Goal: Contribute content: Contribute content

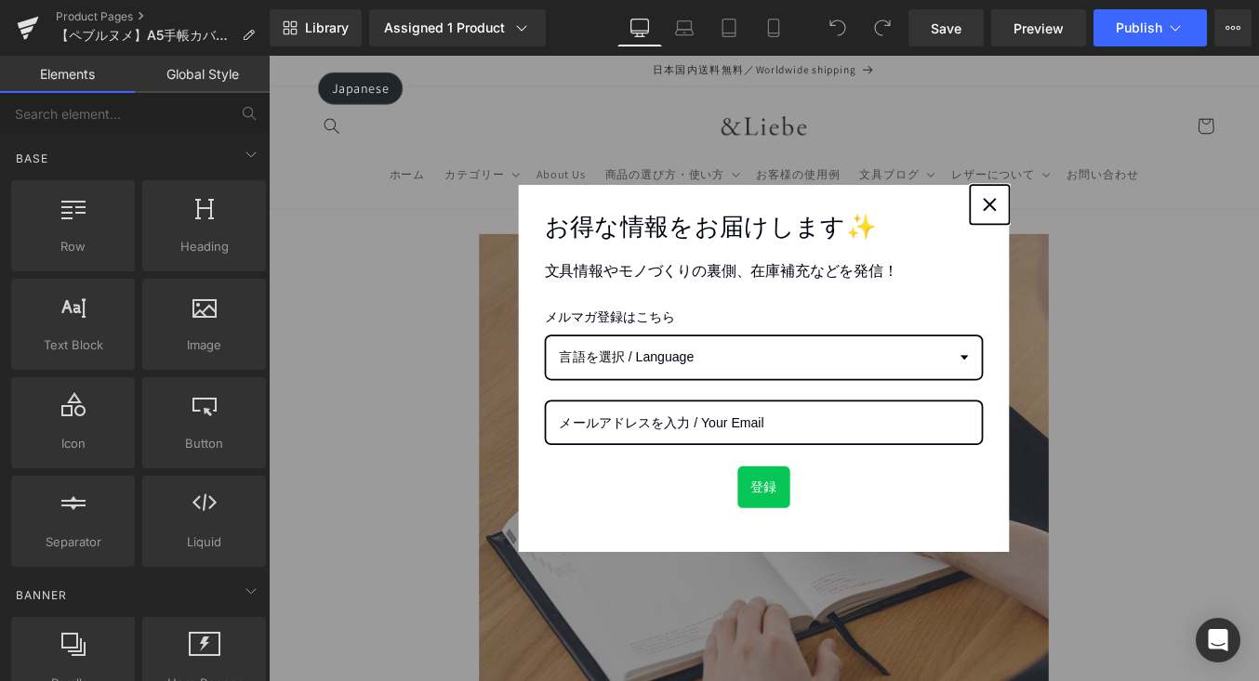
click at [1065, 222] on button "Close" at bounding box center [1087, 225] width 45 height 45
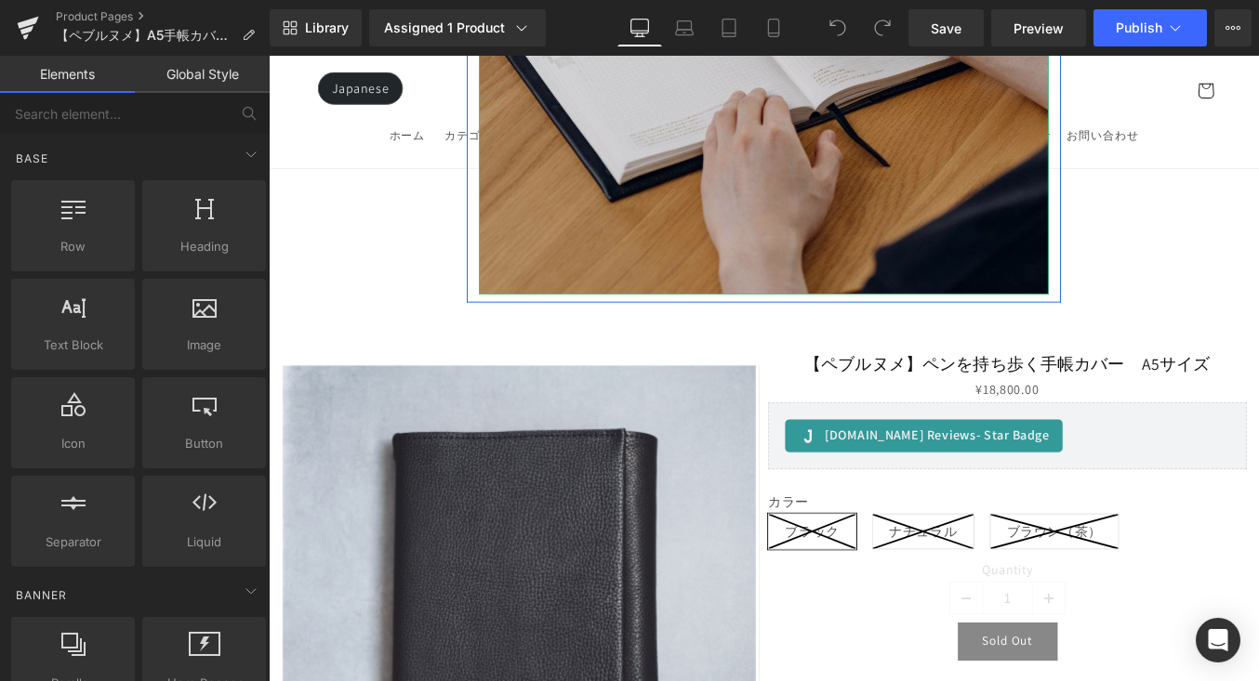
scroll to position [769, 0]
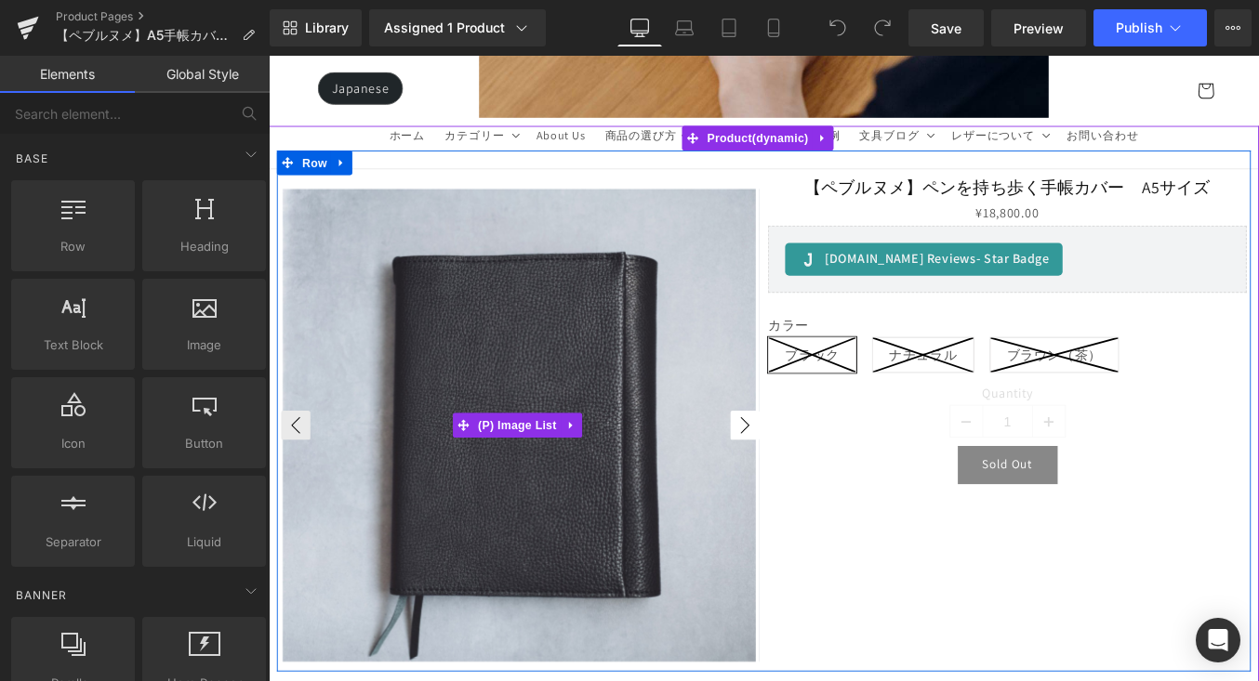
click at [799, 467] on button "›" at bounding box center [809, 475] width 33 height 33
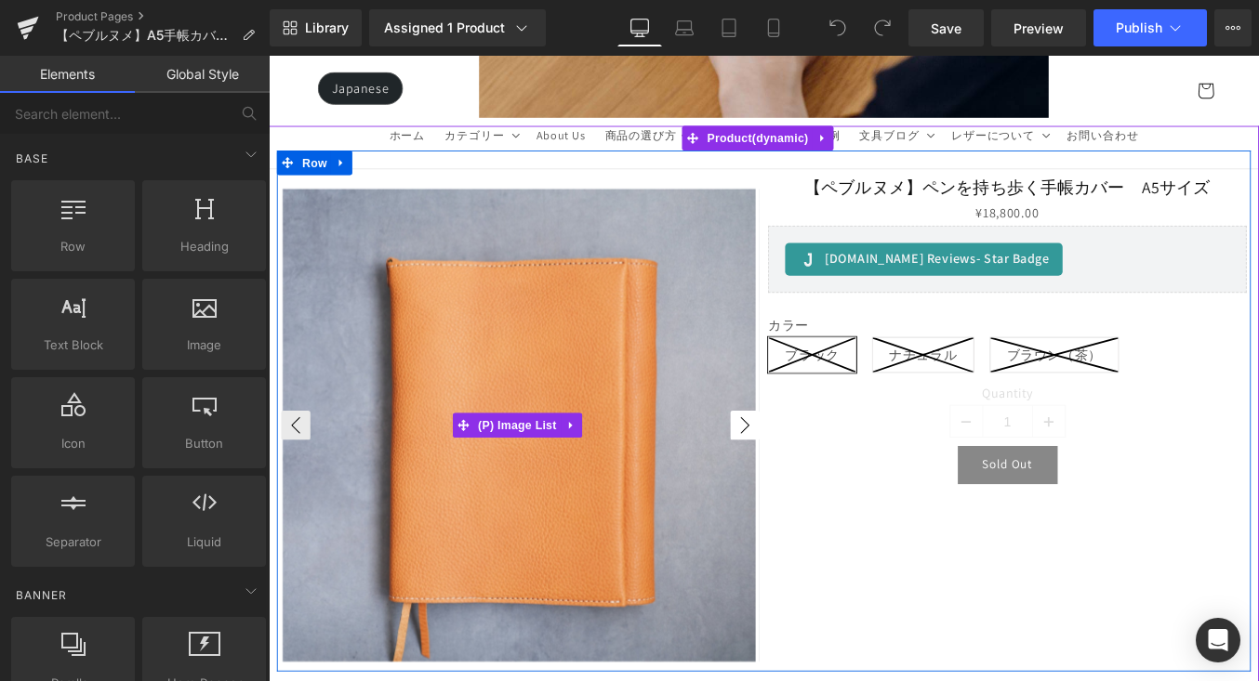
click at [799, 467] on button "›" at bounding box center [809, 475] width 33 height 33
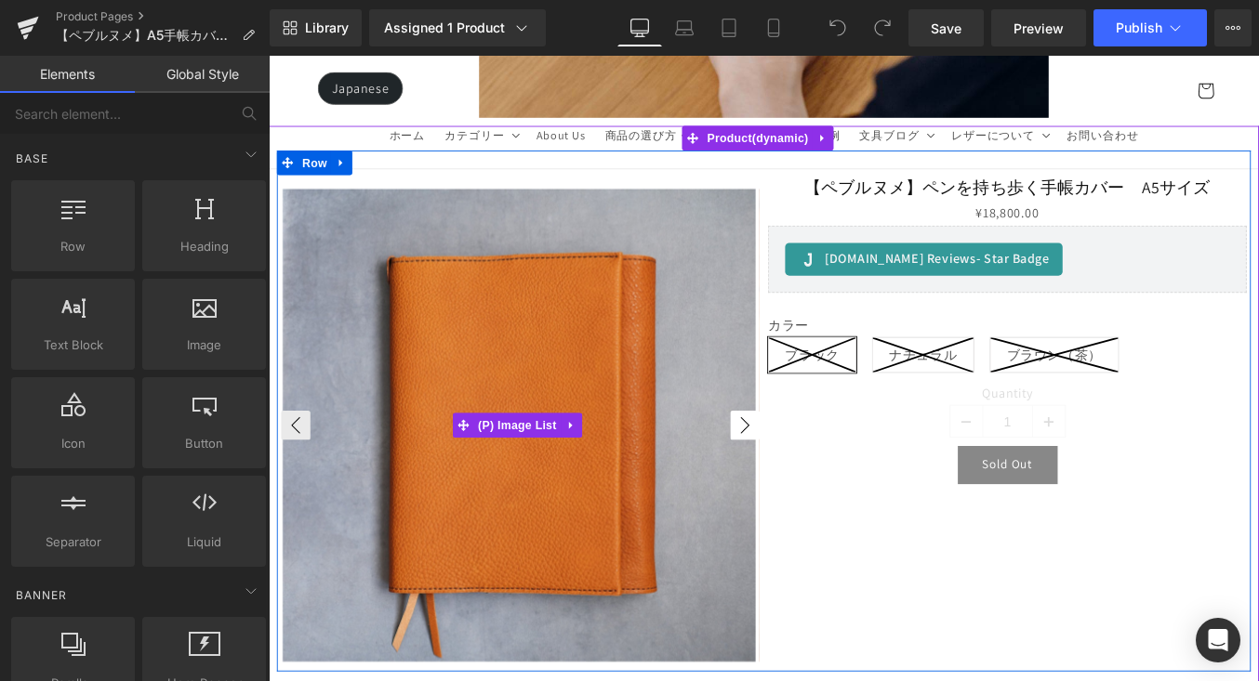
click at [799, 467] on button "›" at bounding box center [809, 475] width 33 height 33
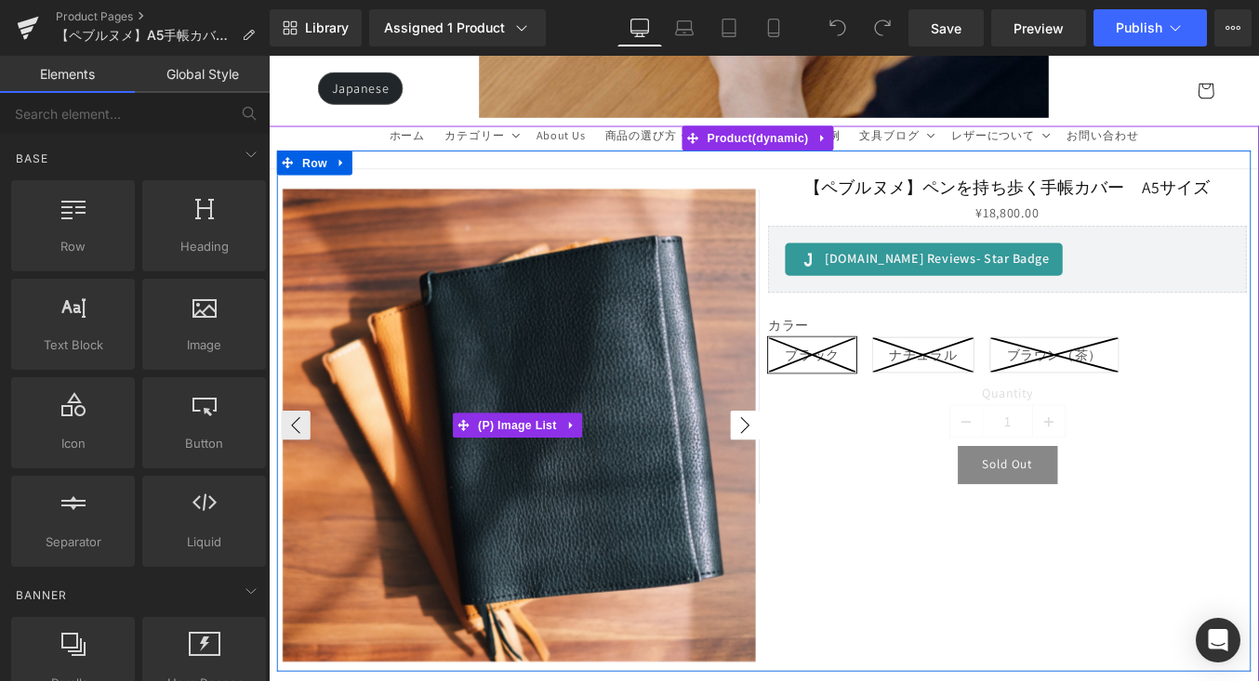
click at [799, 467] on button "›" at bounding box center [809, 475] width 33 height 33
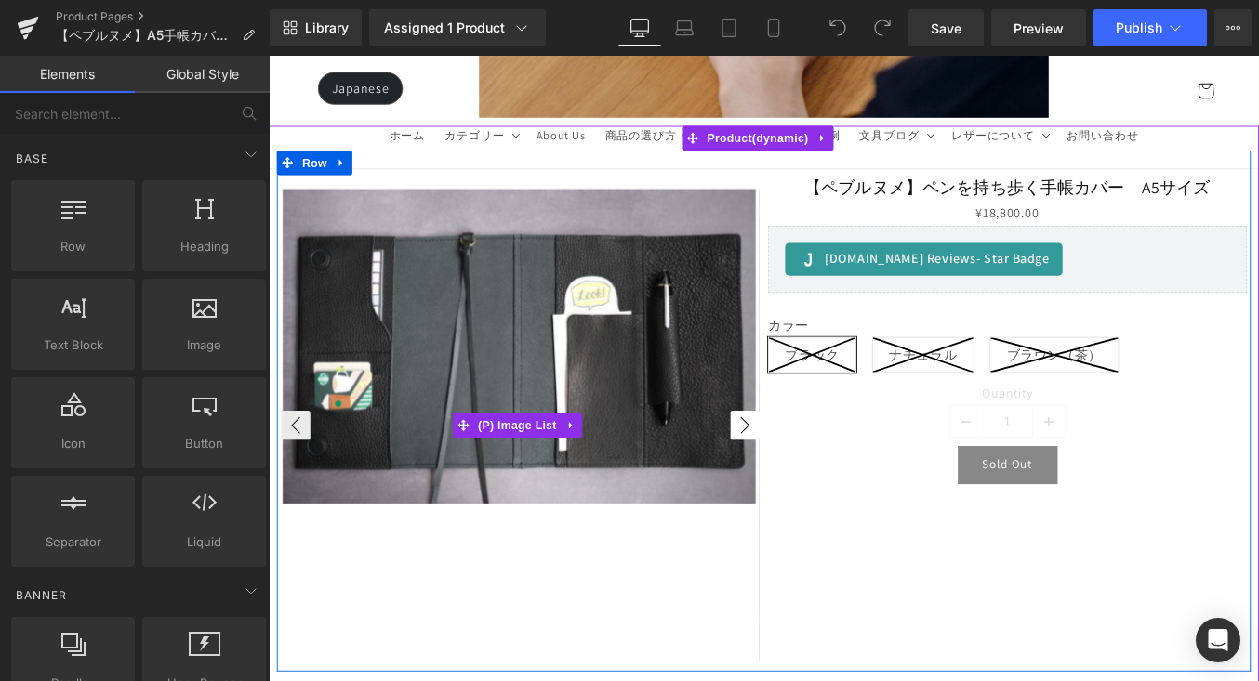
click at [799, 467] on button "›" at bounding box center [809, 475] width 33 height 33
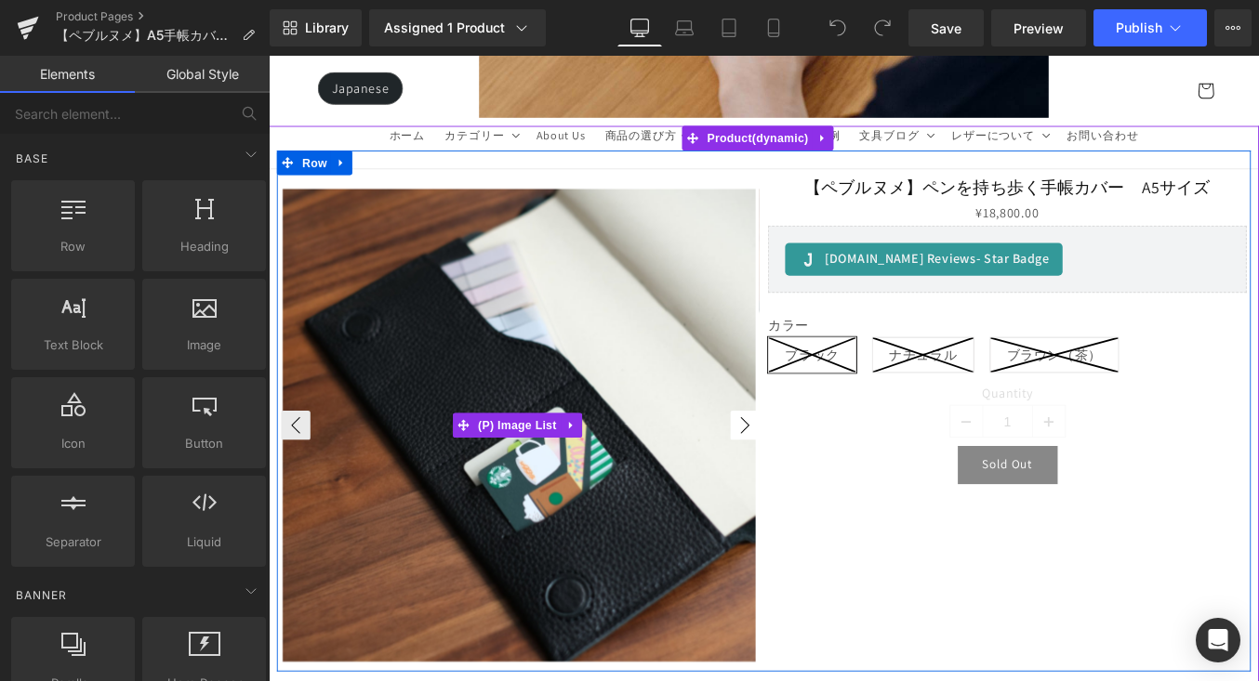
click at [799, 467] on button "›" at bounding box center [809, 475] width 33 height 33
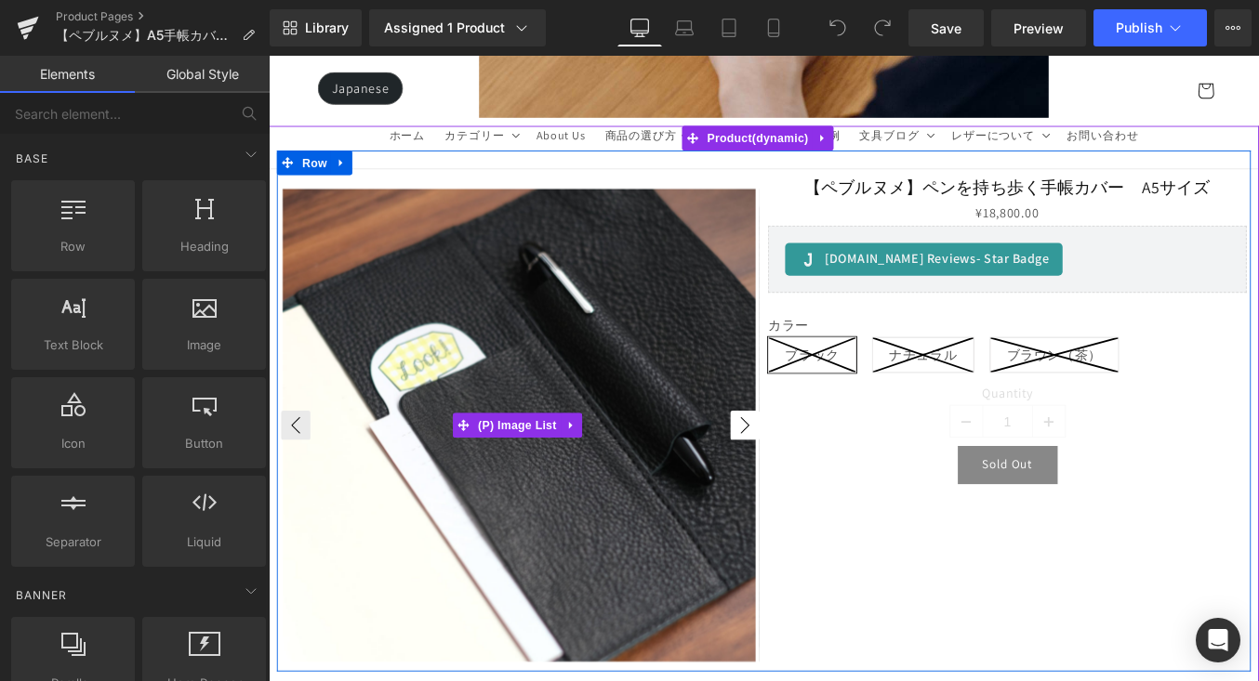
click at [799, 467] on button "›" at bounding box center [809, 475] width 33 height 33
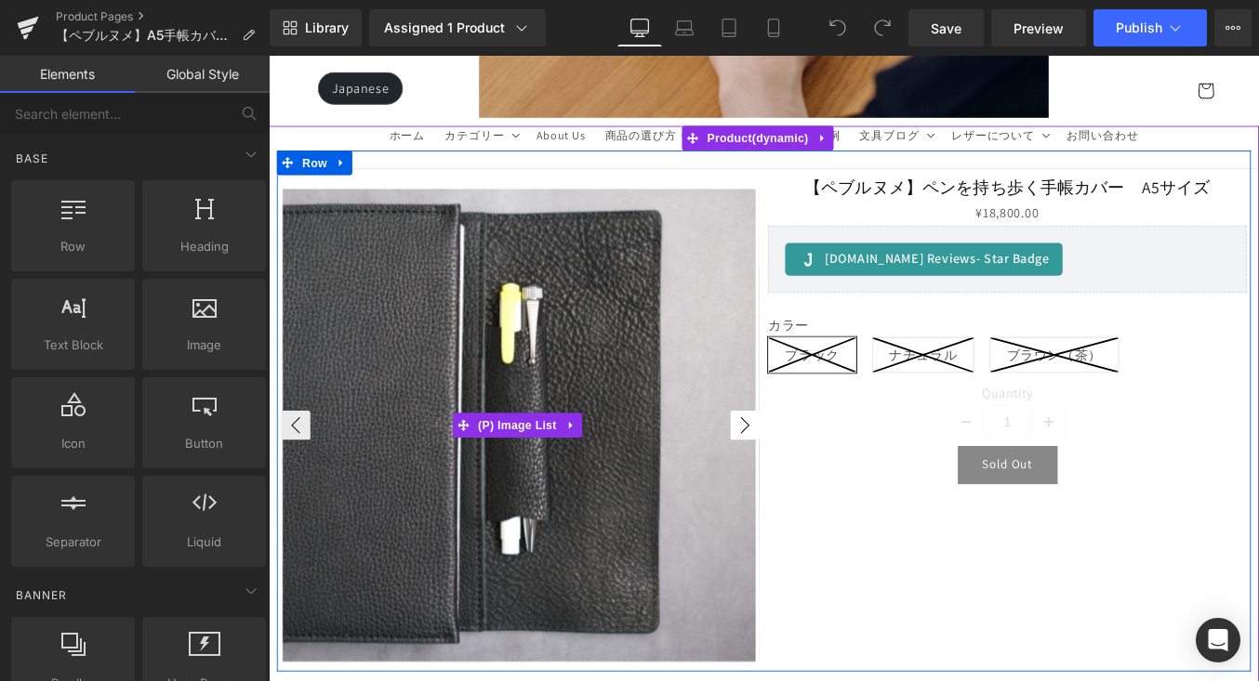
click at [799, 467] on button "›" at bounding box center [809, 475] width 33 height 33
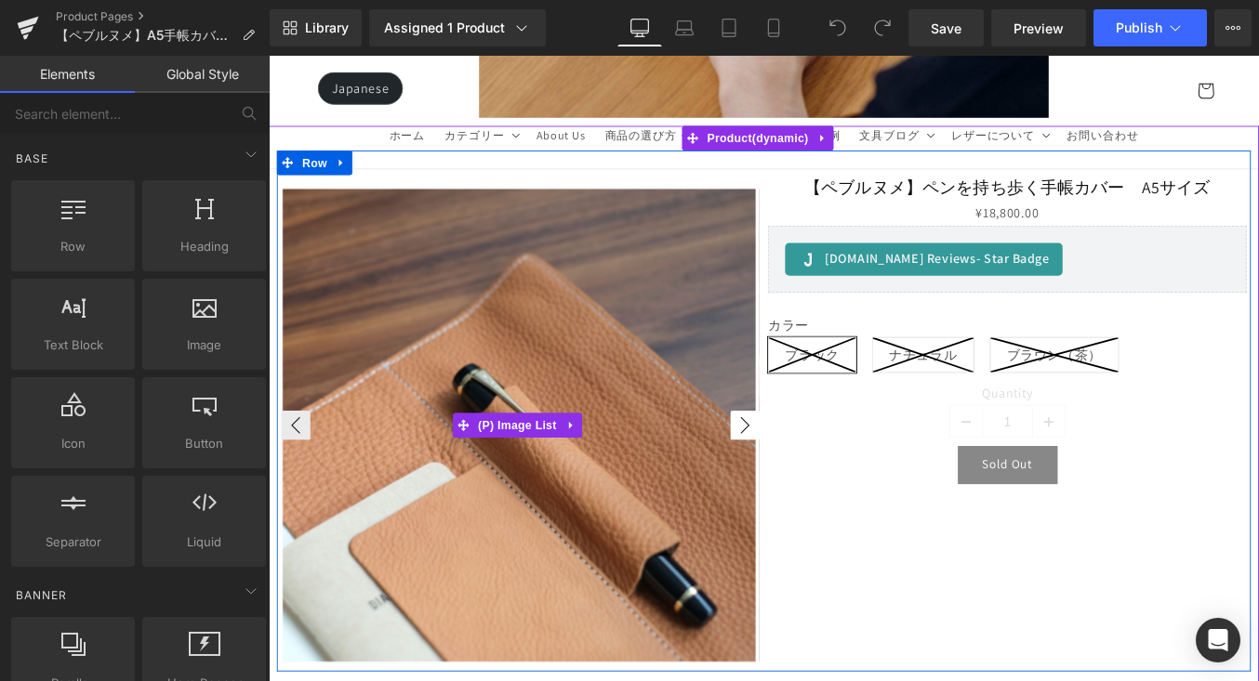
click at [799, 467] on button "›" at bounding box center [809, 475] width 33 height 33
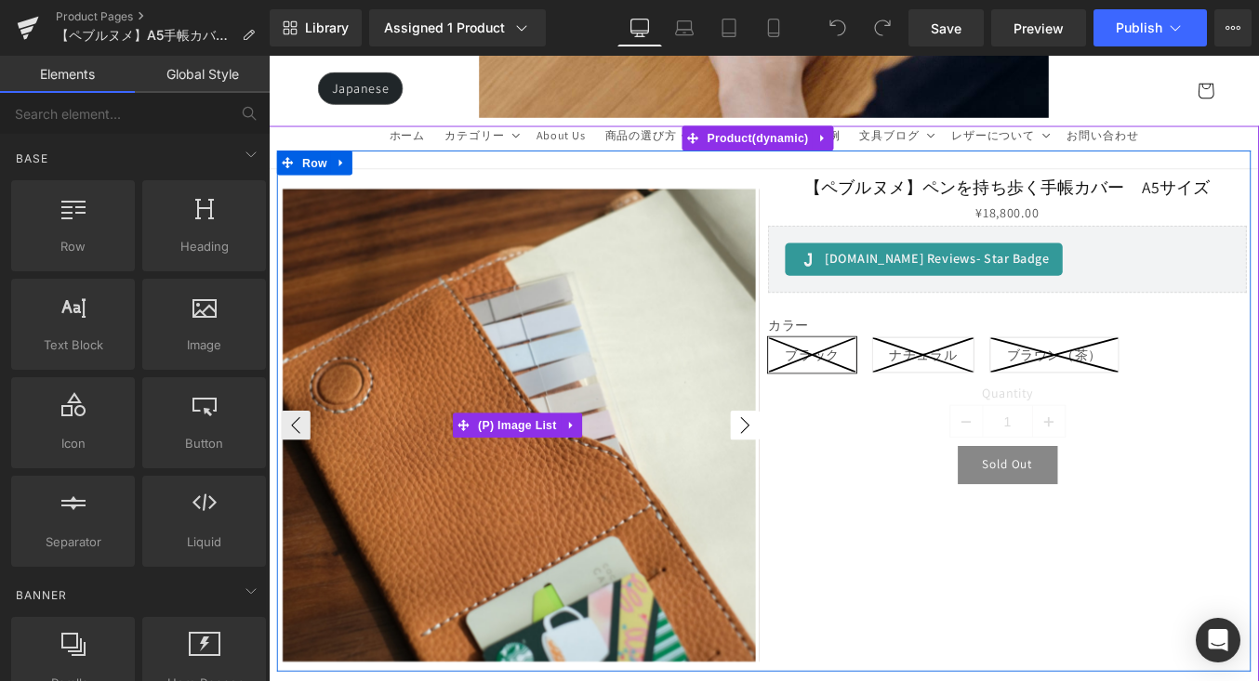
click at [799, 467] on button "›" at bounding box center [809, 475] width 33 height 33
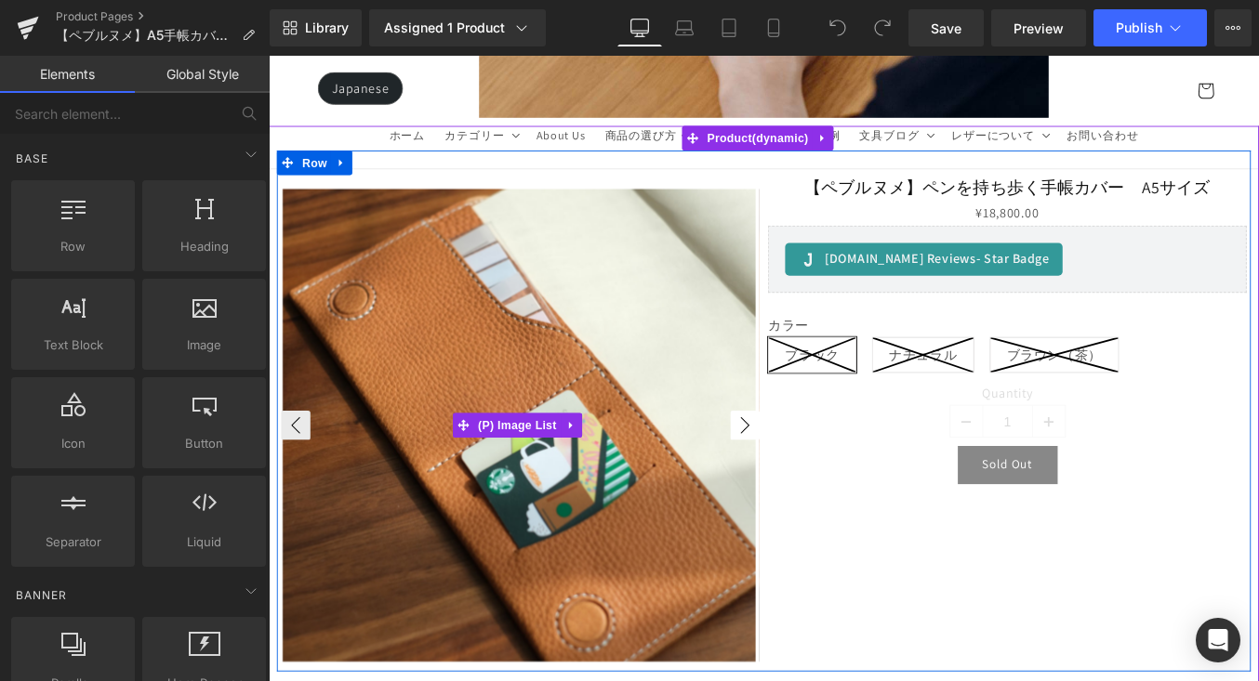
click at [799, 467] on button "›" at bounding box center [809, 475] width 33 height 33
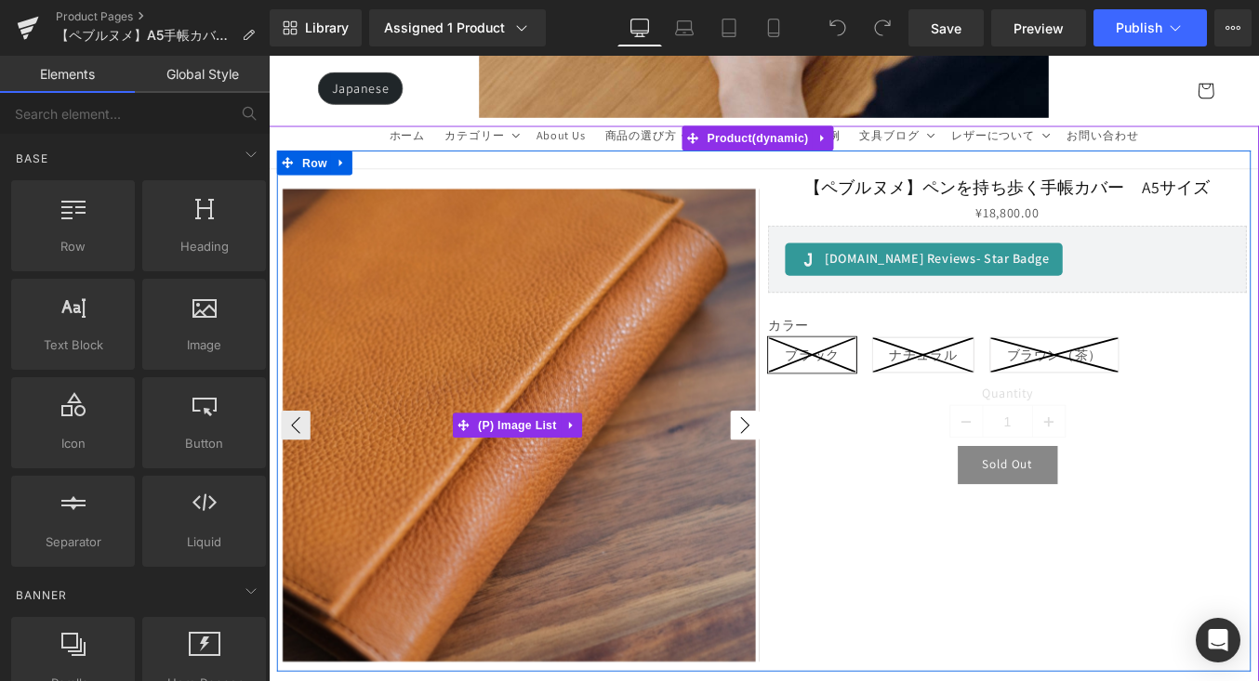
click at [799, 467] on button "›" at bounding box center [809, 475] width 33 height 33
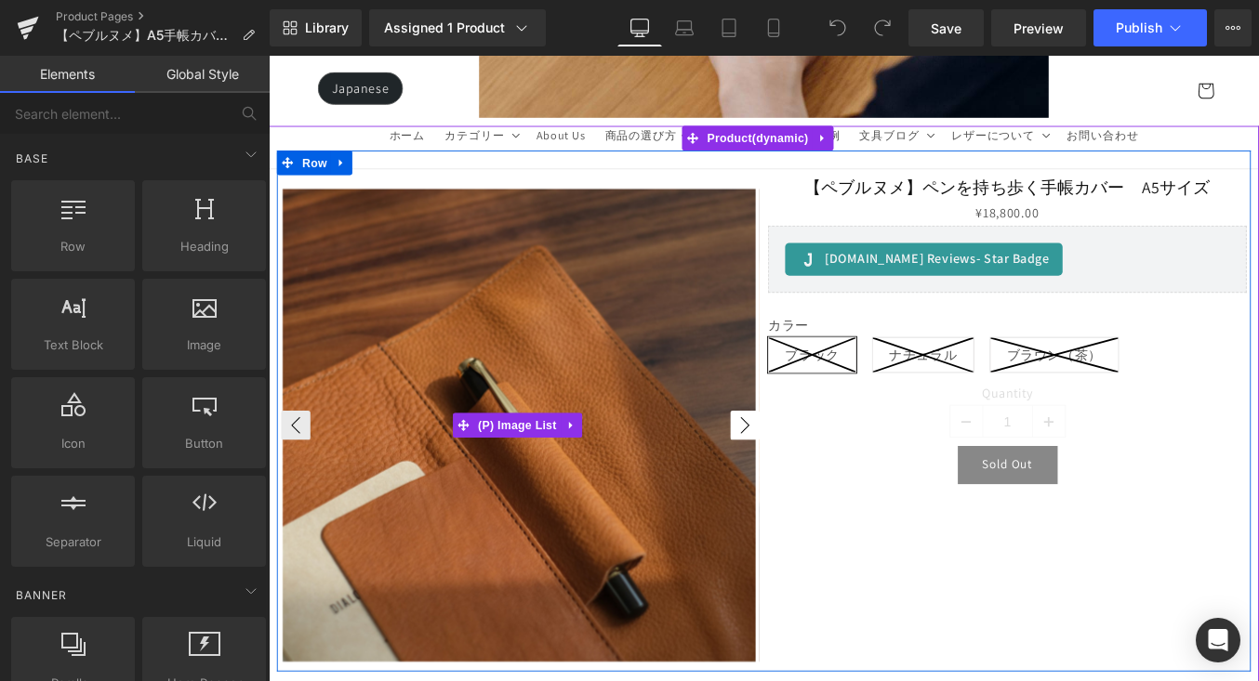
click at [799, 467] on button "›" at bounding box center [809, 475] width 33 height 33
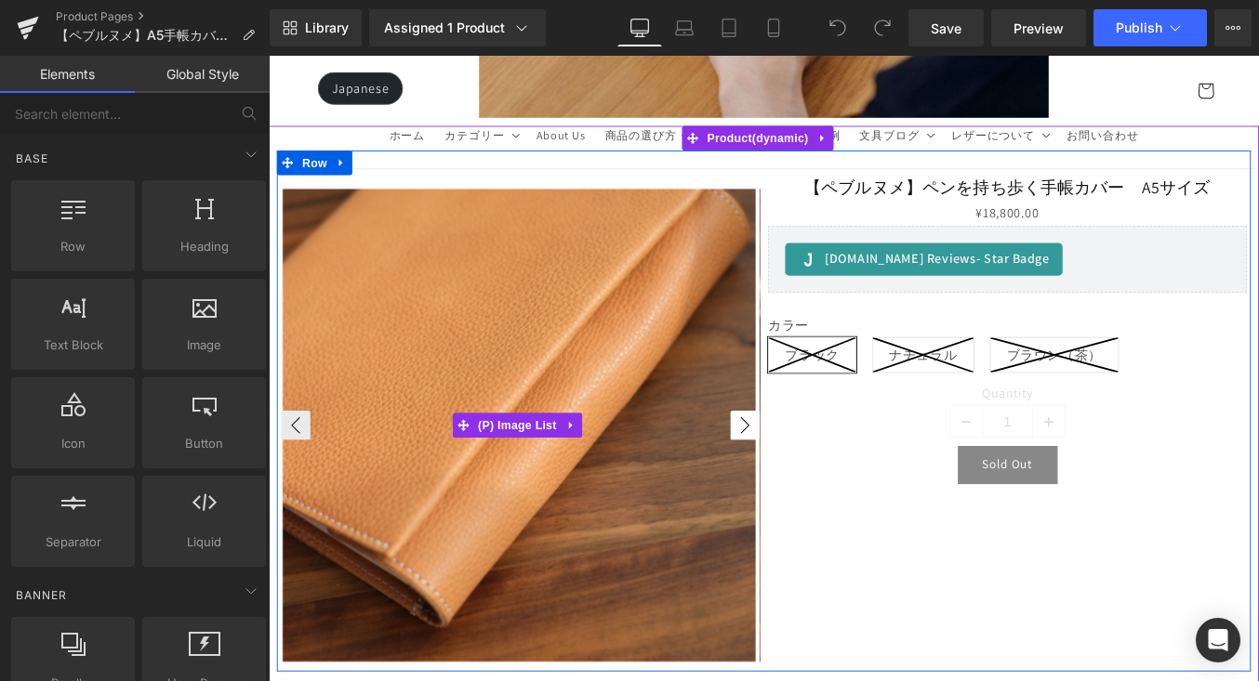
click at [799, 467] on button "›" at bounding box center [809, 475] width 33 height 33
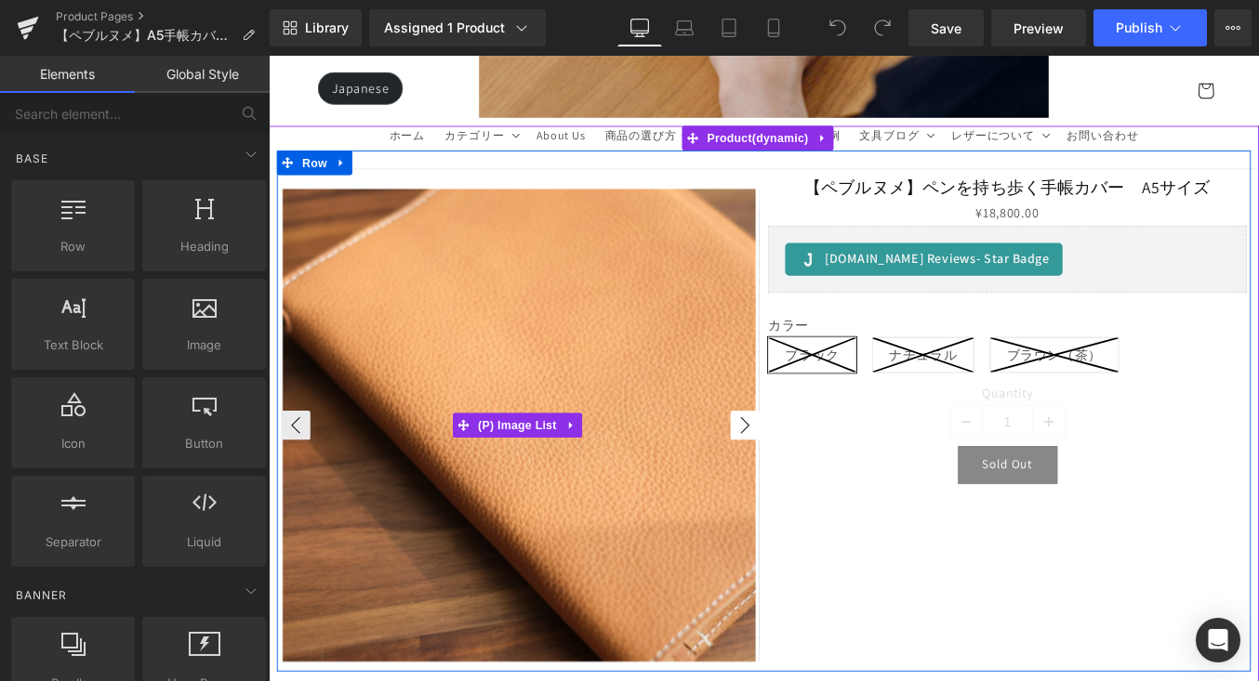
click at [799, 467] on button "›" at bounding box center [809, 475] width 33 height 33
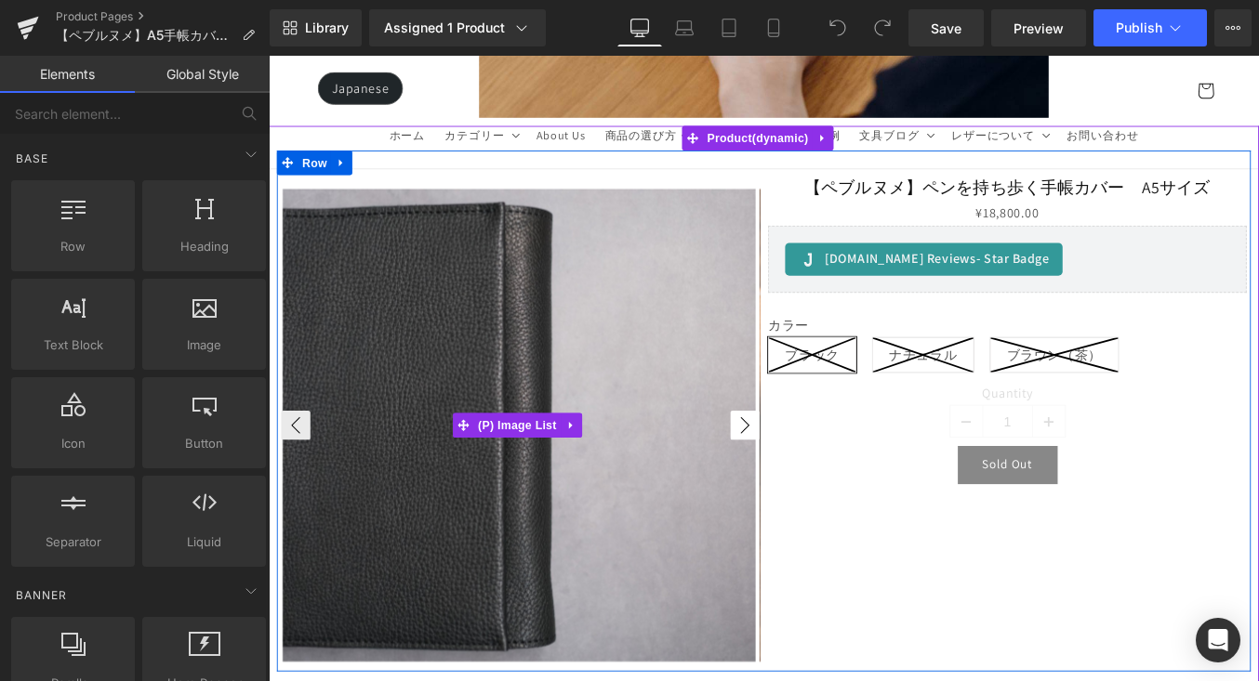
click at [799, 467] on button "›" at bounding box center [809, 475] width 33 height 33
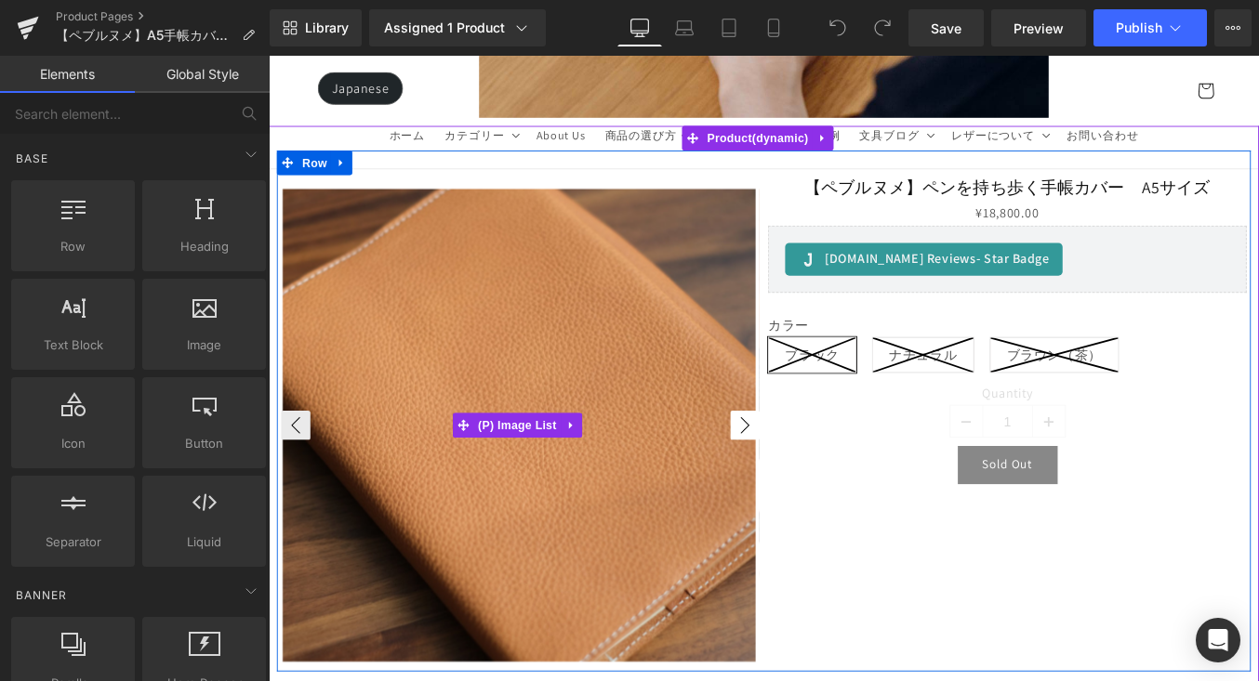
click at [799, 467] on button "›" at bounding box center [809, 475] width 33 height 33
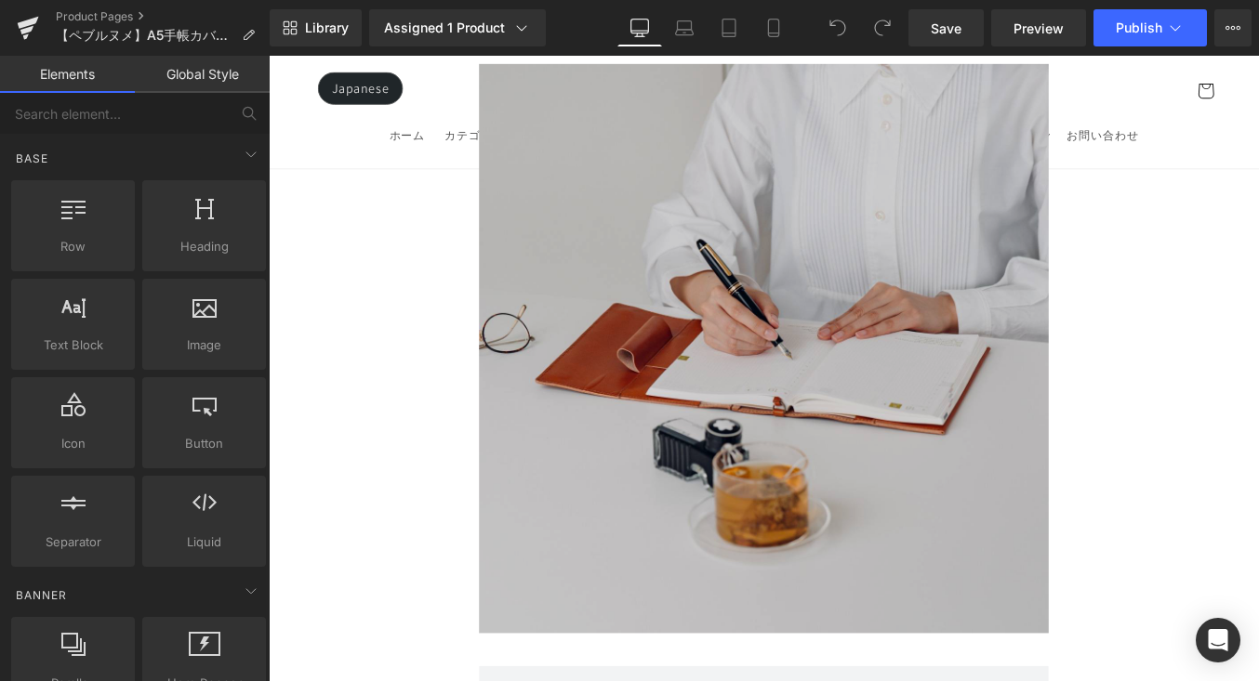
scroll to position [3925, 0]
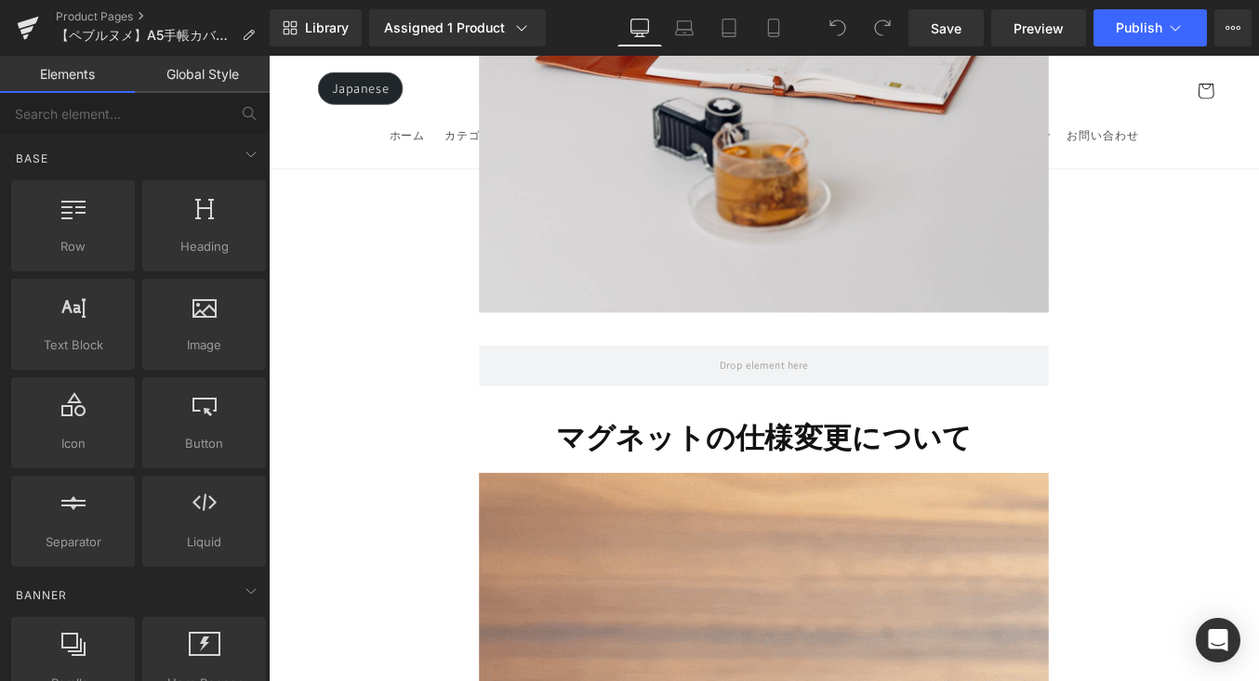
click at [681, 468] on strong "マグネットの仕様変更について" at bounding box center [831, 489] width 472 height 43
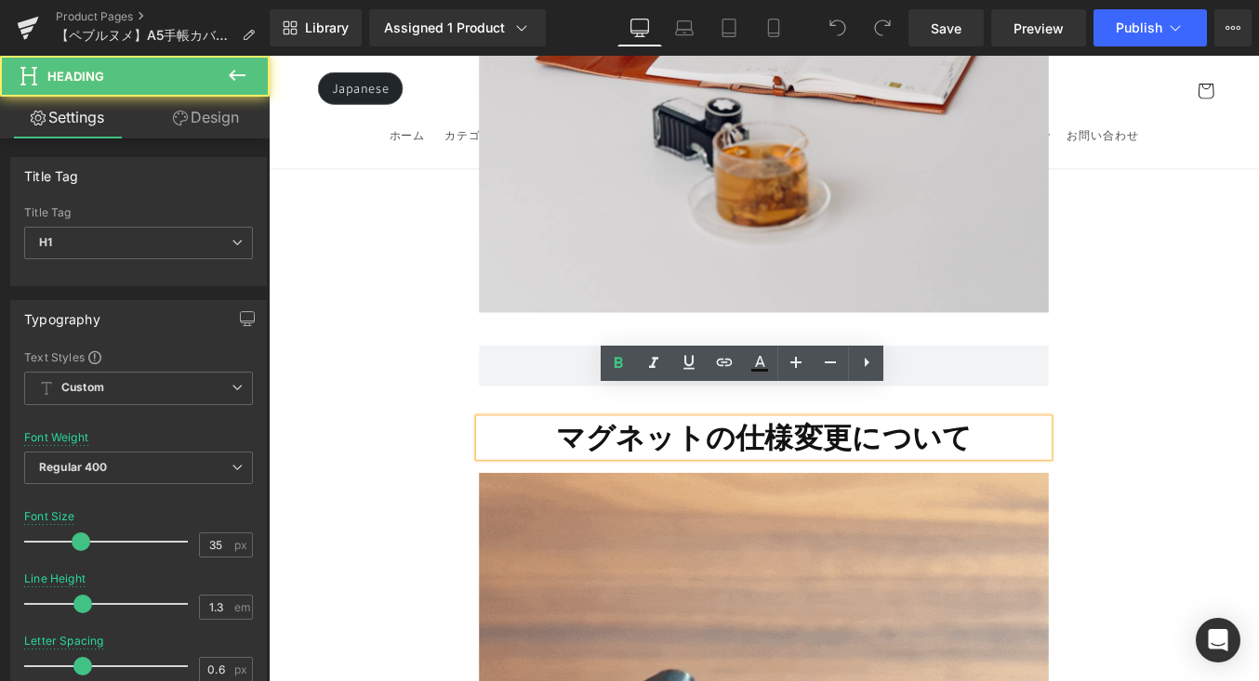
click at [515, 405] on div "Row" at bounding box center [831, 399] width 675 height 84
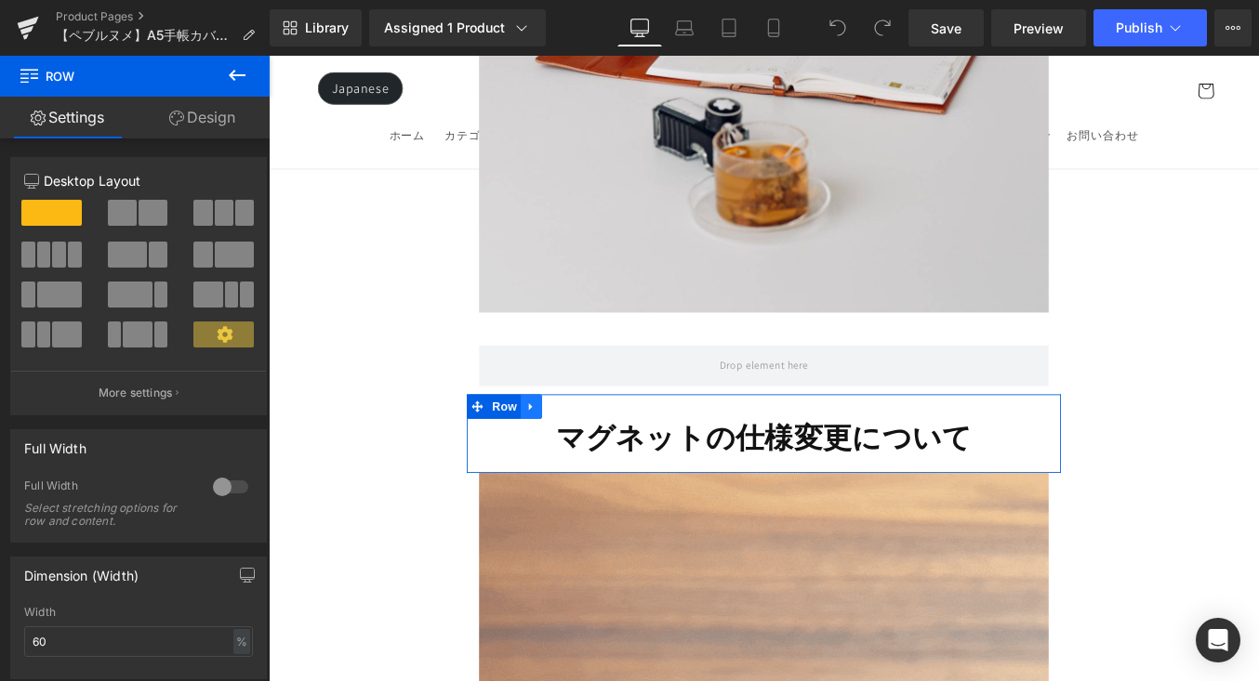
click at [561, 448] on icon at bounding box center [567, 455] width 13 height 14
click at [616, 448] on icon at bounding box center [615, 454] width 13 height 13
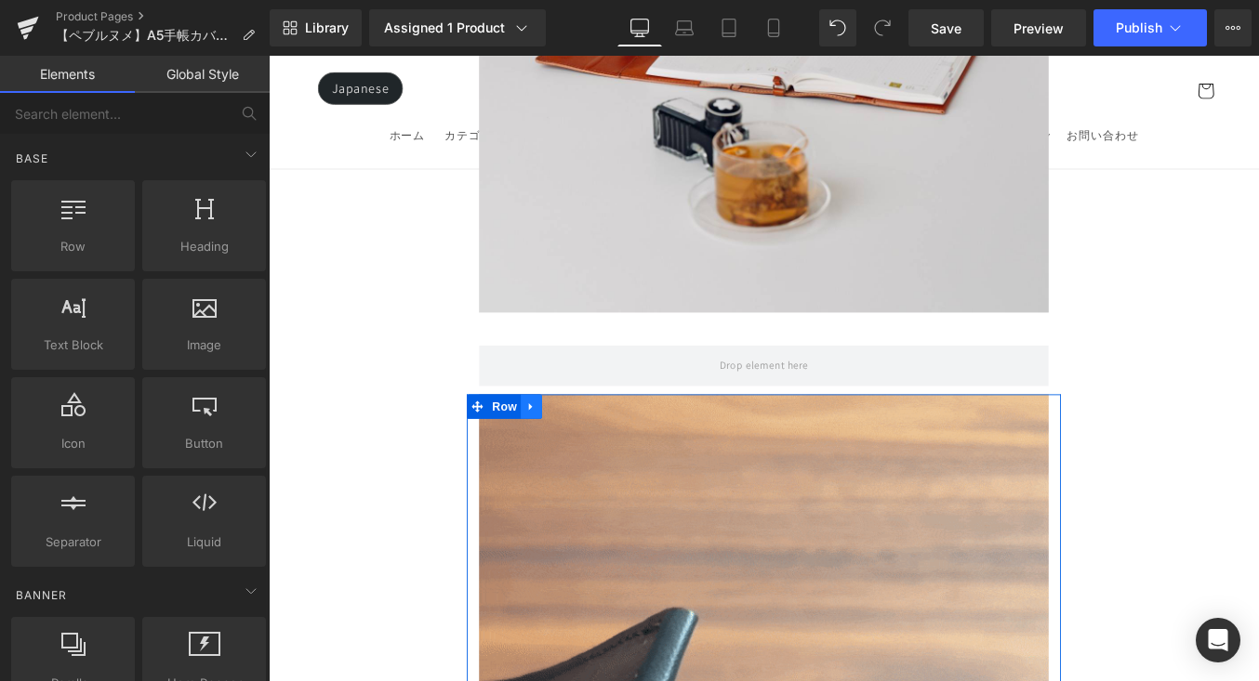
click at [571, 448] on icon at bounding box center [567, 455] width 13 height 14
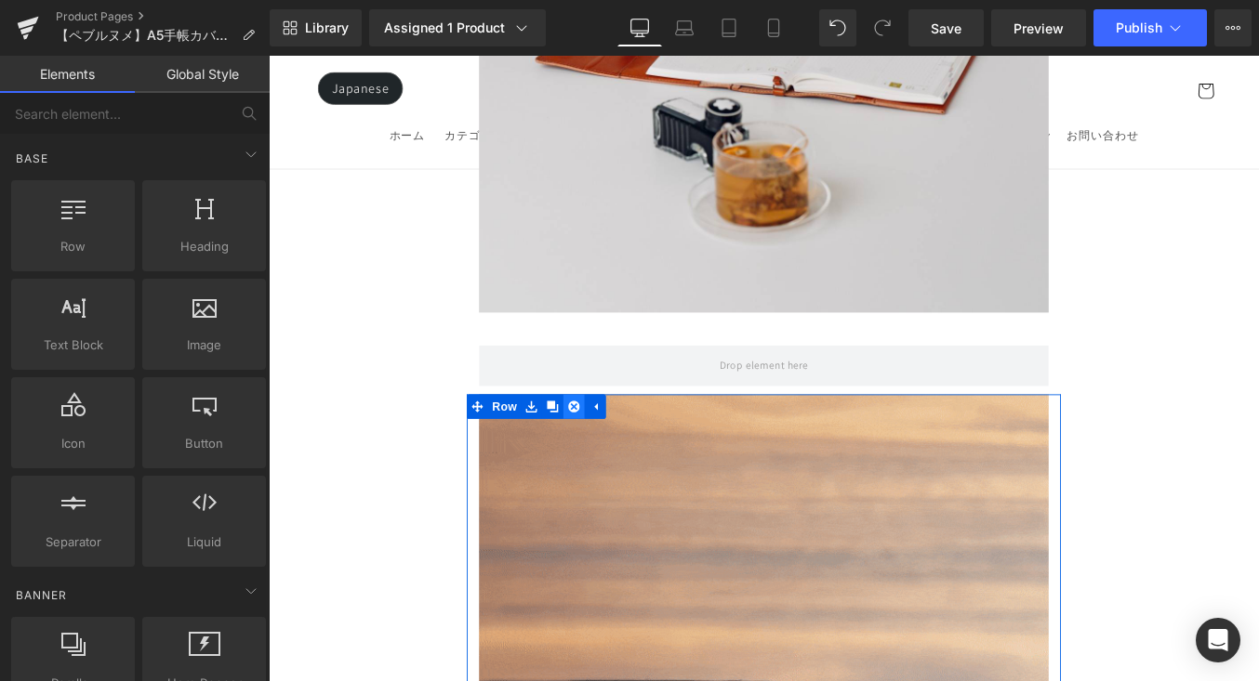
click at [624, 441] on link at bounding box center [615, 455] width 24 height 28
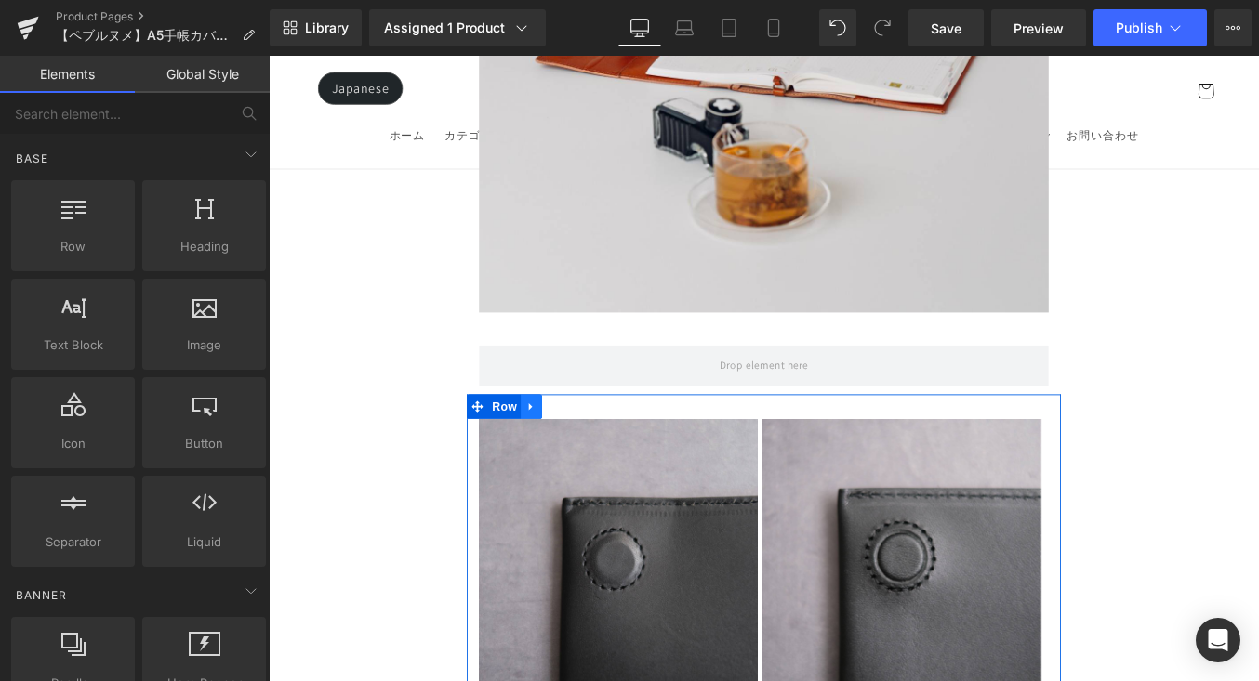
click at [564, 451] on icon at bounding box center [566, 455] width 4 height 8
click at [609, 448] on icon at bounding box center [615, 454] width 13 height 13
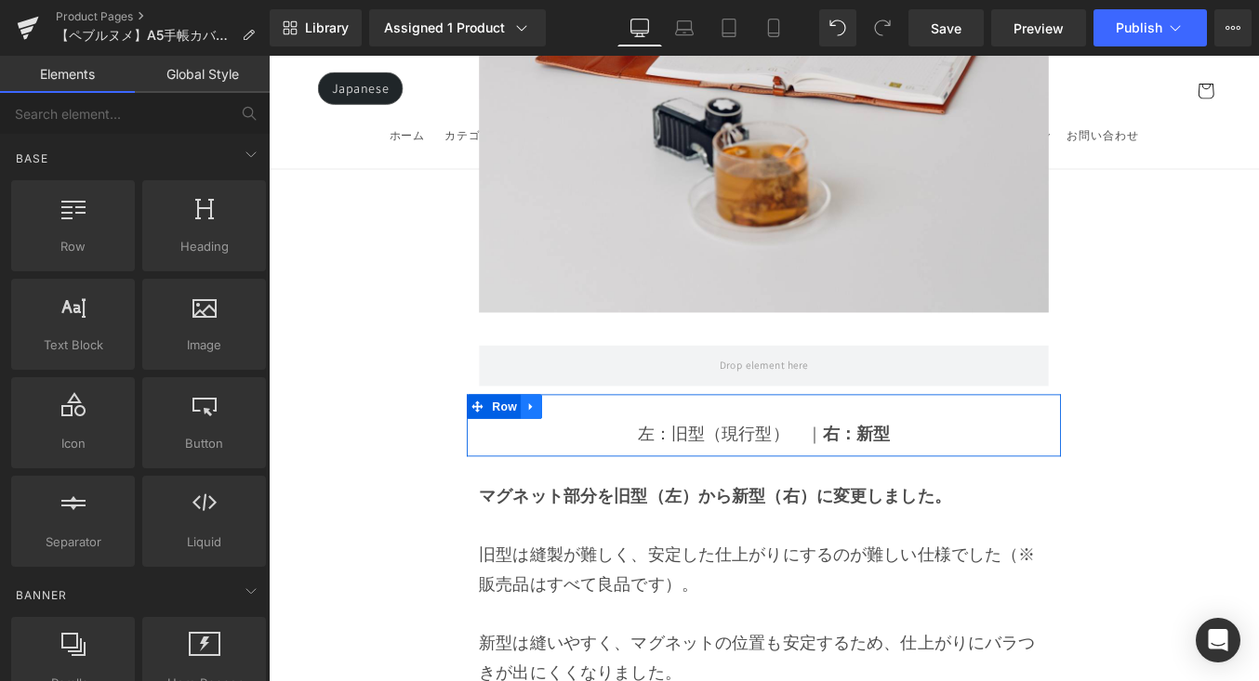
click at [561, 448] on icon at bounding box center [567, 455] width 13 height 14
click at [621, 441] on link at bounding box center [615, 455] width 24 height 28
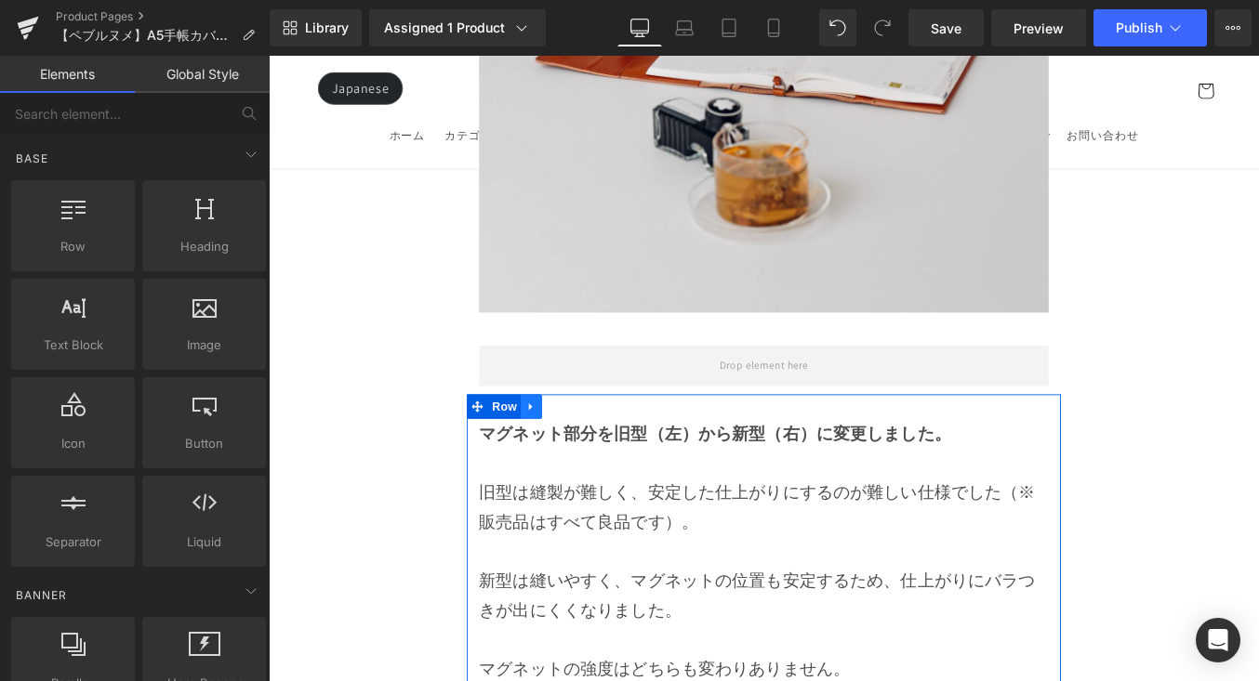
click at [575, 441] on link at bounding box center [567, 455] width 24 height 28
click at [609, 448] on icon at bounding box center [615, 454] width 13 height 13
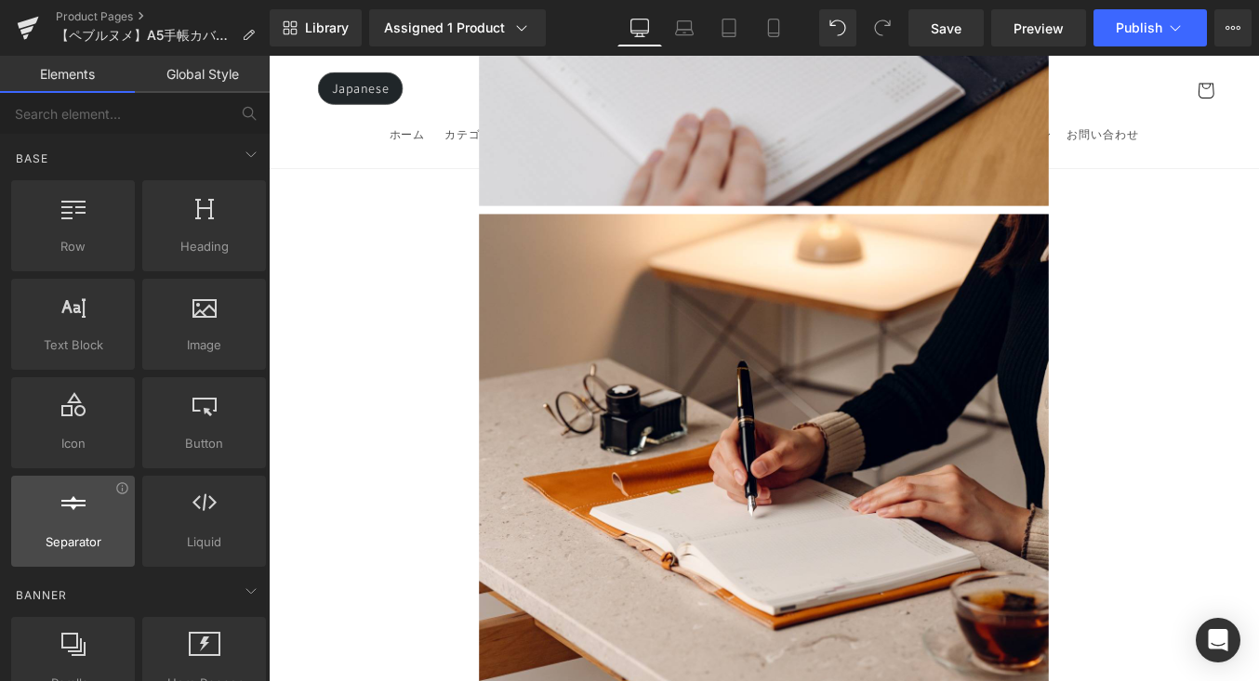
scroll to position [2593, 0]
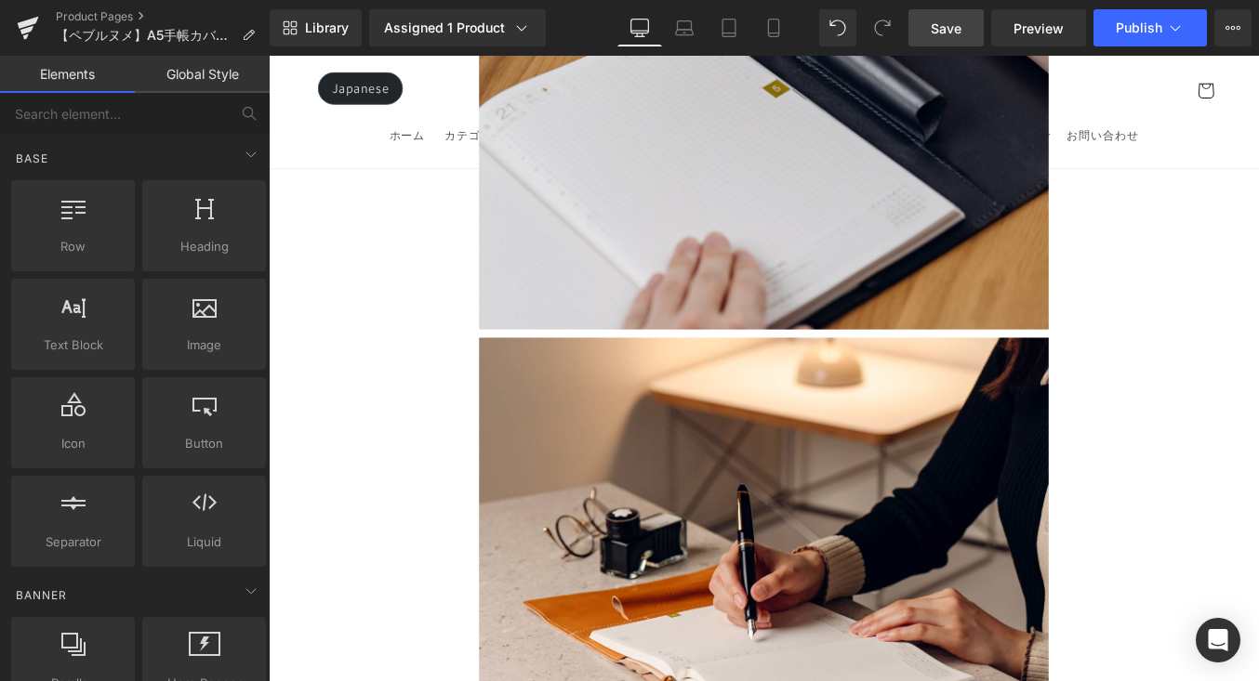
click at [944, 28] on span "Save" at bounding box center [946, 29] width 31 height 20
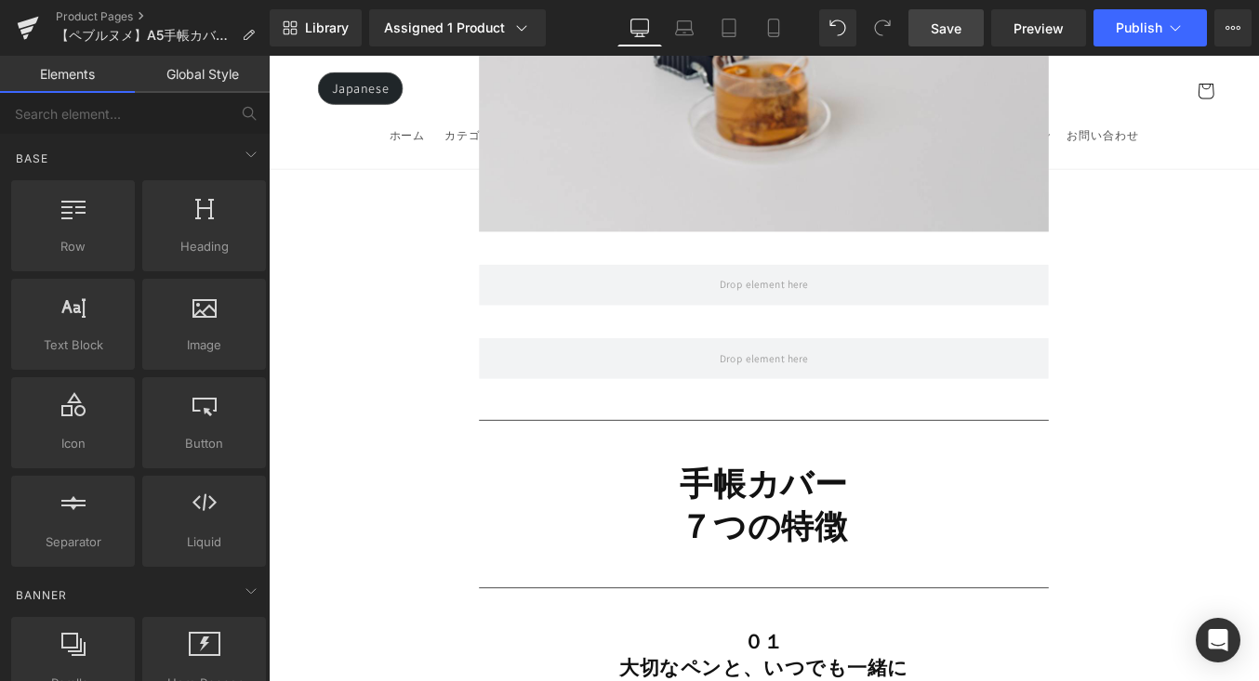
scroll to position [3902, 0]
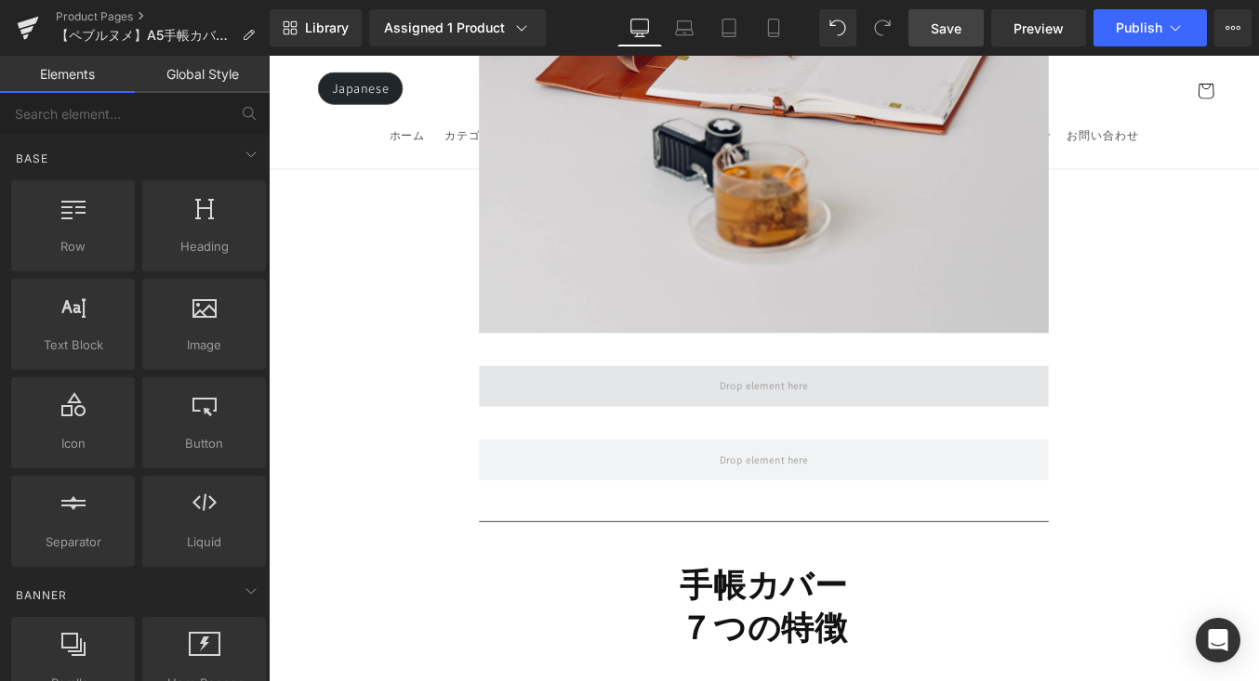
click at [697, 408] on span at bounding box center [831, 431] width 647 height 46
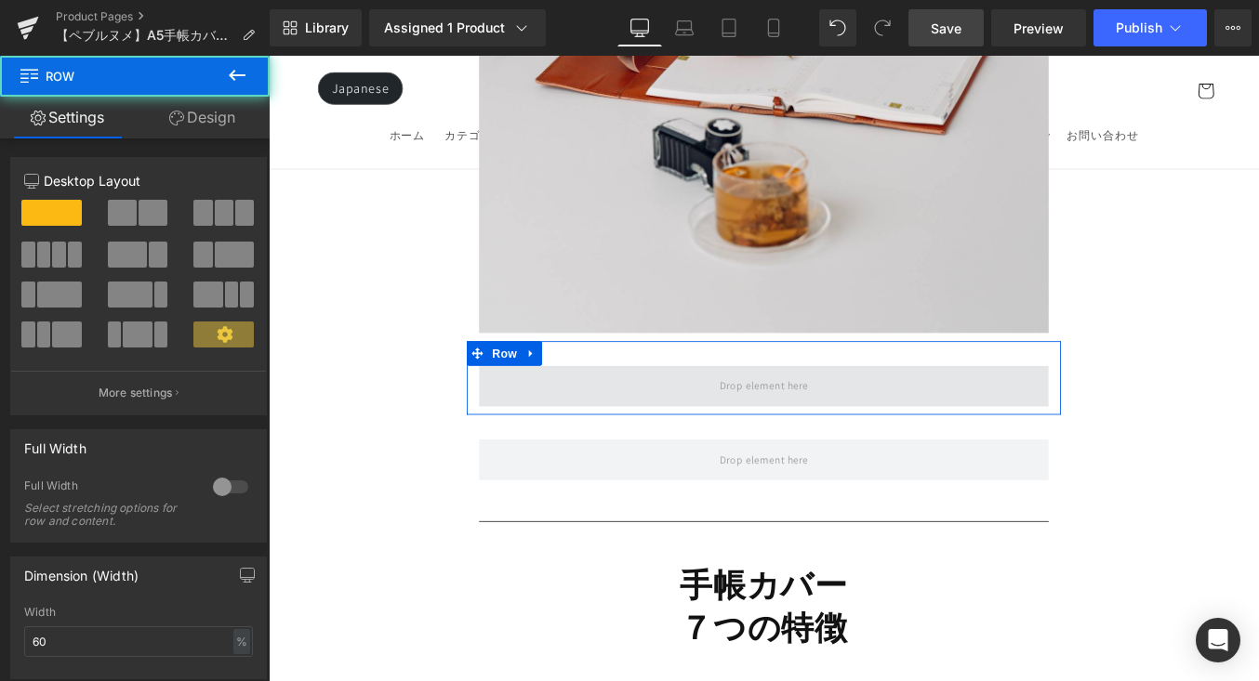
click at [695, 408] on span at bounding box center [831, 431] width 647 height 46
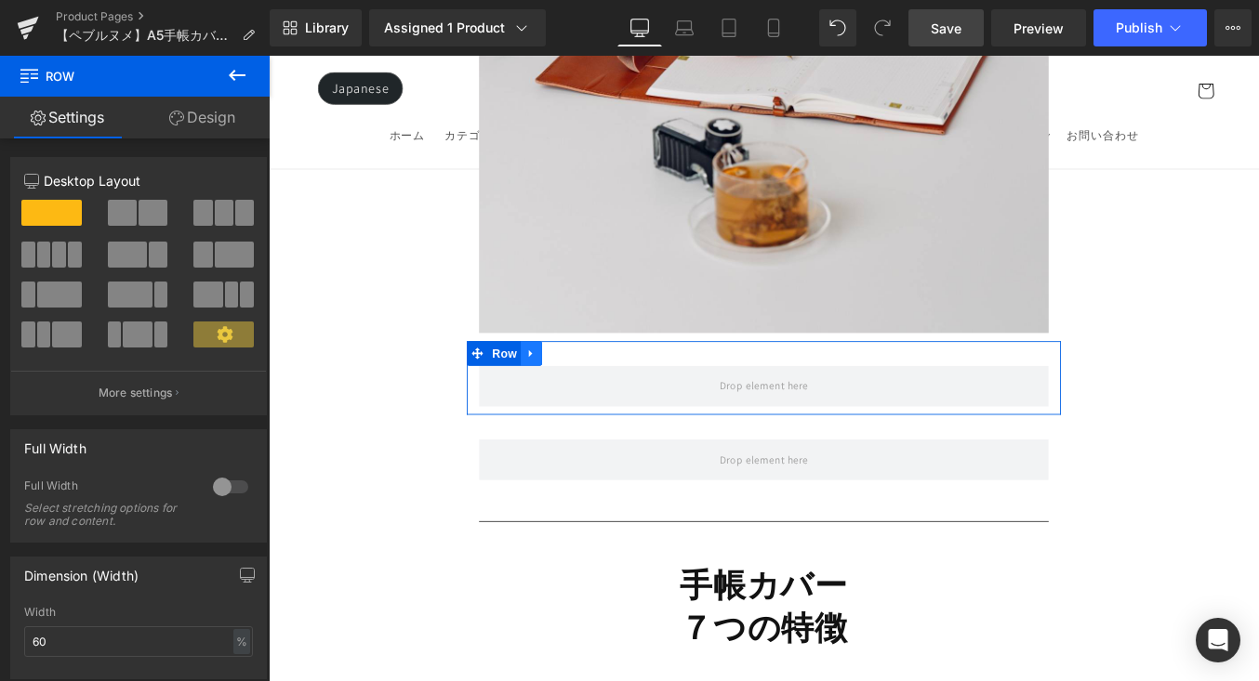
click at [571, 388] on icon at bounding box center [567, 395] width 13 height 14
click at [592, 388] on icon at bounding box center [591, 394] width 13 height 13
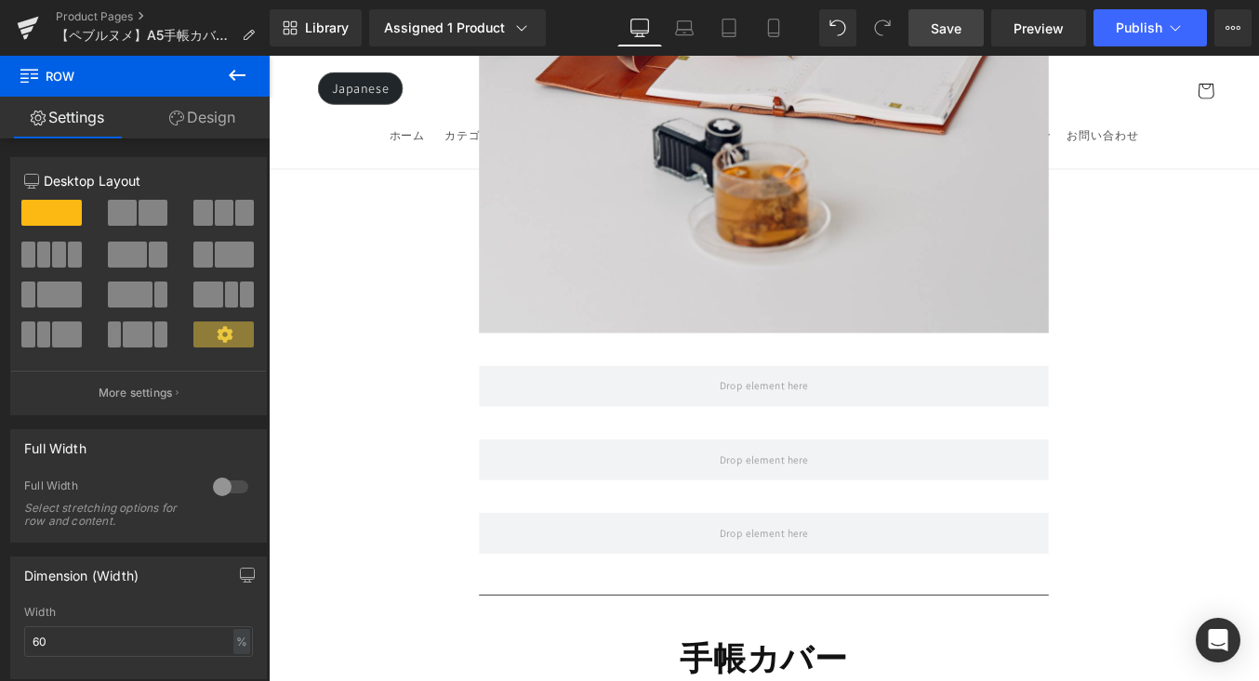
click at [244, 82] on icon at bounding box center [237, 75] width 22 height 22
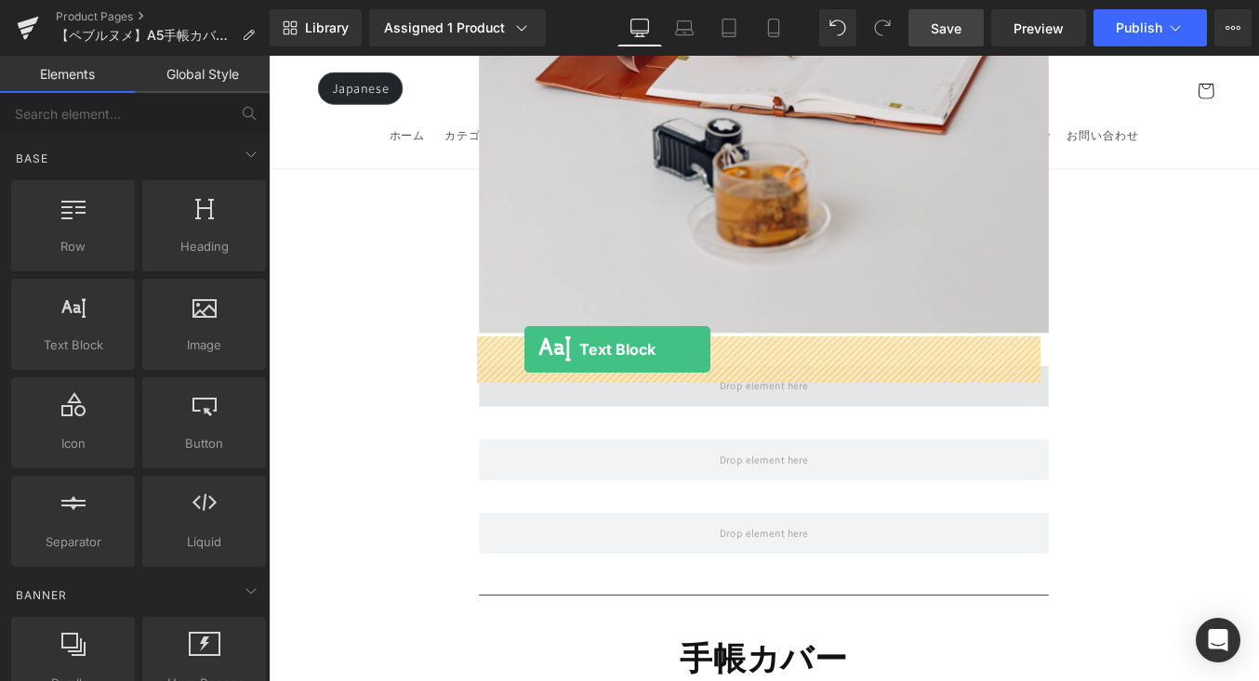
drag, startPoint x: 453, startPoint y: 379, endPoint x: 560, endPoint y: 390, distance: 107.4
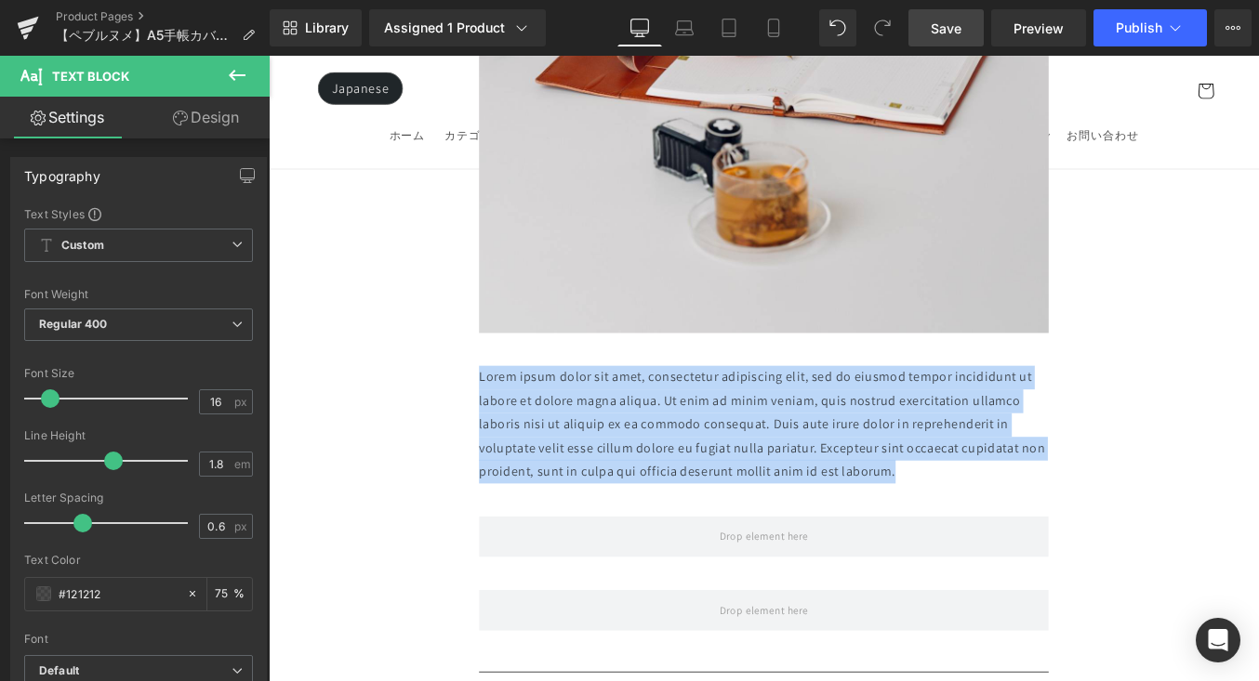
drag, startPoint x: 1006, startPoint y: 500, endPoint x: 480, endPoint y: 389, distance: 537.9
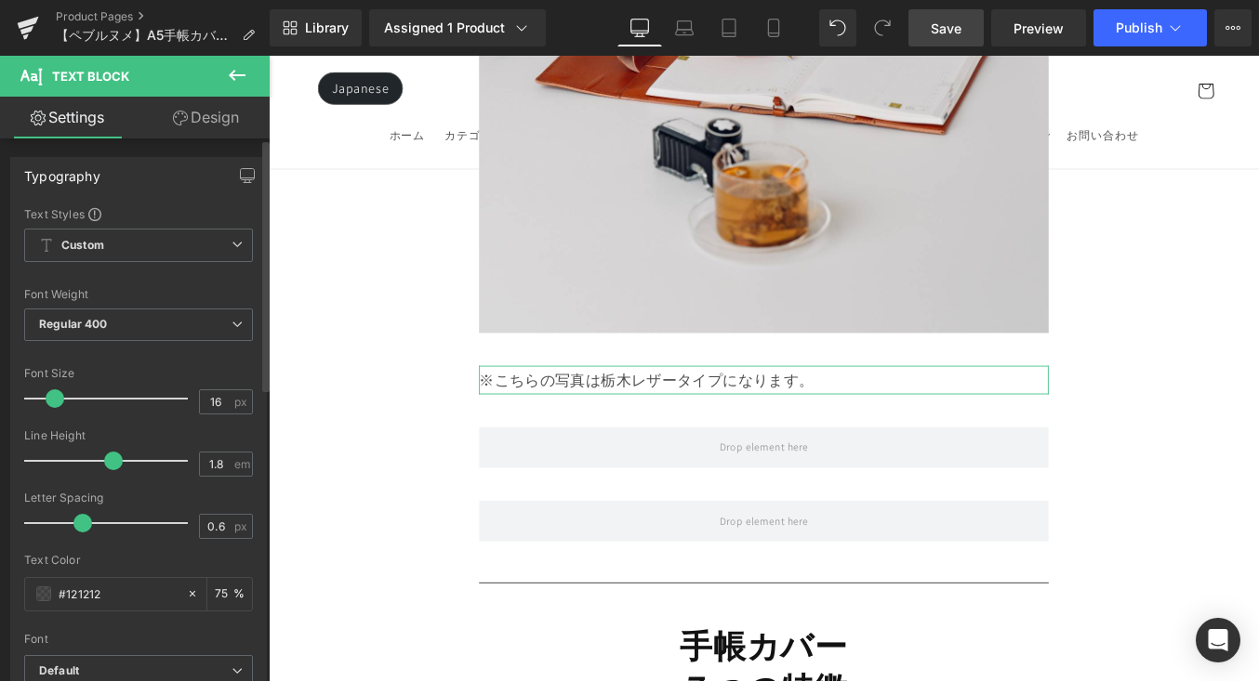
click at [55, 395] on span at bounding box center [55, 399] width 19 height 19
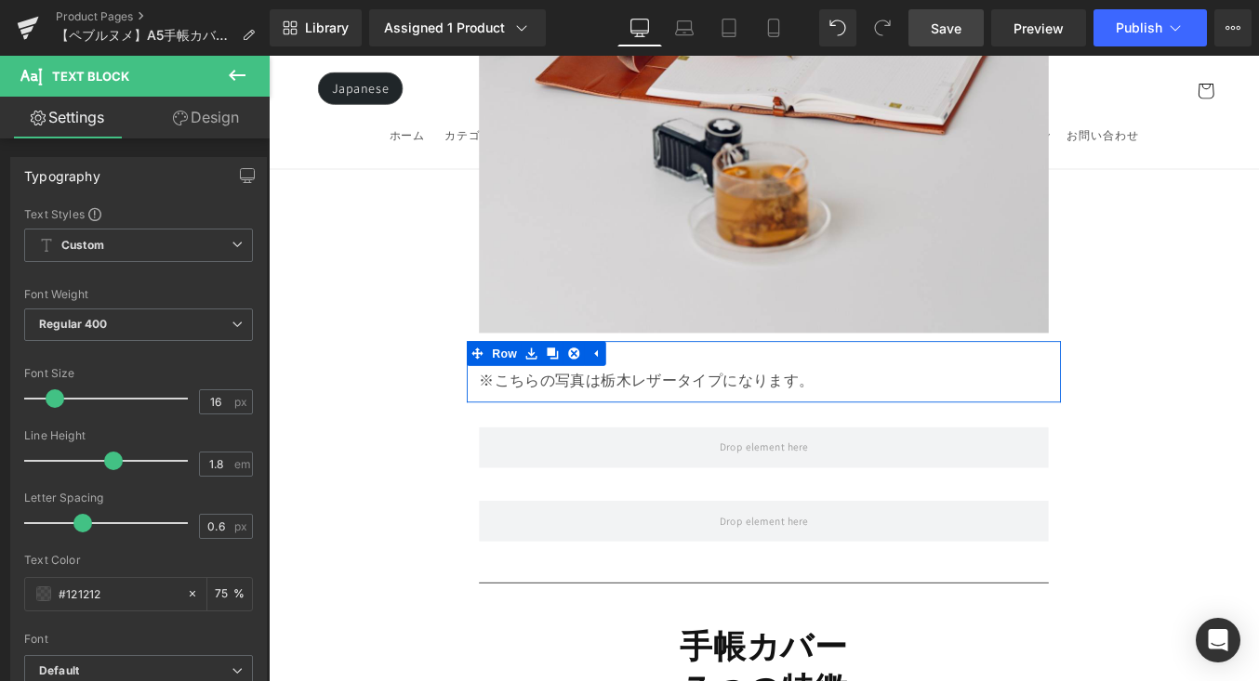
click at [695, 414] on span "※こちらの写真は栃木レザータイプになります。" at bounding box center [698, 424] width 380 height 21
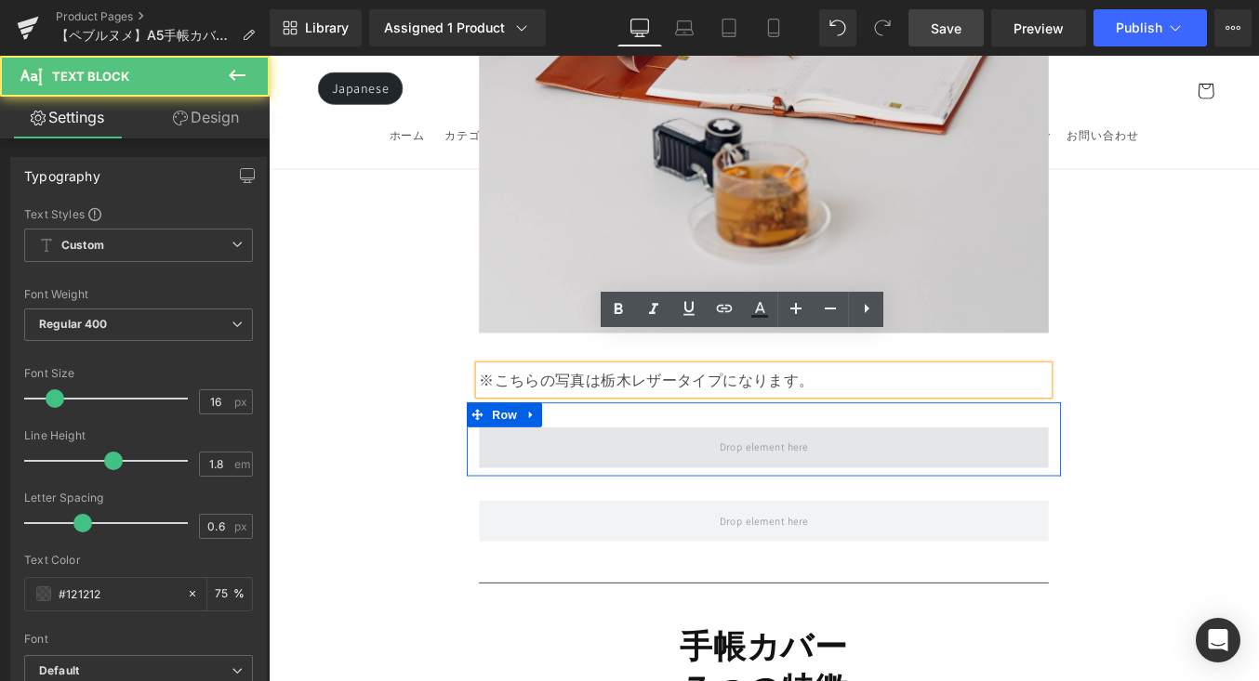
click at [893, 478] on span at bounding box center [831, 501] width 647 height 46
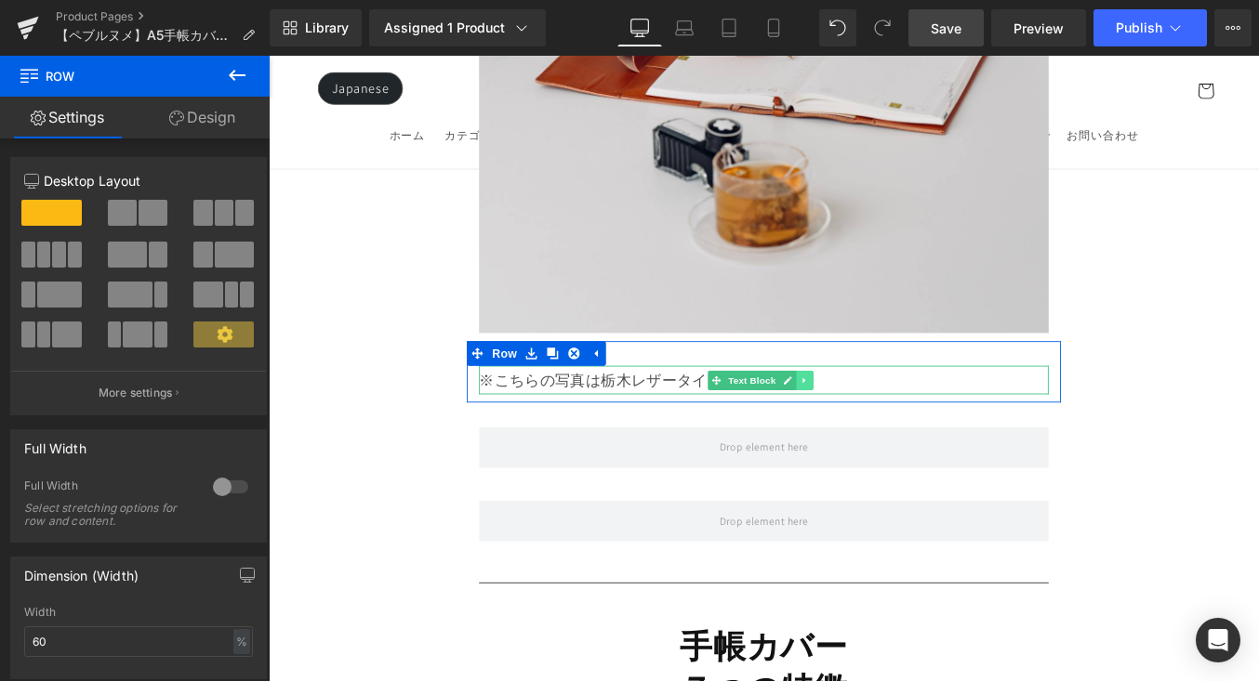
click at [878, 419] on icon at bounding box center [877, 424] width 10 height 11
click at [881, 419] on icon at bounding box center [886, 424] width 10 height 10
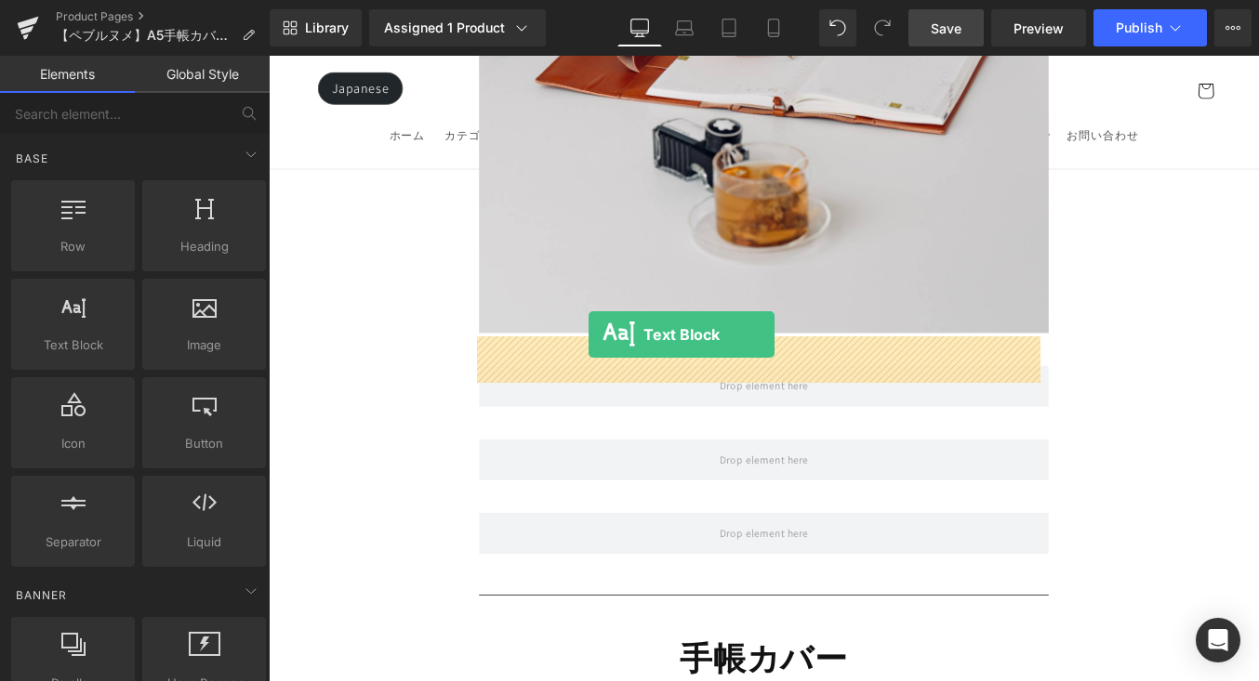
drag, startPoint x: 497, startPoint y: 390, endPoint x: 632, endPoint y: 373, distance: 135.8
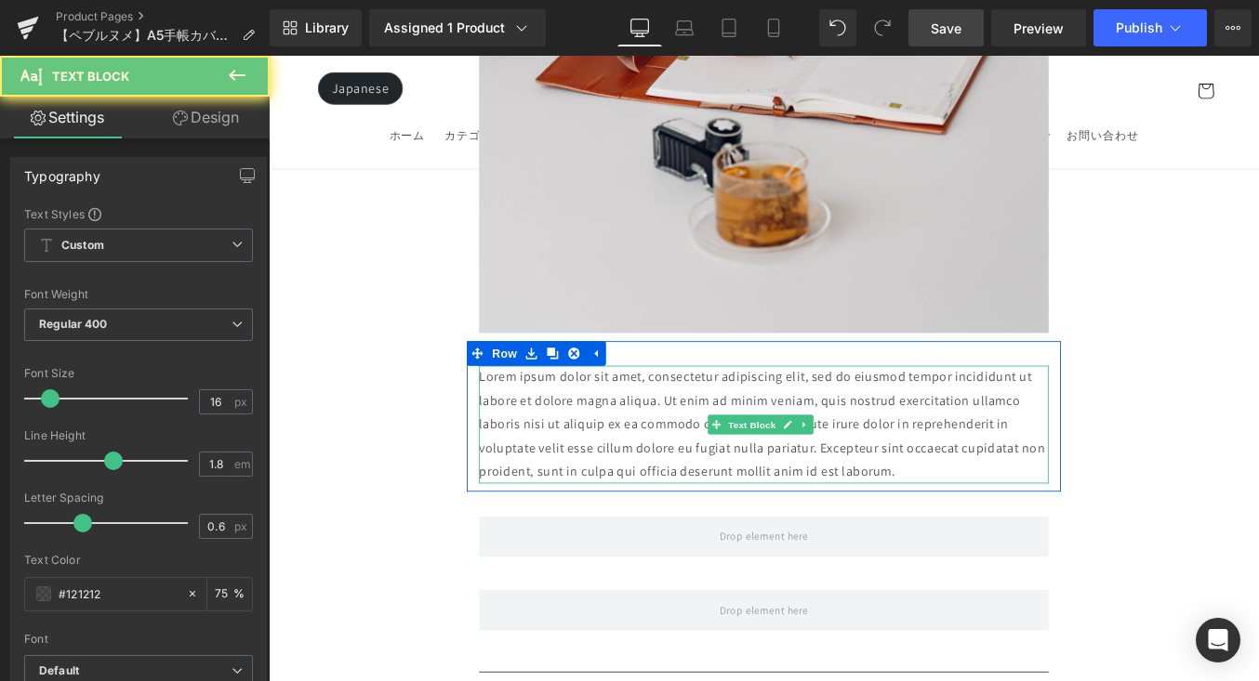
click at [1002, 501] on p "Lorem ipsum dolor sit amet, consectetur adipiscing elit, sed do eiusmod tempor …" at bounding box center [831, 475] width 647 height 134
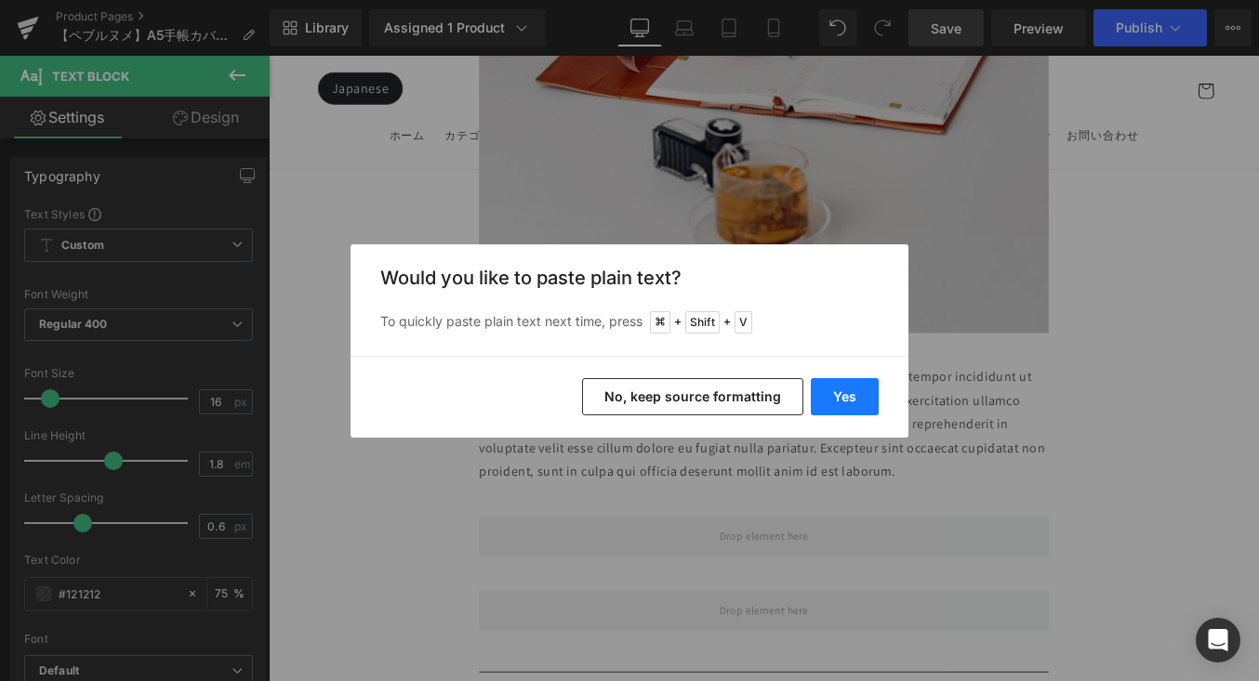
click at [840, 390] on button "Yes" at bounding box center [845, 396] width 68 height 37
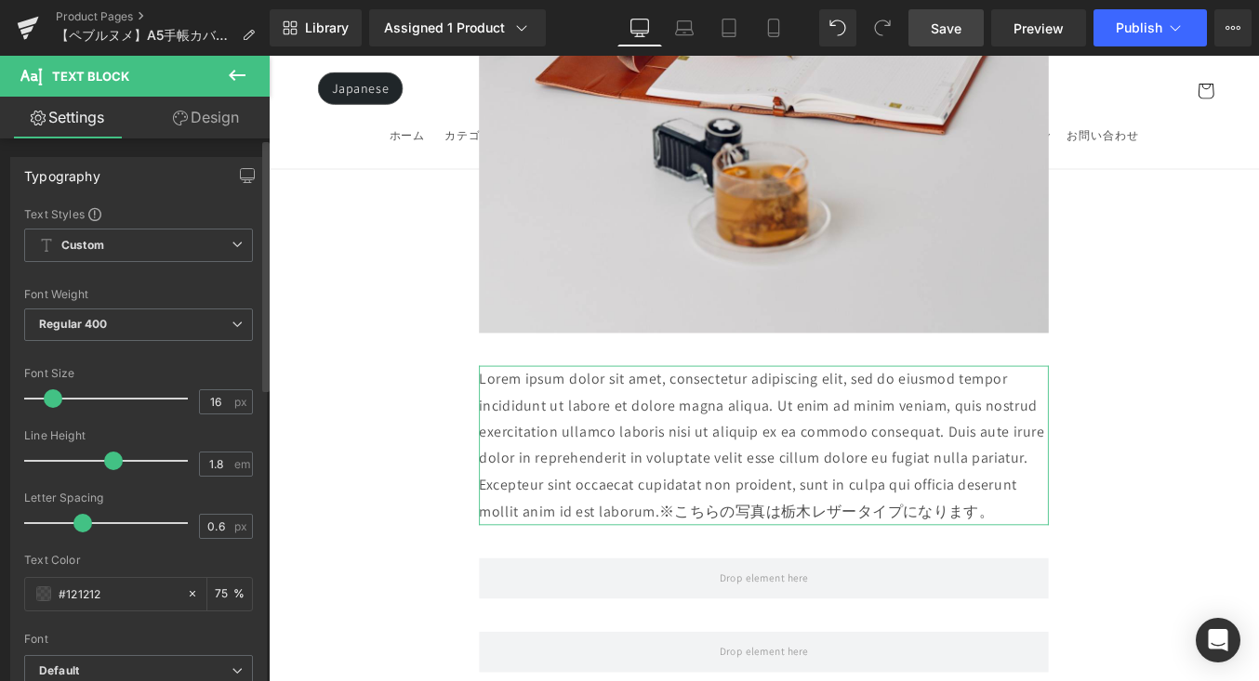
click at [51, 406] on span at bounding box center [53, 399] width 19 height 19
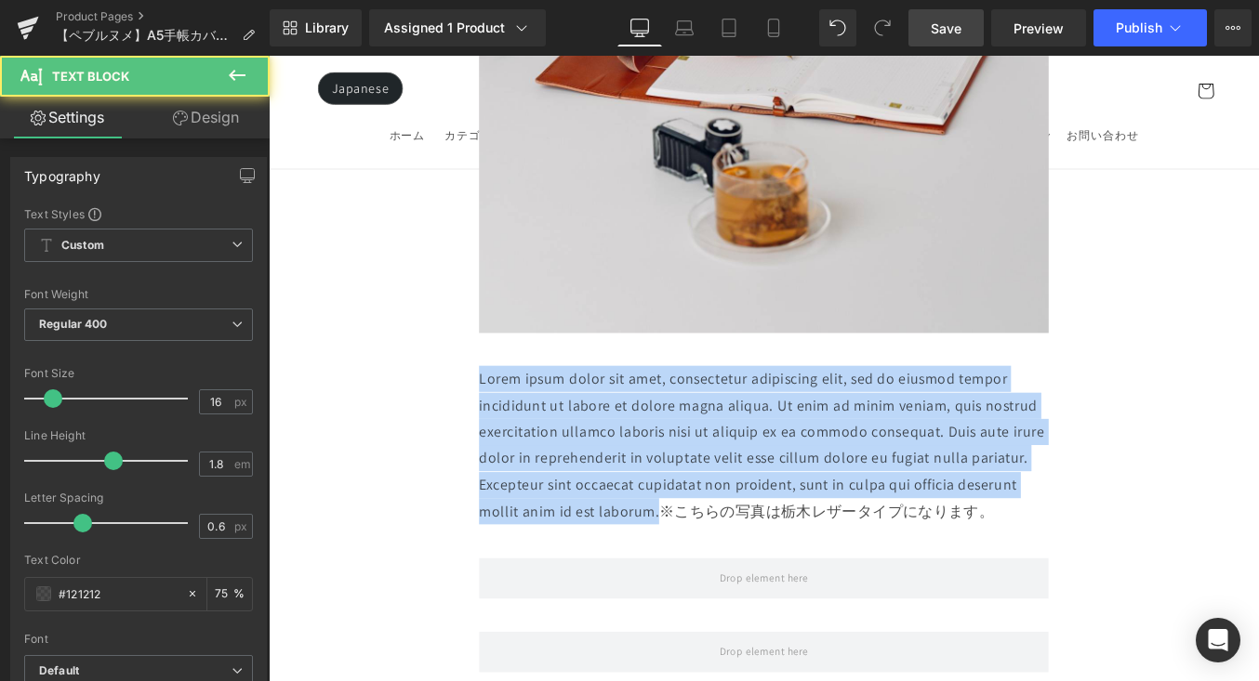
drag, startPoint x: 704, startPoint y: 536, endPoint x: 480, endPoint y: 396, distance: 264.4
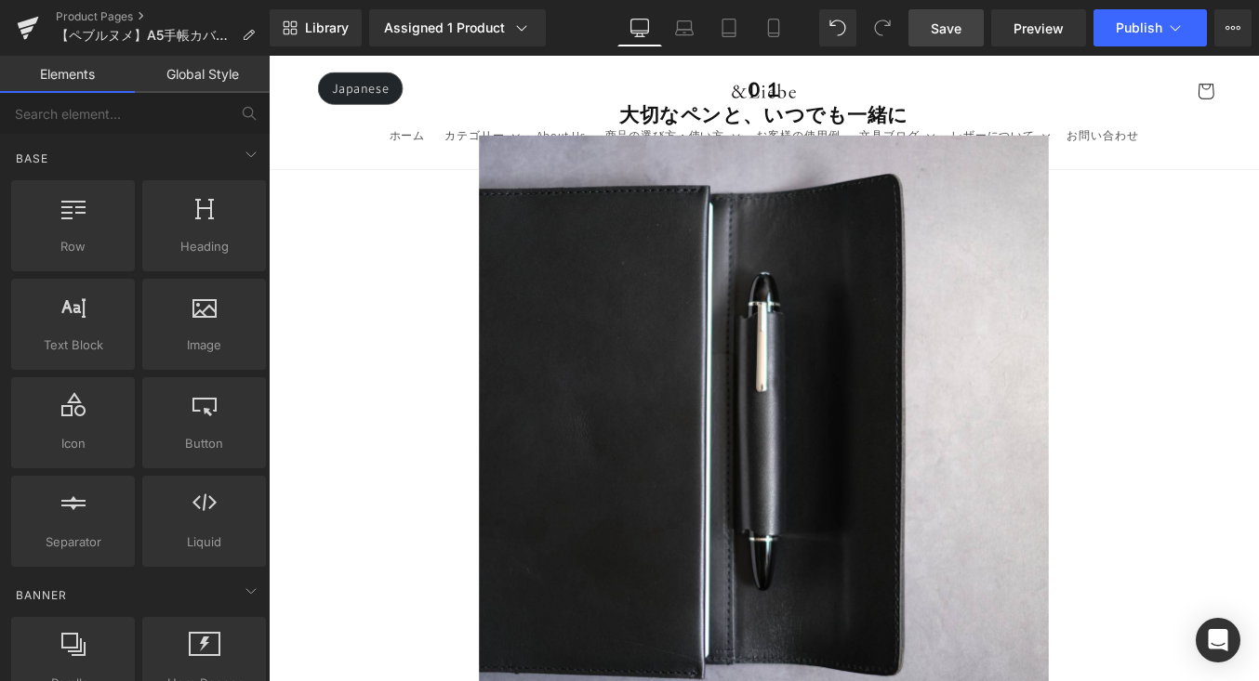
scroll to position [4719, 0]
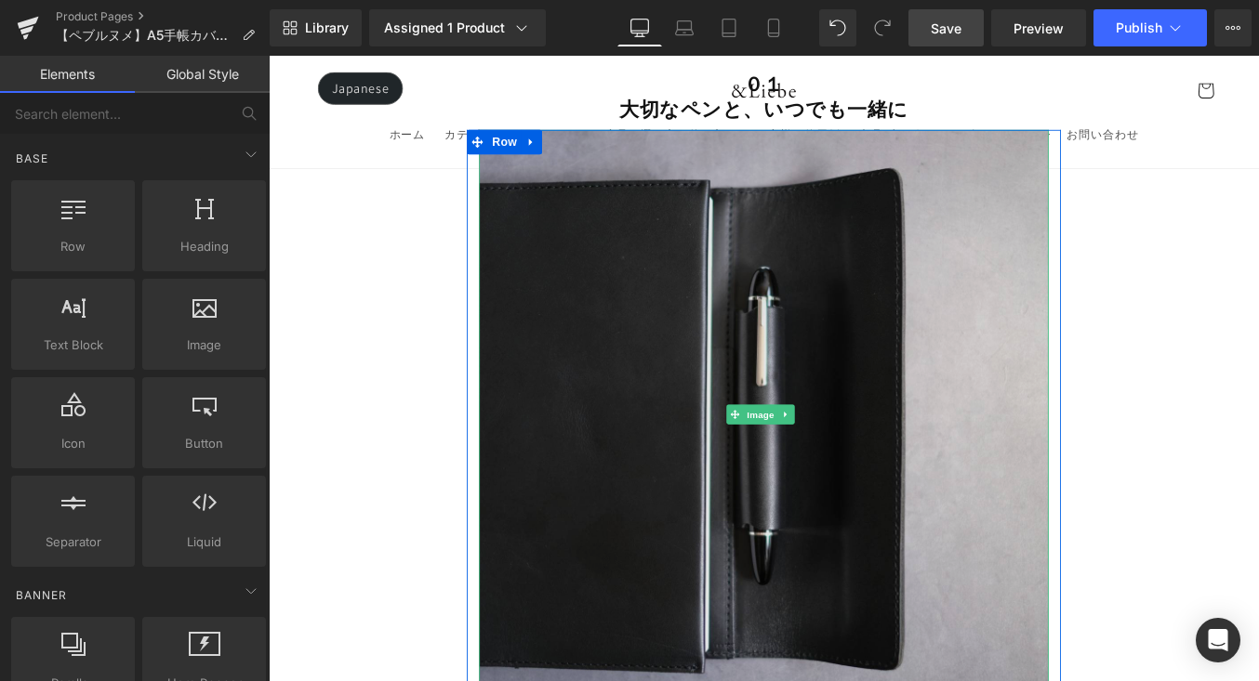
click at [937, 445] on img at bounding box center [831, 463] width 647 height 647
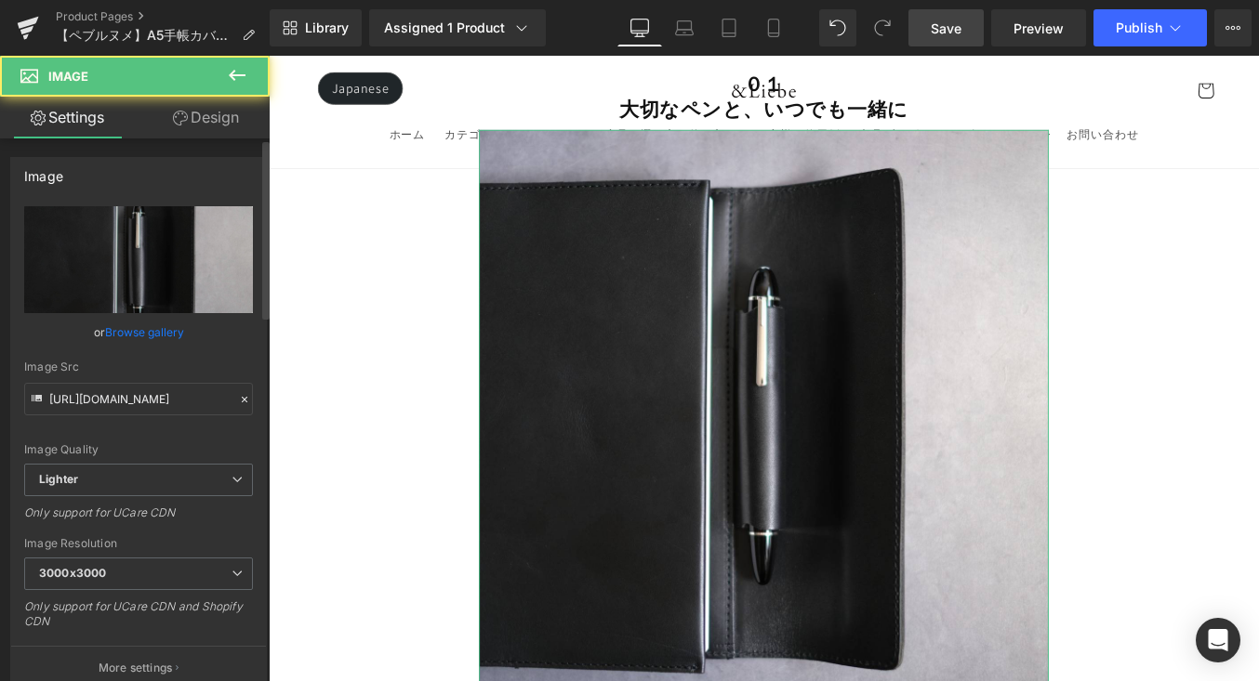
click at [164, 332] on link "Browse gallery" at bounding box center [144, 332] width 79 height 33
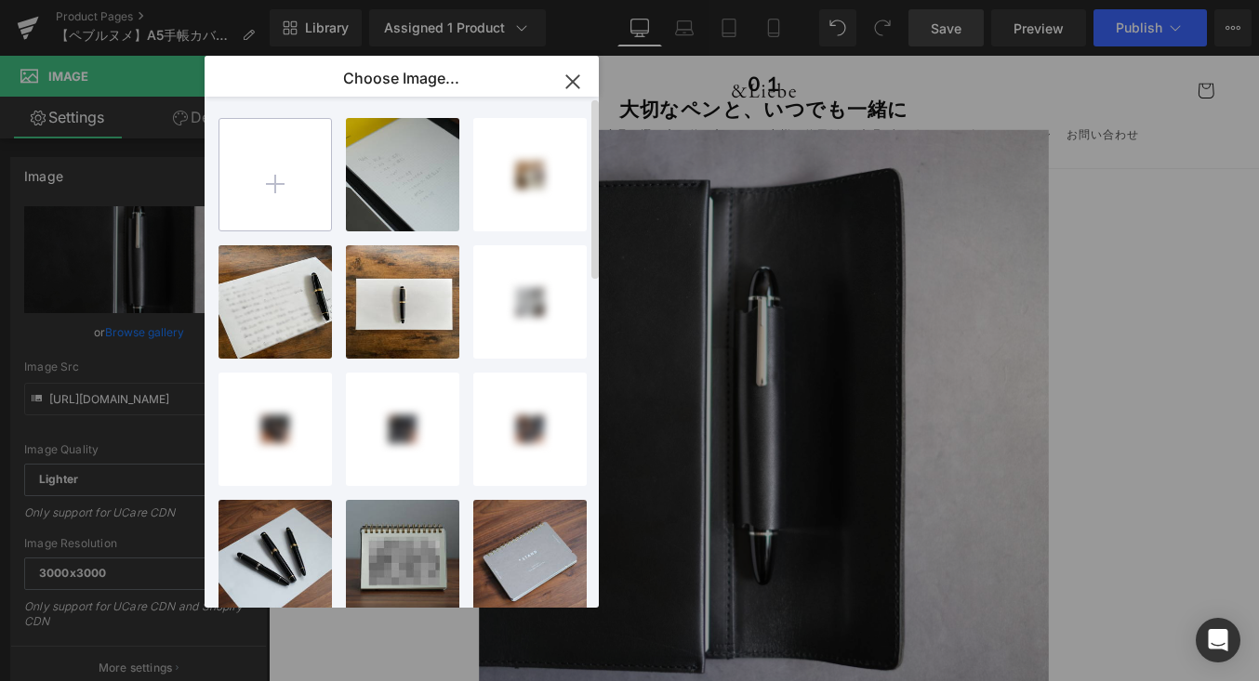
click at [294, 188] on input "file" at bounding box center [275, 175] width 112 height 112
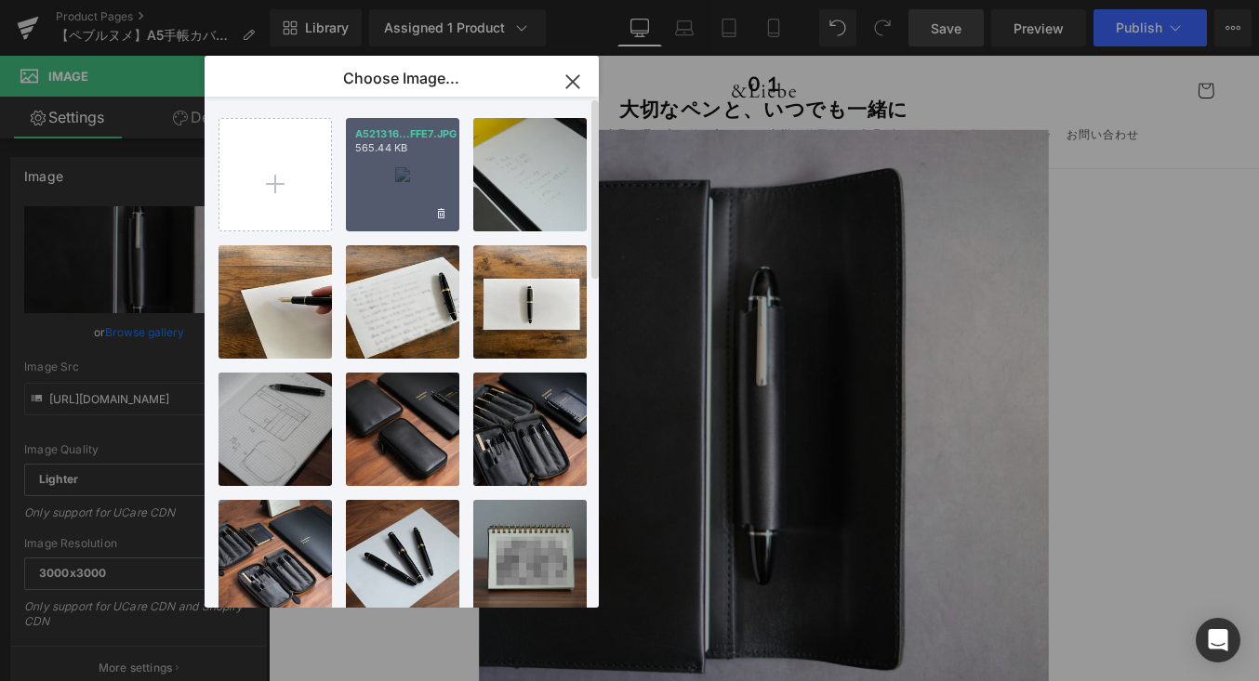
click at [392, 182] on div "A521316...FFE7.JPG 565.44 KB" at bounding box center [402, 174] width 113 height 113
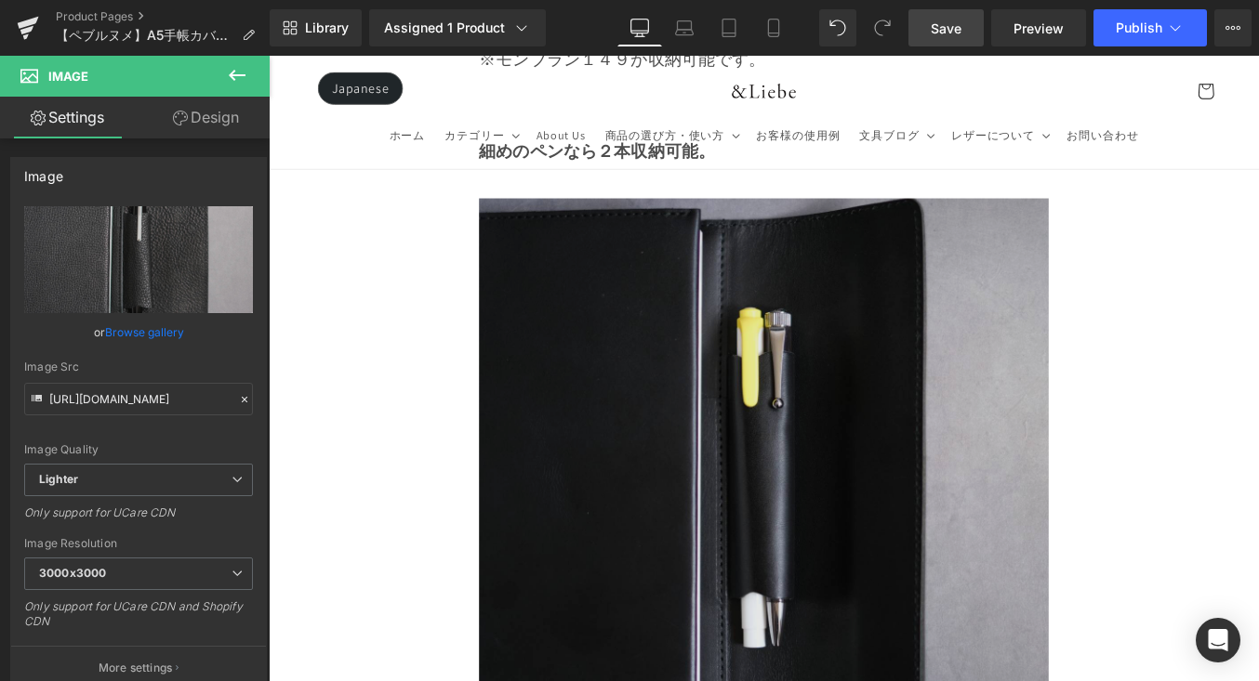
scroll to position [5676, 0]
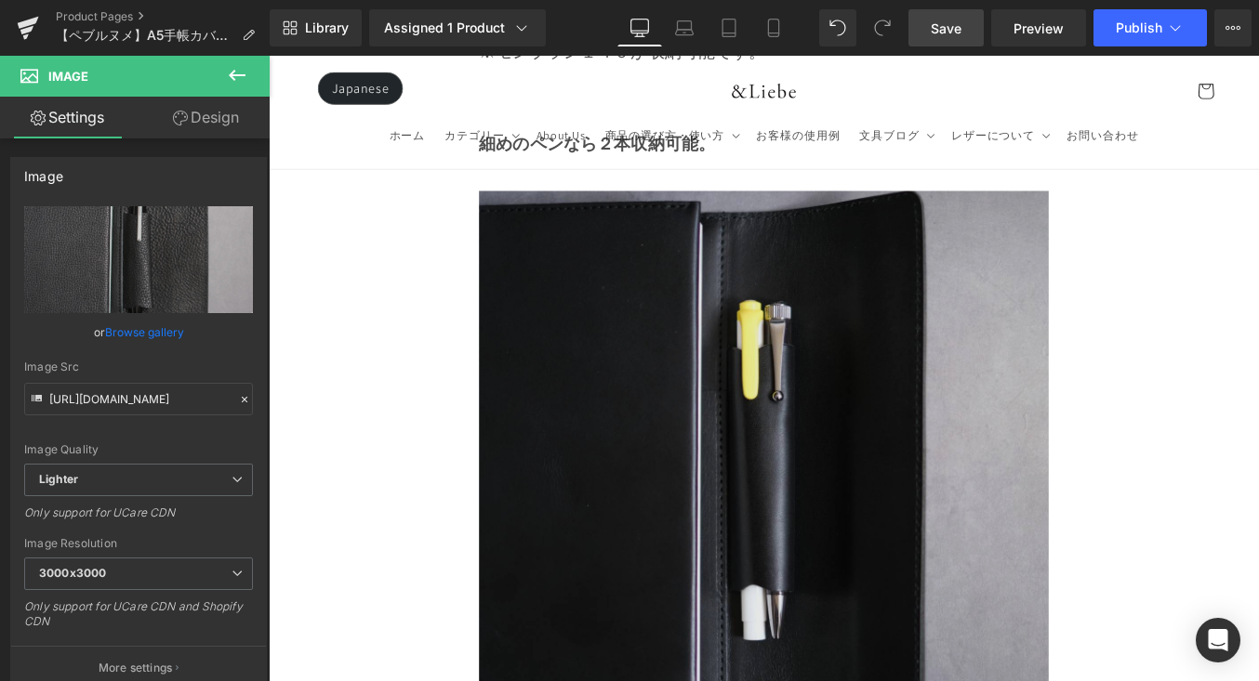
click at [756, 320] on img at bounding box center [831, 532] width 647 height 647
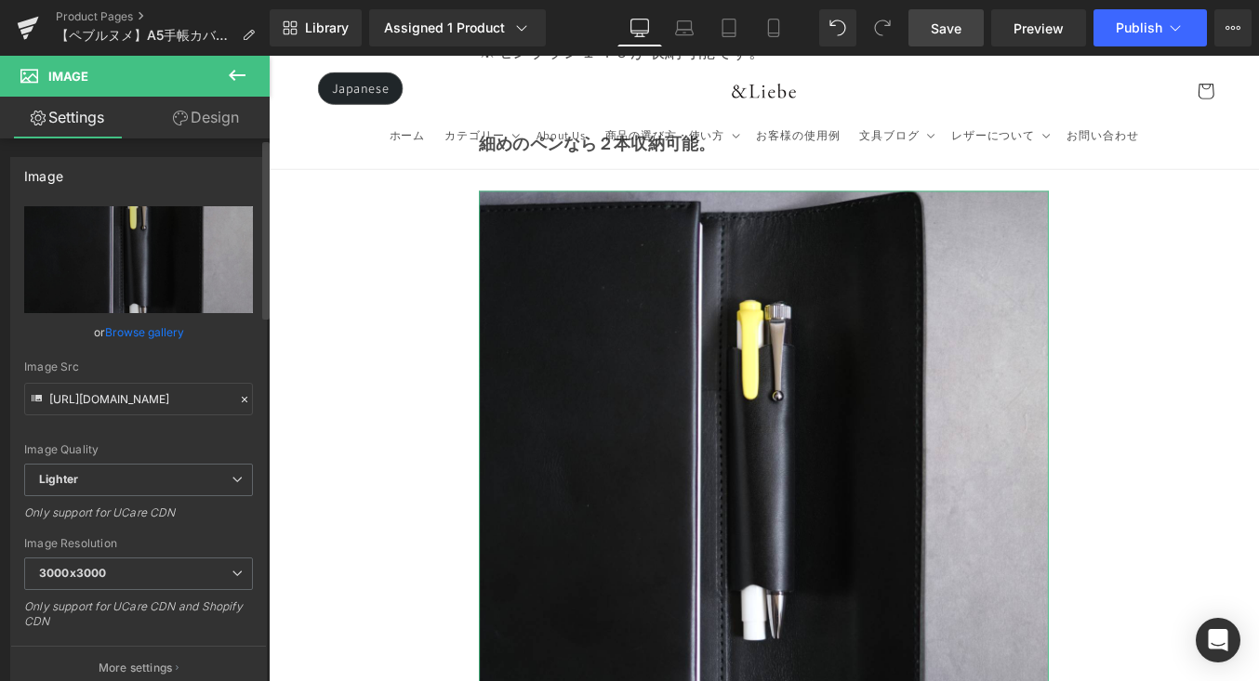
click at [129, 338] on link "Browse gallery" at bounding box center [144, 332] width 79 height 33
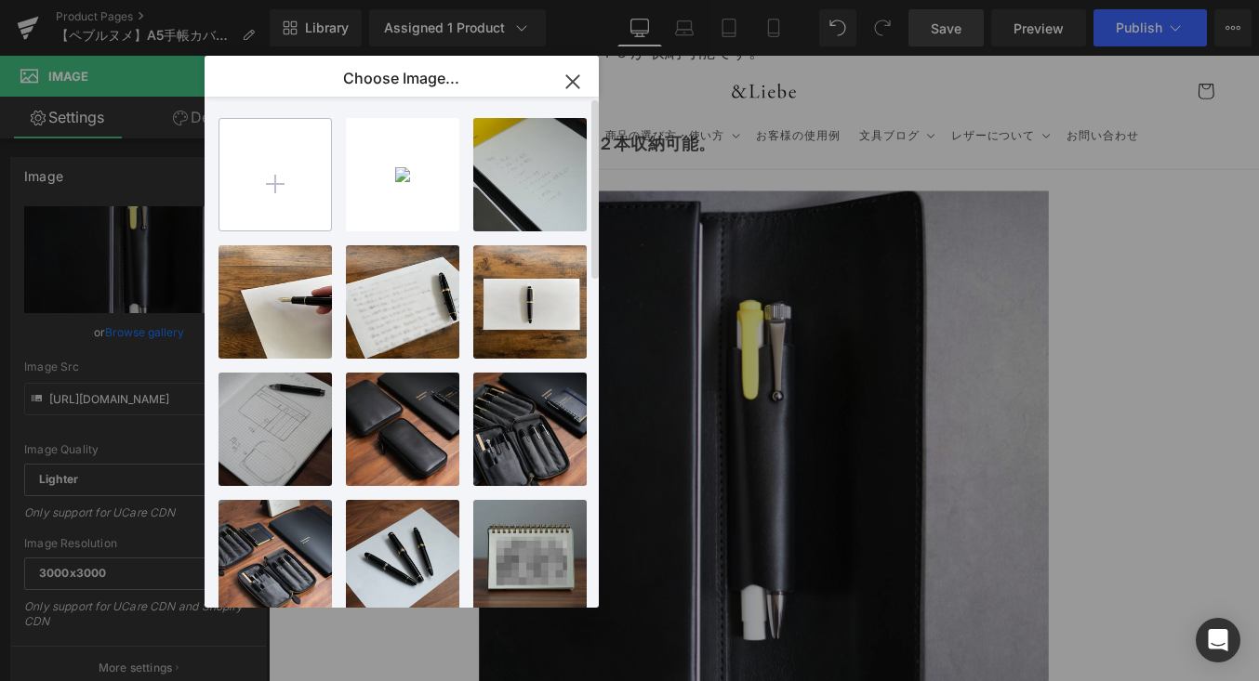
click at [273, 171] on input "file" at bounding box center [275, 175] width 112 height 112
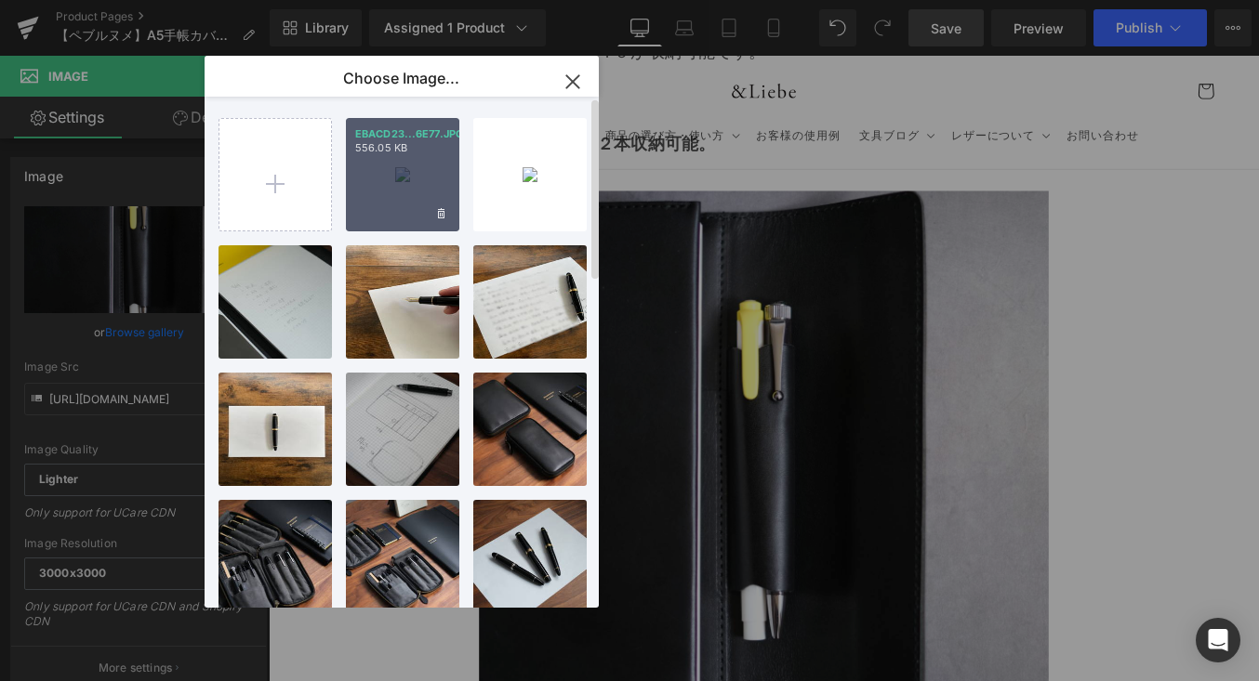
click at [359, 143] on p "556.05 KB" at bounding box center [402, 148] width 95 height 14
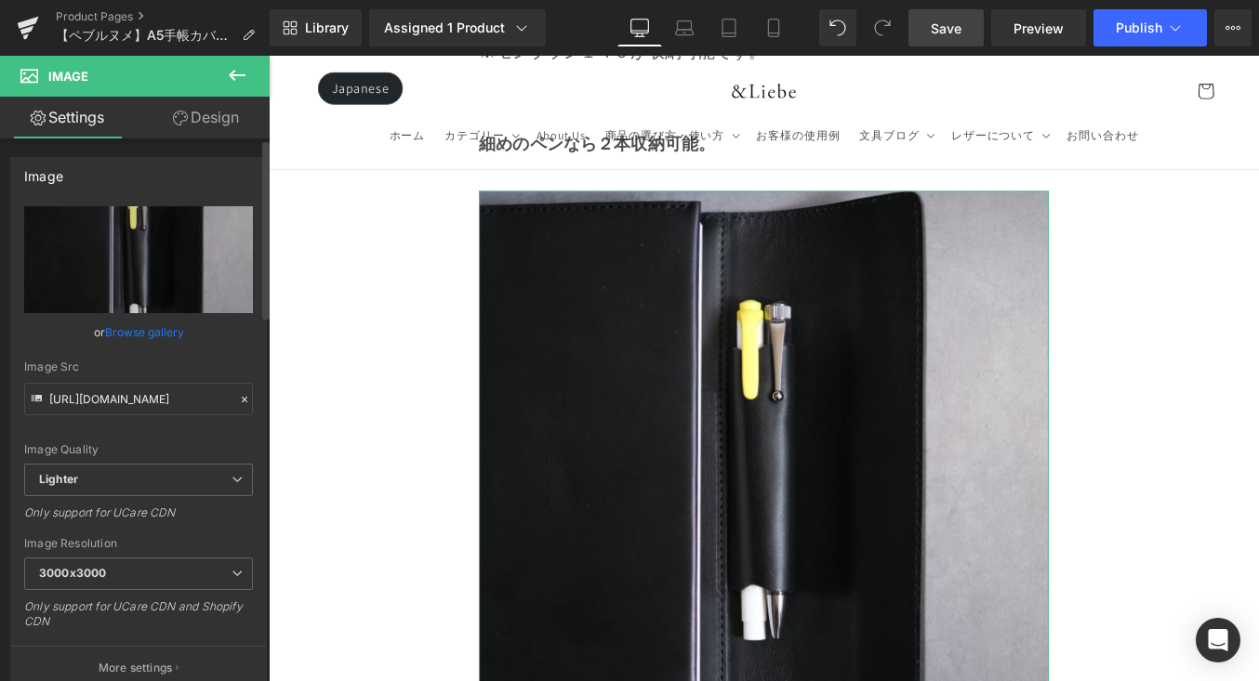
click at [165, 334] on link "Browse gallery" at bounding box center [144, 332] width 79 height 33
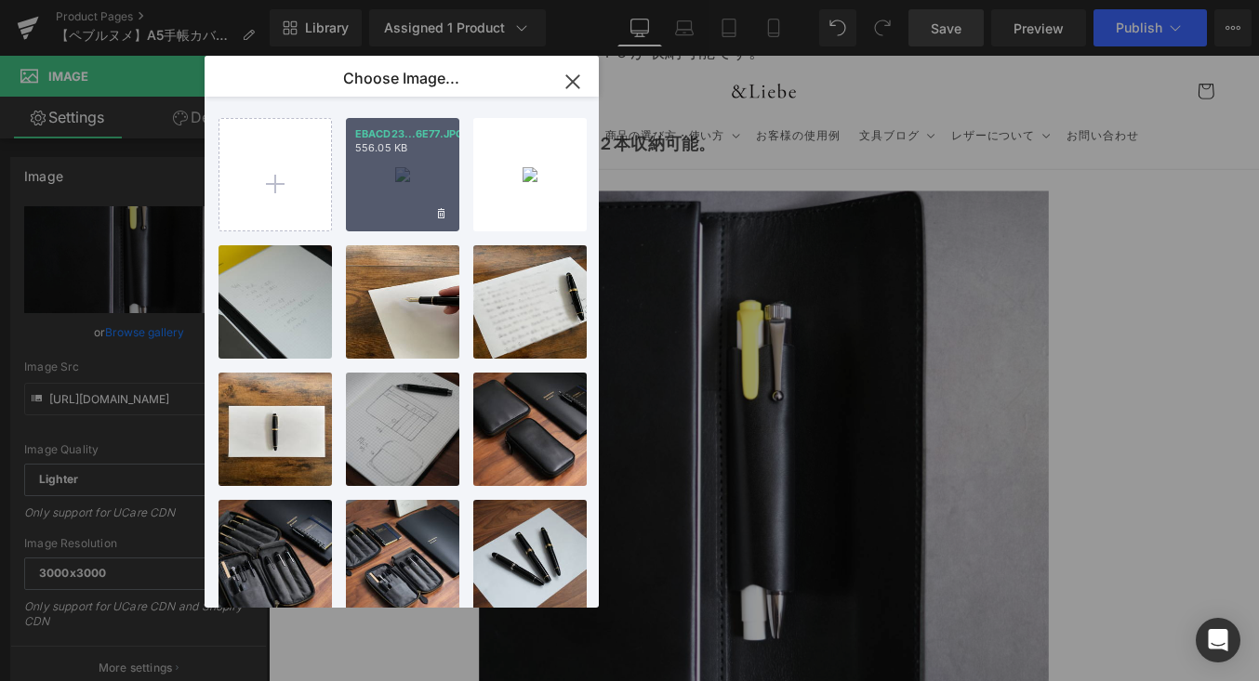
click at [416, 209] on div "EBACD23...6E77.JPG 556.05 KB" at bounding box center [402, 174] width 113 height 113
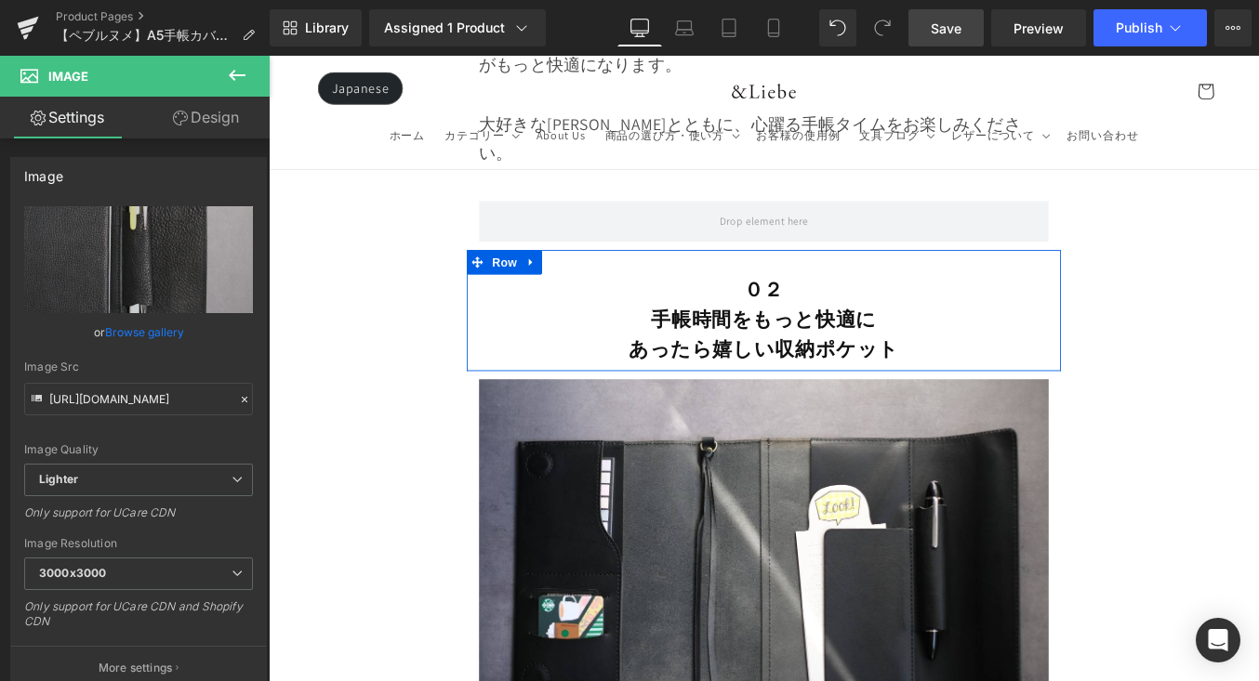
scroll to position [6626, 0]
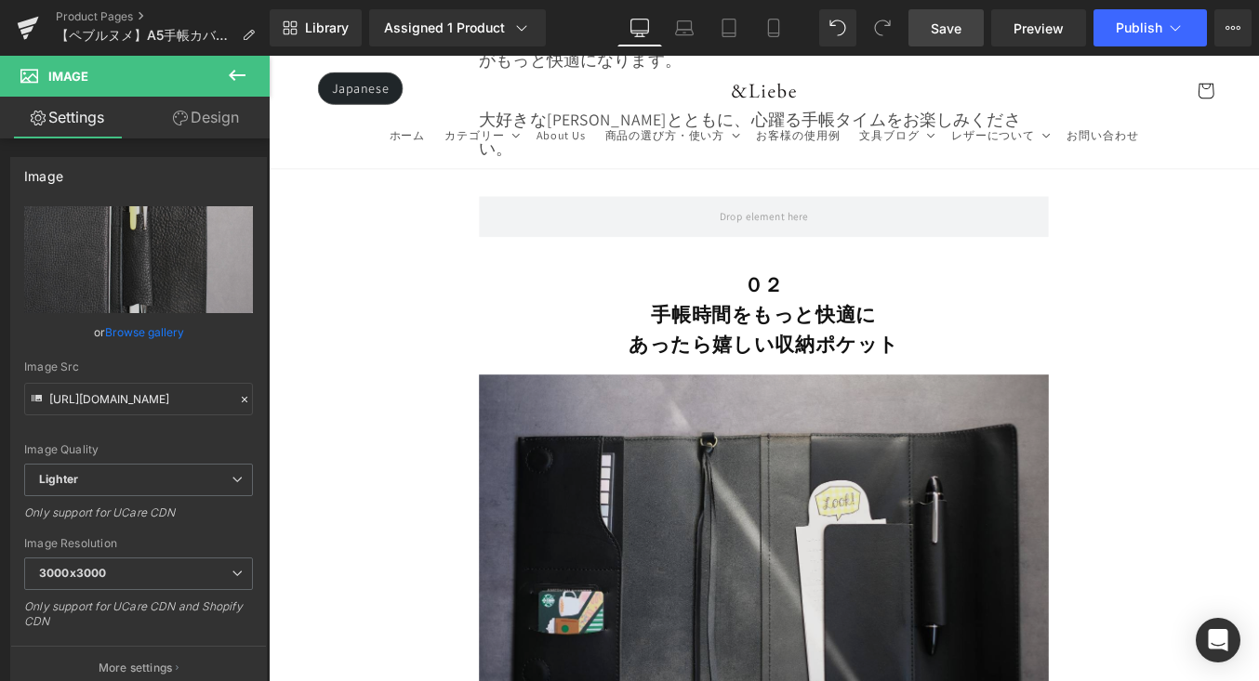
click at [654, 418] on img at bounding box center [831, 633] width 647 height 431
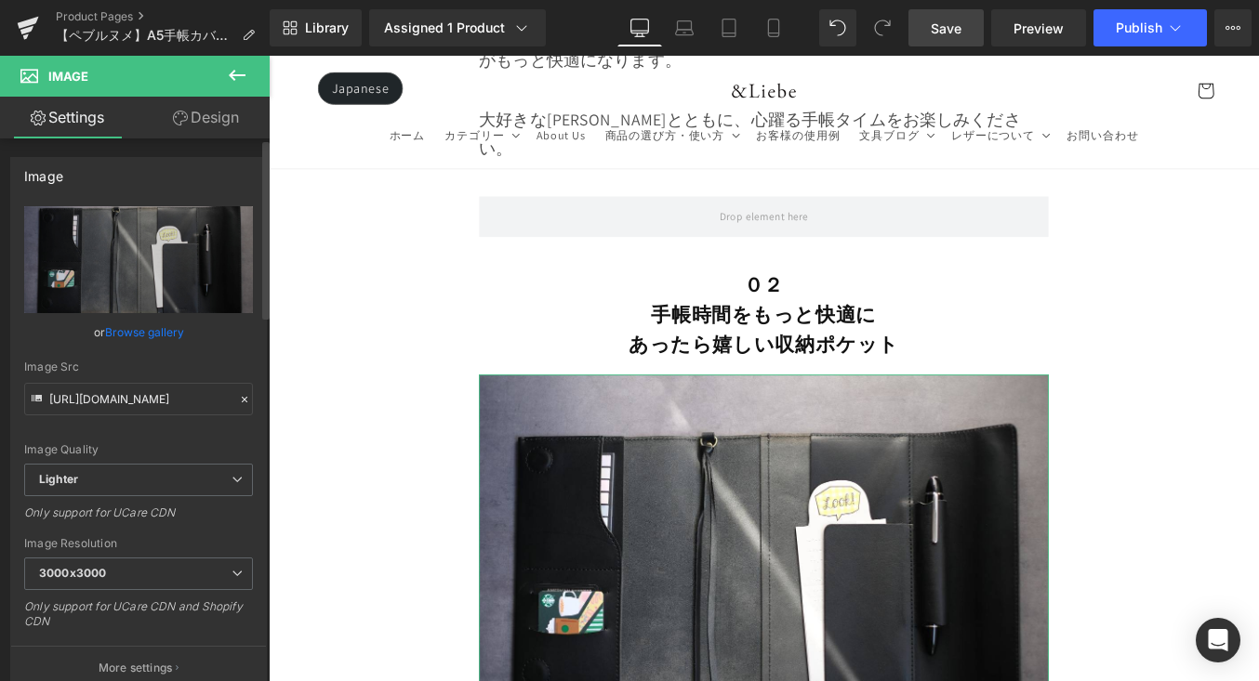
click at [115, 335] on link "Browse gallery" at bounding box center [144, 332] width 79 height 33
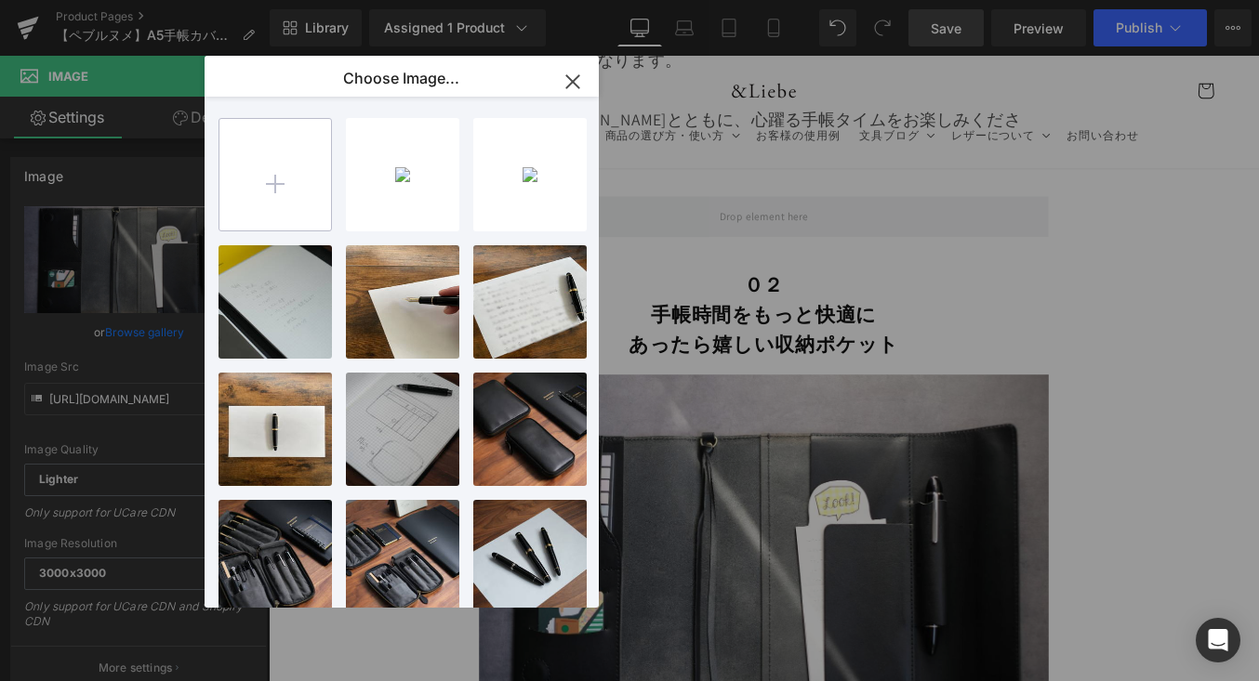
click at [277, 176] on input "file" at bounding box center [275, 175] width 112 height 112
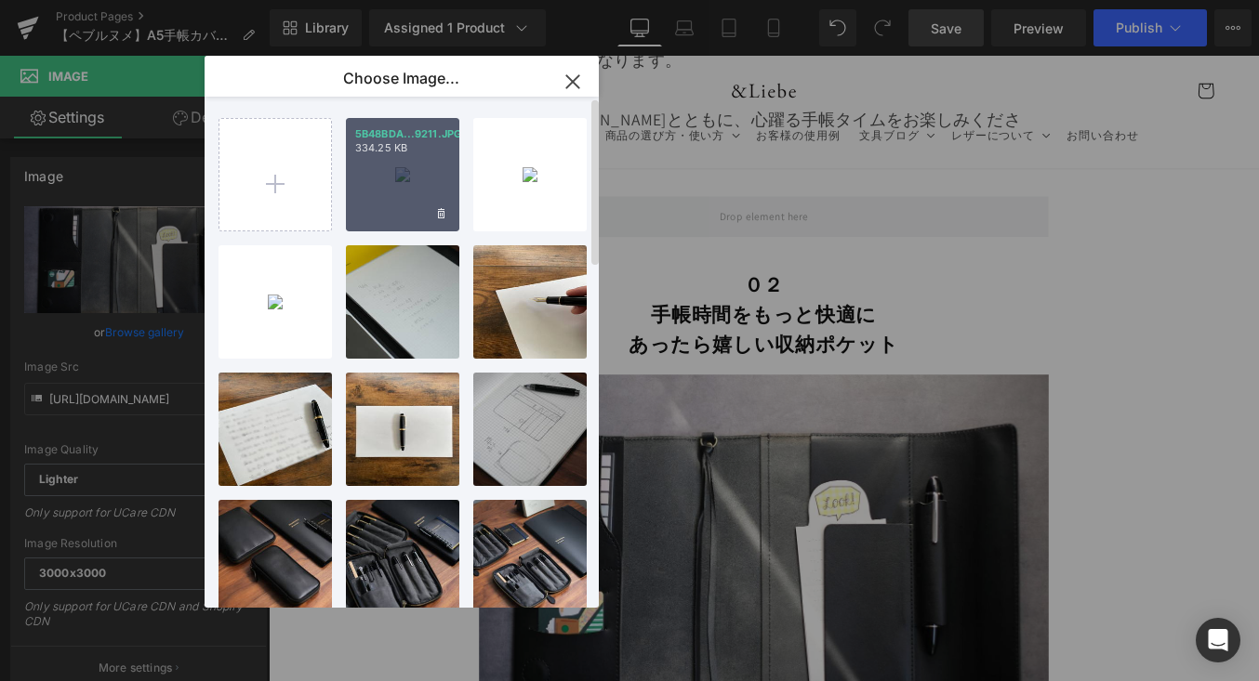
click at [384, 177] on div "5B48BDA...9211.JPG 334.25 KB" at bounding box center [402, 174] width 113 height 113
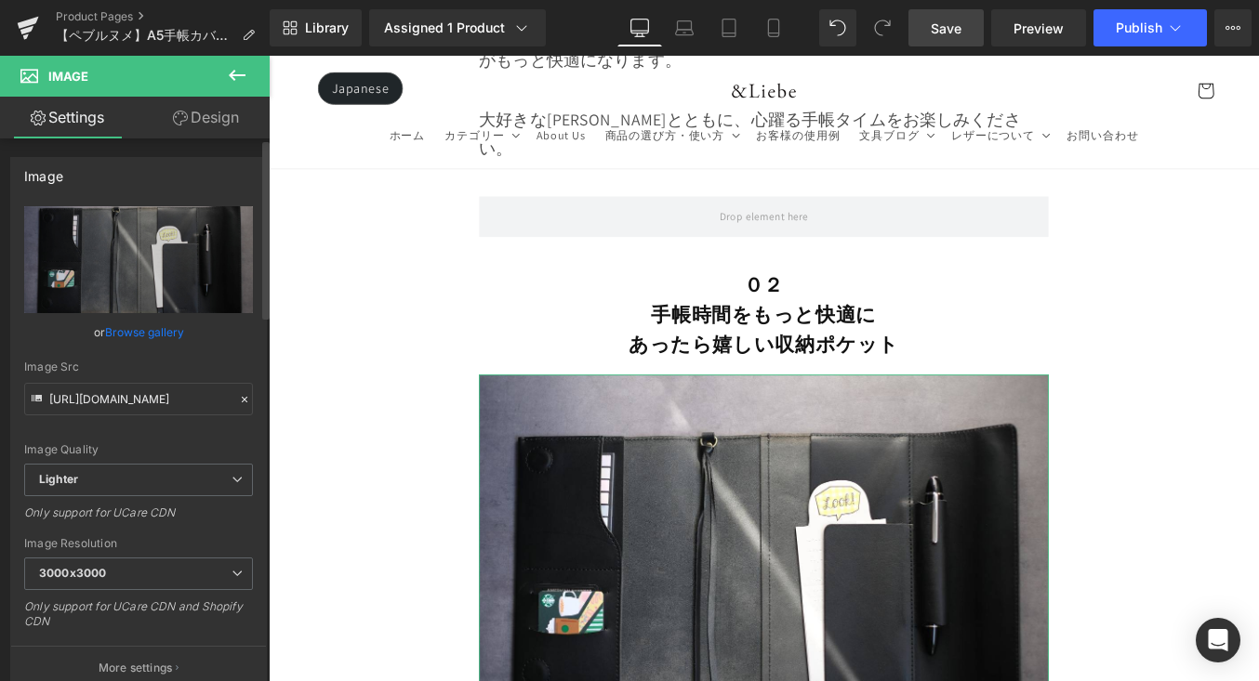
click at [136, 337] on link "Browse gallery" at bounding box center [144, 332] width 79 height 33
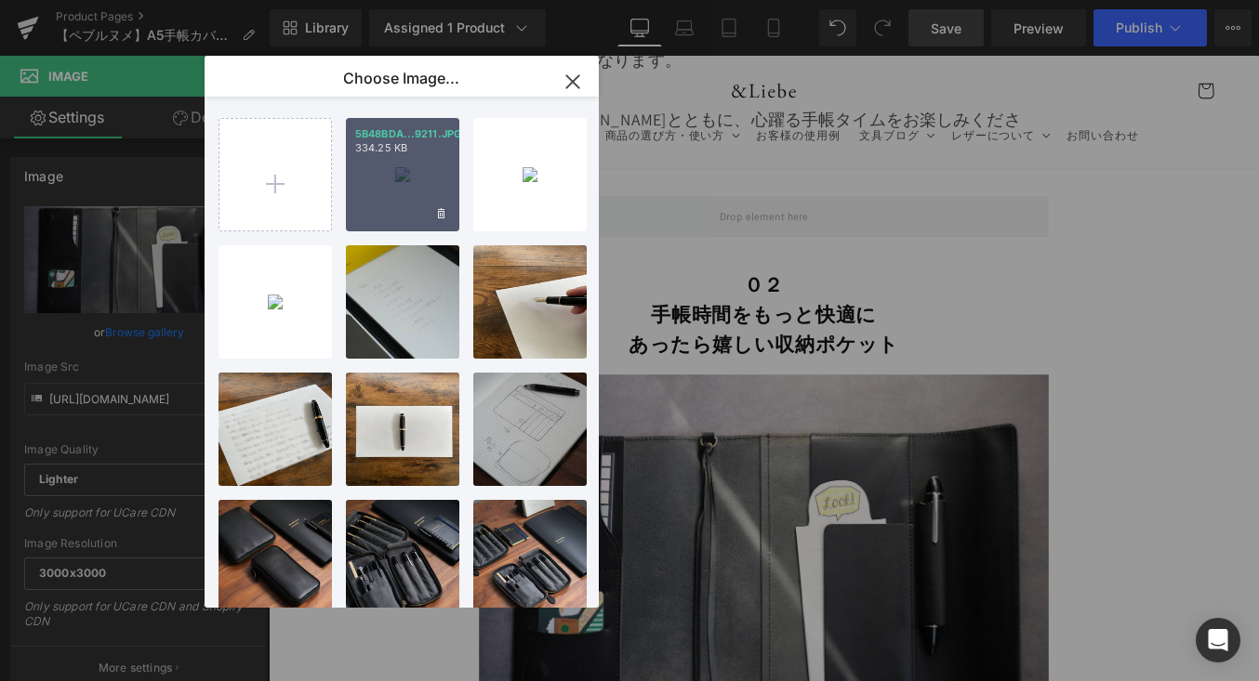
click at [391, 173] on div "5B48BDA...9211.JPG 334.25 KB" at bounding box center [402, 174] width 113 height 113
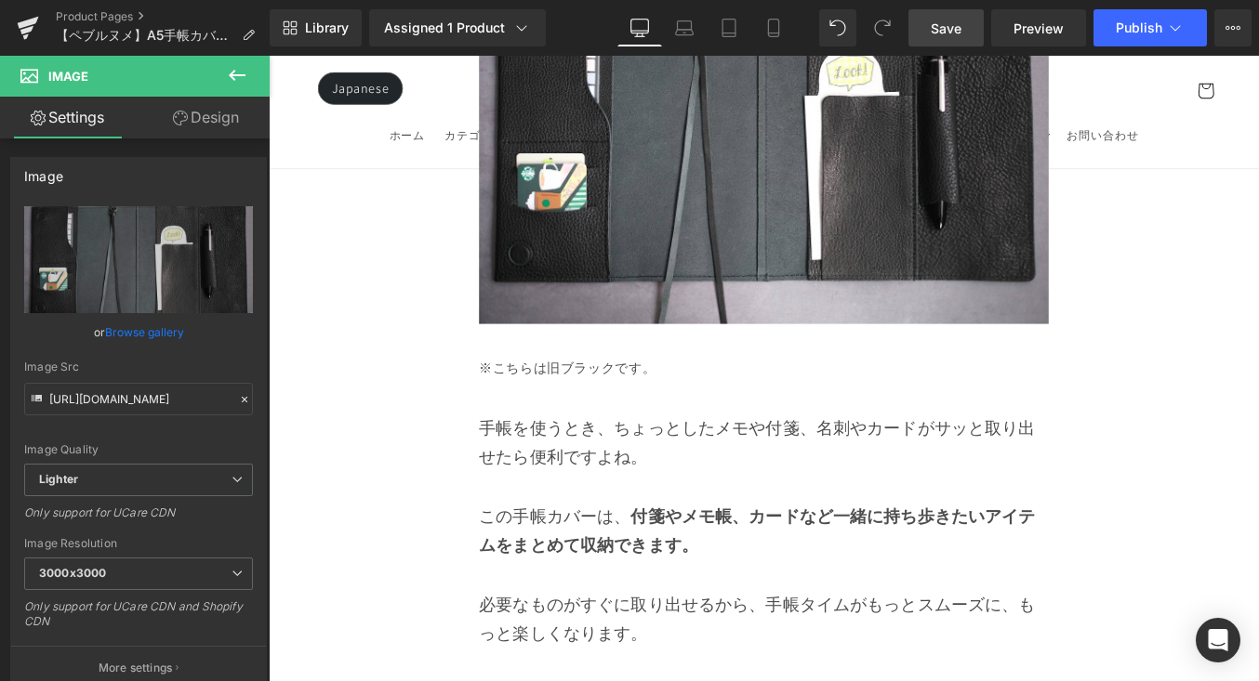
scroll to position [7081, 0]
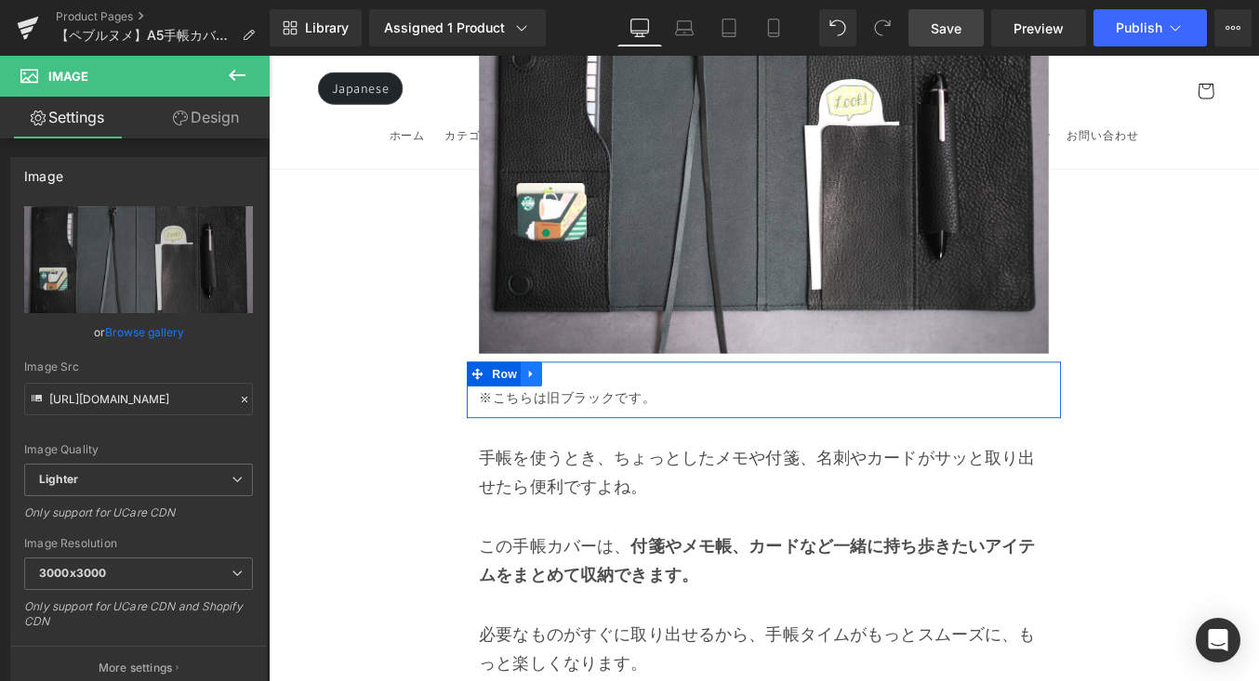
click at [572, 403] on link at bounding box center [567, 417] width 24 height 28
click at [614, 411] on icon at bounding box center [615, 417] width 13 height 13
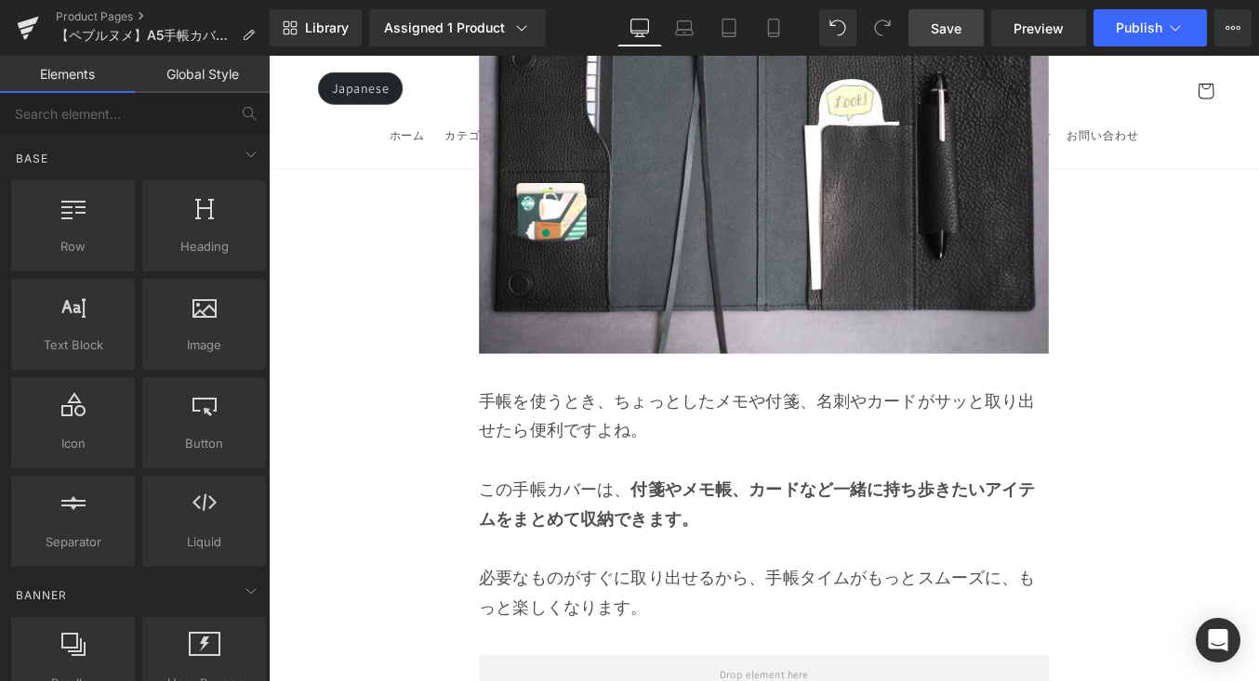
click at [958, 35] on span "Save" at bounding box center [946, 29] width 31 height 20
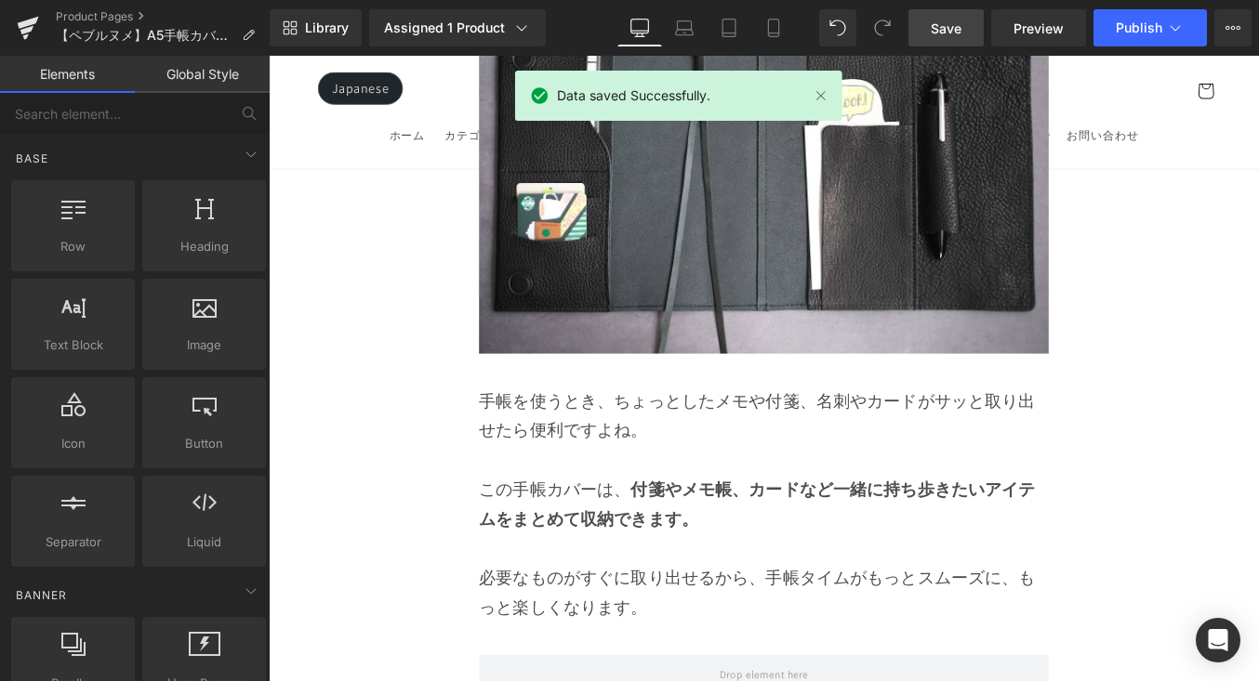
click at [964, 41] on link "Save" at bounding box center [945, 27] width 75 height 37
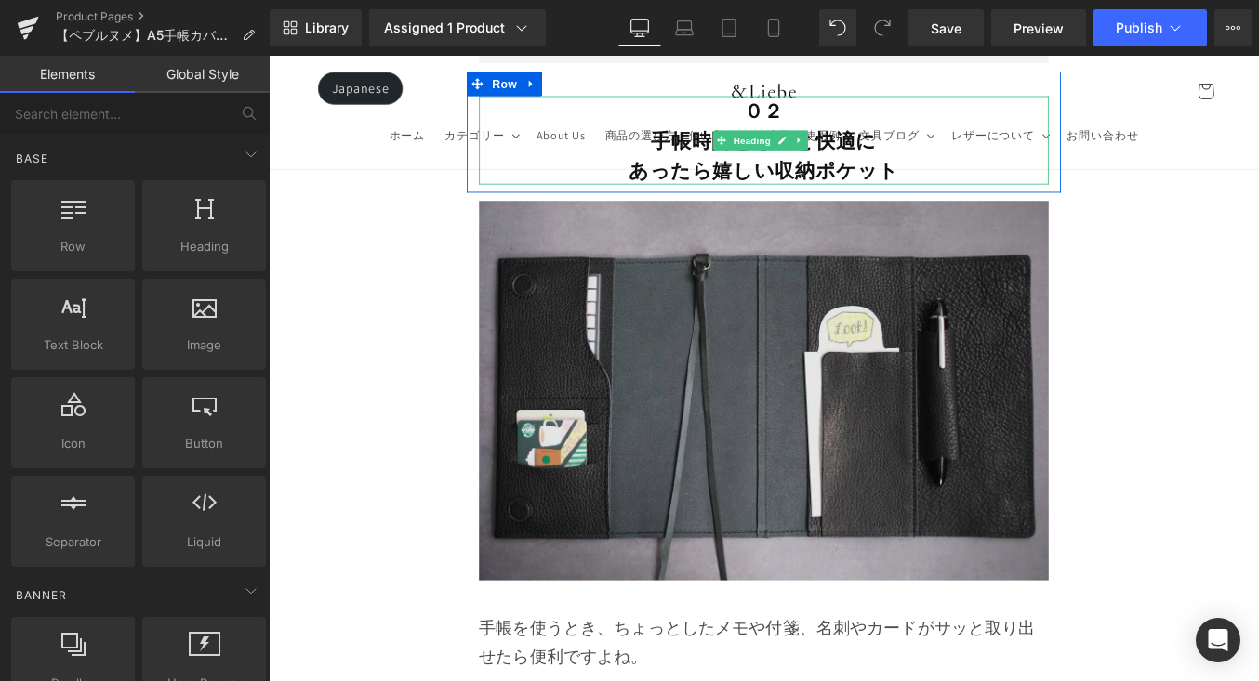
scroll to position [6838, 0]
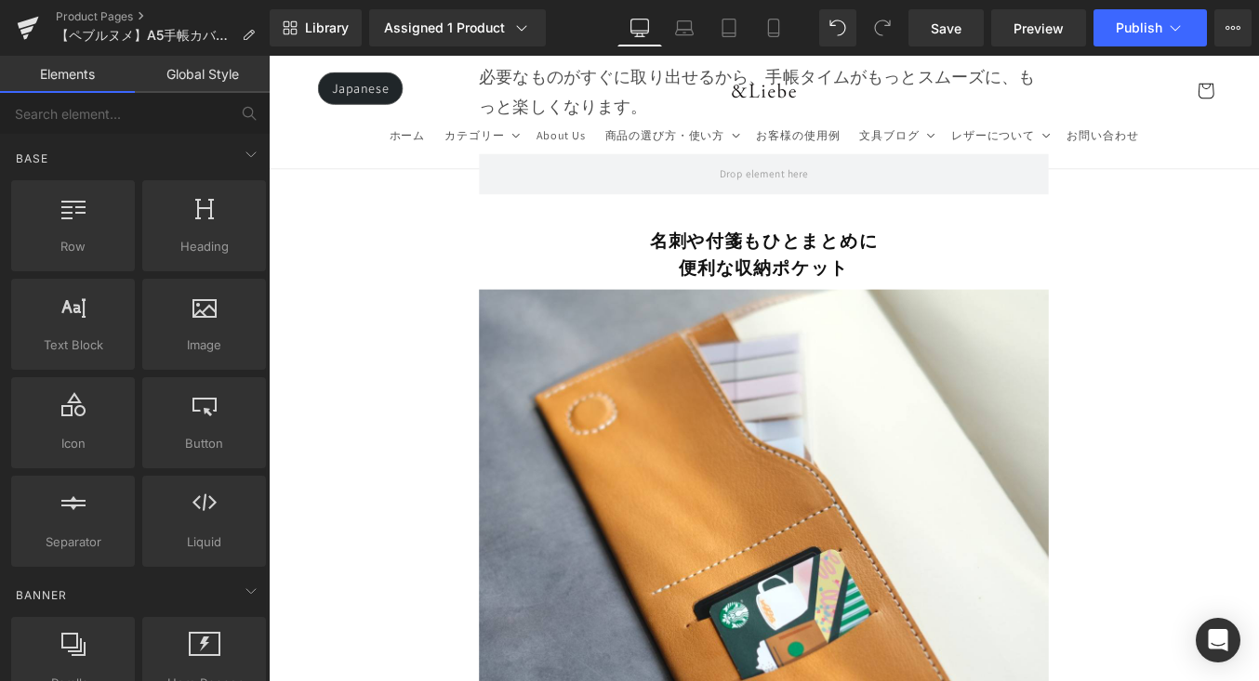
click at [897, 349] on img at bounding box center [831, 645] width 647 height 647
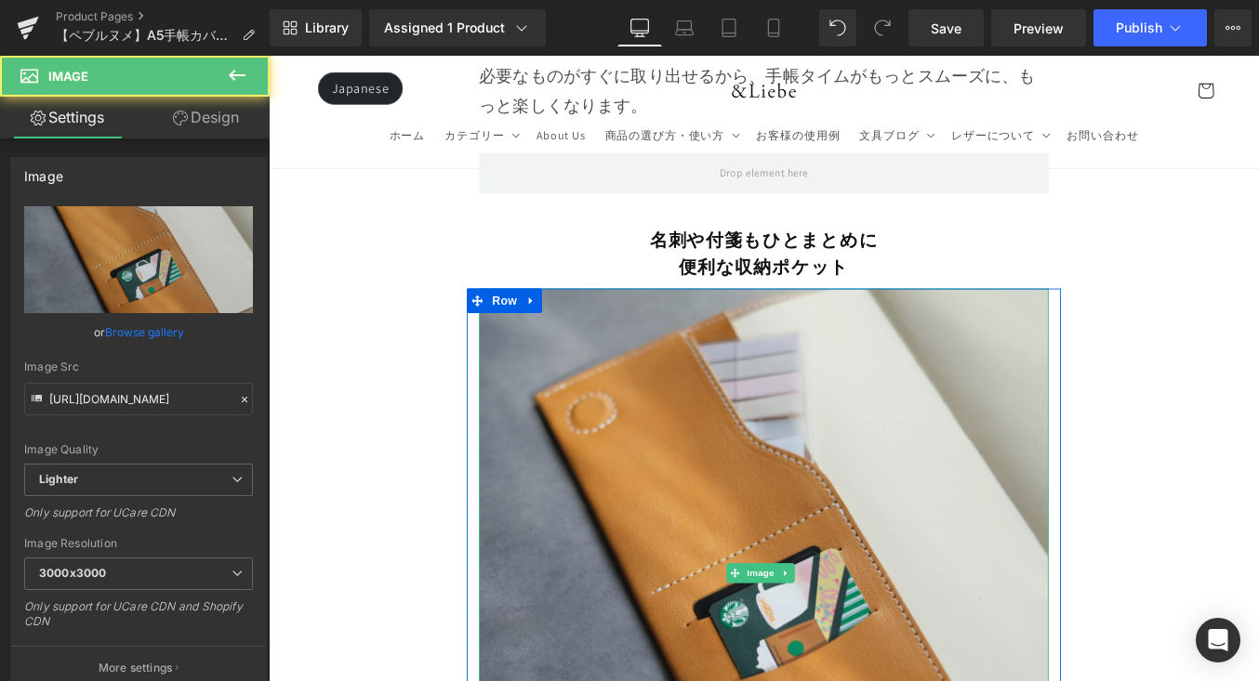
scroll to position [7820, 0]
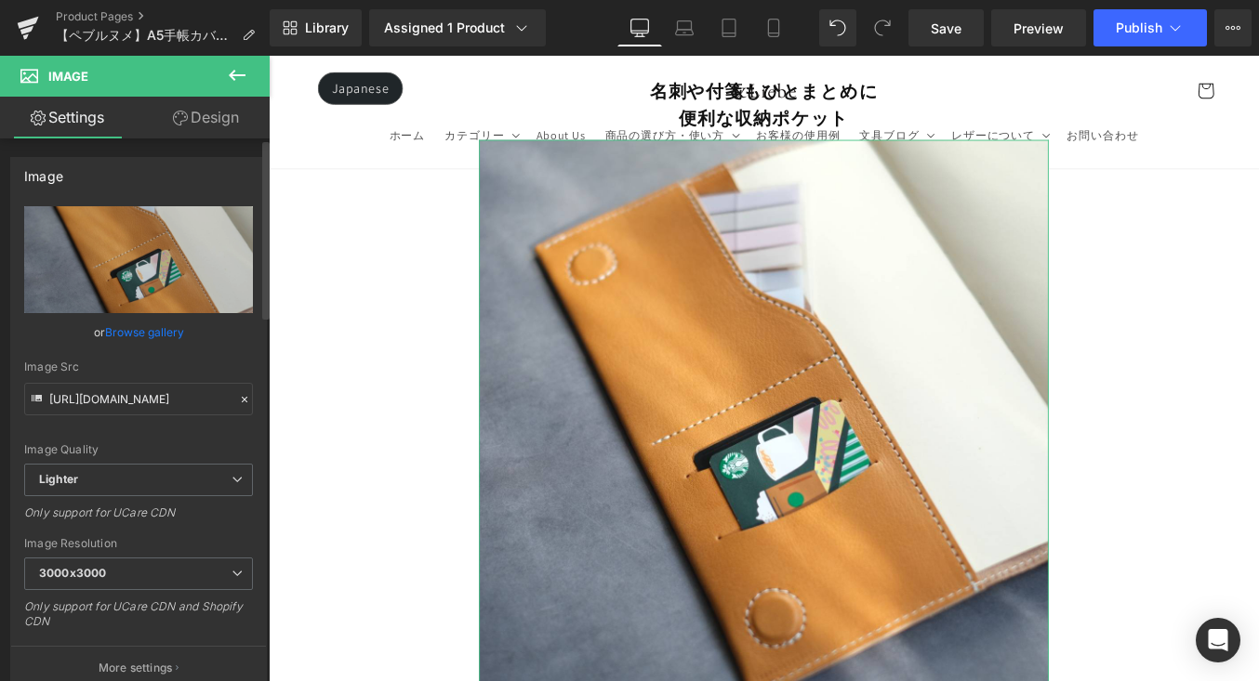
click at [172, 336] on link "Browse gallery" at bounding box center [144, 332] width 79 height 33
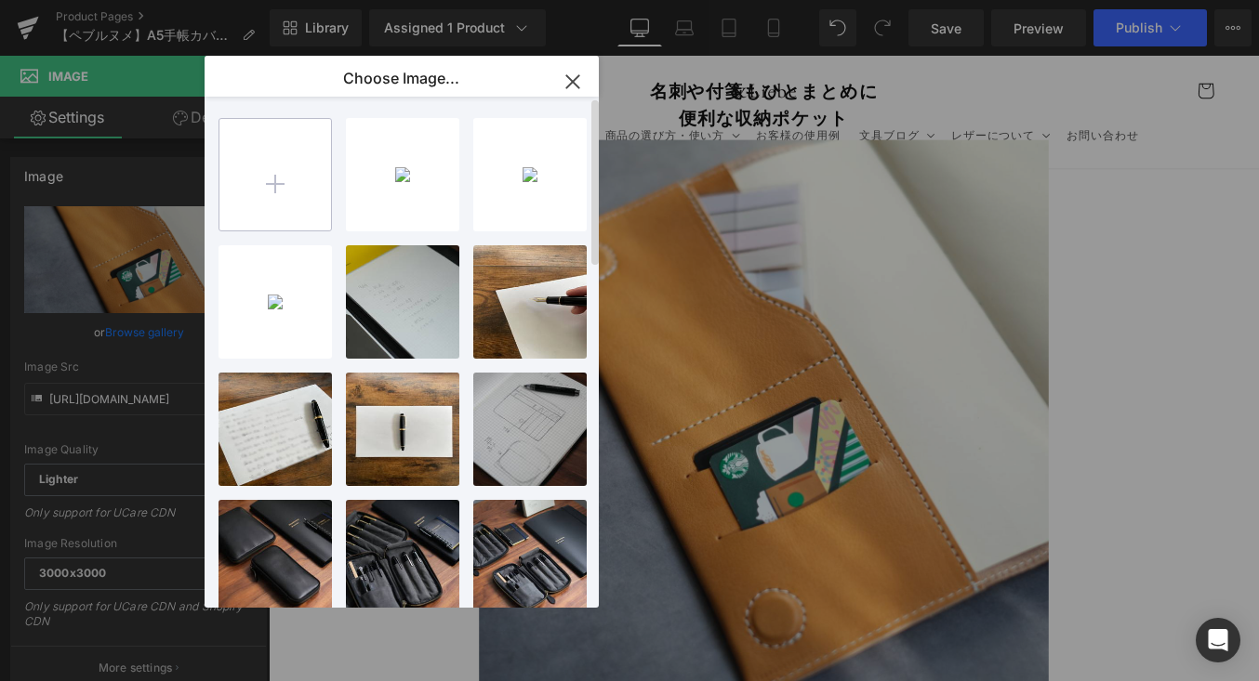
click at [290, 181] on input "file" at bounding box center [275, 175] width 112 height 112
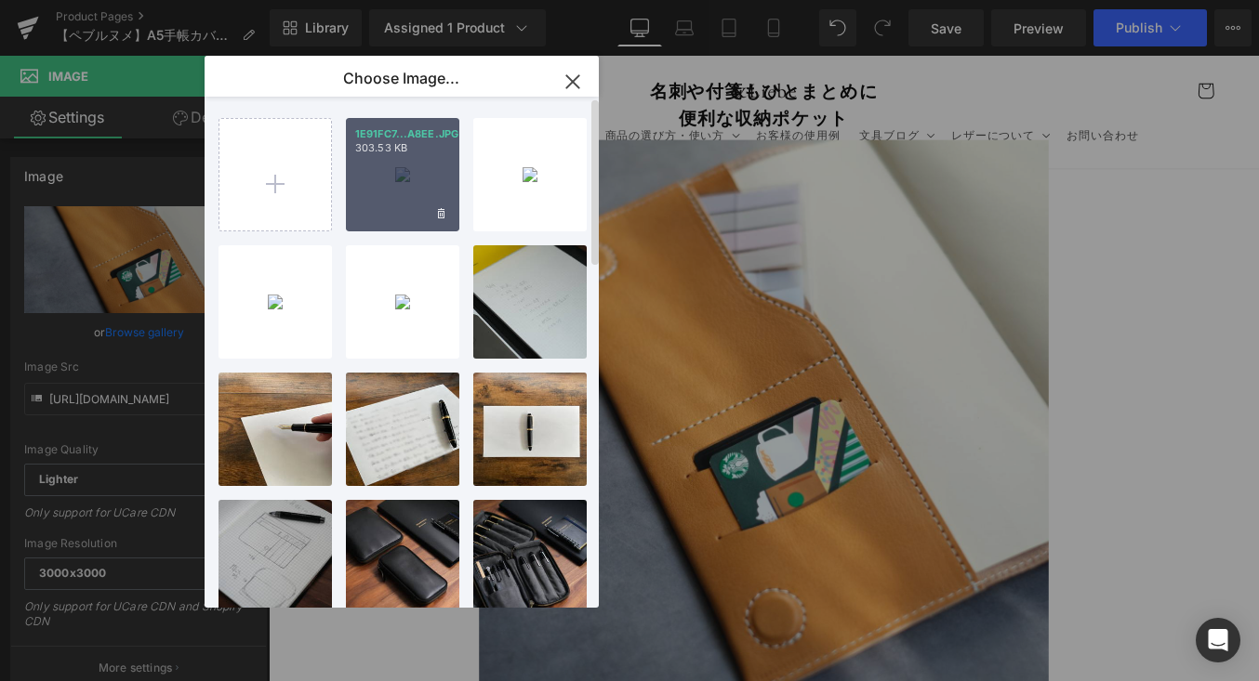
click at [403, 171] on div "1E91FC7...A8EE.JPG 303.53 KB" at bounding box center [402, 174] width 113 height 113
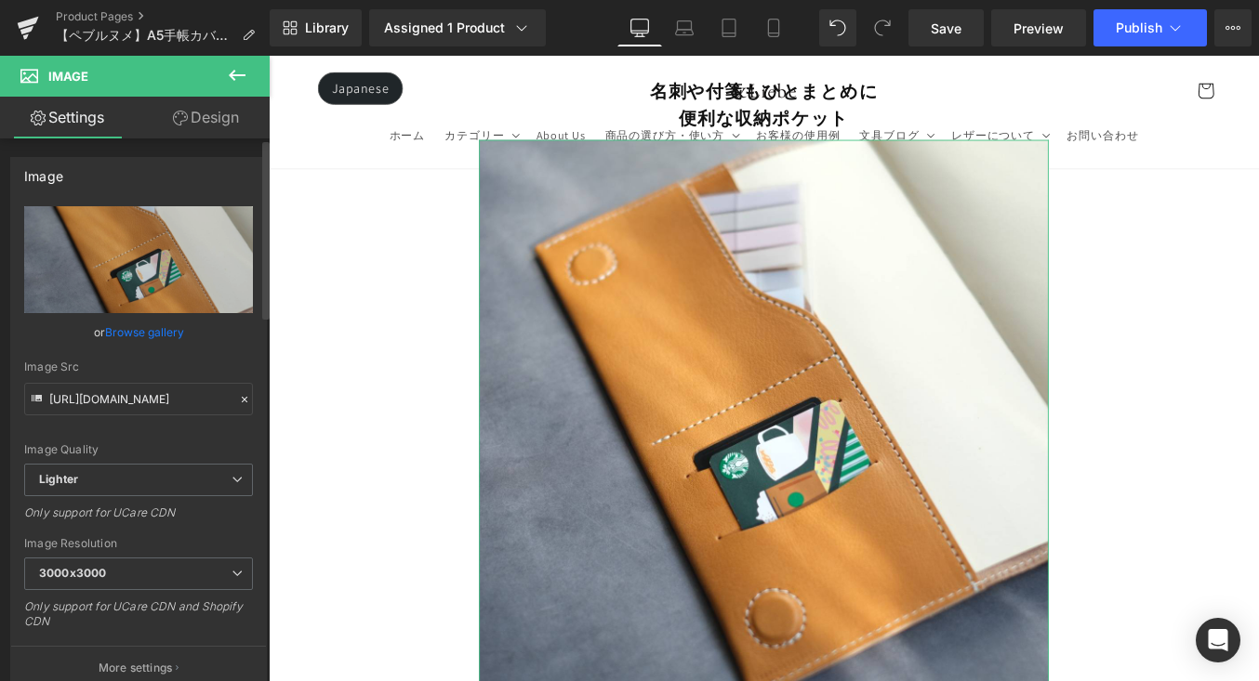
click at [169, 332] on link "Browse gallery" at bounding box center [144, 332] width 79 height 33
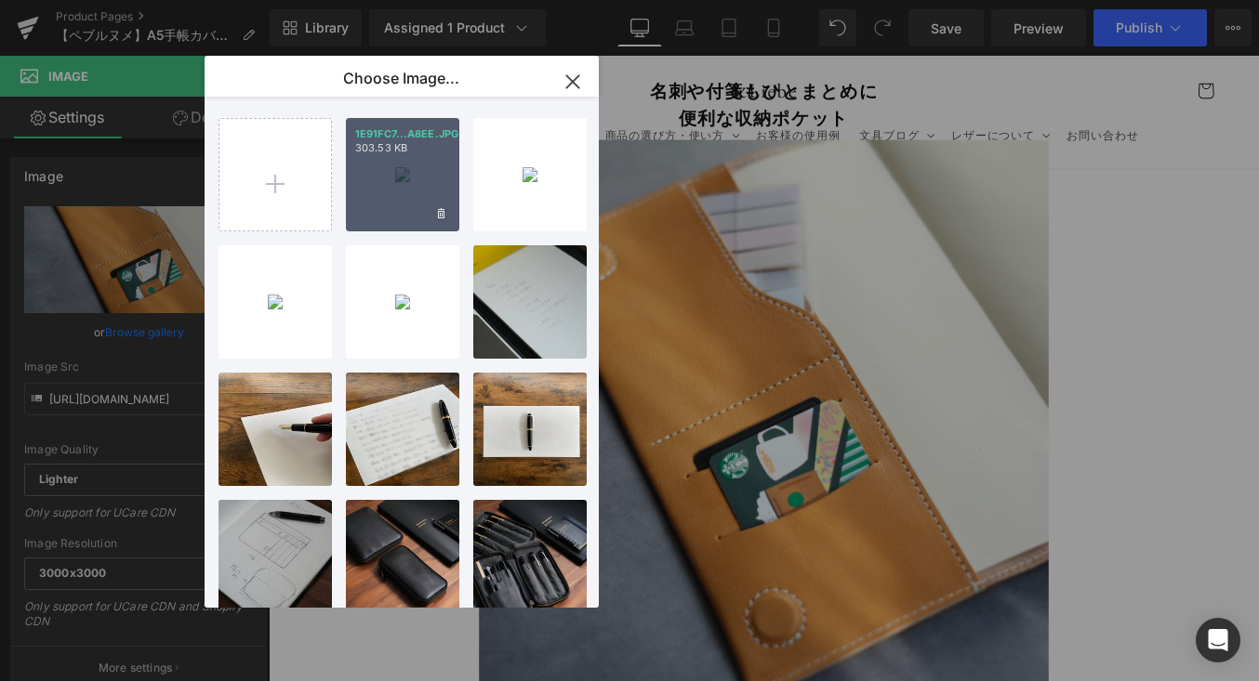
click at [396, 167] on div "1E91FC7...A8EE.JPG 303.53 KB" at bounding box center [402, 174] width 113 height 113
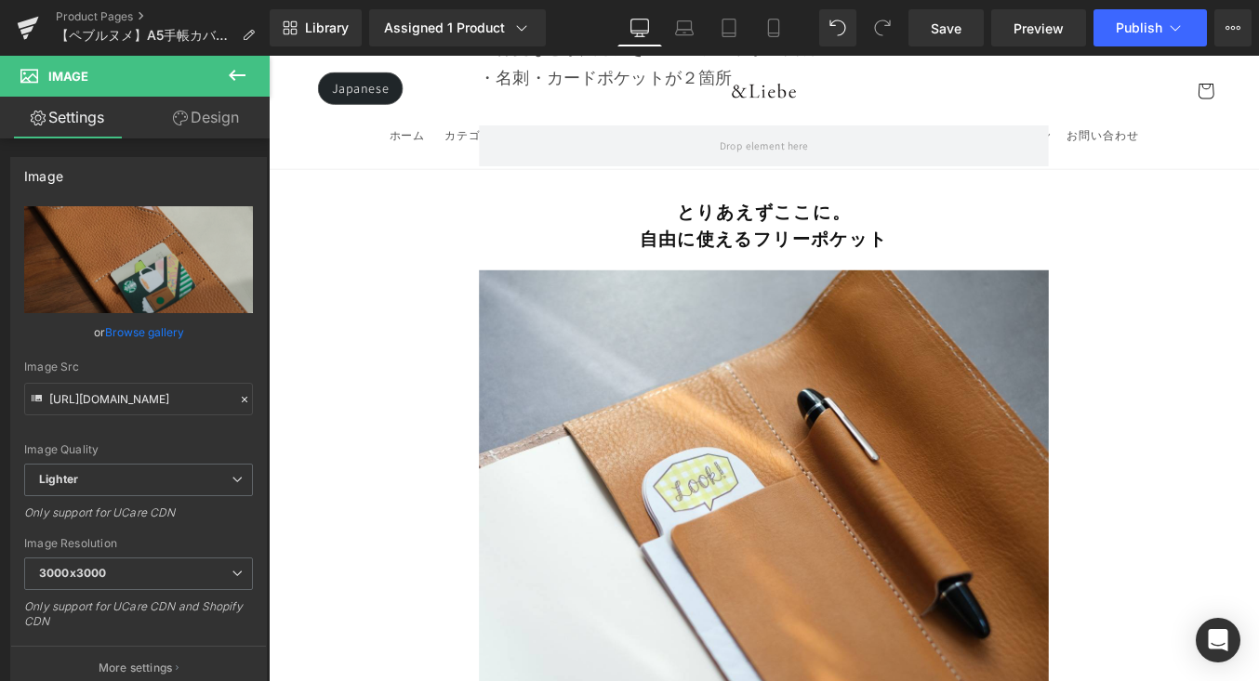
scroll to position [8653, 0]
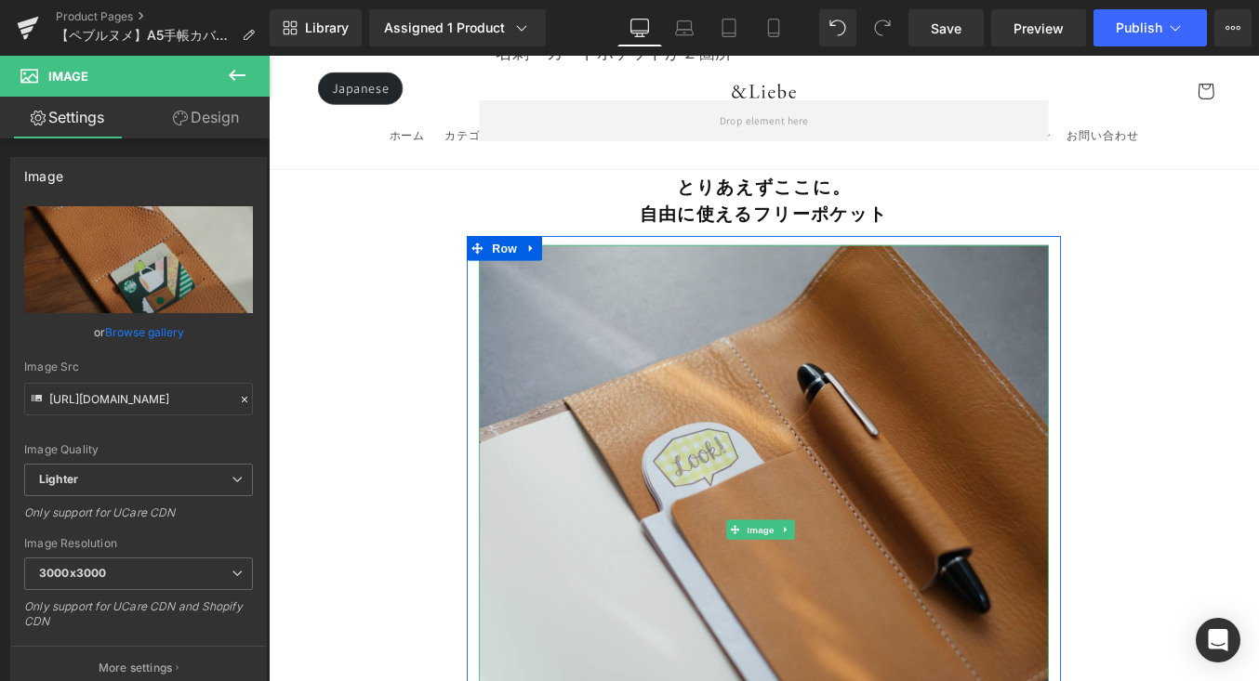
click at [663, 374] on img at bounding box center [831, 594] width 647 height 647
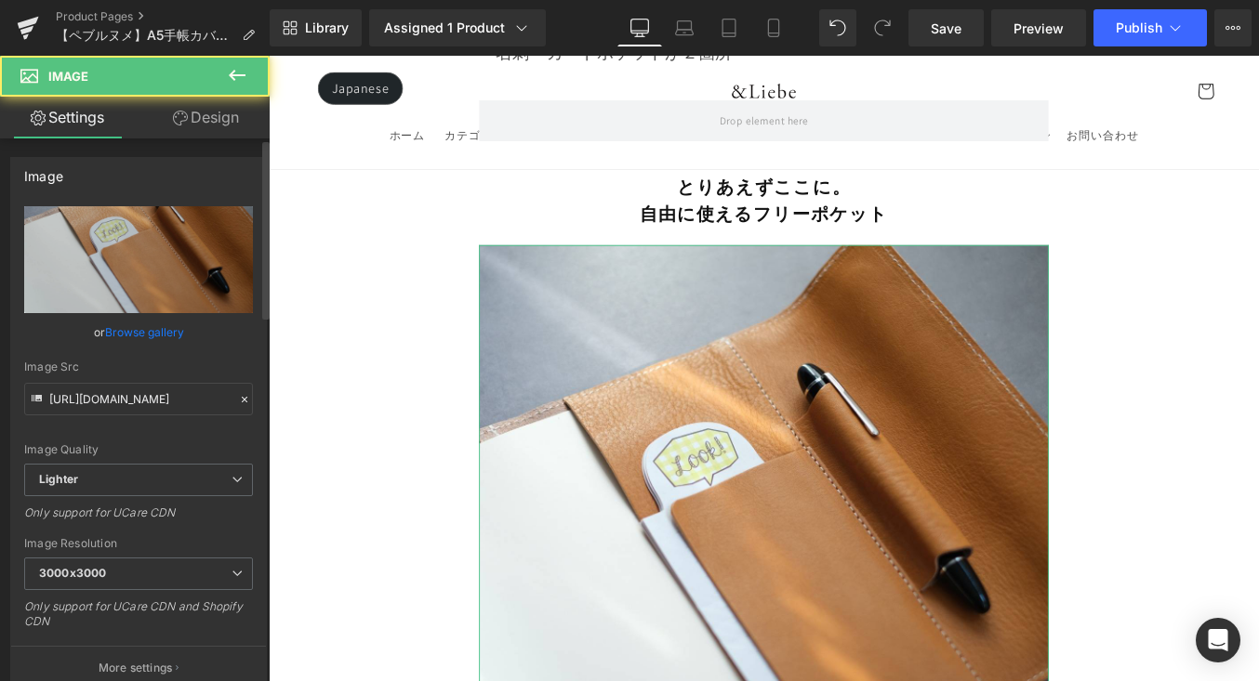
click at [150, 331] on link "Browse gallery" at bounding box center [144, 332] width 79 height 33
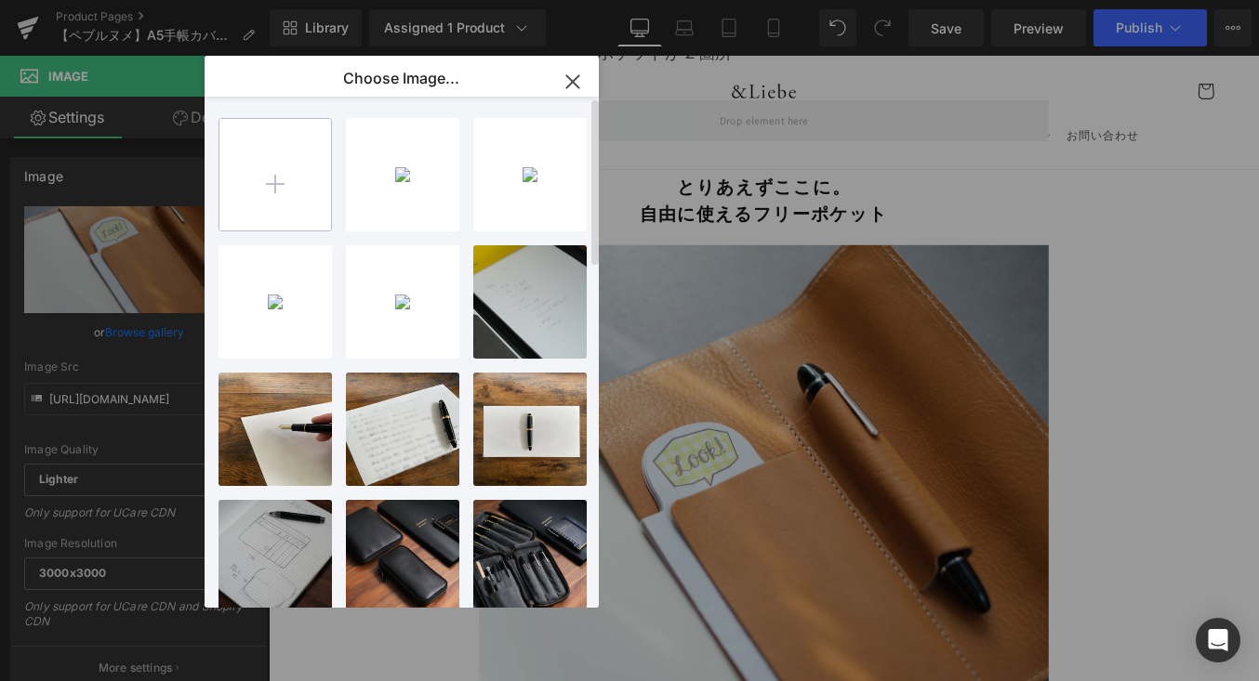
click at [299, 191] on input "file" at bounding box center [275, 175] width 112 height 112
type input "C:\fakepath\B59D3558-A484-451B-A7B4-B4207F12A403-412-000000127DAA0935.JPG"
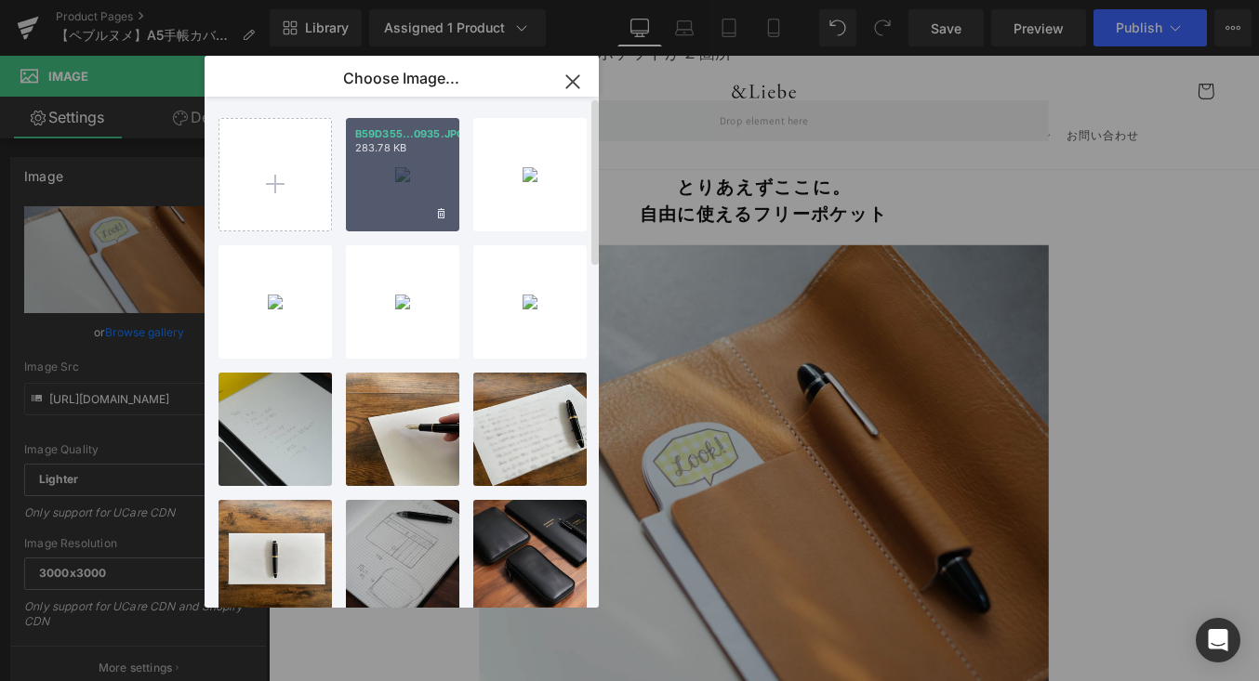
click at [405, 181] on div "B59D355...0935.JPG 283.78 KB" at bounding box center [402, 174] width 113 height 113
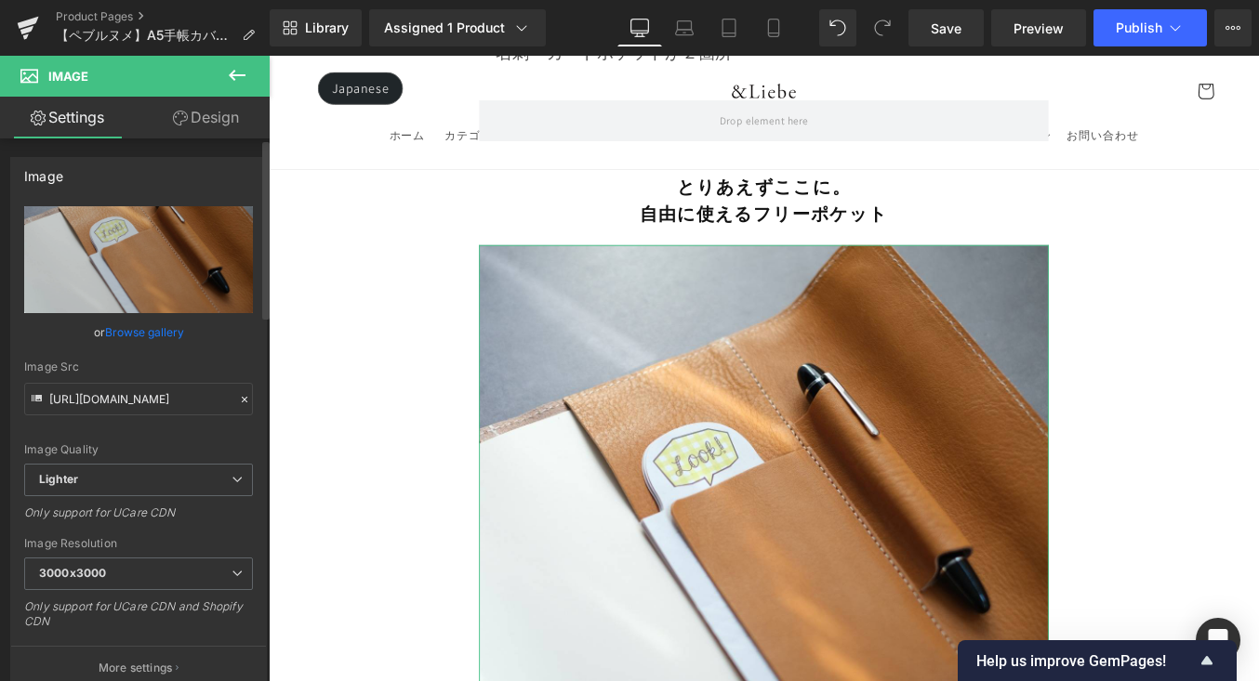
click at [168, 335] on link "Browse gallery" at bounding box center [144, 332] width 79 height 33
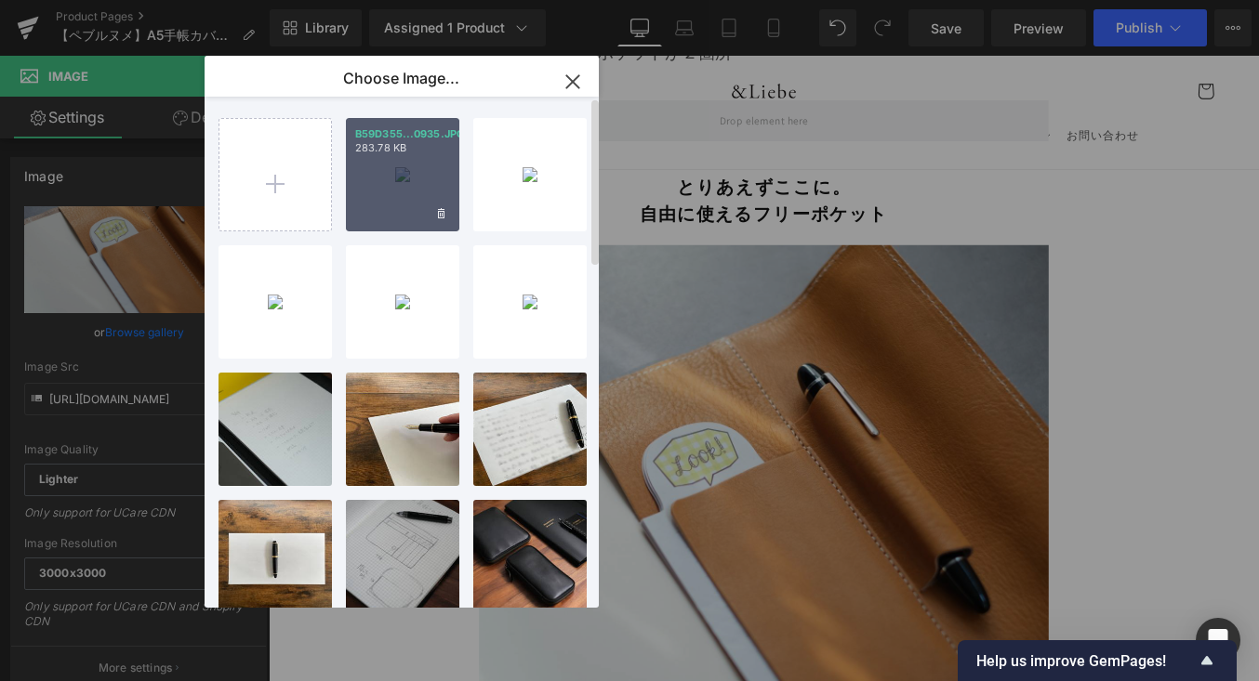
click at [386, 182] on div "B59D355...0935.JPG 283.78 KB" at bounding box center [402, 174] width 113 height 113
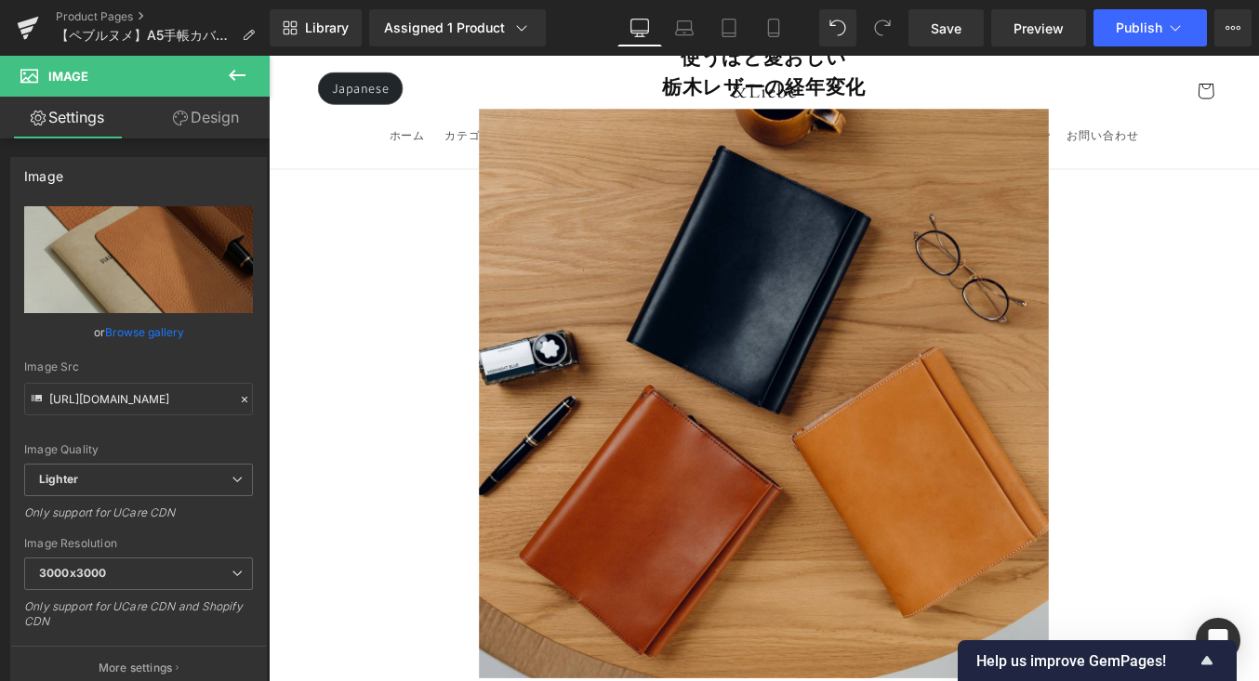
scroll to position [12514, 0]
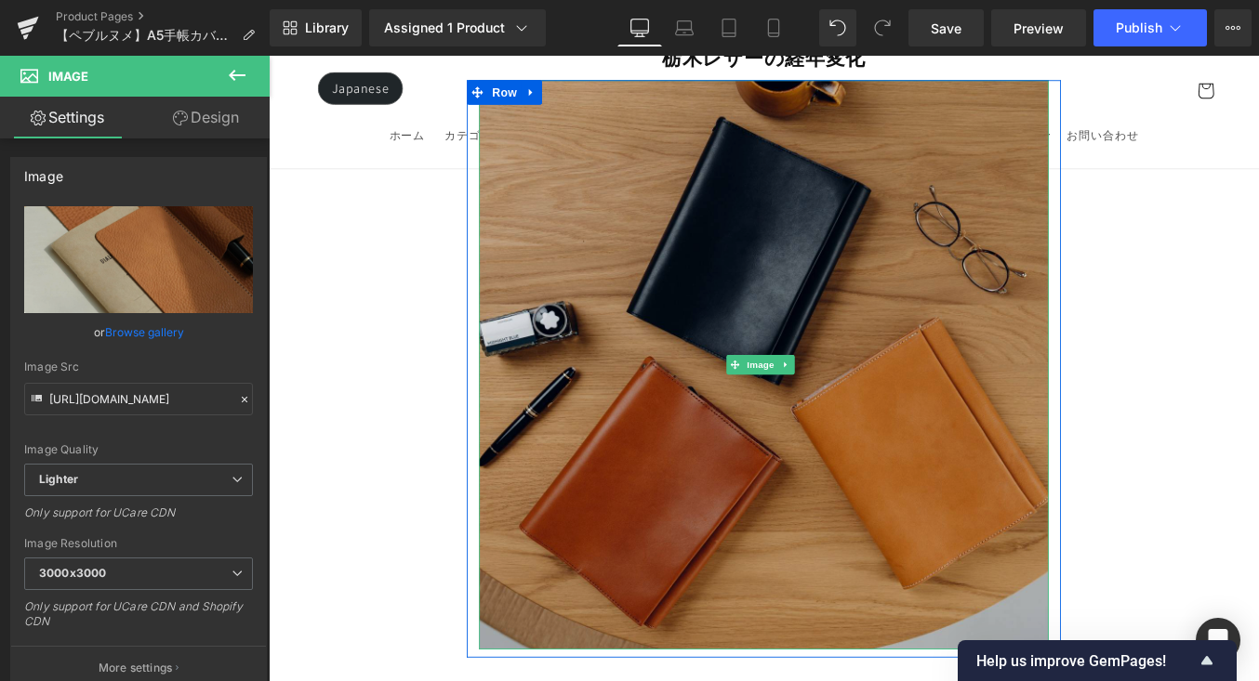
click at [917, 367] on img at bounding box center [831, 407] width 647 height 647
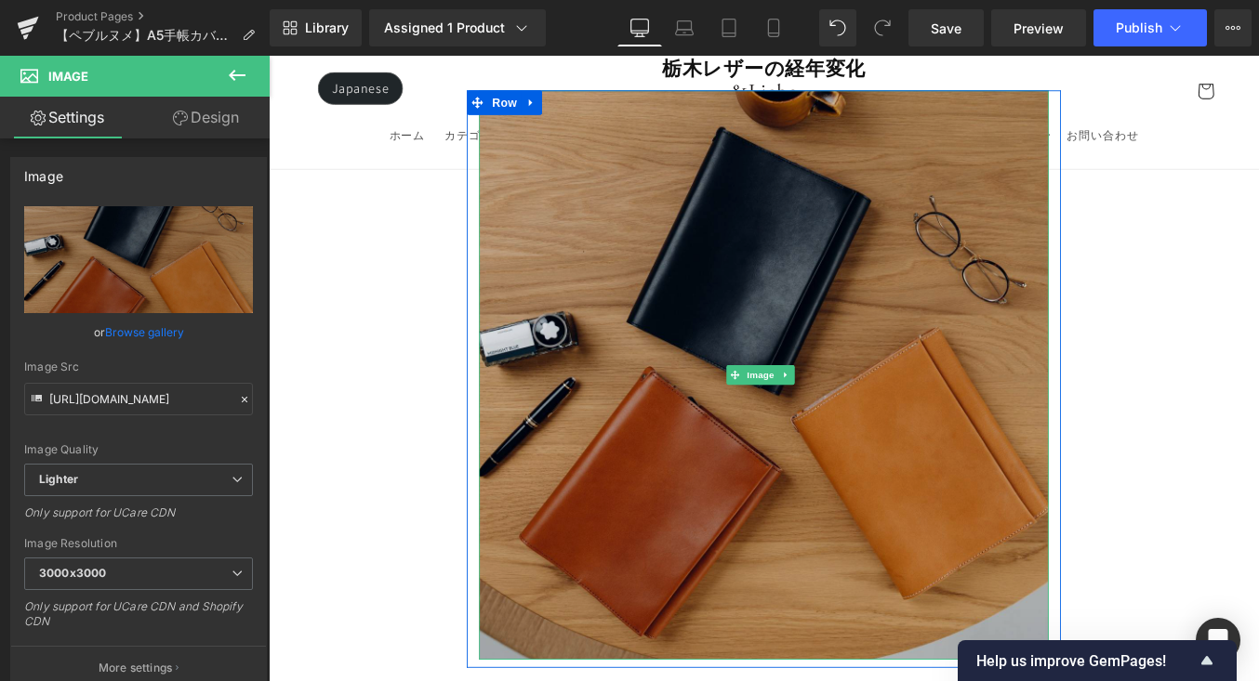
scroll to position [12304, 0]
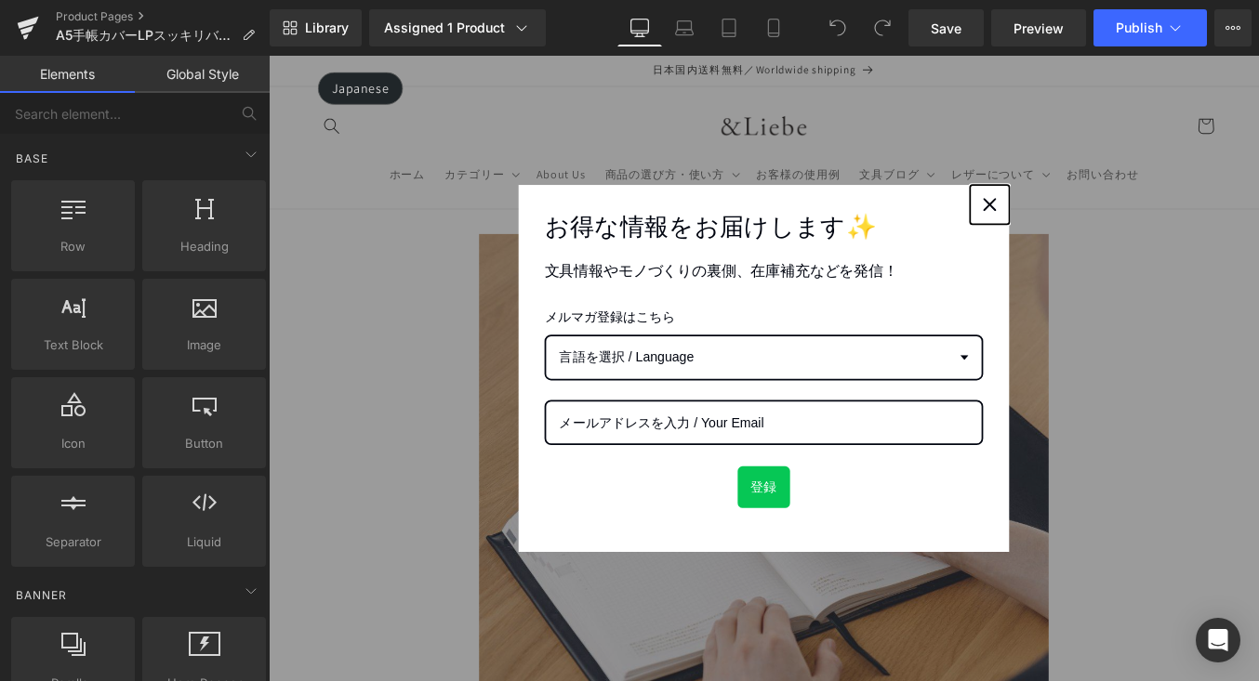
click at [1083, 215] on div "Close" at bounding box center [1088, 225] width 30 height 30
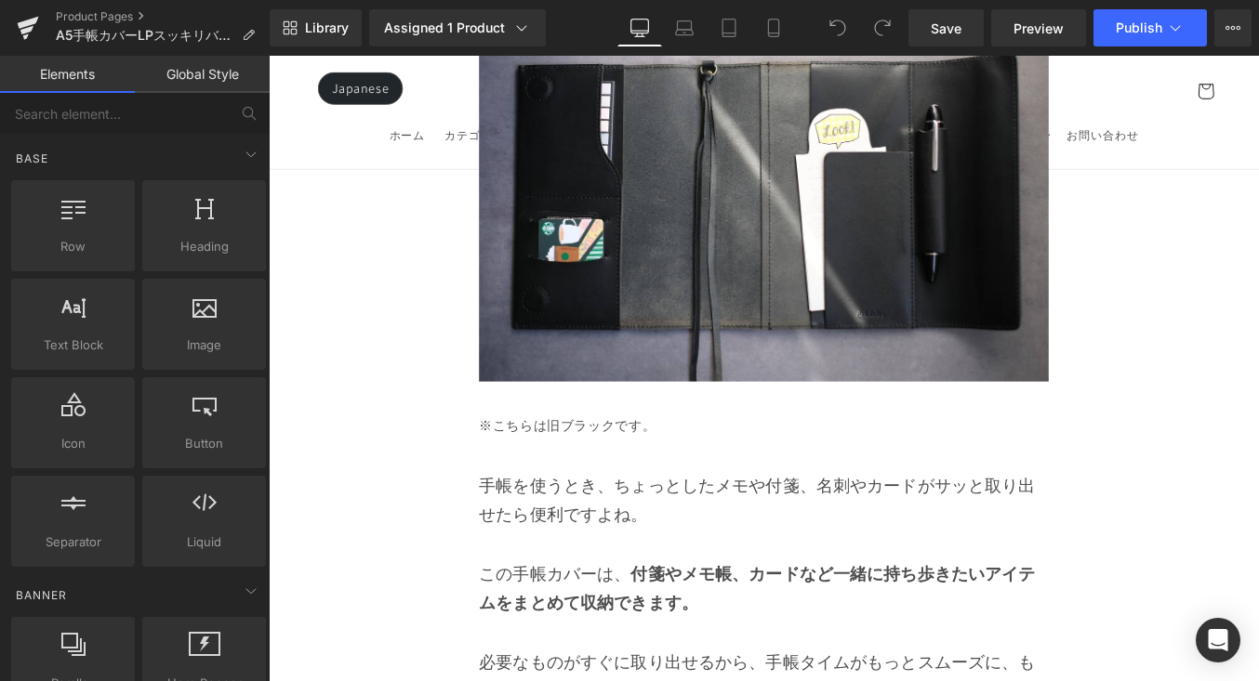
scroll to position [9045, 0]
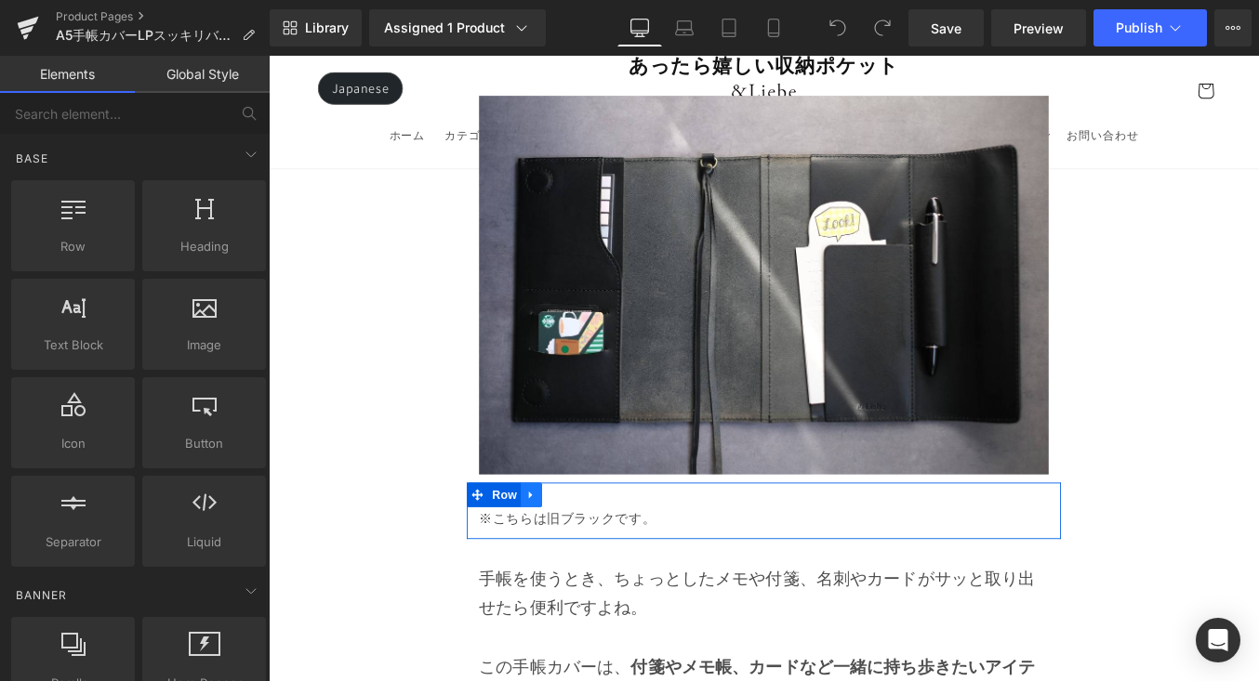
click at [569, 548] on icon at bounding box center [567, 555] width 13 height 14
click at [617, 548] on icon at bounding box center [615, 554] width 13 height 13
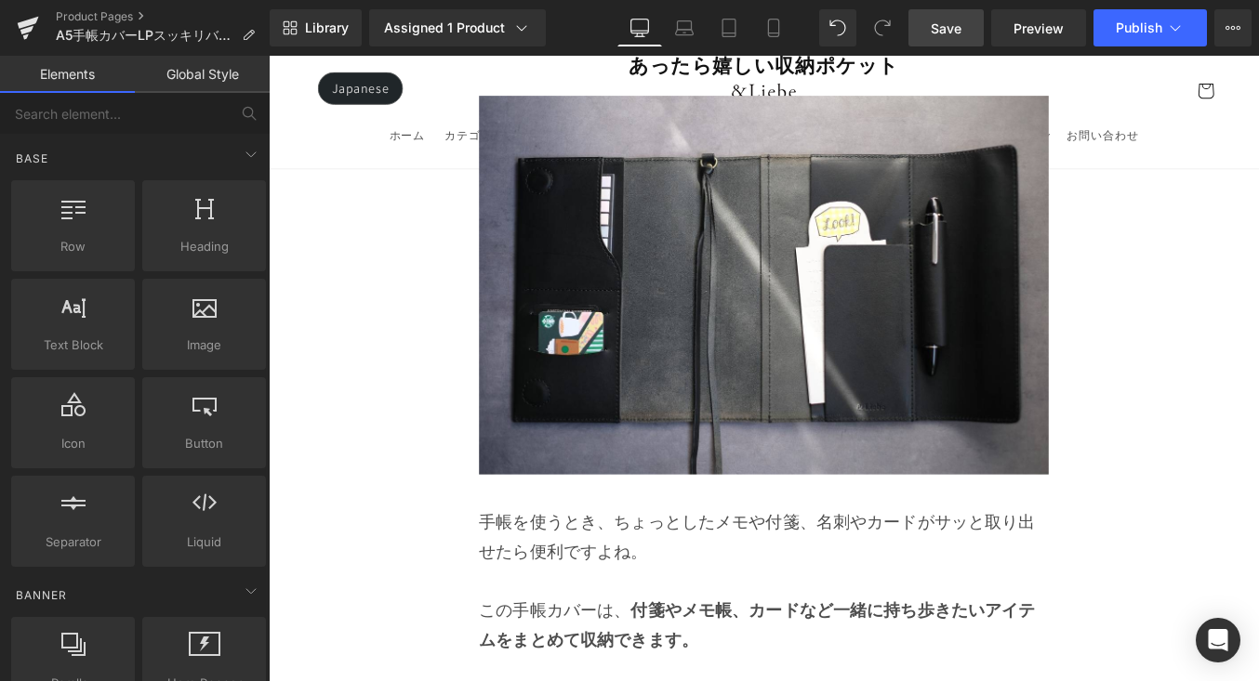
click at [968, 30] on link "Save" at bounding box center [945, 27] width 75 height 37
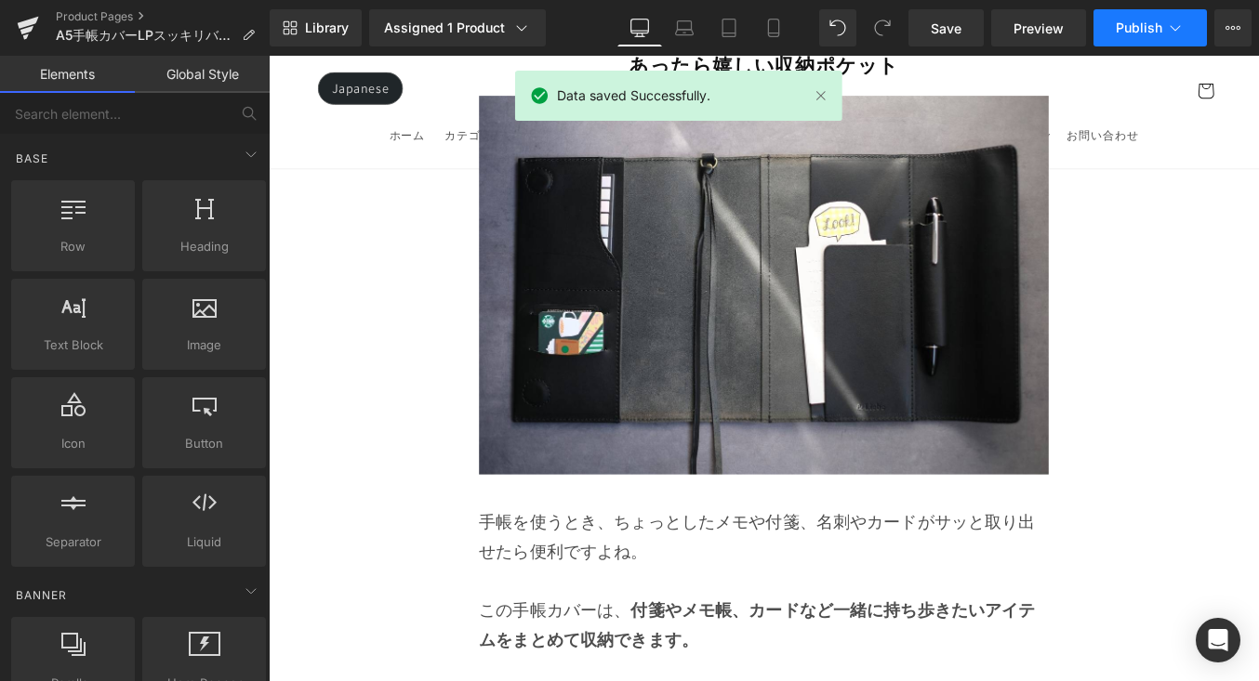
click at [1131, 32] on span "Publish" at bounding box center [1139, 27] width 46 height 15
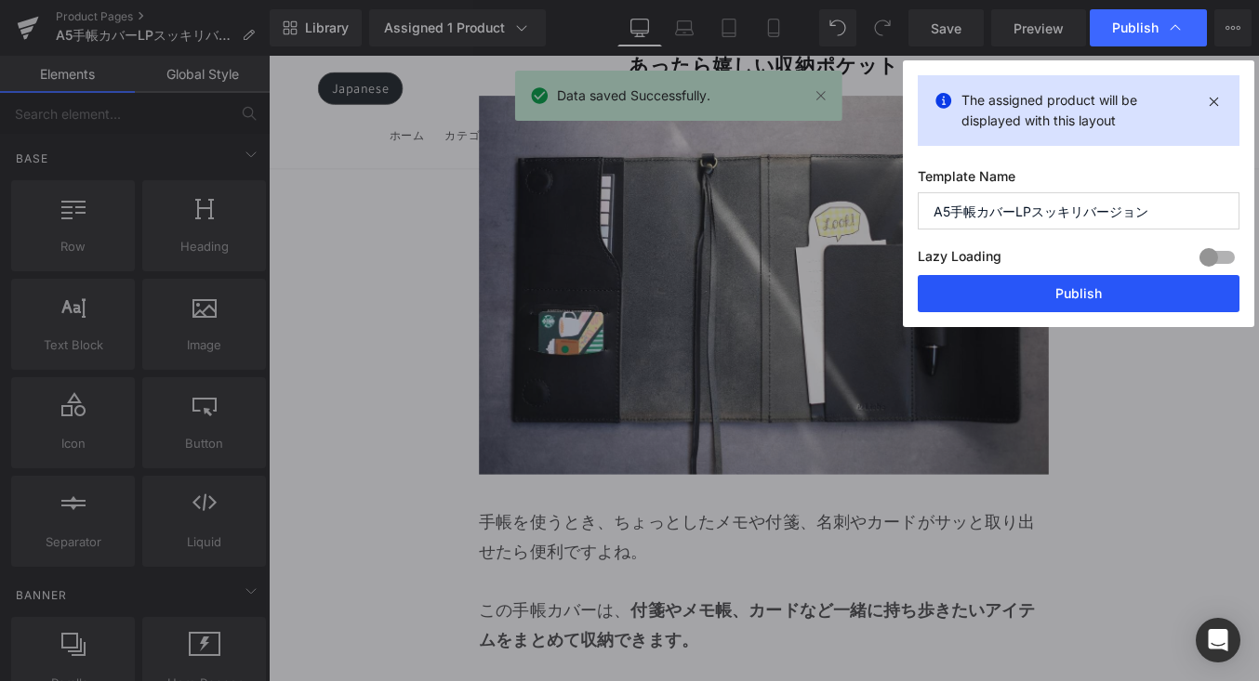
click at [1050, 289] on button "Publish" at bounding box center [1079, 293] width 322 height 37
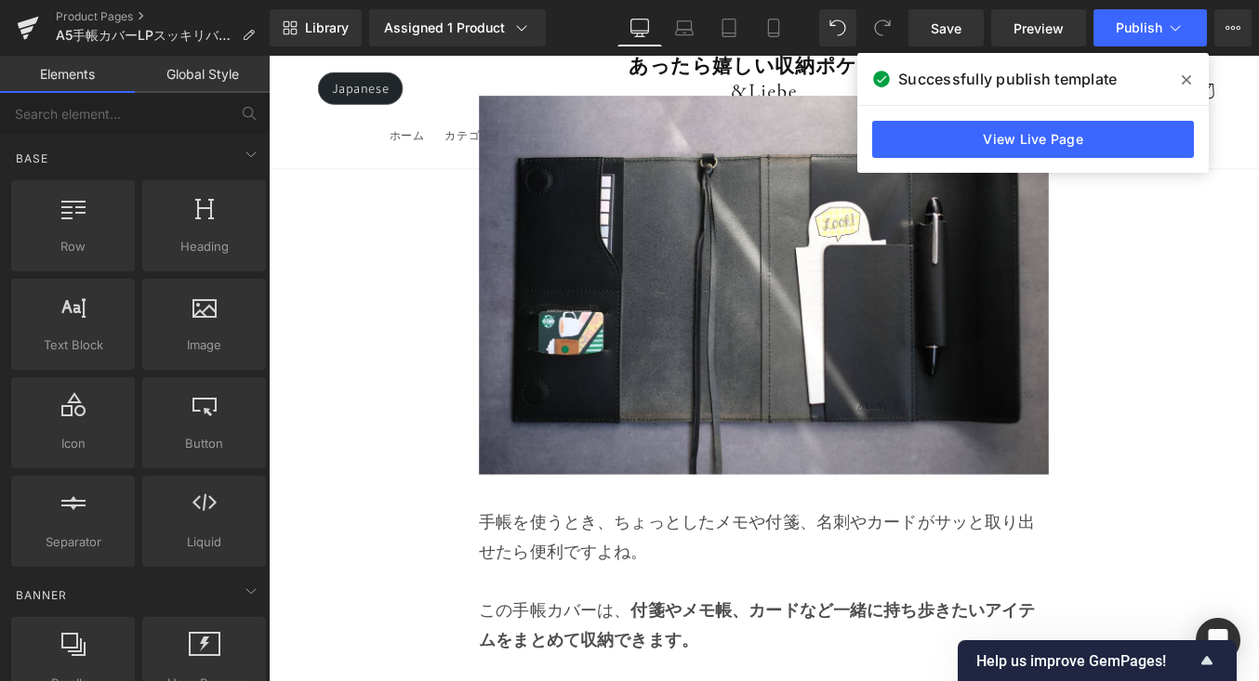
click at [1194, 86] on span at bounding box center [1186, 80] width 30 height 30
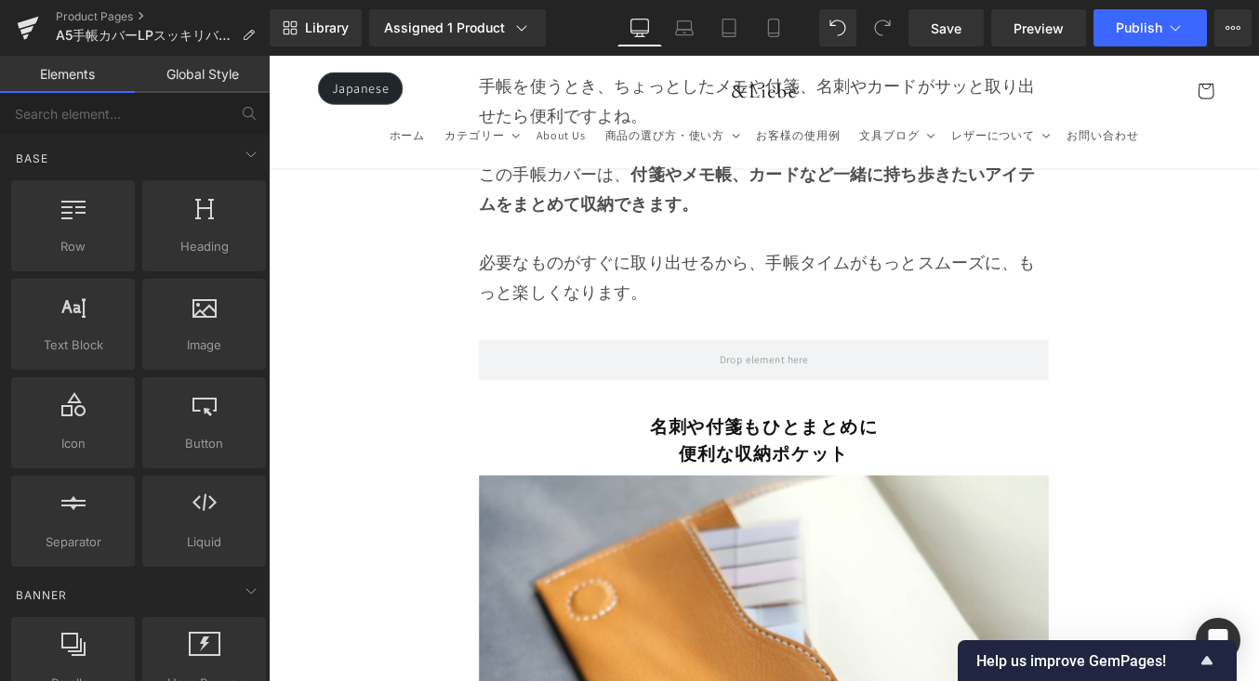
scroll to position [9884, 0]
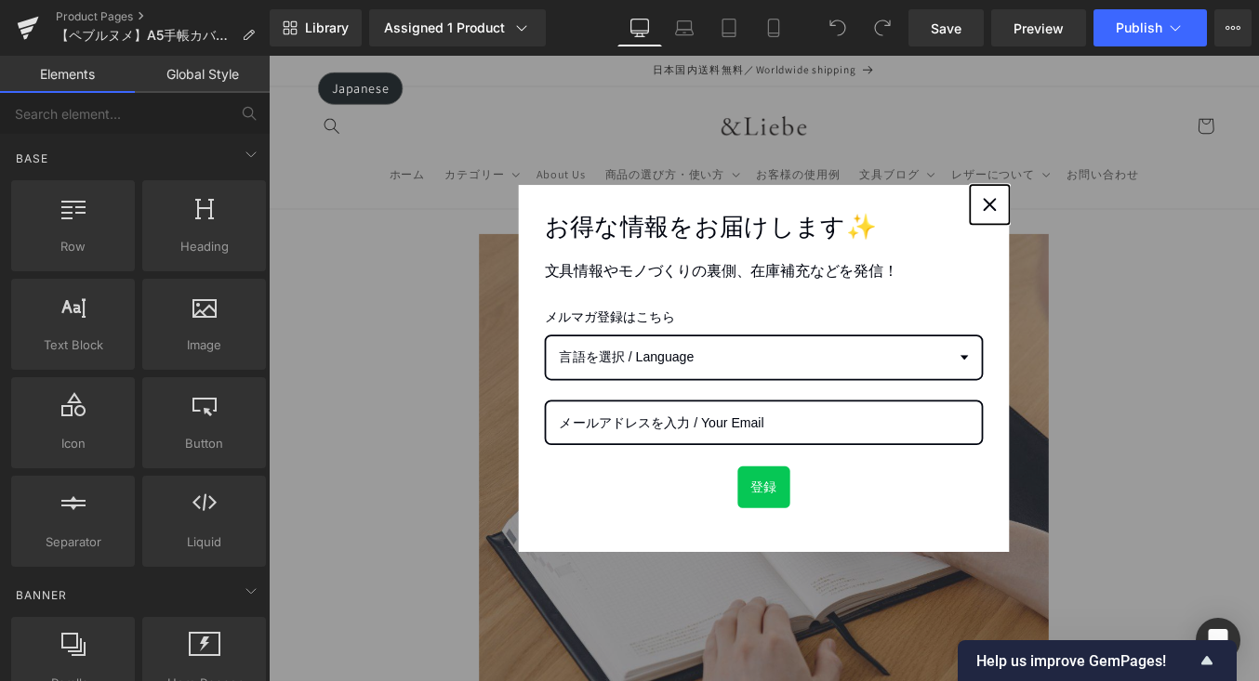
click at [1086, 218] on icon "close icon" at bounding box center [1087, 225] width 15 height 15
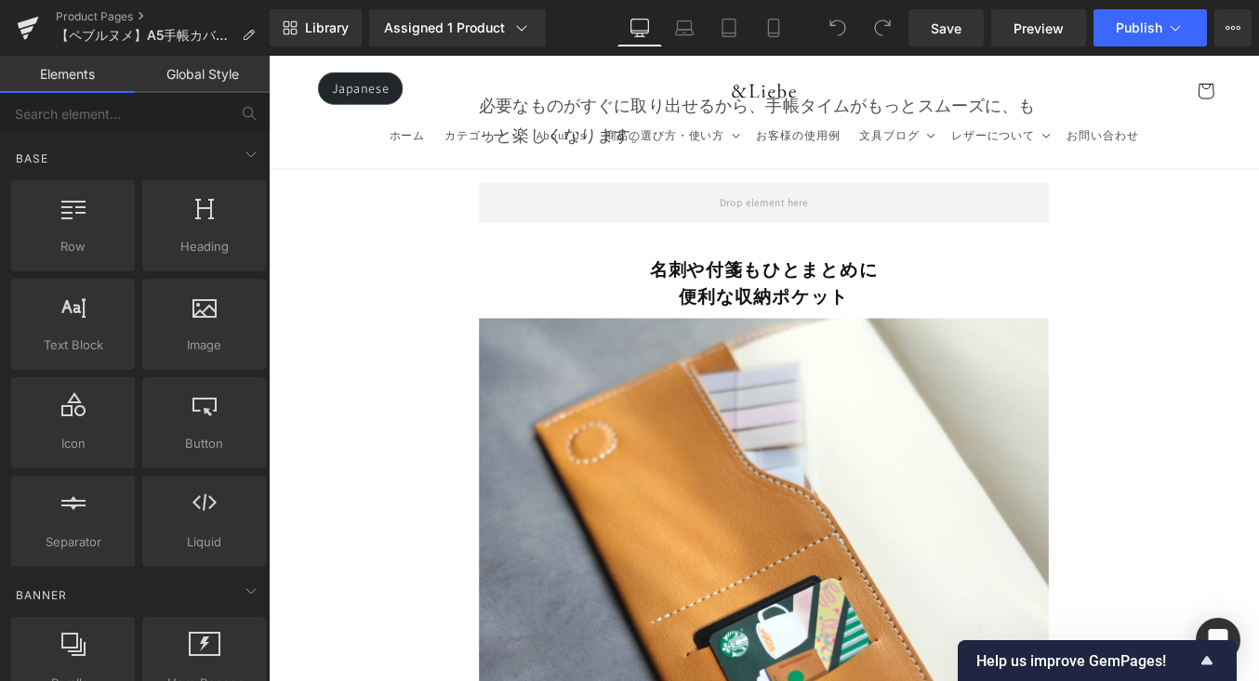
scroll to position [7660, 0]
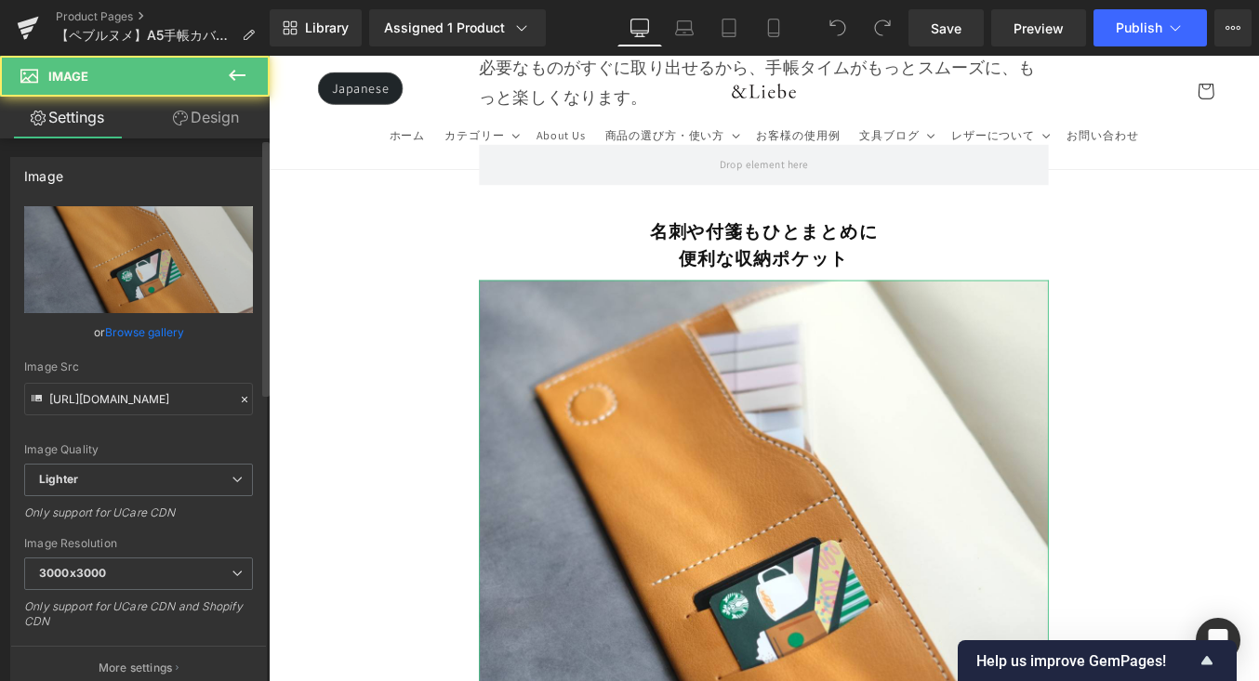
click at [165, 322] on link "Browse gallery" at bounding box center [144, 332] width 79 height 33
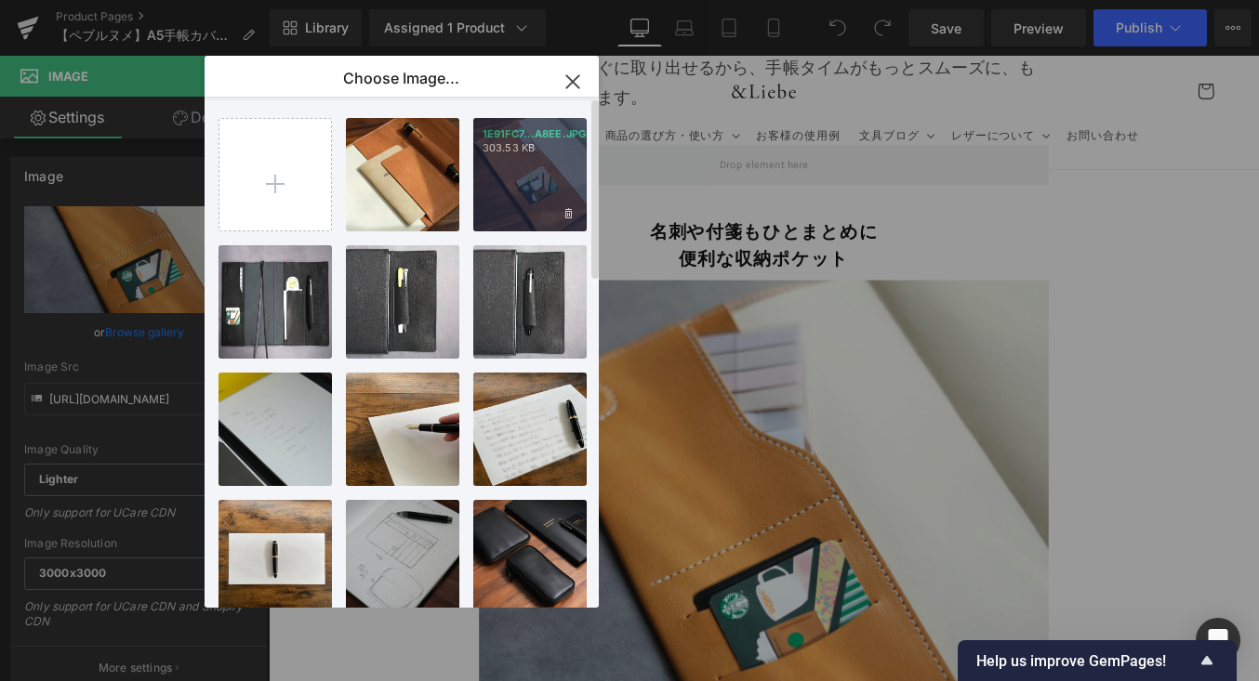
click at [526, 194] on div "1E91FC7...A8EE.JPG 303.53 KB" at bounding box center [529, 174] width 113 height 113
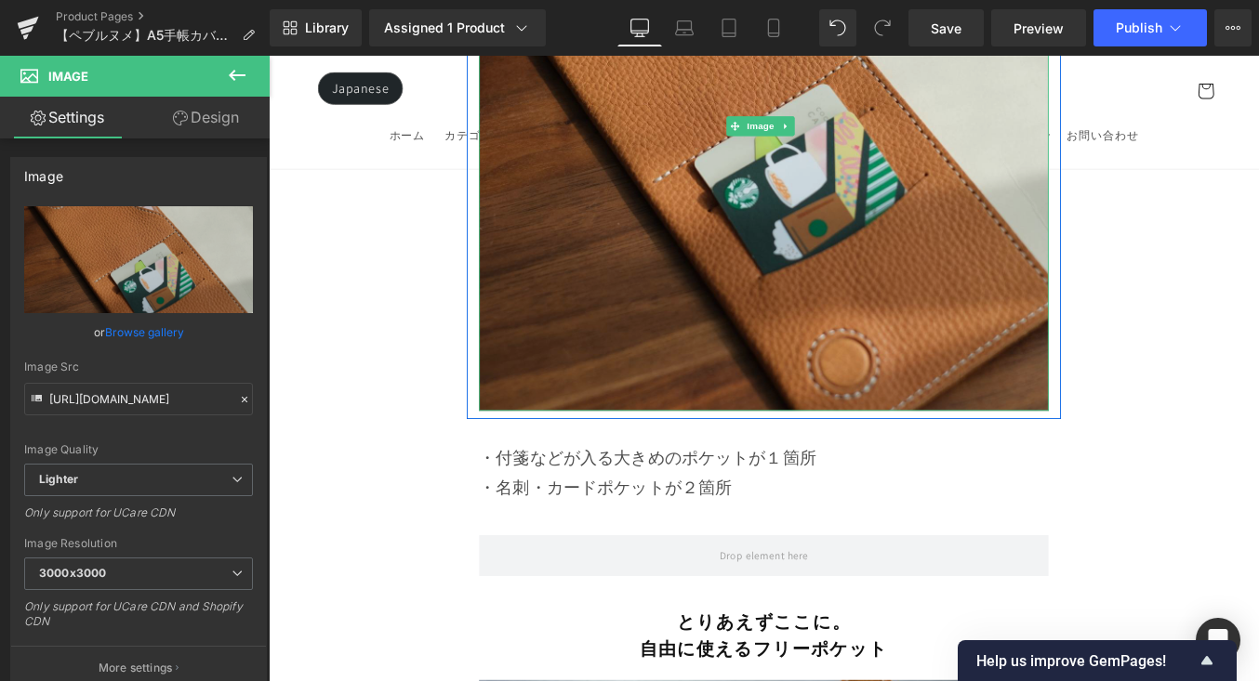
scroll to position [8788, 0]
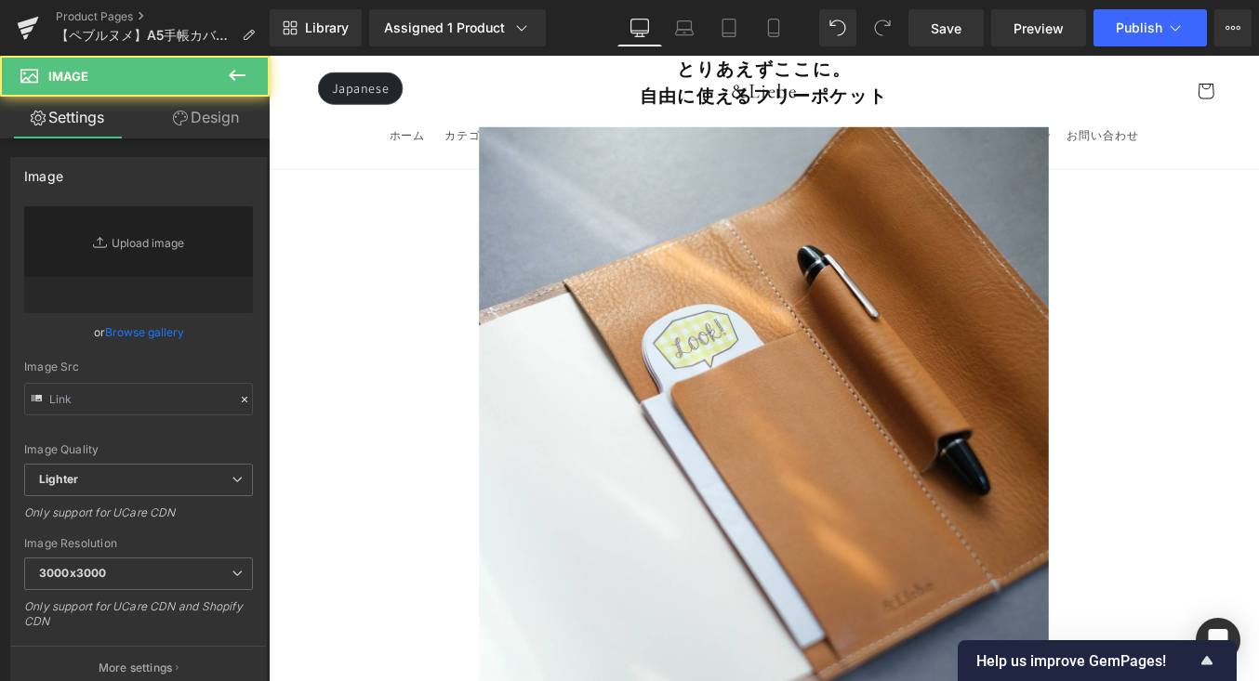
click at [732, 354] on img at bounding box center [831, 460] width 647 height 647
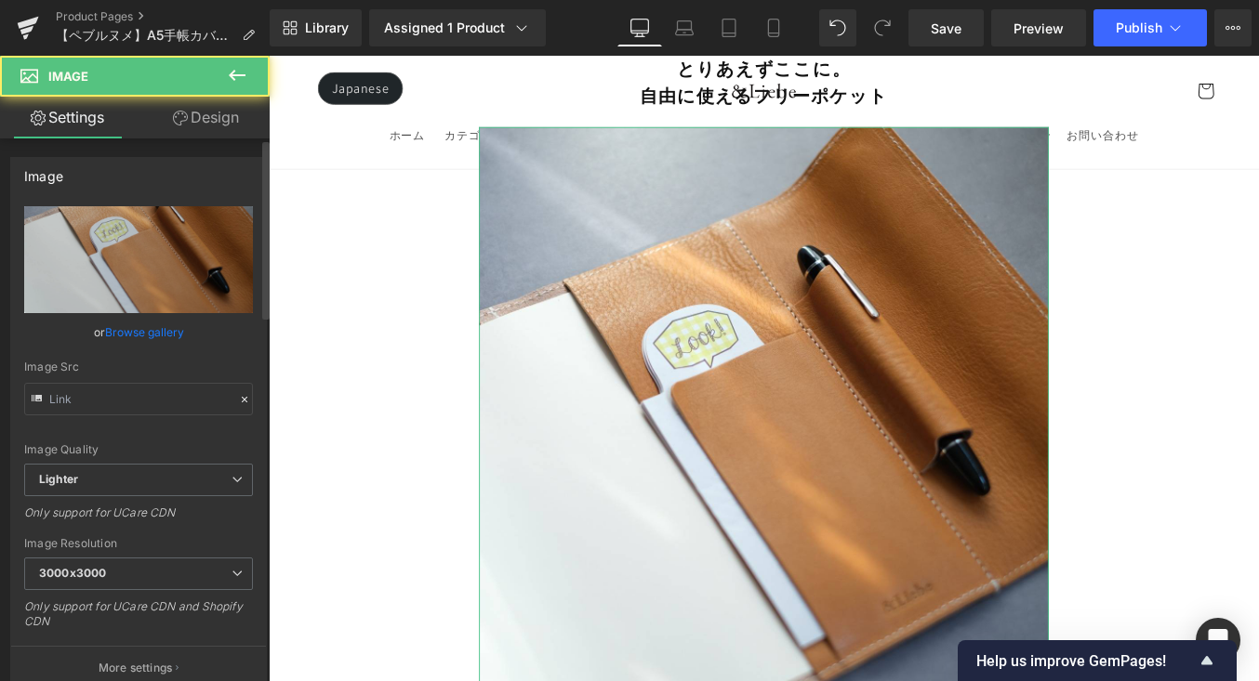
click at [155, 328] on link "Browse gallery" at bounding box center [144, 332] width 79 height 33
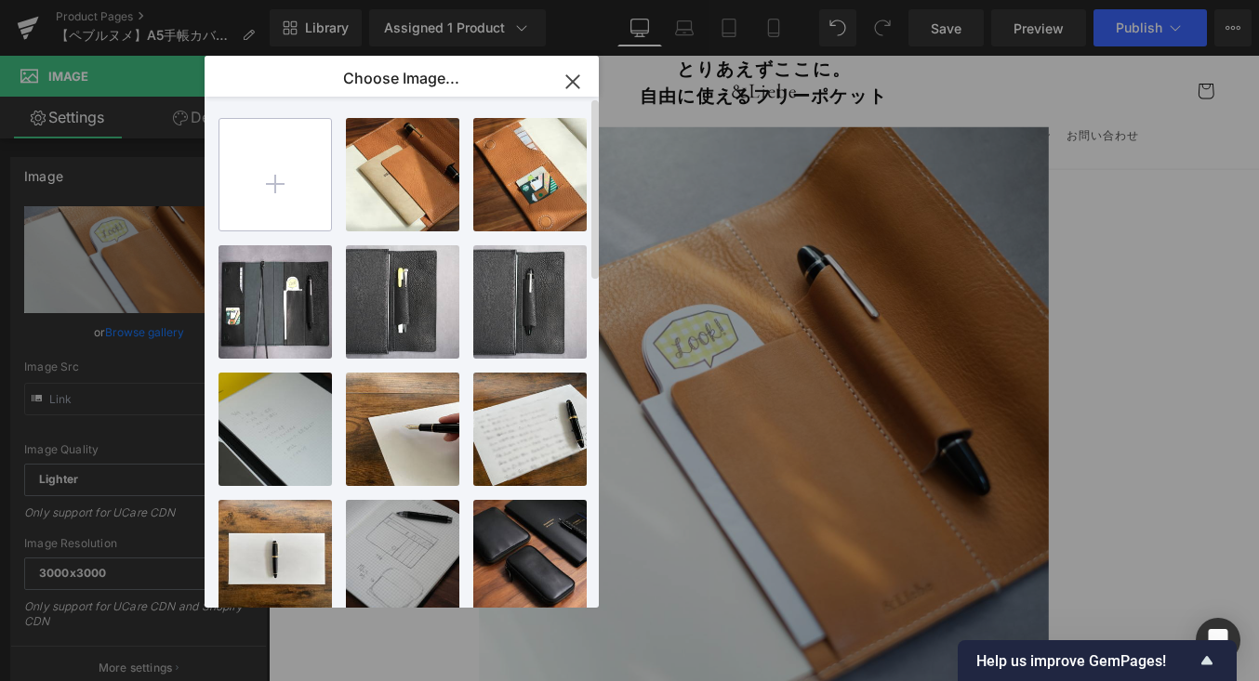
click at [295, 177] on input "file" at bounding box center [275, 175] width 112 height 112
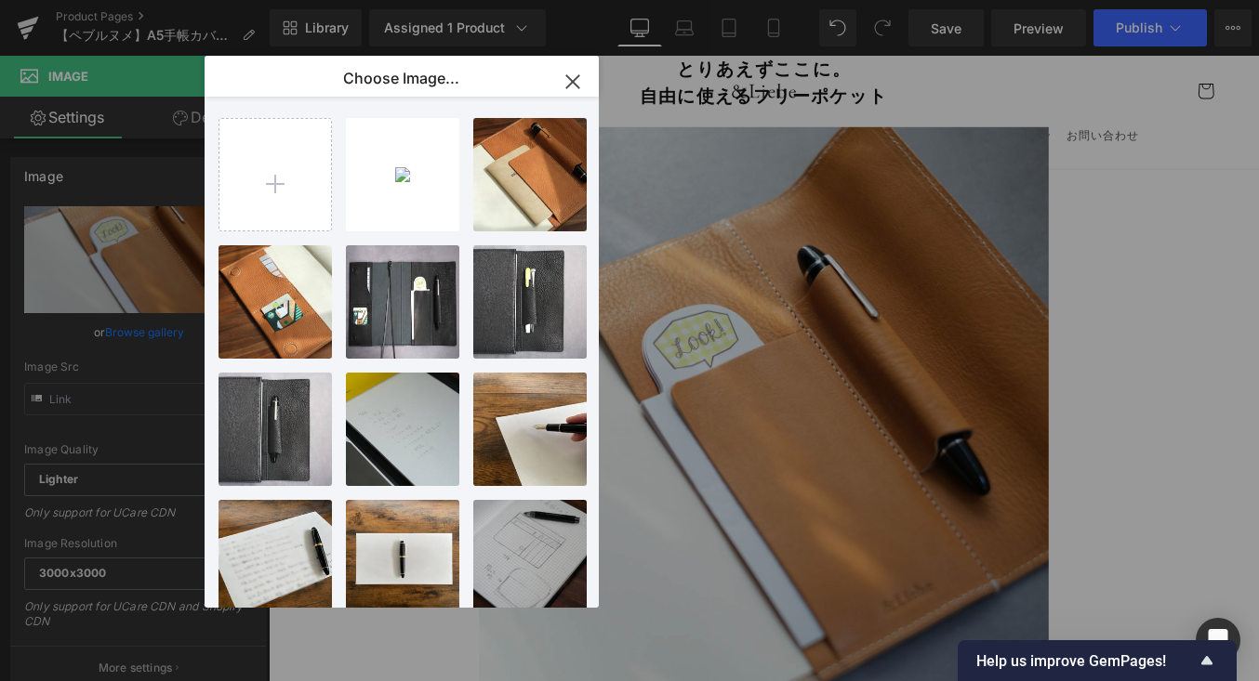
click at [0, 0] on div "B59D355...0935.JPG 283.78 KB" at bounding box center [0, 0] width 0 height 0
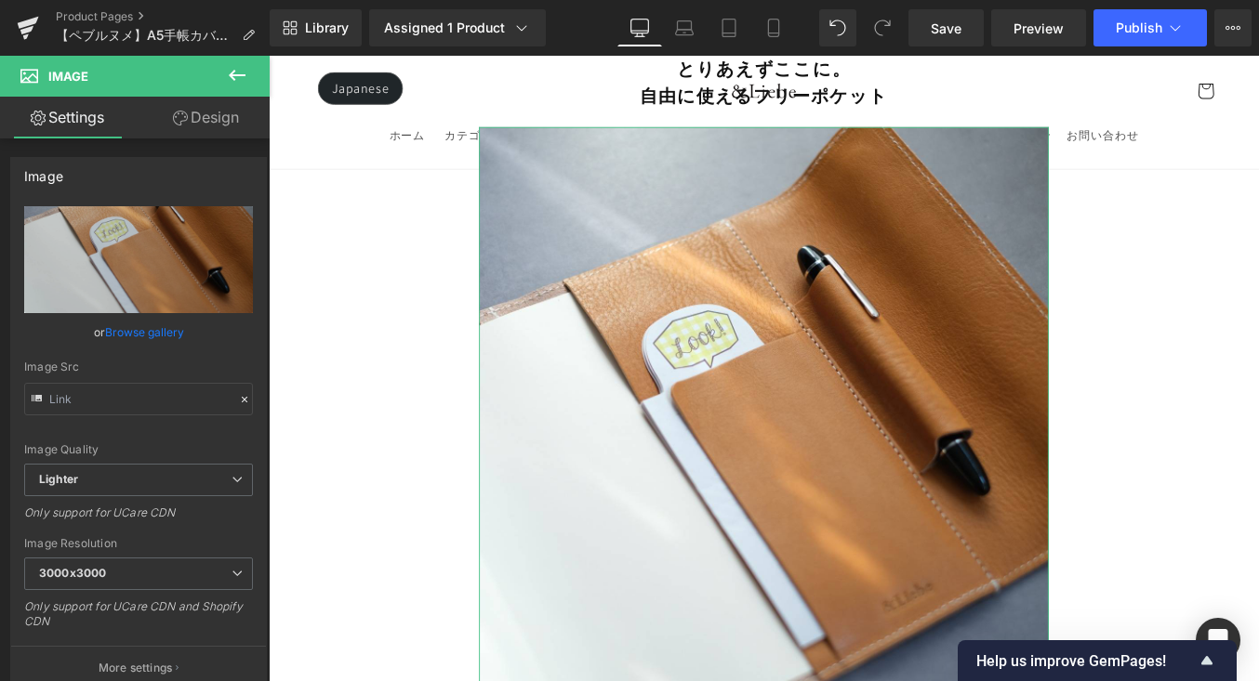
click at [158, 337] on link "Browse gallery" at bounding box center [144, 332] width 79 height 33
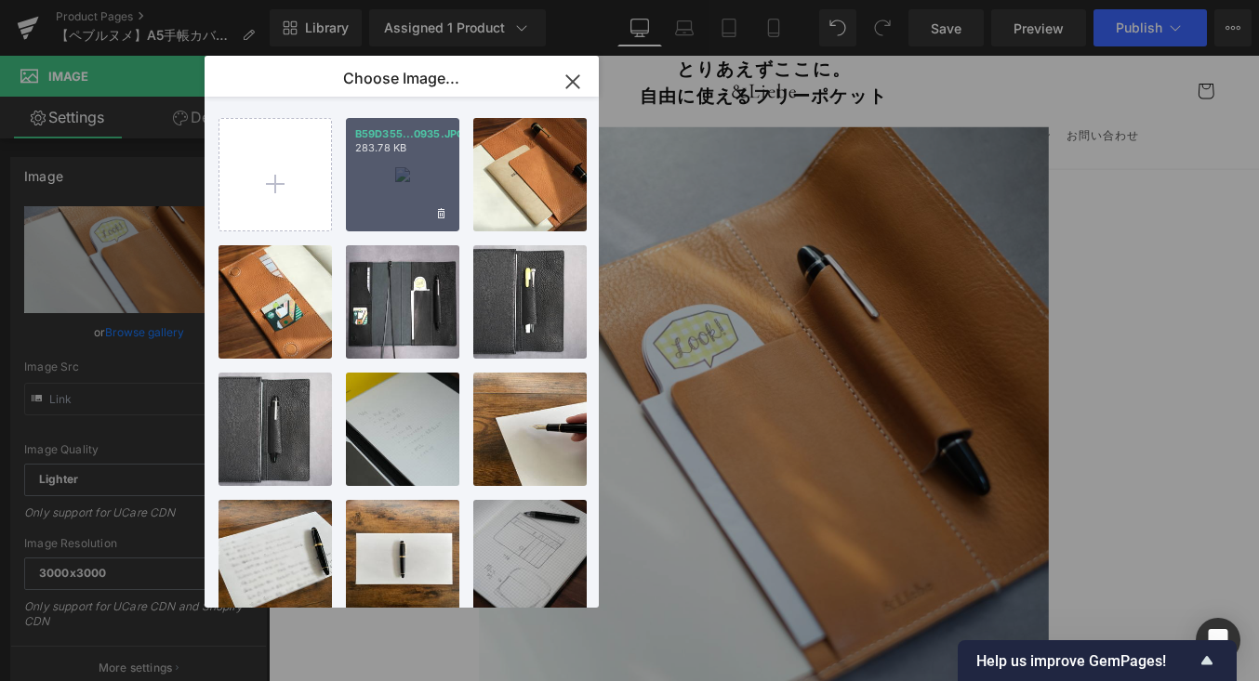
click at [369, 191] on div "B59D355...0935.JPG 283.78 KB" at bounding box center [402, 174] width 113 height 113
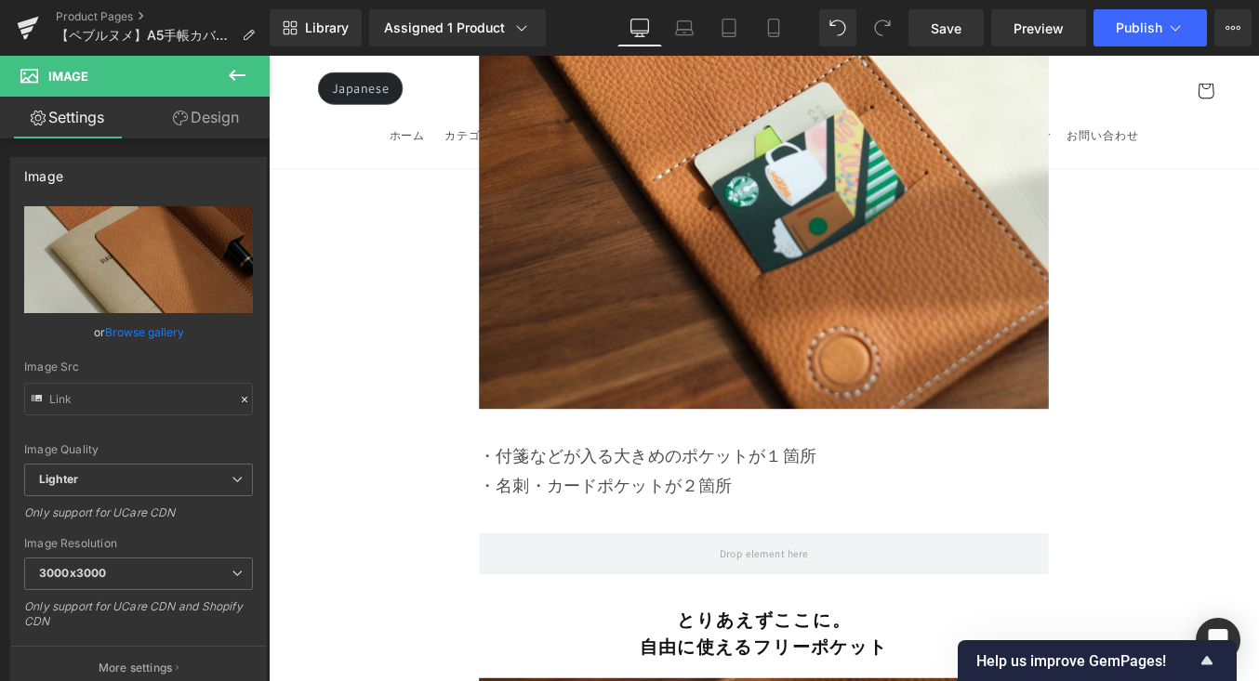
scroll to position [8543, 0]
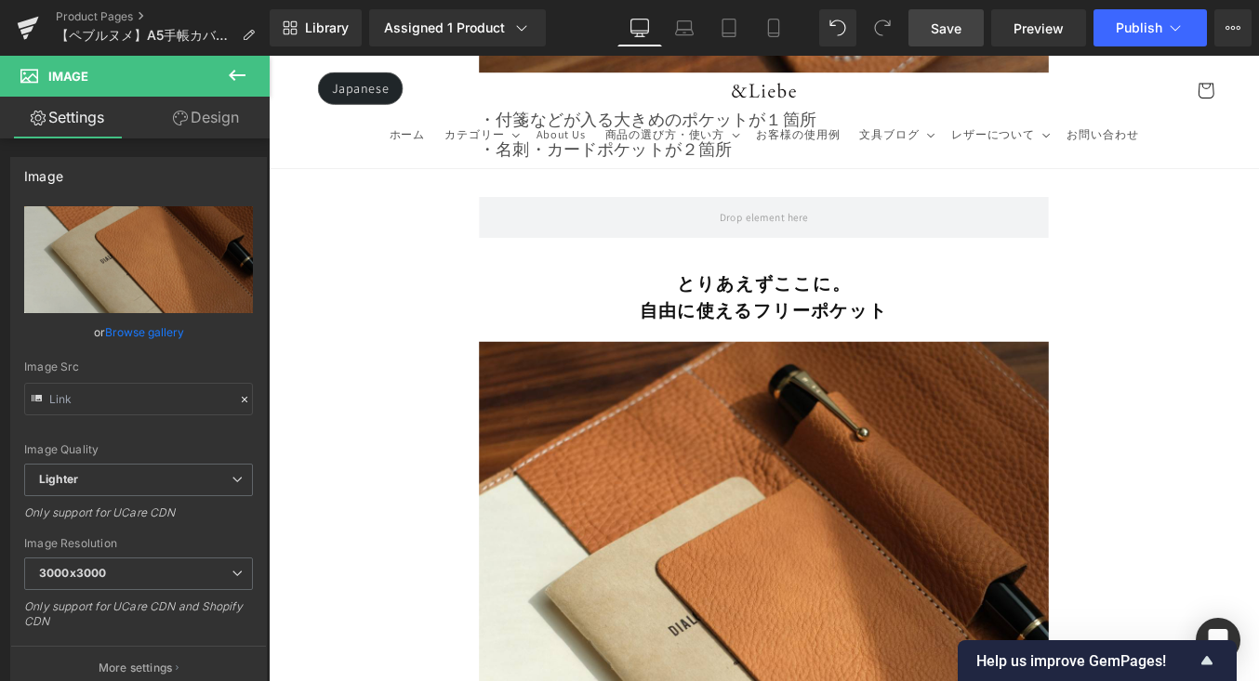
drag, startPoint x: 970, startPoint y: 34, endPoint x: 978, endPoint y: 44, distance: 12.5
click at [969, 33] on link "Save" at bounding box center [945, 27] width 75 height 37
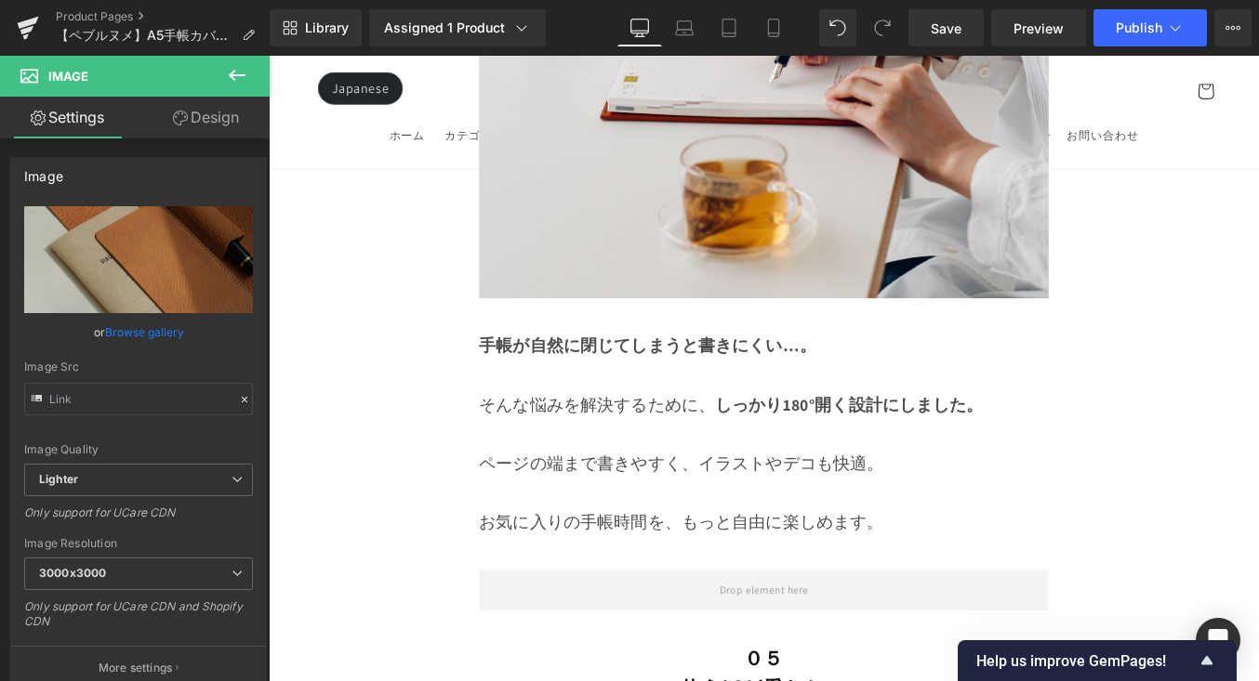
scroll to position [12124, 0]
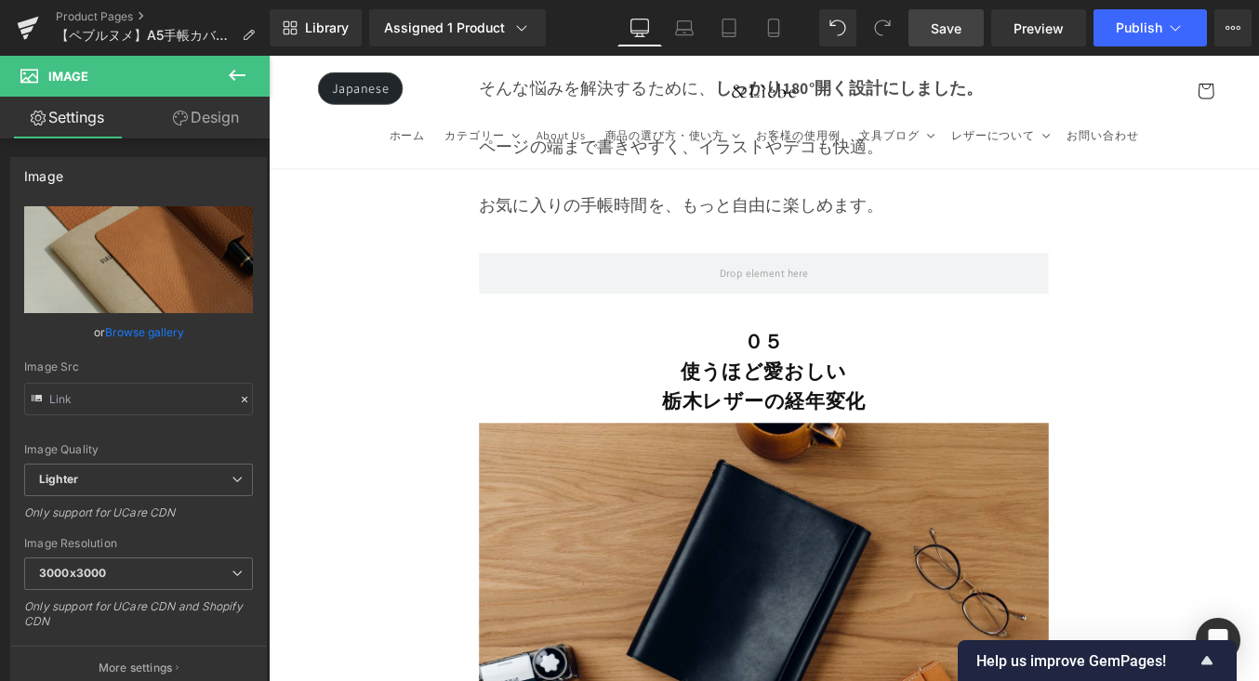
click at [935, 20] on span "Save" at bounding box center [946, 29] width 31 height 20
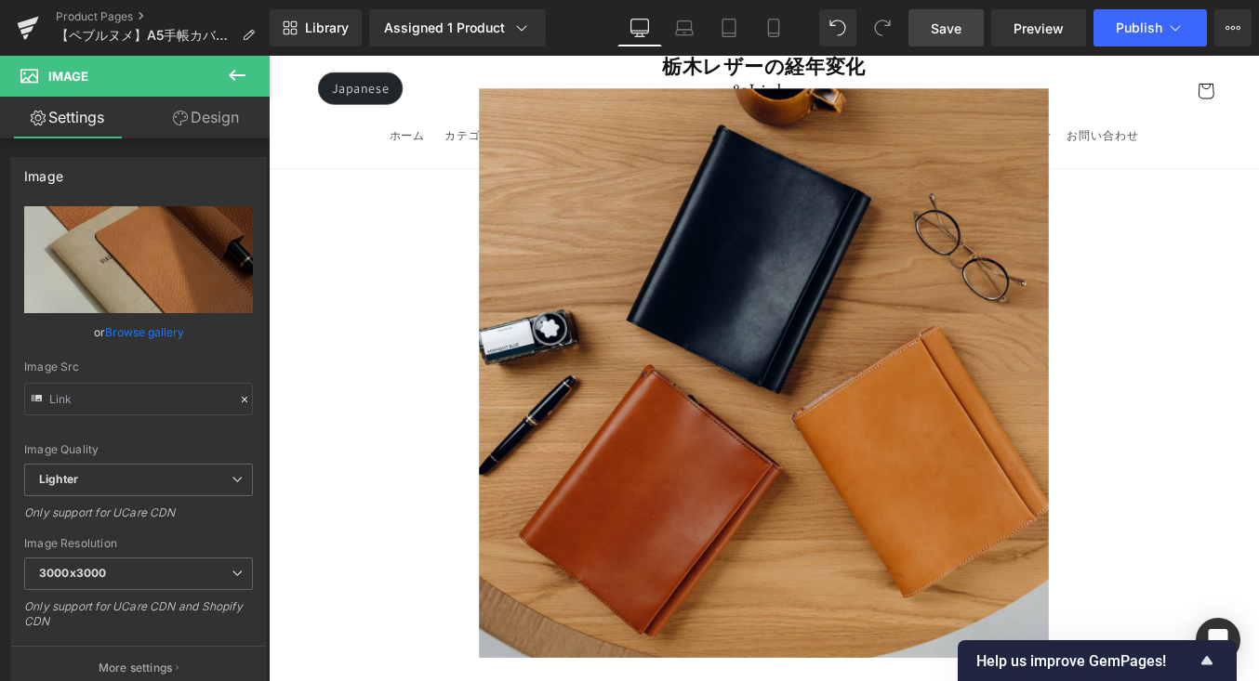
scroll to position [12512, 0]
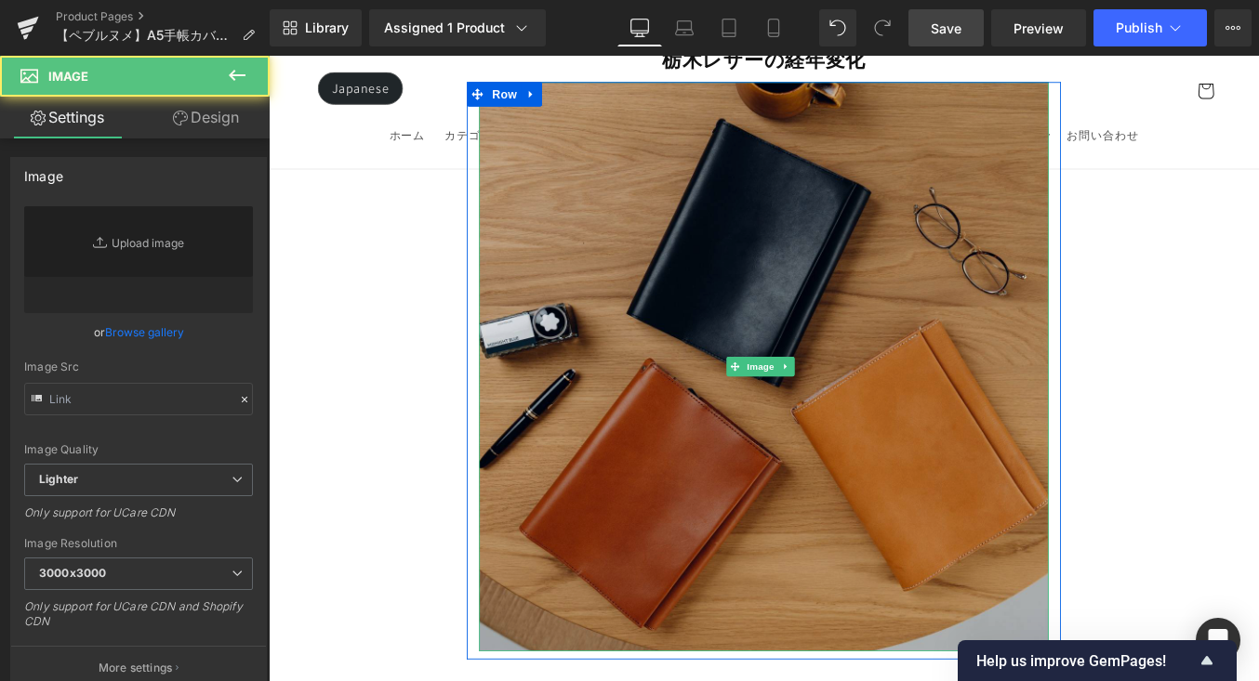
click at [694, 189] on img at bounding box center [831, 409] width 647 height 647
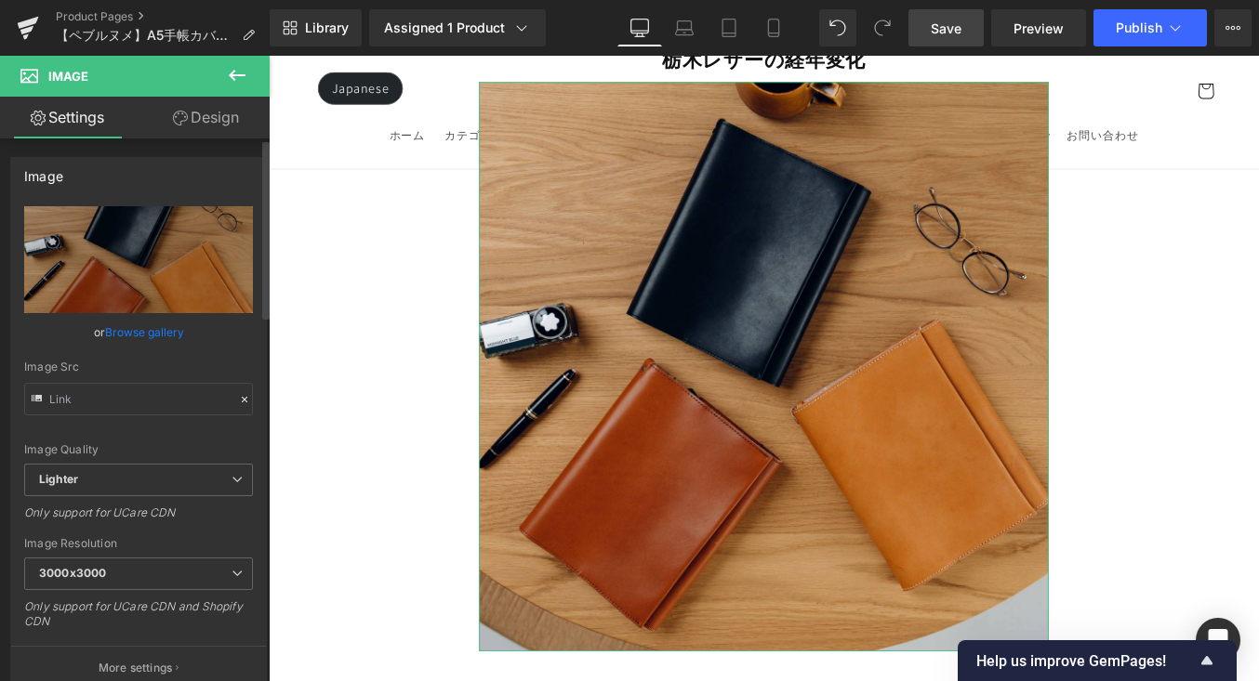
click at [154, 324] on link "Browse gallery" at bounding box center [144, 332] width 79 height 33
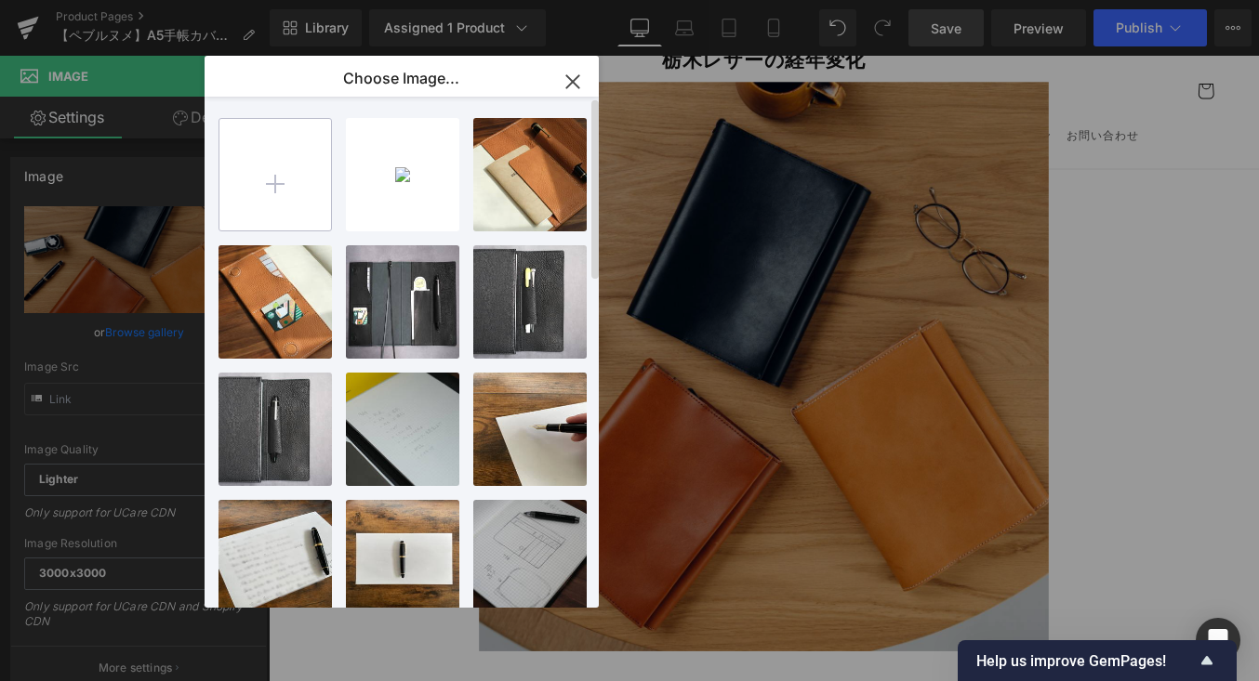
click at [270, 183] on input "file" at bounding box center [275, 175] width 112 height 112
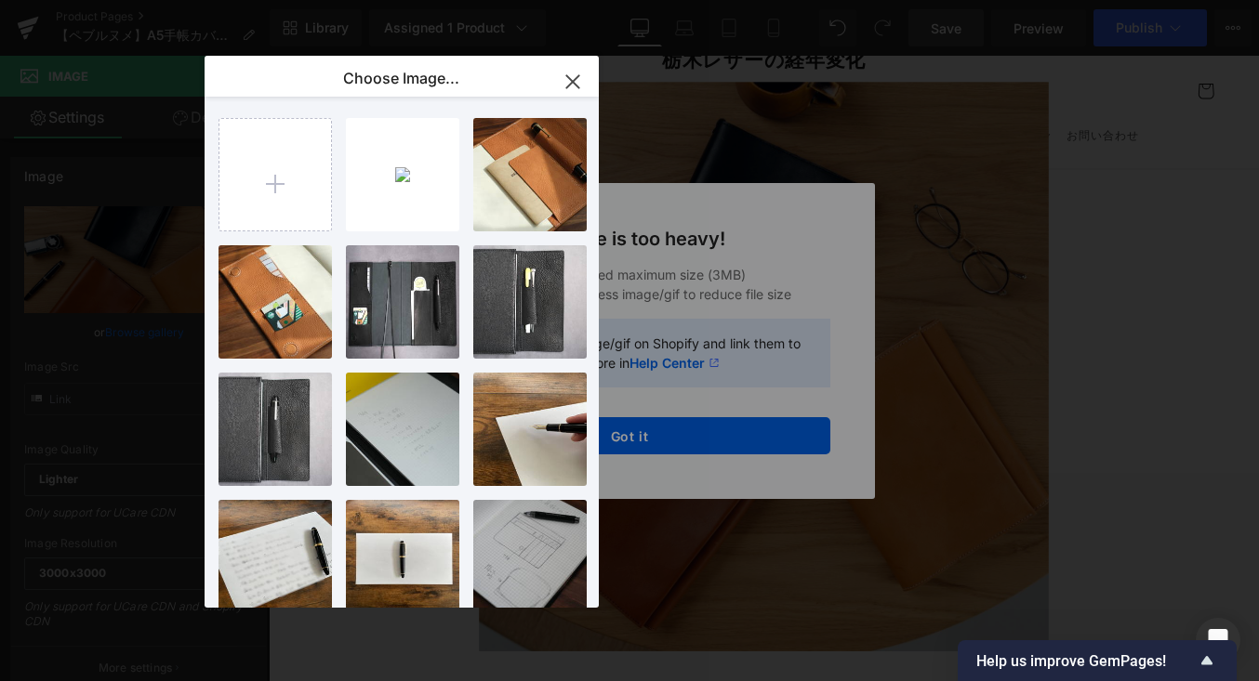
click at [581, 69] on icon "button" at bounding box center [573, 82] width 30 height 30
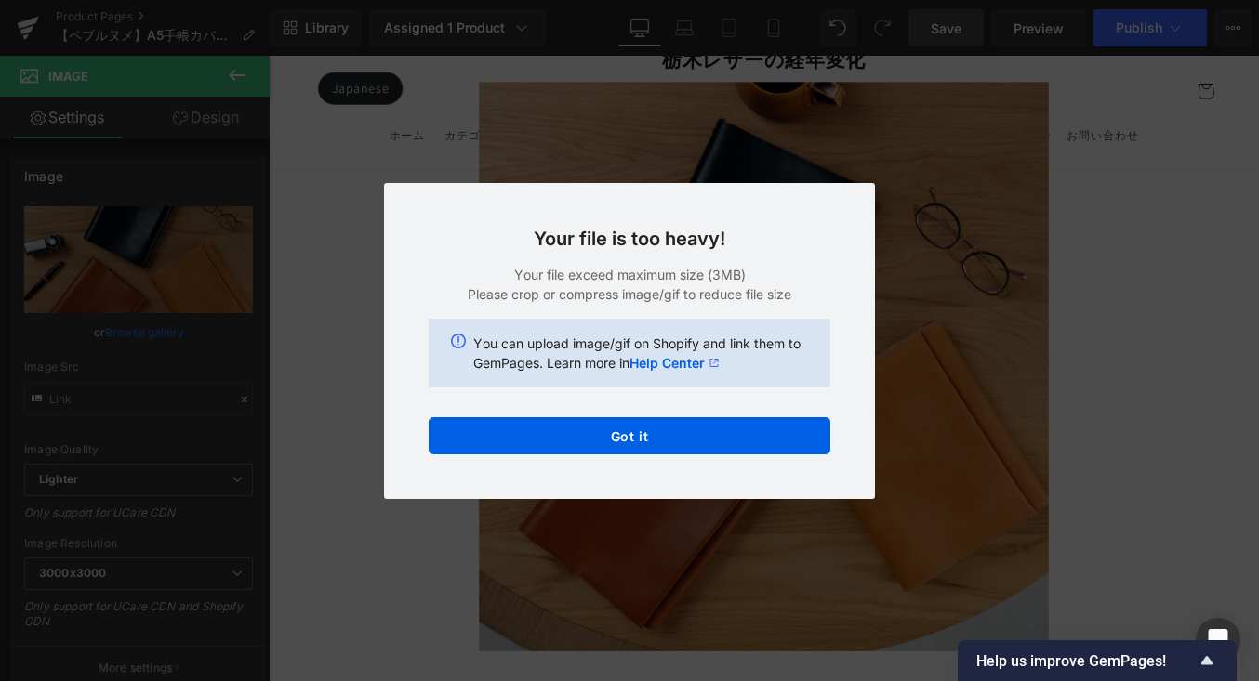
click at [1097, 228] on div "Back to Library Insert Your file is too heavy! Your file exceed maximum size (3…" at bounding box center [629, 340] width 1259 height 681
click at [571, 121] on div "Back to Library Insert Your file is too heavy! Your file exceed maximum size (3…" at bounding box center [629, 340] width 1259 height 681
click at [475, 136] on div "Back to Library Insert Your file is too heavy! Your file exceed maximum size (3…" at bounding box center [629, 340] width 1259 height 681
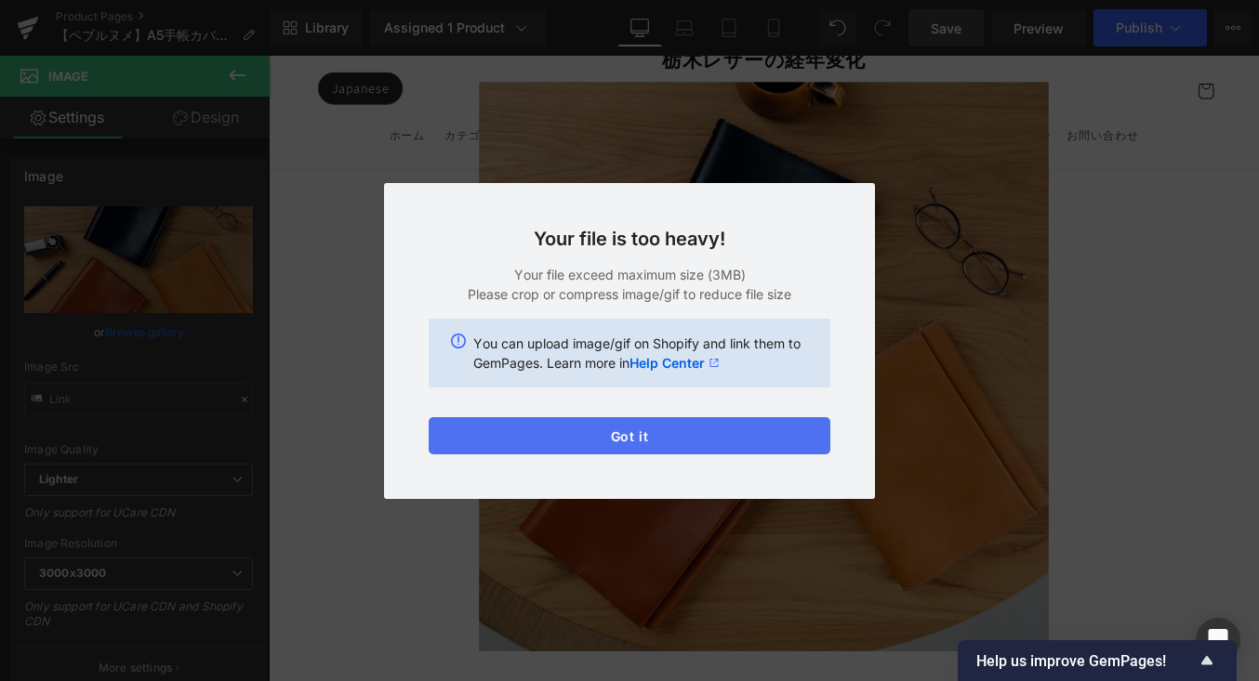
click at [554, 424] on button "Got it" at bounding box center [630, 435] width 402 height 37
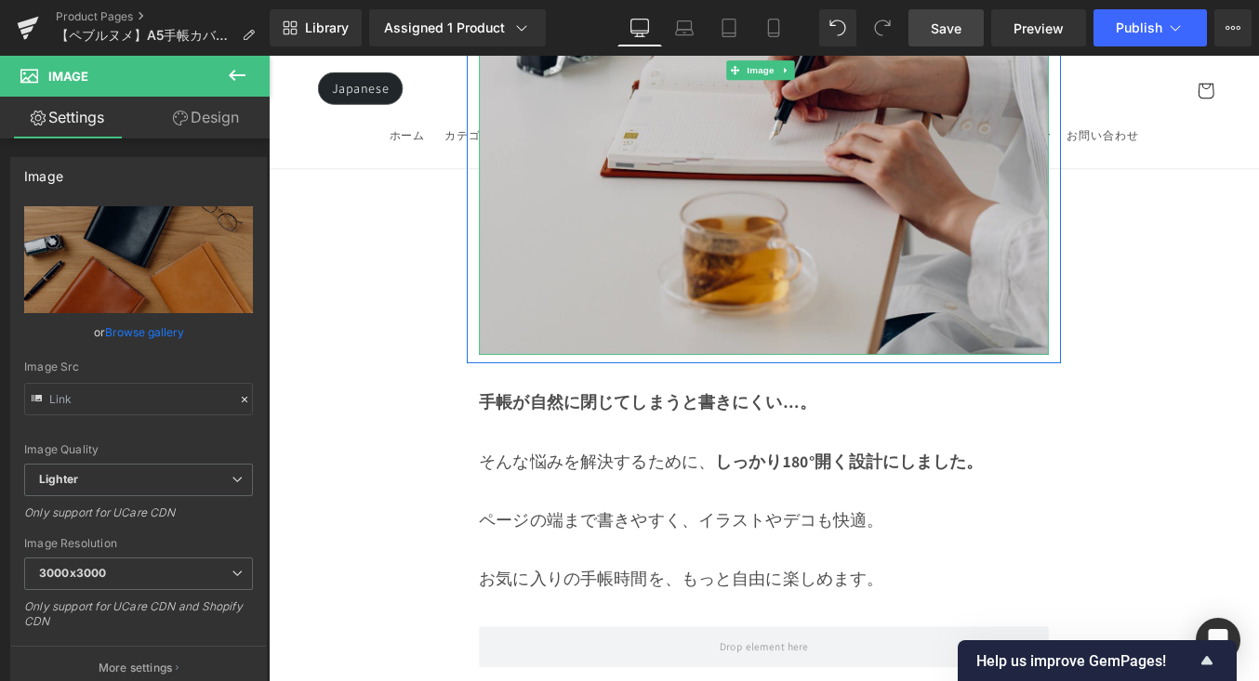
scroll to position [11930, 0]
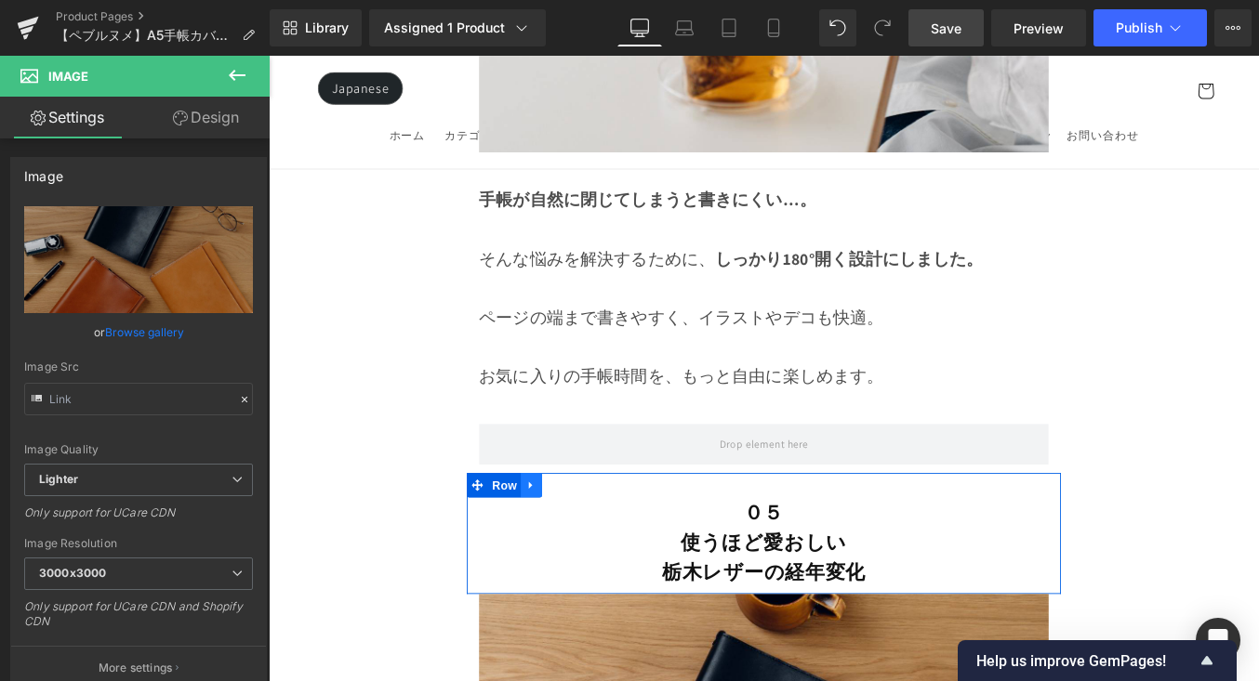
click at [571, 530] on link at bounding box center [567, 544] width 24 height 28
click at [593, 530] on link at bounding box center [591, 544] width 24 height 28
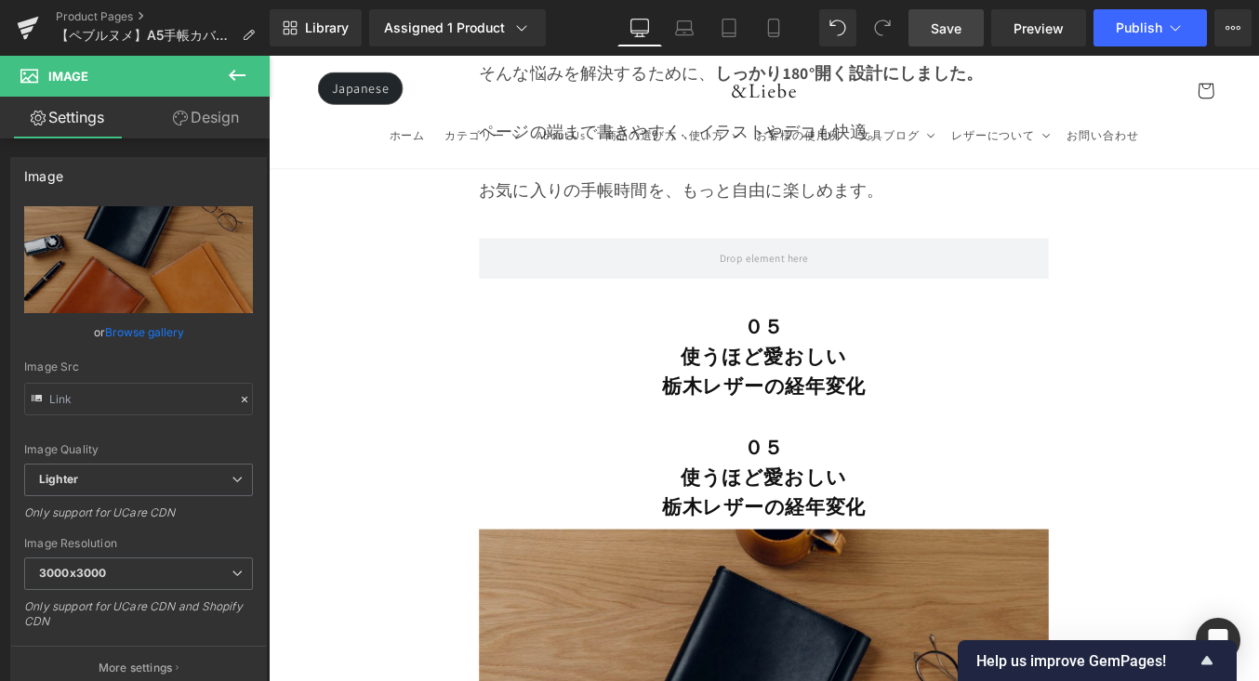
scroll to position [11950, 0]
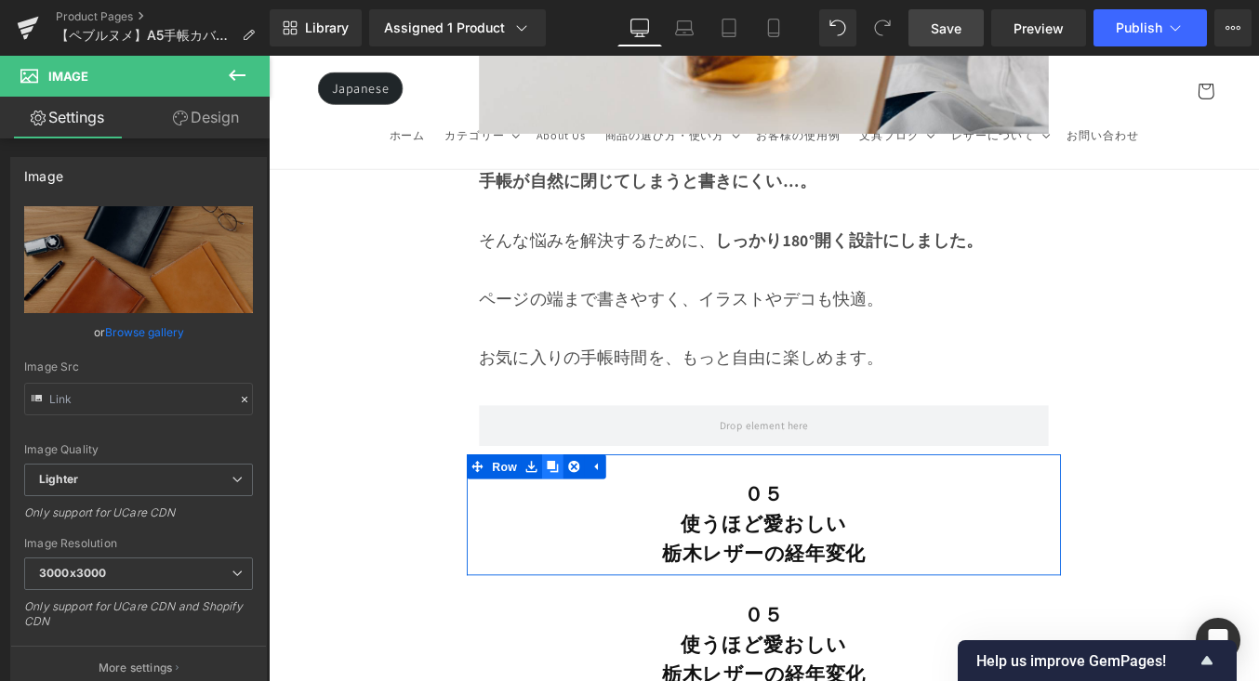
click at [589, 517] on icon at bounding box center [591, 523] width 13 height 13
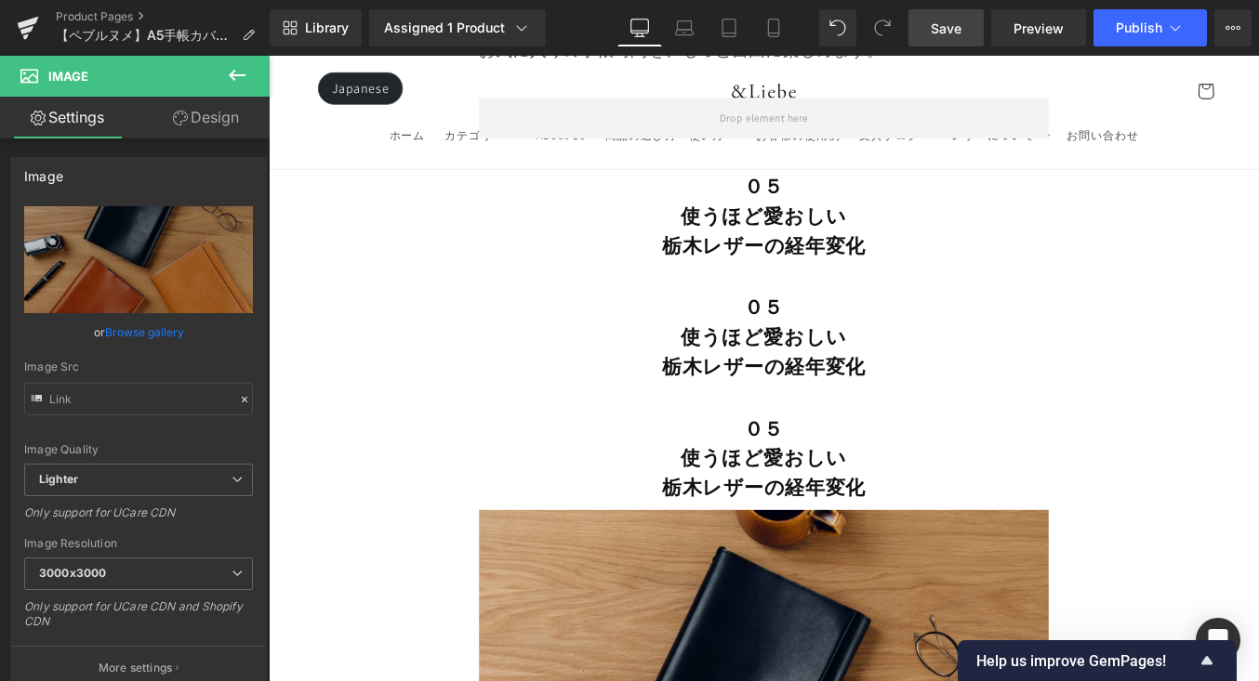
scroll to position [12293, 0]
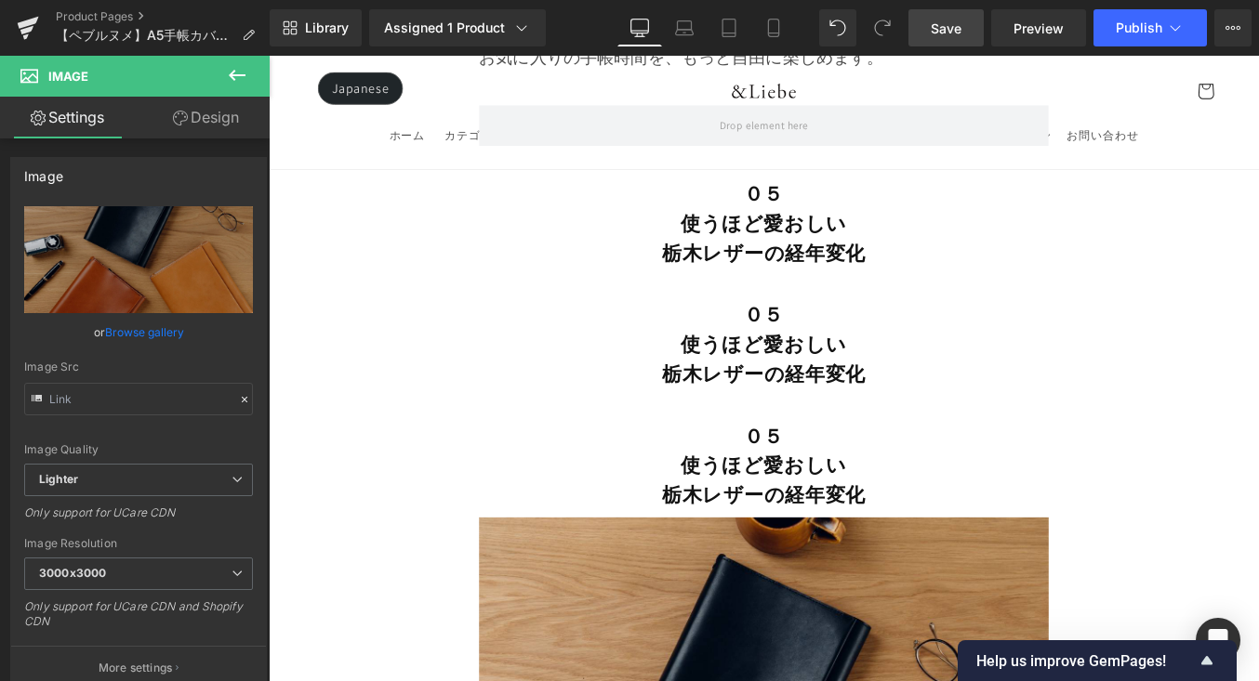
click at [843, 402] on strong "栃木レザーの経年変化" at bounding box center [831, 417] width 231 height 30
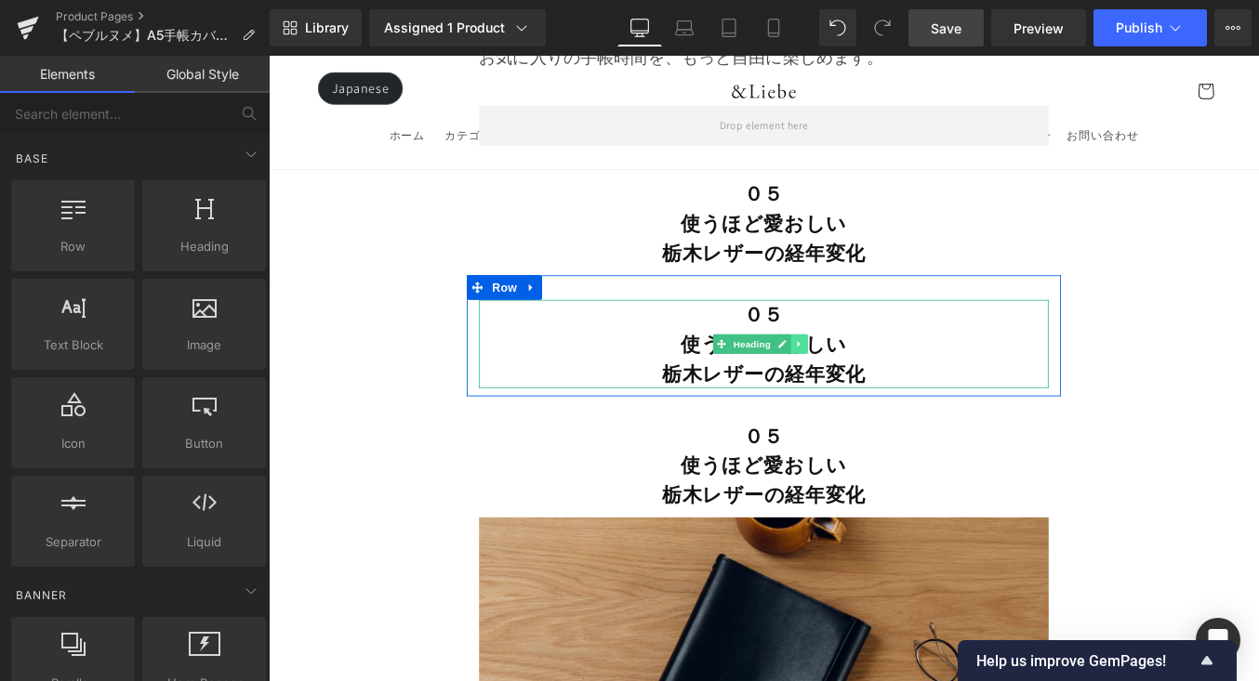
click at [873, 377] on icon at bounding box center [871, 382] width 10 height 11
click at [877, 377] on icon at bounding box center [881, 382] width 10 height 10
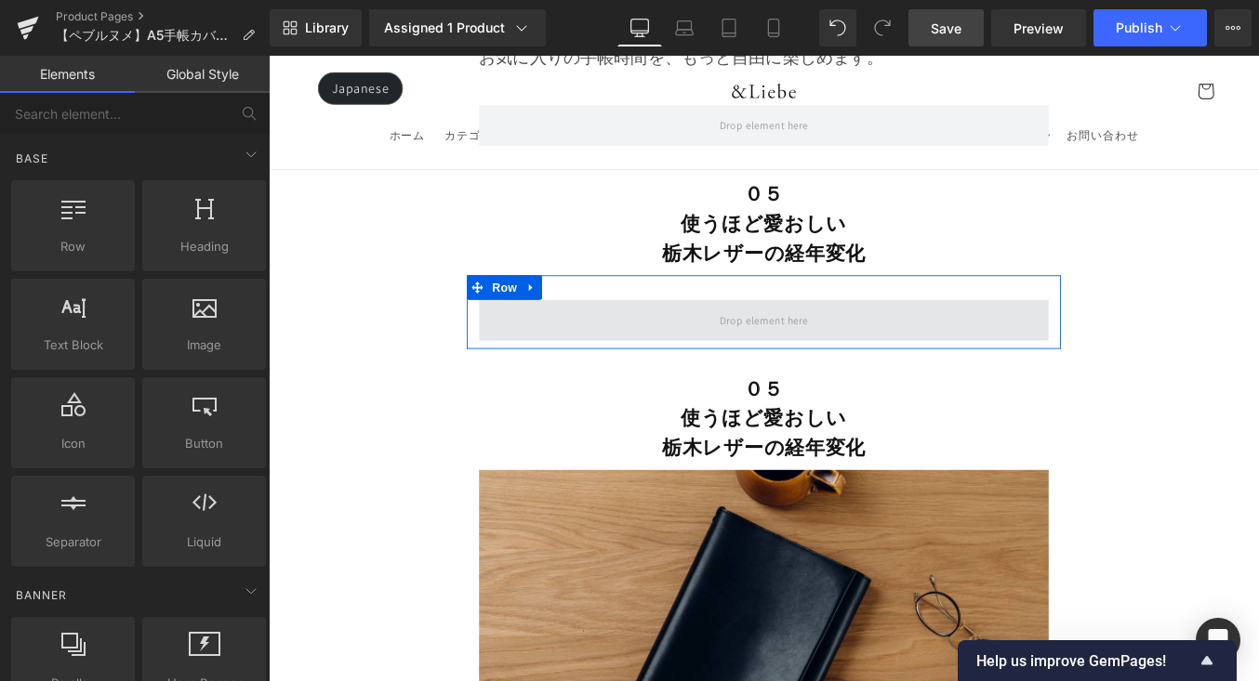
click at [835, 340] on span at bounding box center [830, 355] width 113 height 31
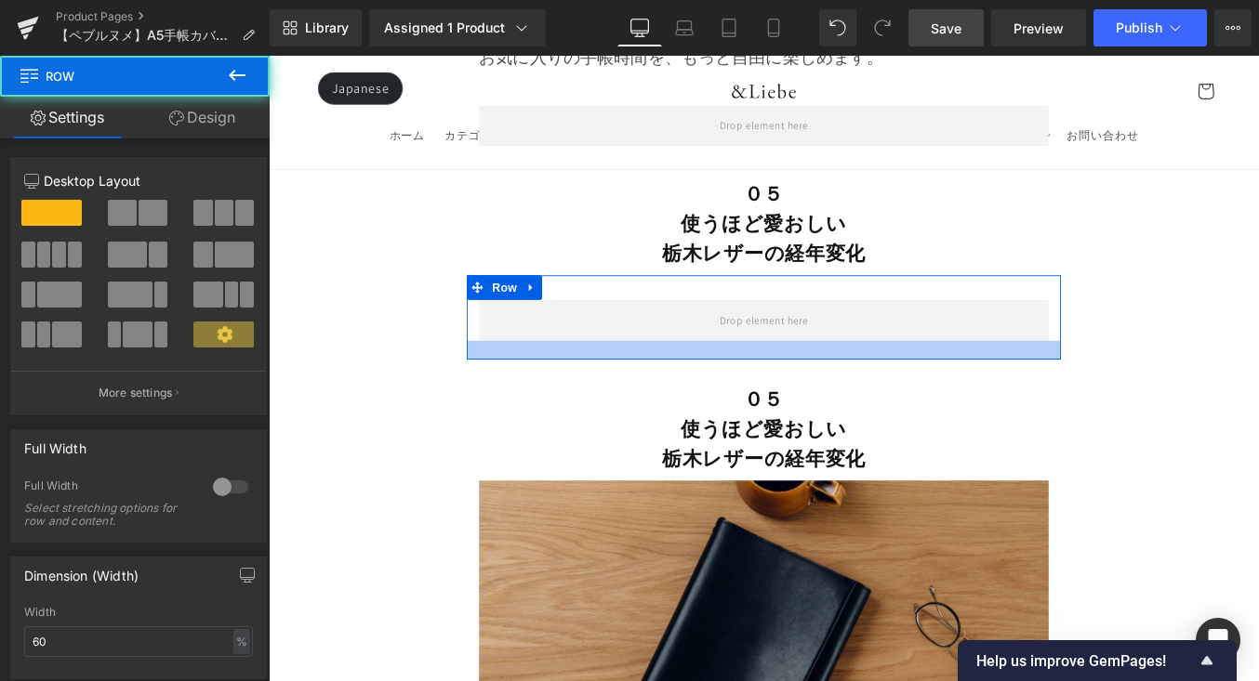
drag, startPoint x: 839, startPoint y: 261, endPoint x: 840, endPoint y: 273, distance: 12.1
click at [840, 379] on div at bounding box center [831, 389] width 675 height 21
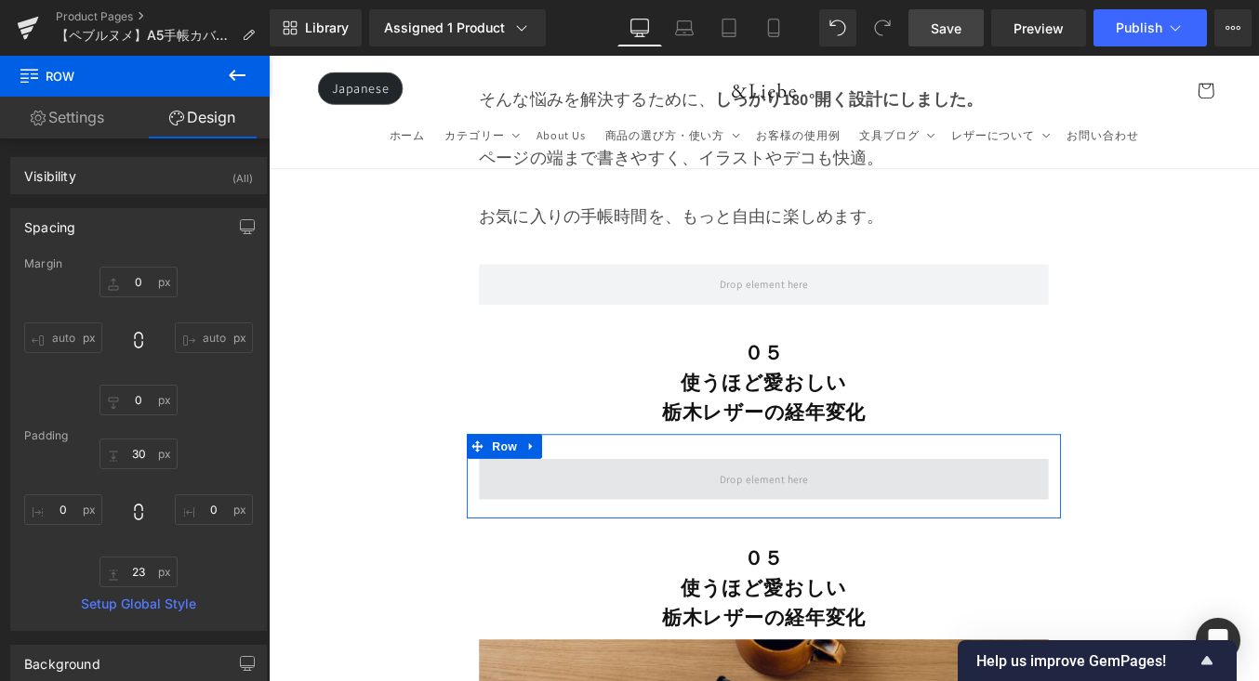
scroll to position [12492, 0]
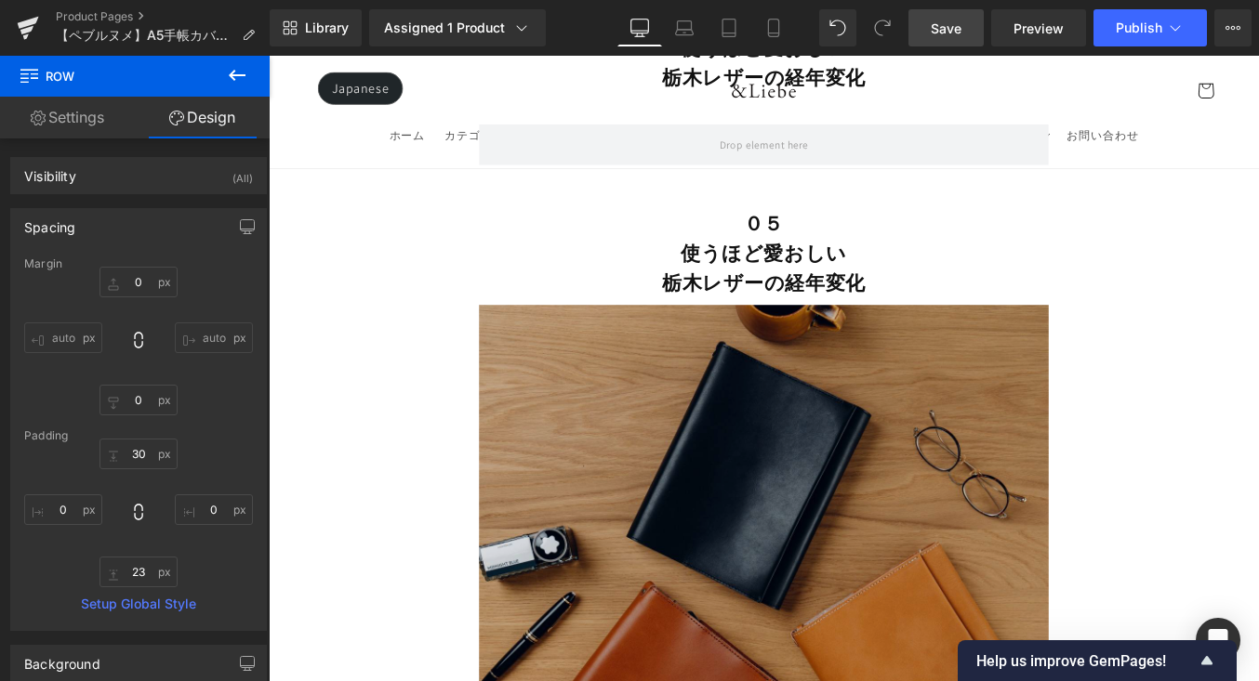
click at [661, 339] on img at bounding box center [831, 662] width 647 height 647
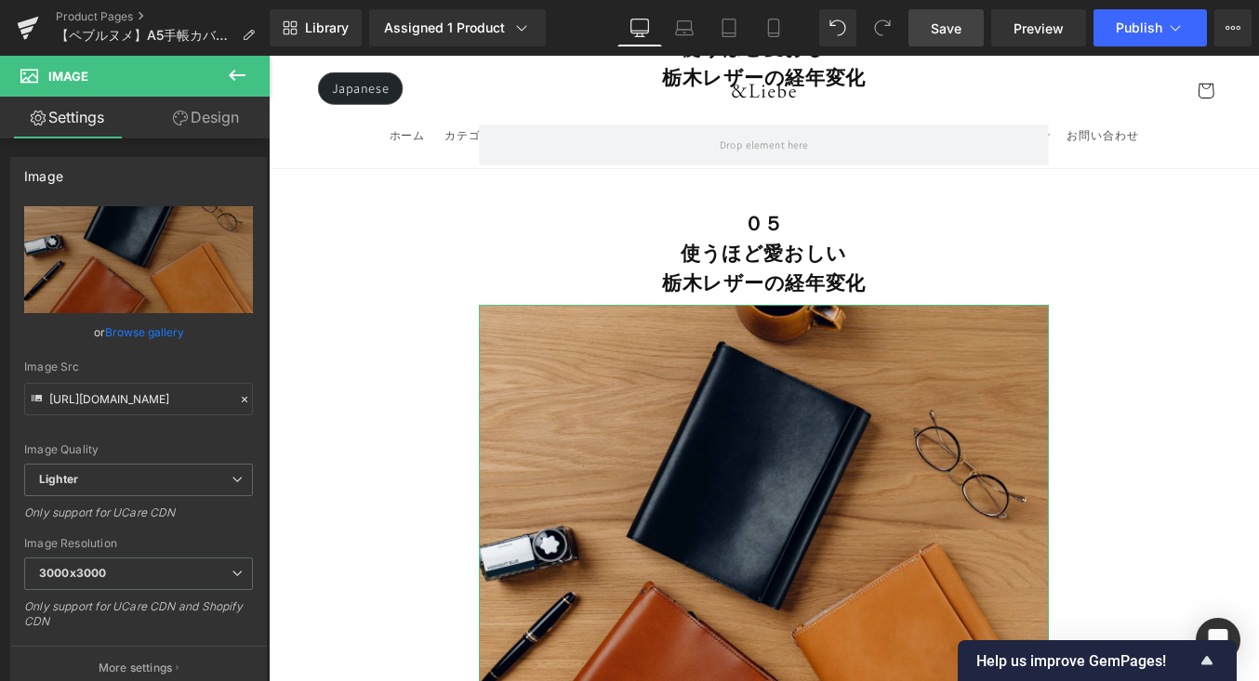
click at [171, 339] on link "Browse gallery" at bounding box center [144, 332] width 79 height 33
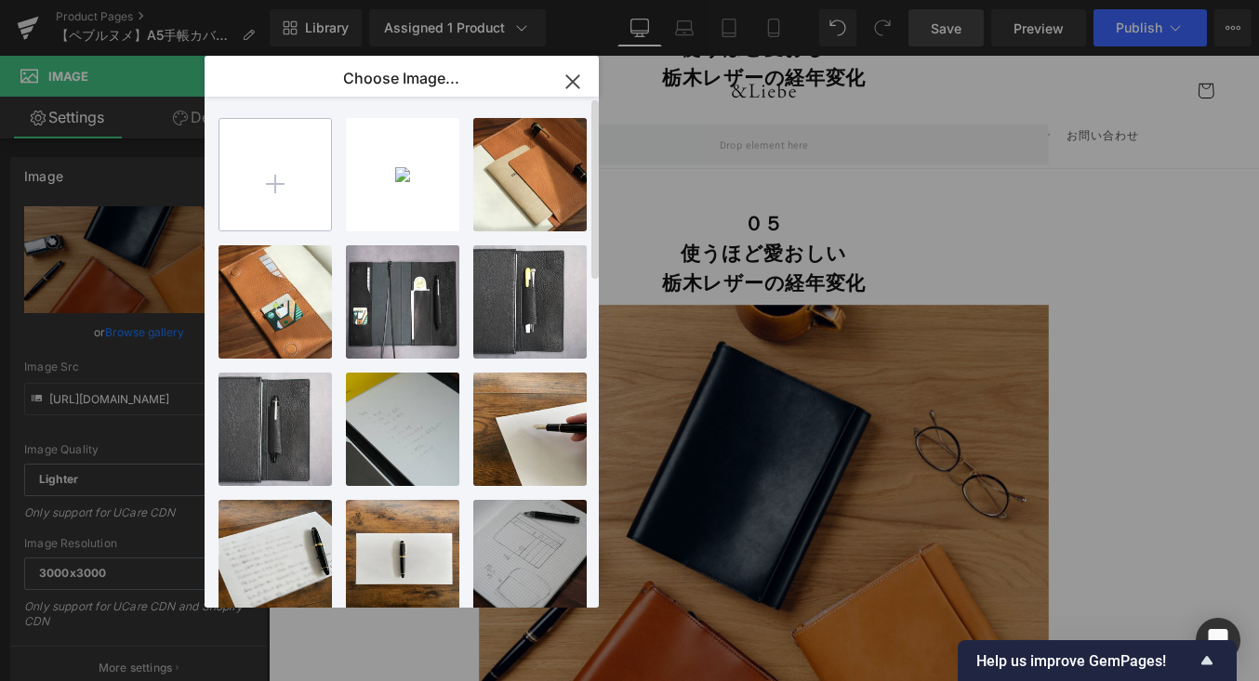
click at [247, 192] on input "file" at bounding box center [275, 175] width 112 height 112
type input "C:\fakepath\copy_19857FA2-6365-4E01-B48A-846E4AF0A4EC.gif"
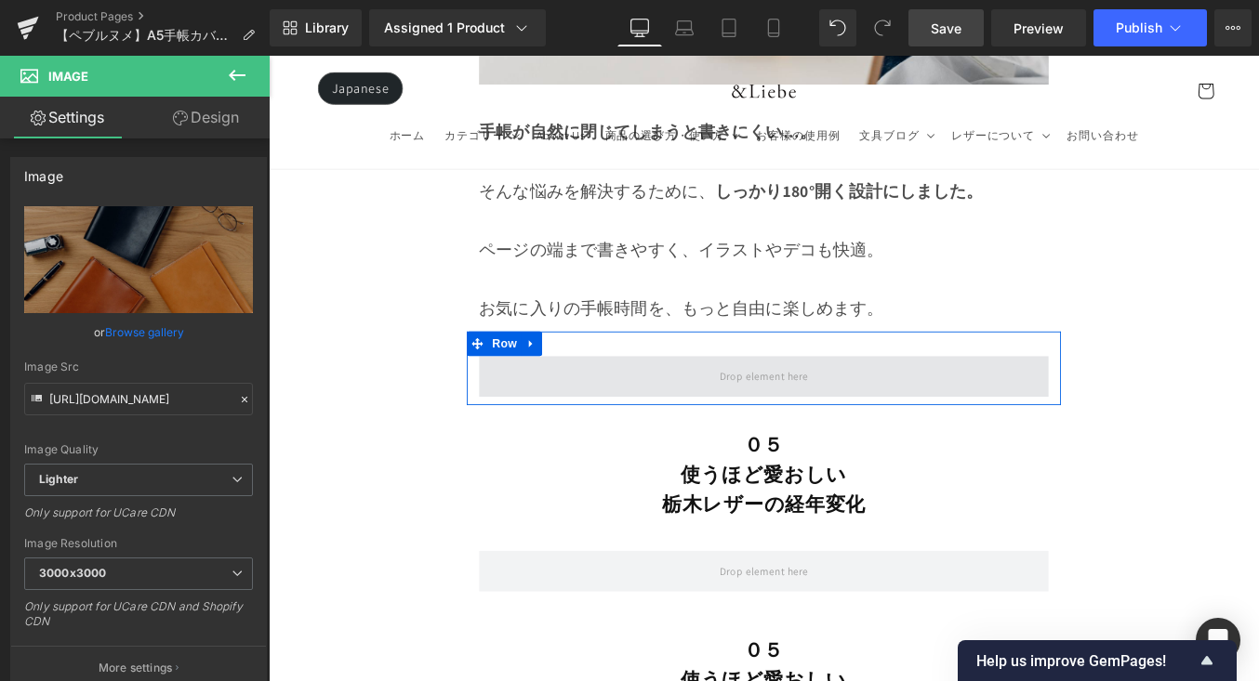
scroll to position [12101, 0]
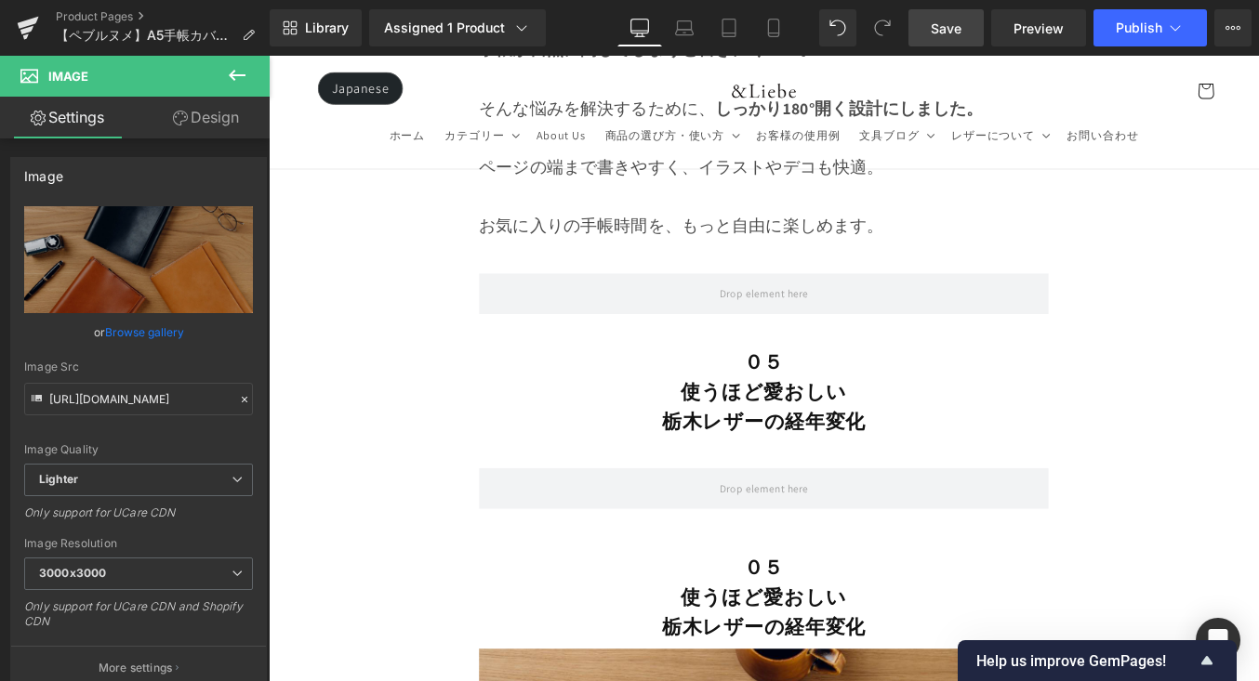
click at [904, 422] on b "使うほど愛おしい" at bounding box center [831, 437] width 189 height 30
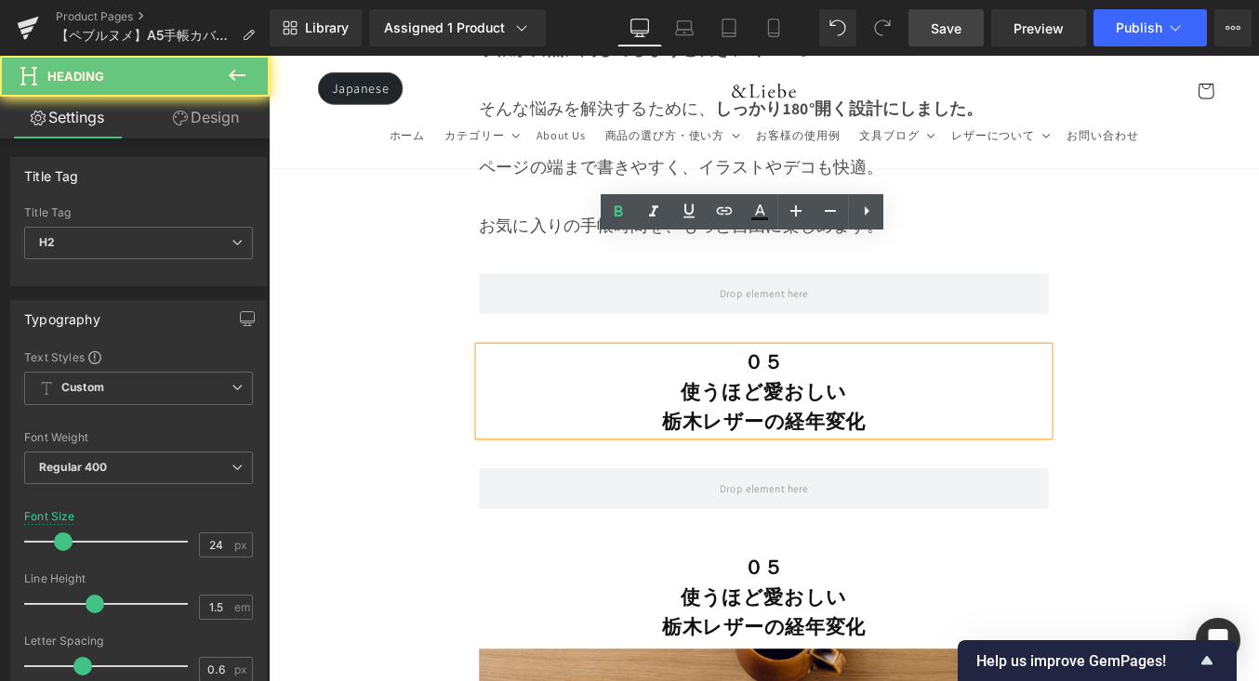
click at [948, 454] on h2 "栃木レザーの経年変化" at bounding box center [831, 470] width 647 height 33
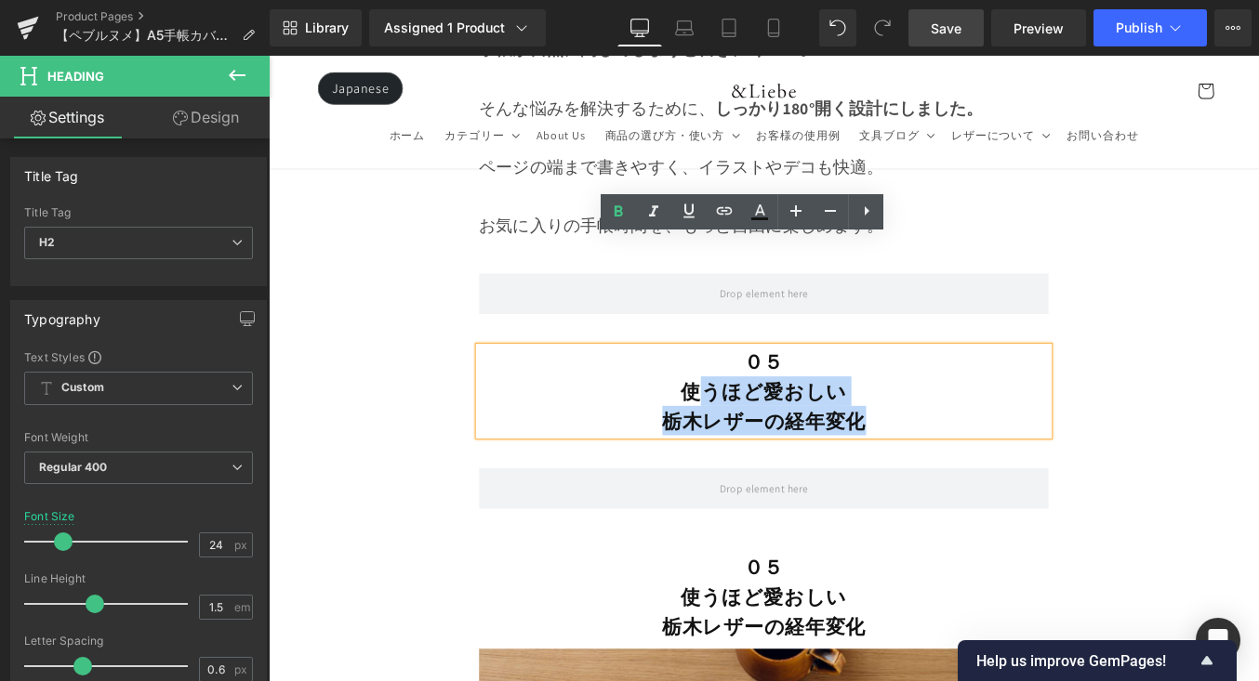
drag, startPoint x: 953, startPoint y: 345, endPoint x: 748, endPoint y: 324, distance: 205.6
click at [748, 387] on div "０５ 使うほど愛おしい 栃木レザーの経年変化" at bounding box center [831, 437] width 647 height 100
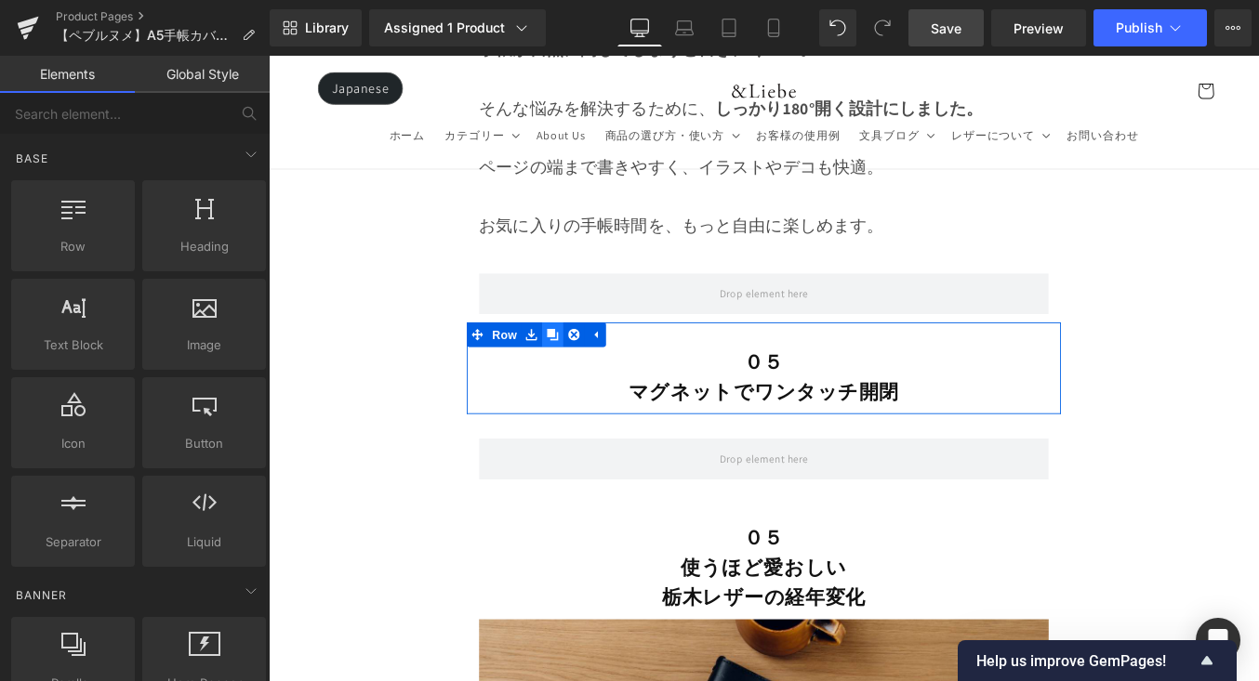
click at [591, 366] on icon at bounding box center [591, 372] width 13 height 13
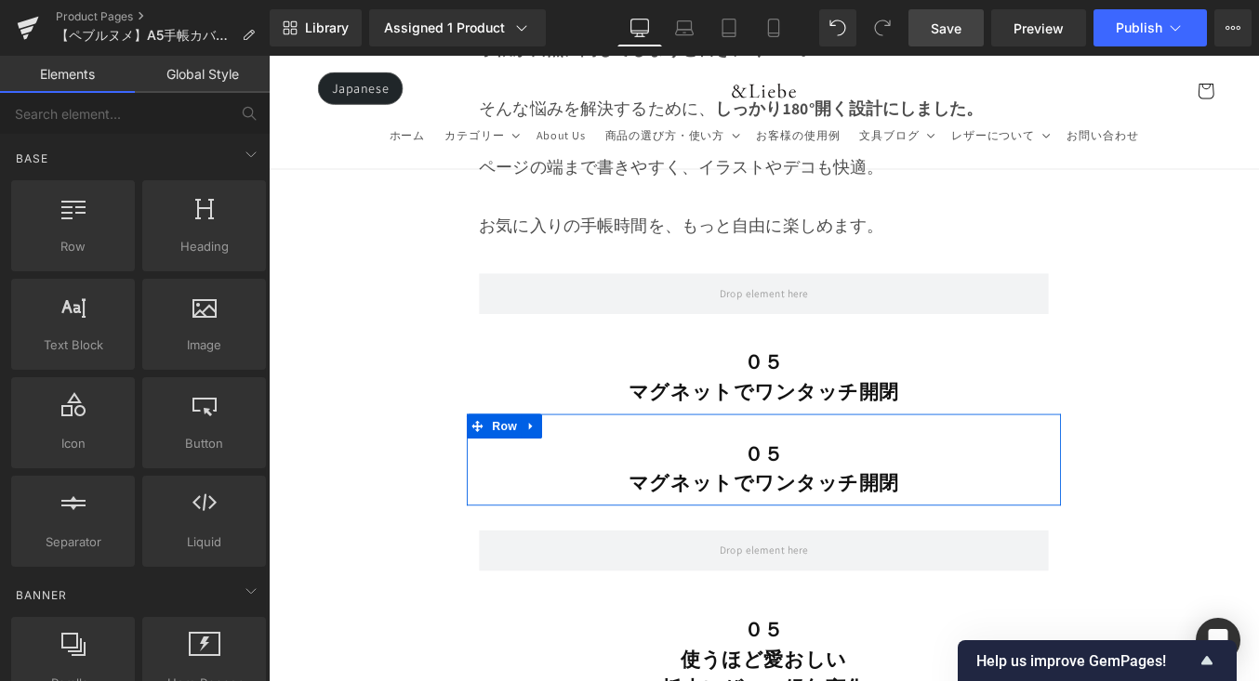
click at [786, 491] on div "０５ マグネットでワンタッチ開閉 Heading" at bounding box center [831, 524] width 647 height 67
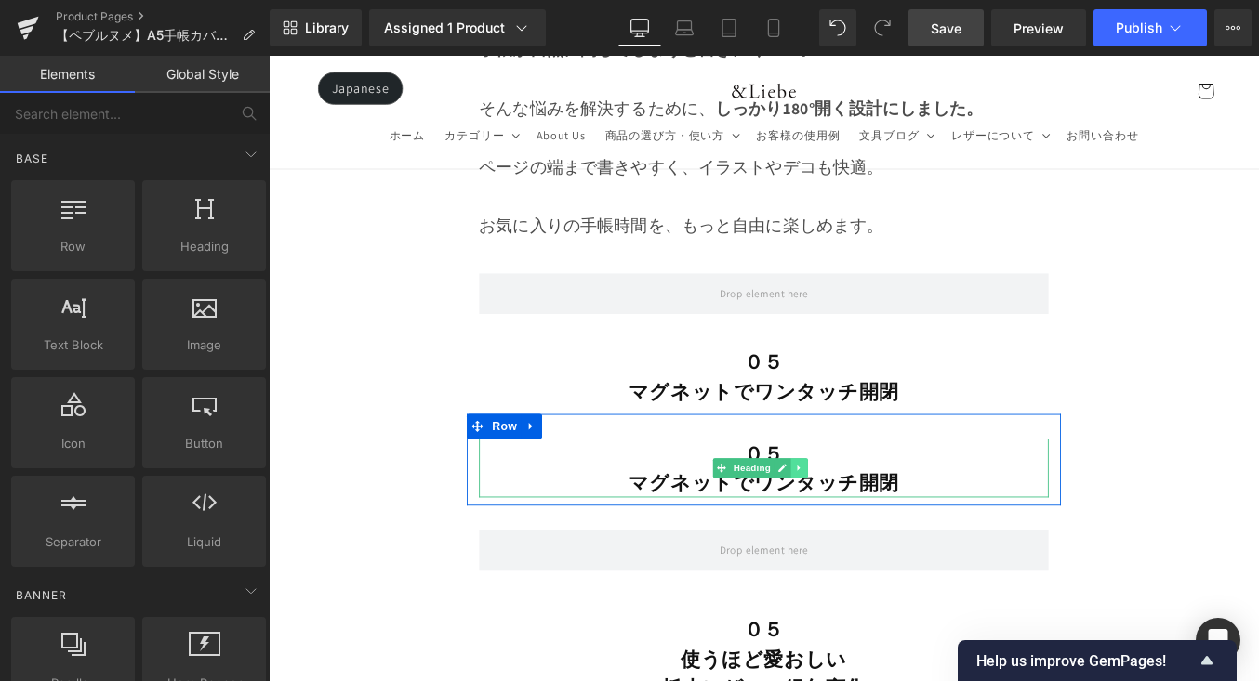
click at [868, 519] on icon at bounding box center [871, 524] width 10 height 11
click at [881, 519] on icon at bounding box center [881, 524] width 10 height 10
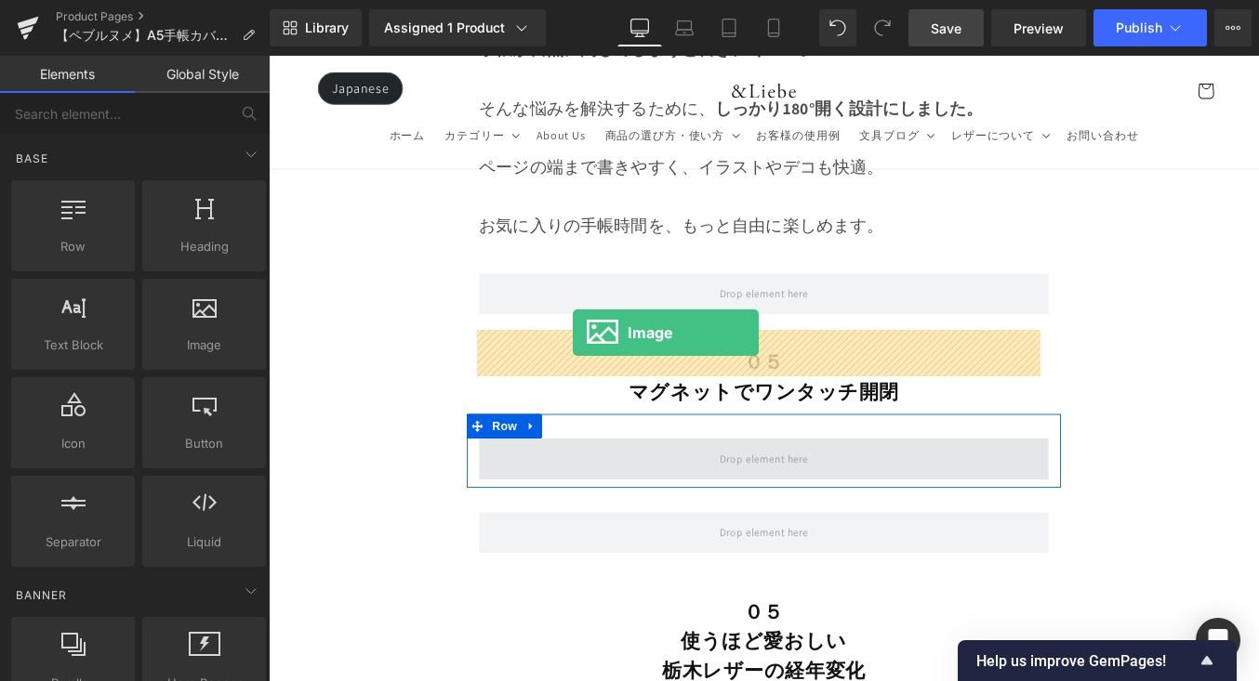
drag, startPoint x: 464, startPoint y: 373, endPoint x: 614, endPoint y: 370, distance: 149.7
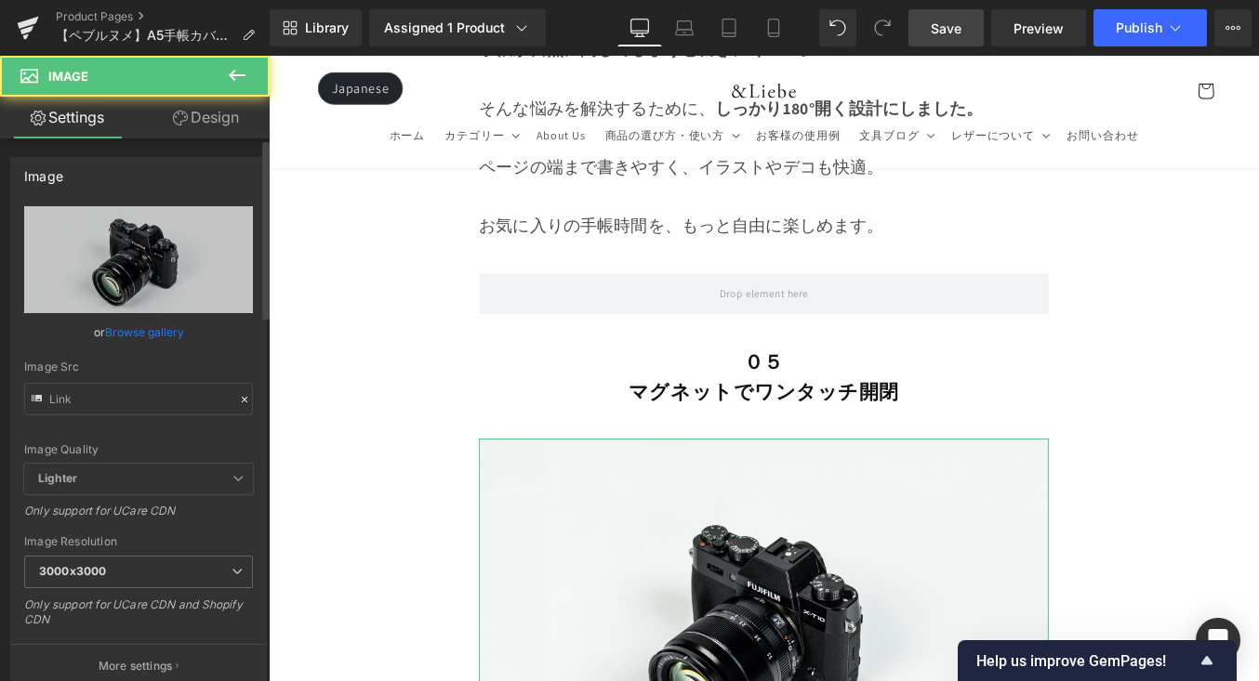
click at [144, 329] on link "Browse gallery" at bounding box center [144, 332] width 79 height 33
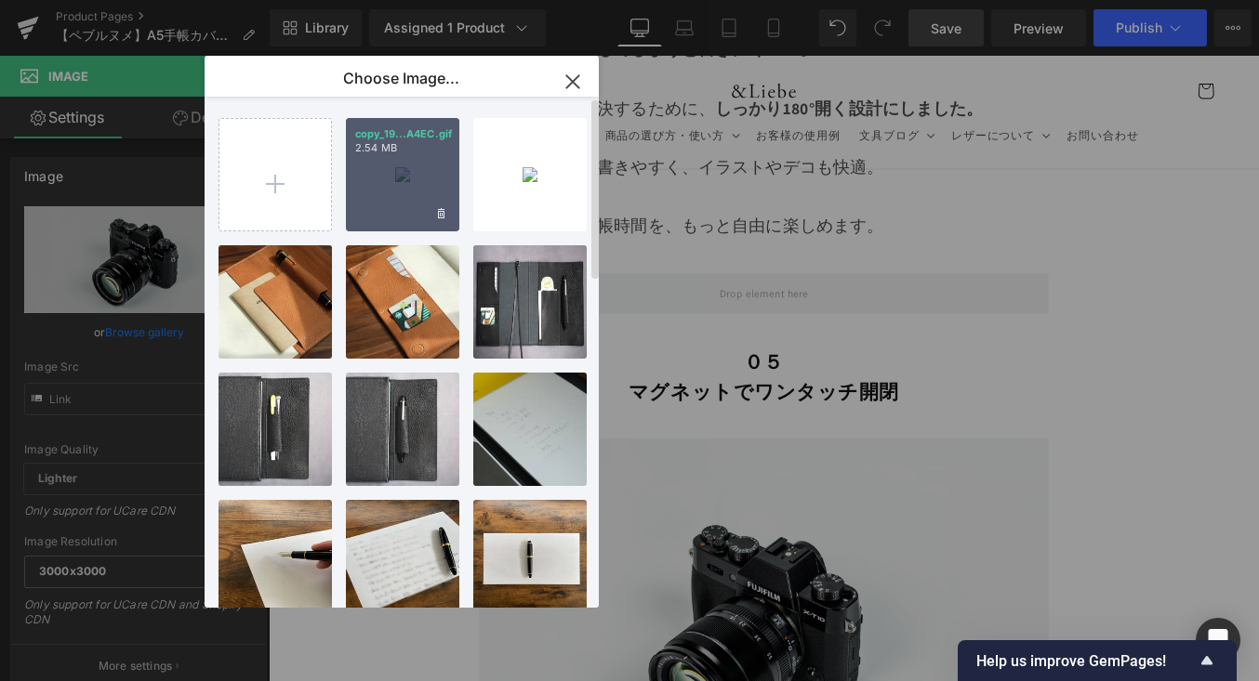
click at [374, 181] on div "copy_19...A4EC.gif 2.54 MB" at bounding box center [402, 174] width 113 height 113
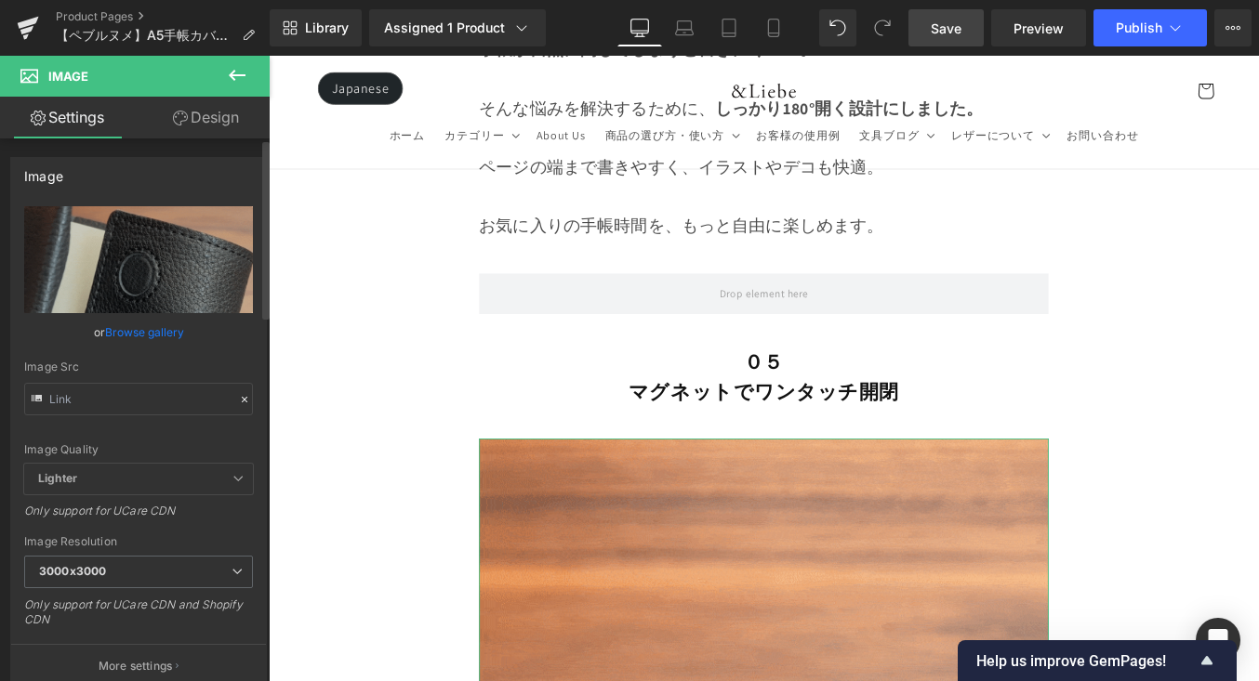
click at [152, 323] on link "Browse gallery" at bounding box center [144, 332] width 79 height 33
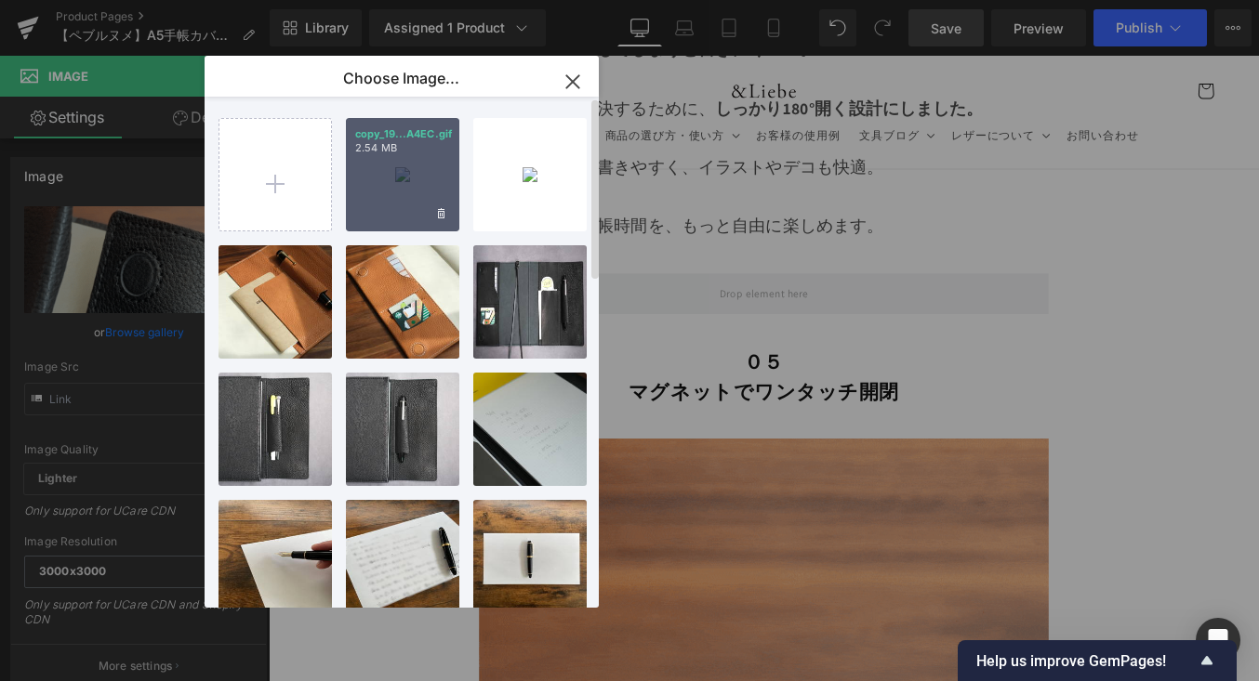
click at [418, 182] on div "copy_19...A4EC.gif 2.54 MB" at bounding box center [402, 174] width 113 height 113
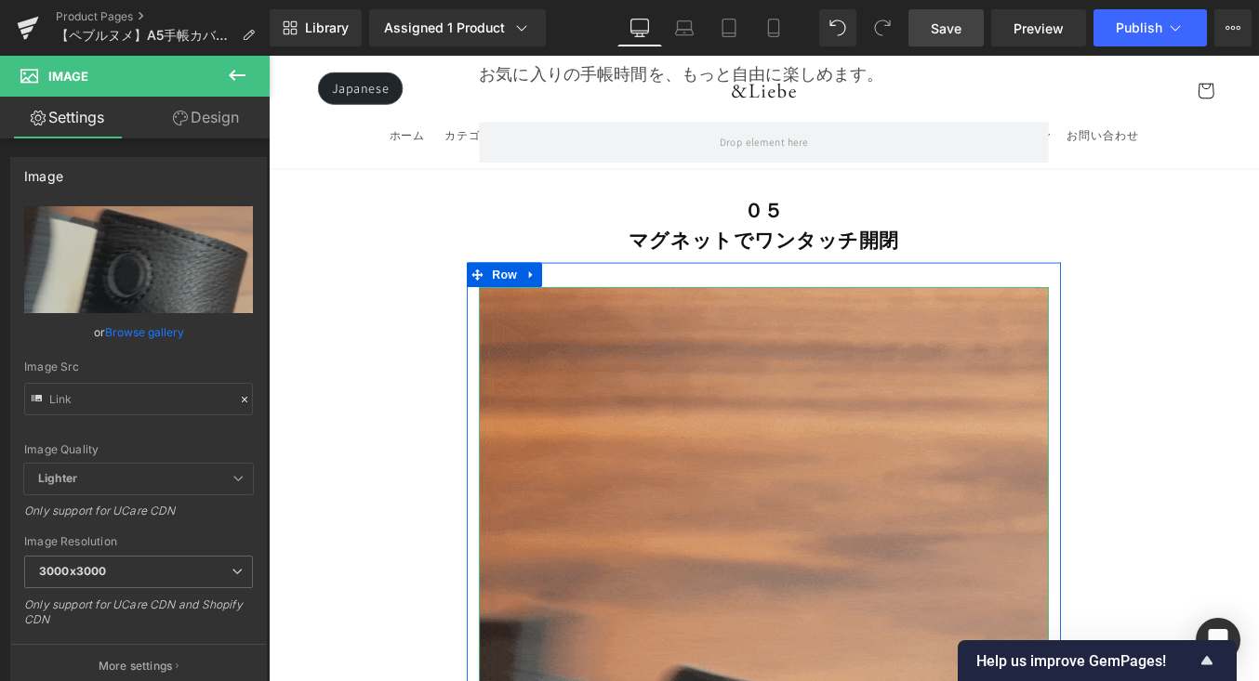
scroll to position [12154, 0]
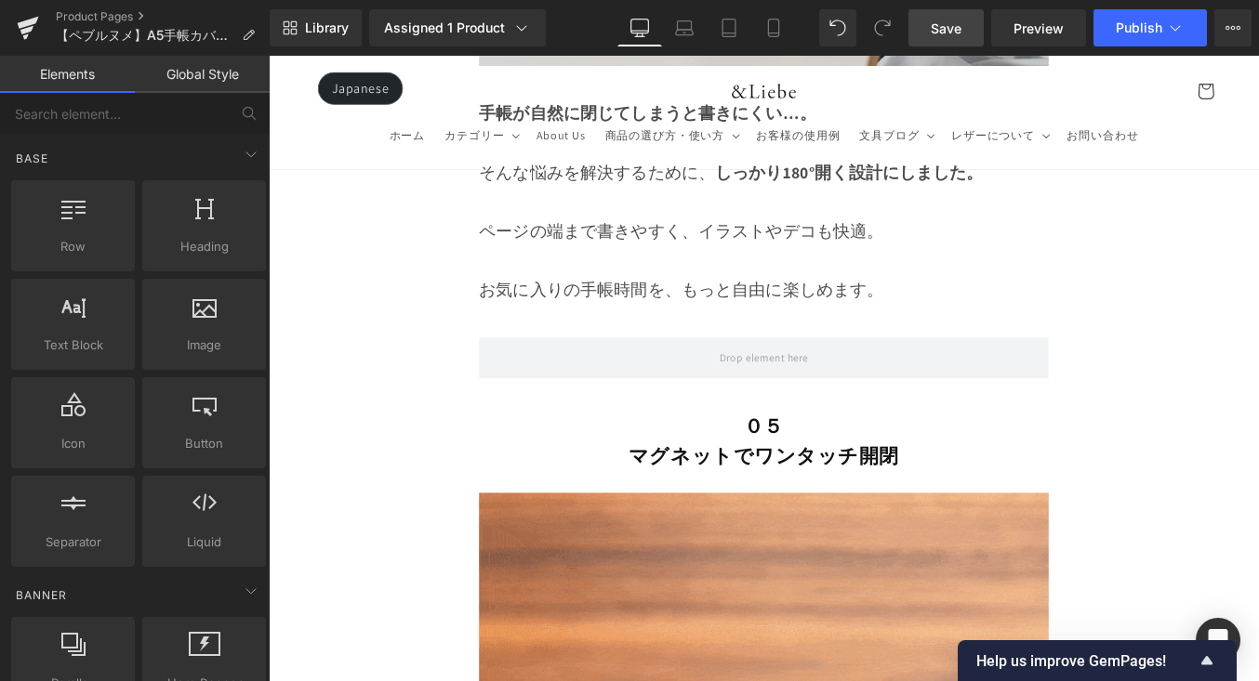
scroll to position [12030, 0]
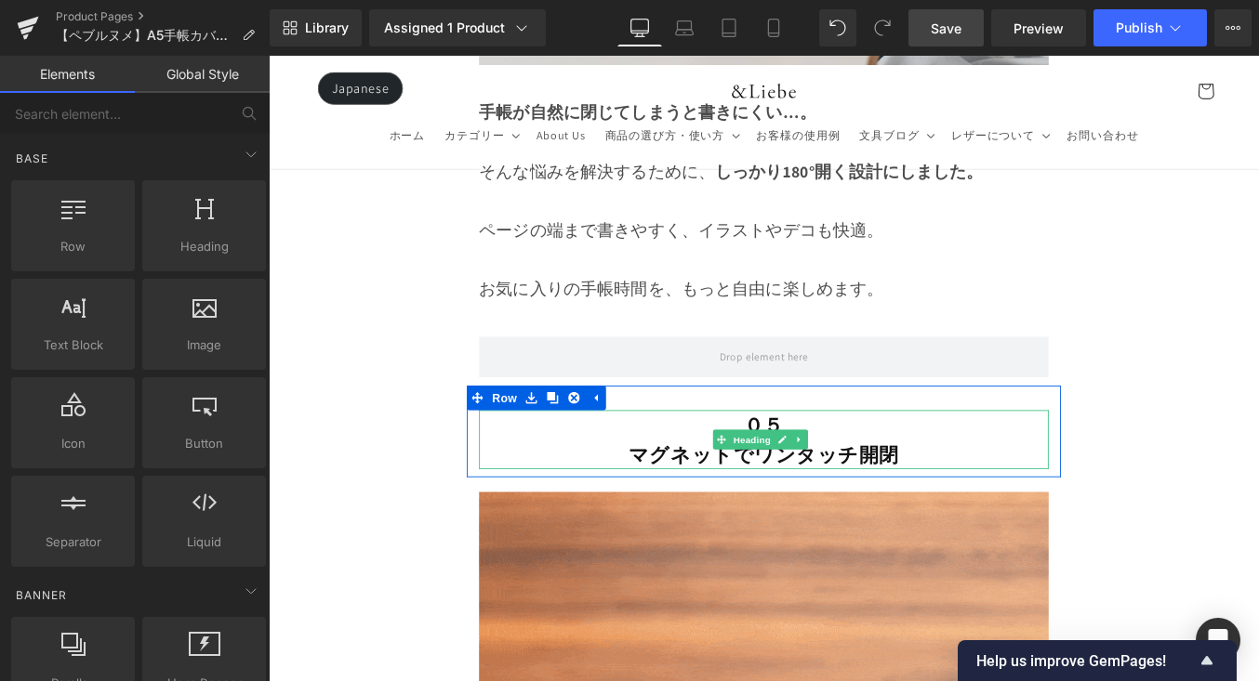
click at [917, 494] on b "マグネットでワンタッチ開閉" at bounding box center [832, 509] width 308 height 30
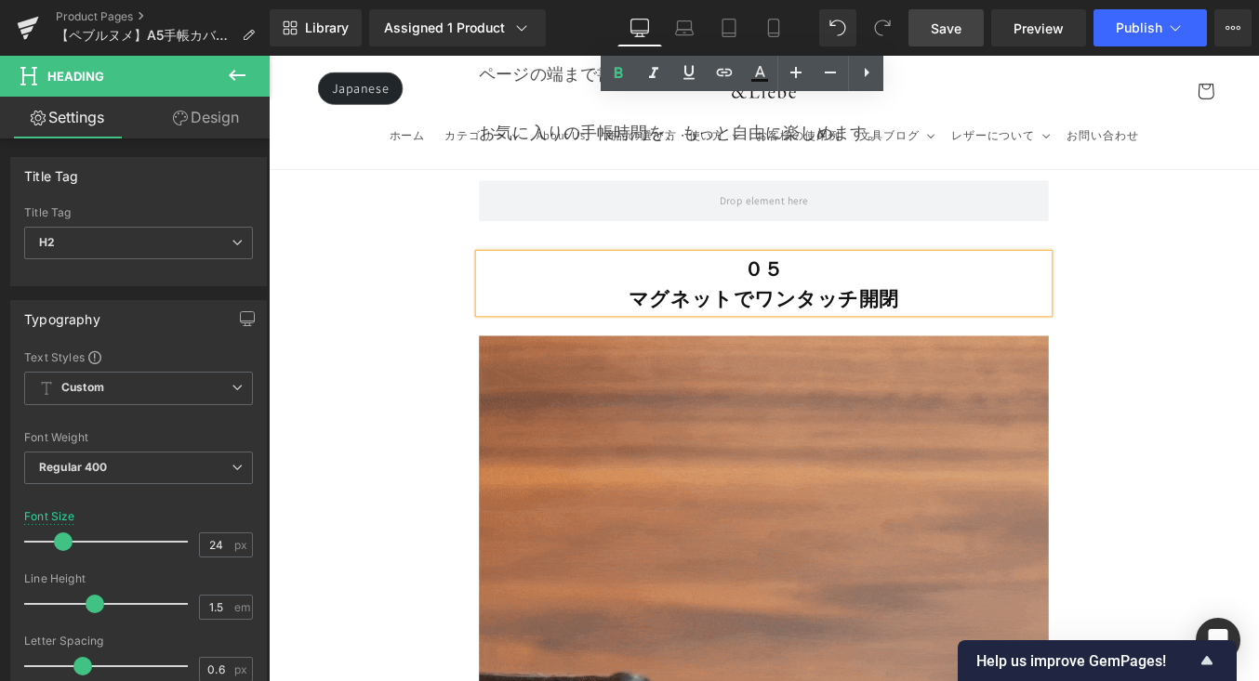
scroll to position [12034, 0]
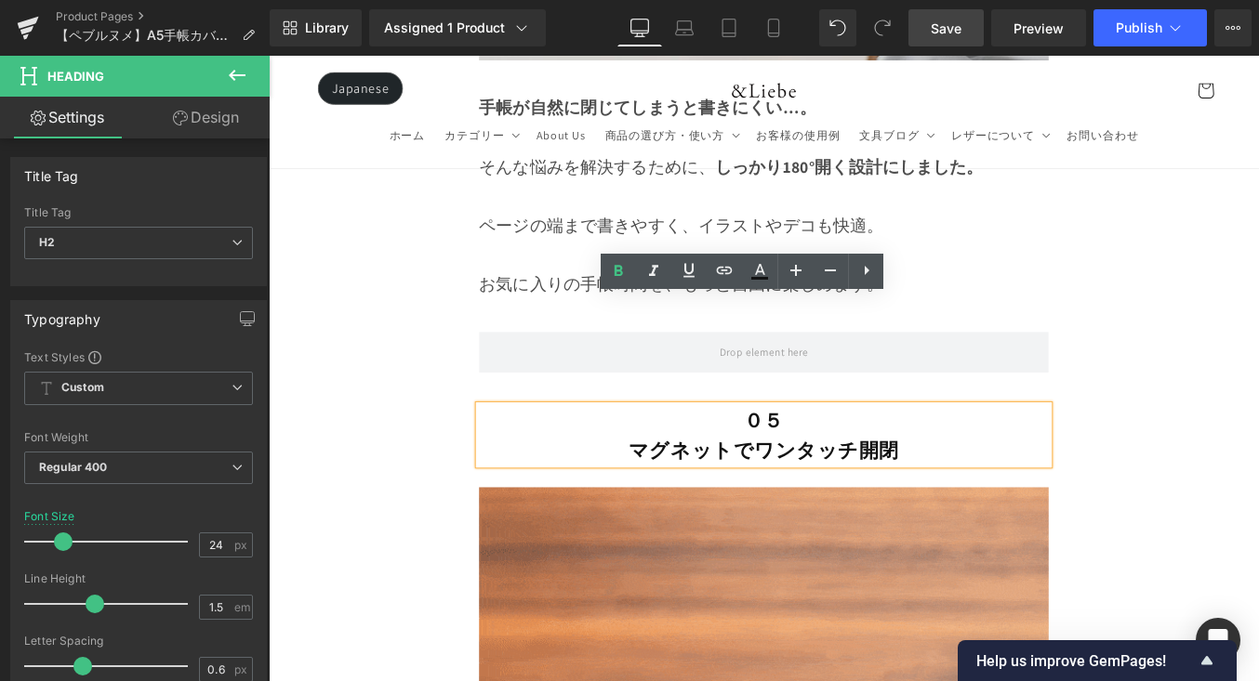
click at [802, 489] on b "マグネットでワンタッチ開閉" at bounding box center [832, 504] width 308 height 30
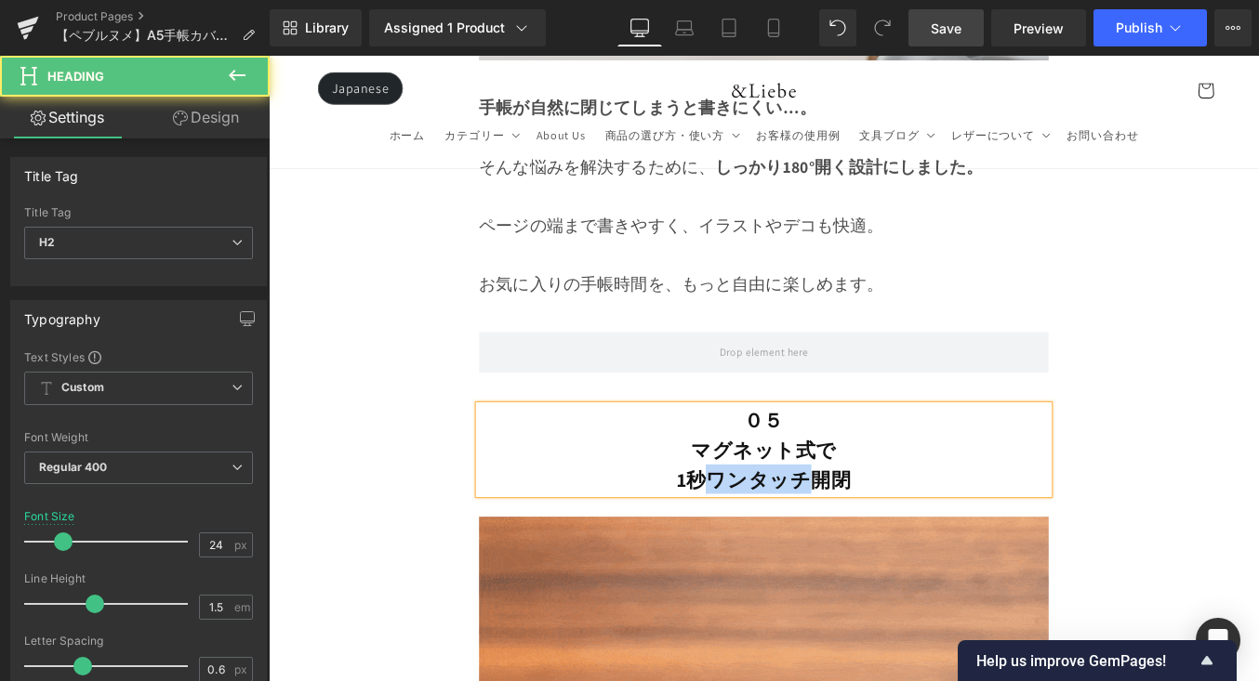
drag, startPoint x: 877, startPoint y: 410, endPoint x: 760, endPoint y: 409, distance: 117.1
click at [760, 489] on b "マグネット式で 1秒ワンタッチ開閉" at bounding box center [831, 520] width 198 height 63
drag, startPoint x: 880, startPoint y: 421, endPoint x: 739, endPoint y: 414, distance: 141.5
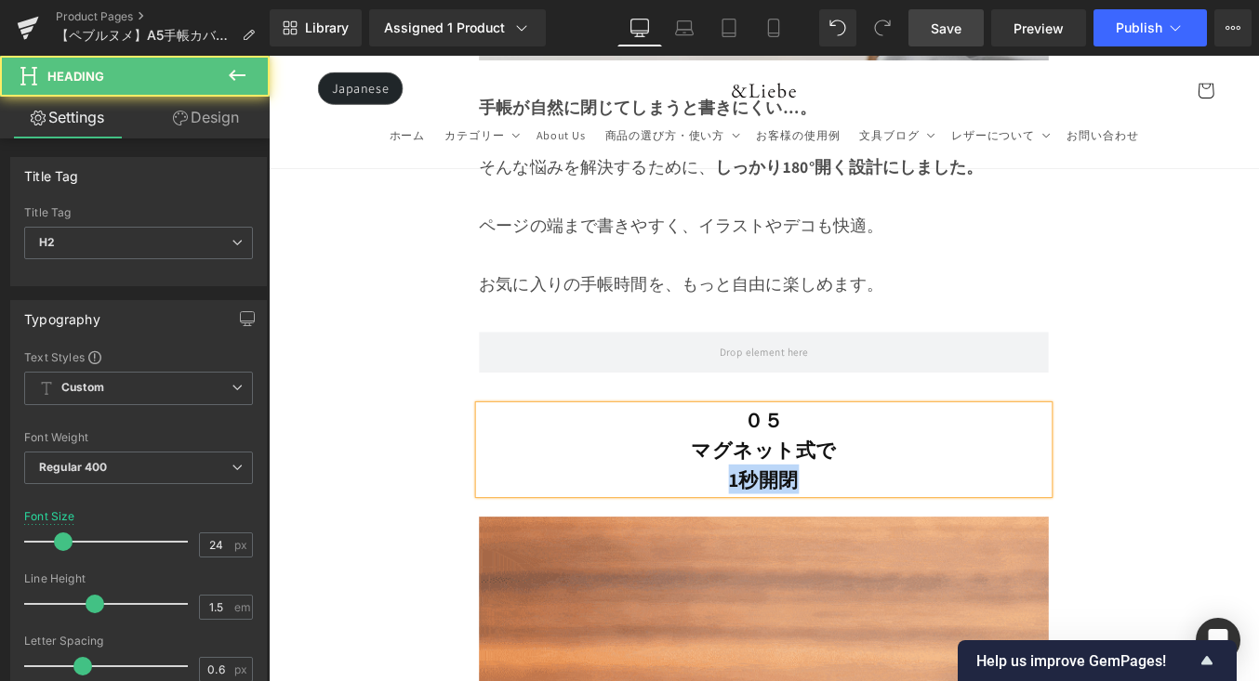
click at [743, 487] on h2 "マグネット式で 1秒開閉" at bounding box center [831, 520] width 647 height 67
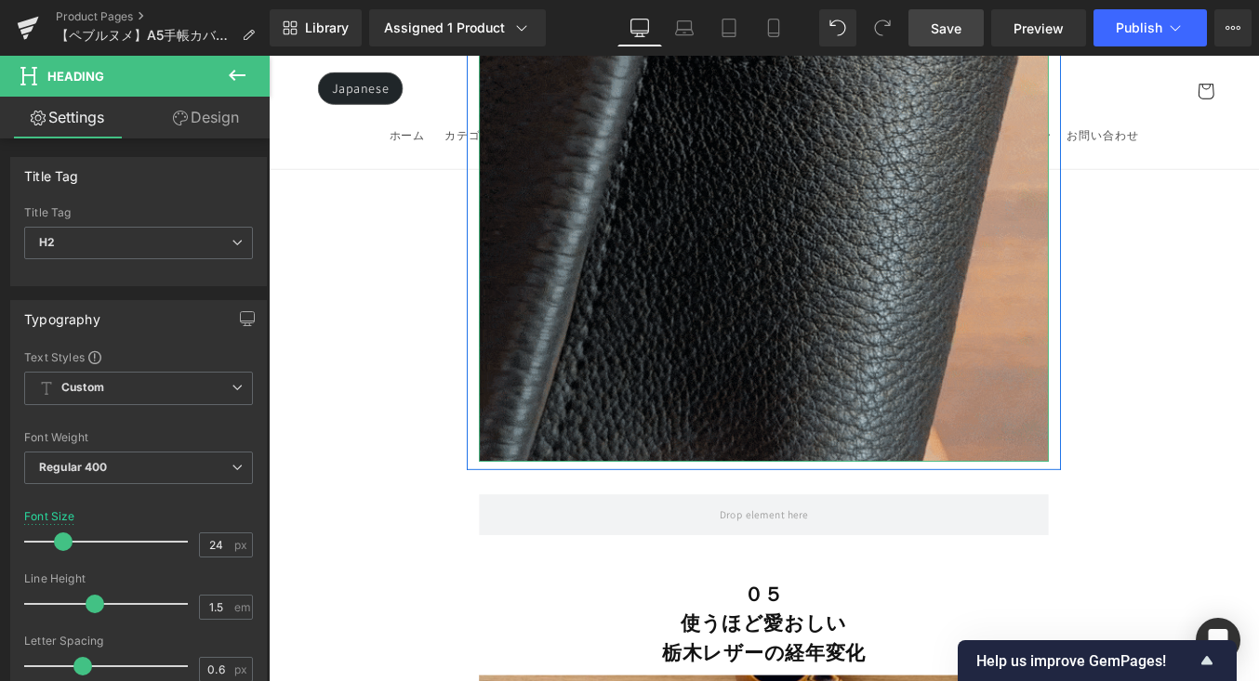
scroll to position [13263, 0]
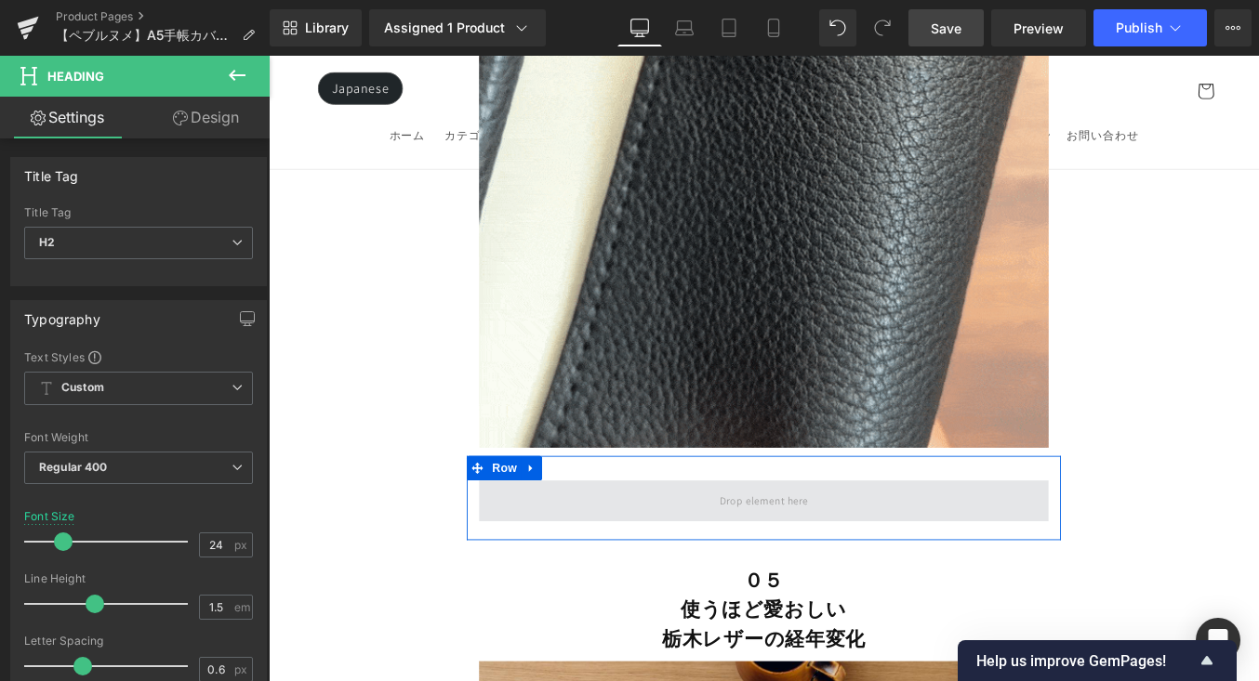
click at [701, 538] on span at bounding box center [831, 561] width 647 height 46
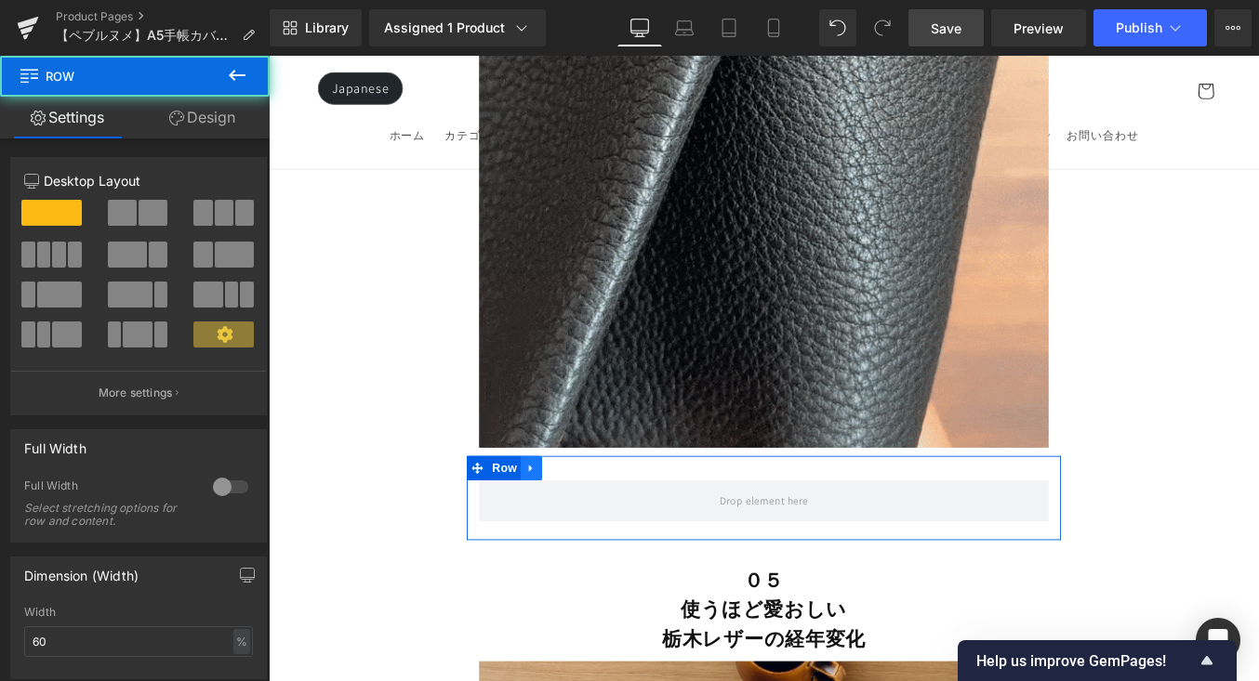
click at [575, 510] on link at bounding box center [567, 524] width 24 height 28
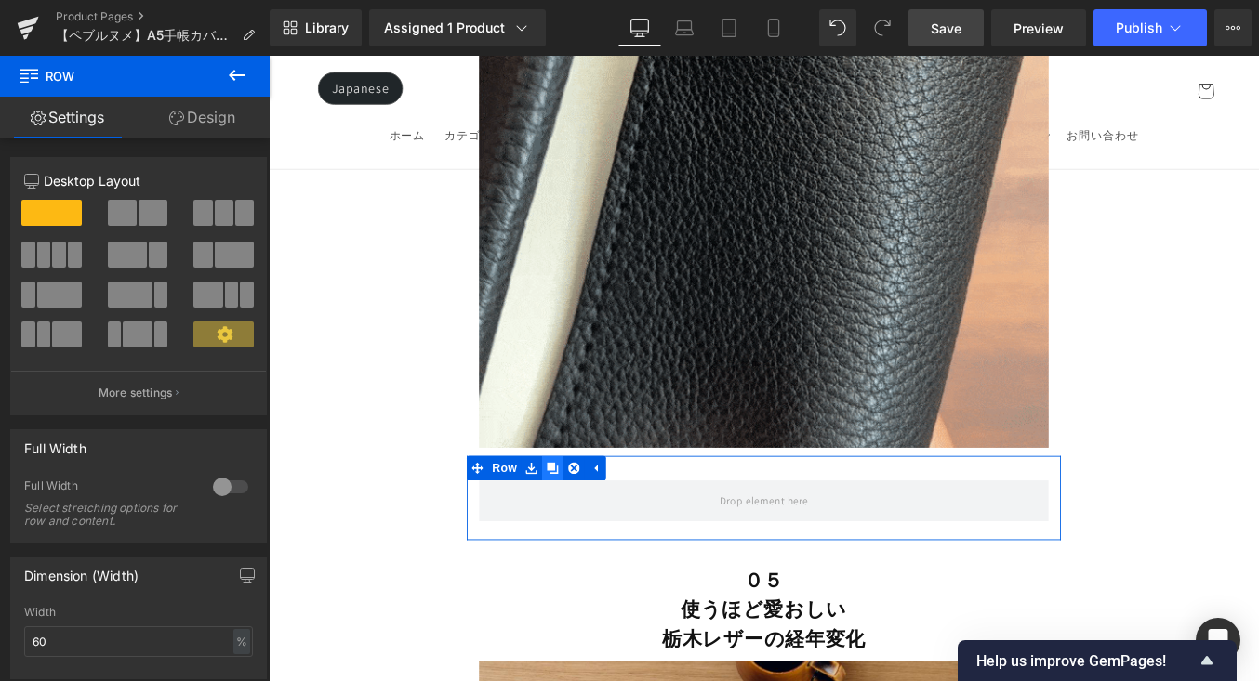
click at [598, 510] on link at bounding box center [591, 524] width 24 height 28
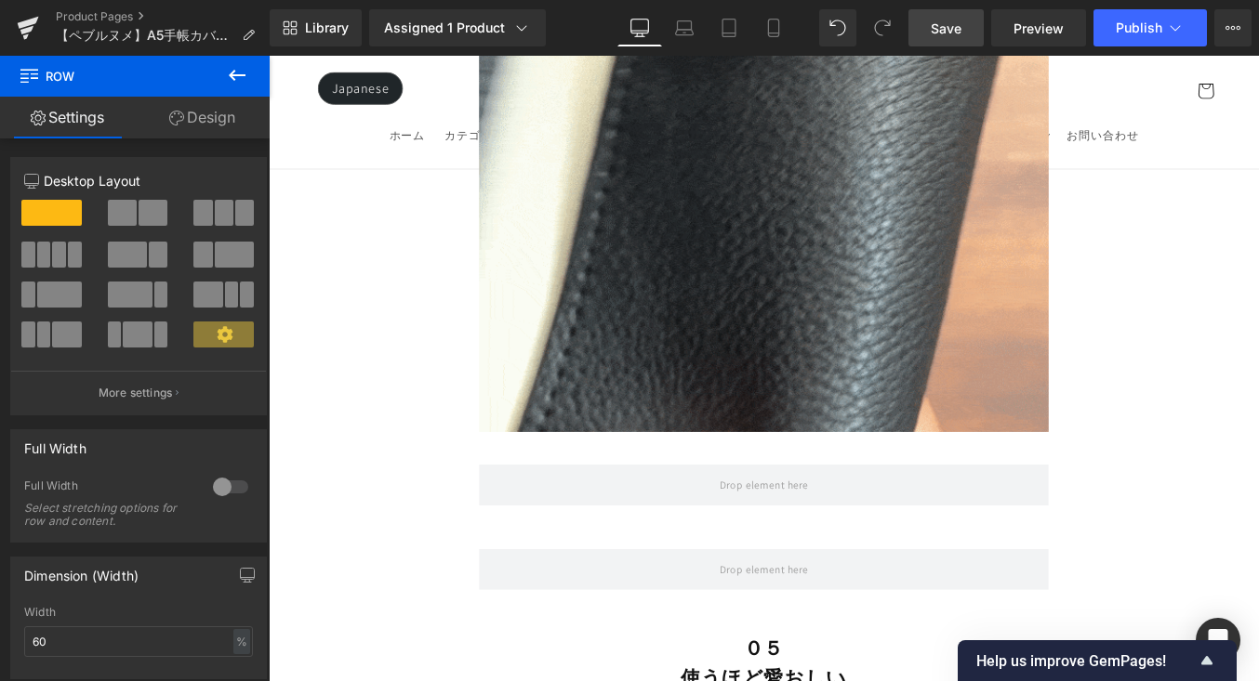
scroll to position [13276, 0]
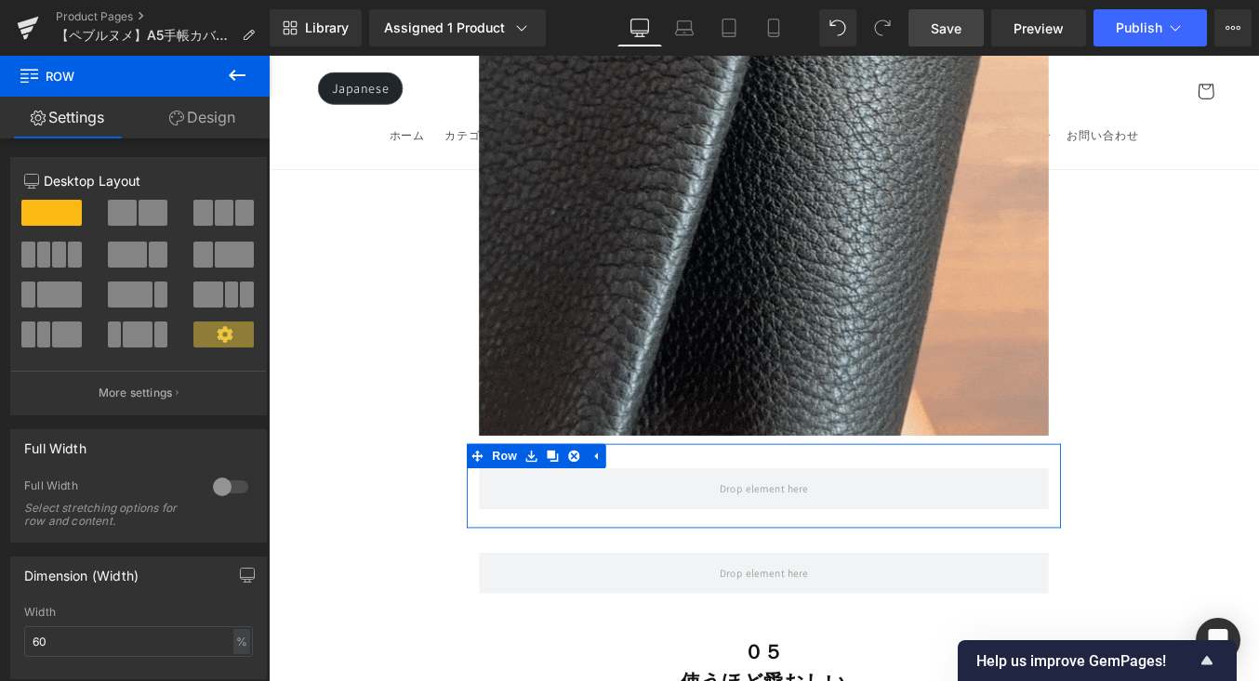
click at [244, 80] on icon at bounding box center [237, 75] width 22 height 22
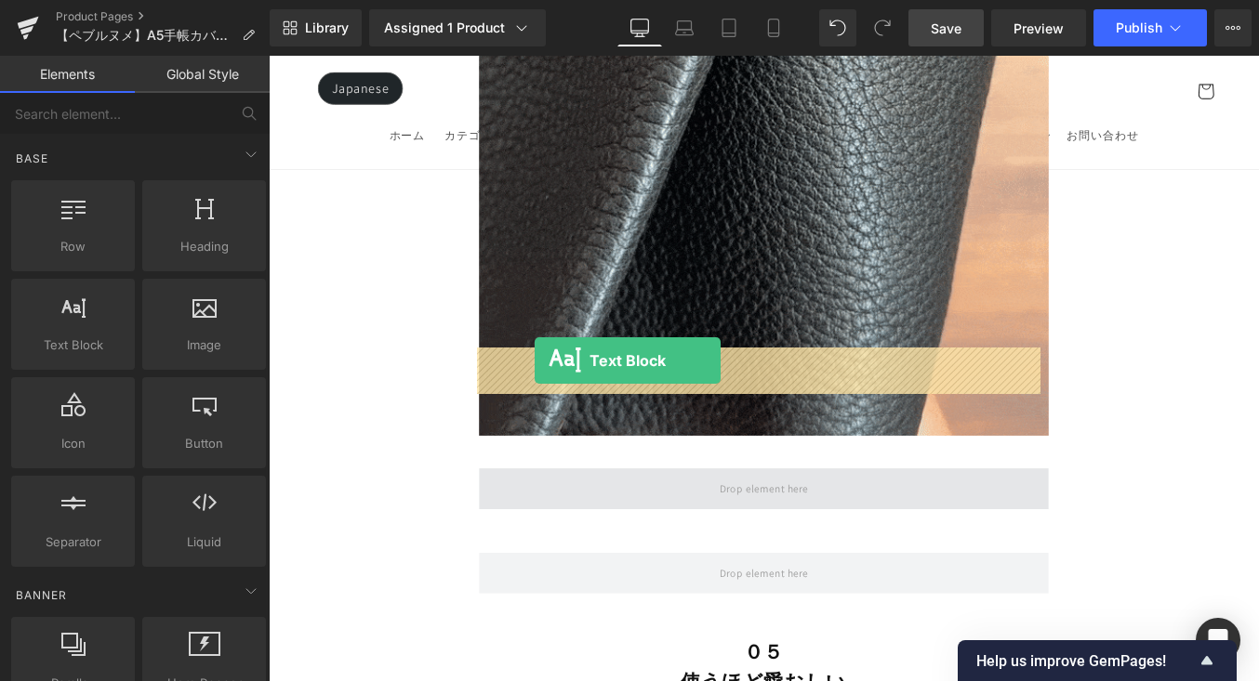
drag, startPoint x: 368, startPoint y: 394, endPoint x: 571, endPoint y: 403, distance: 202.8
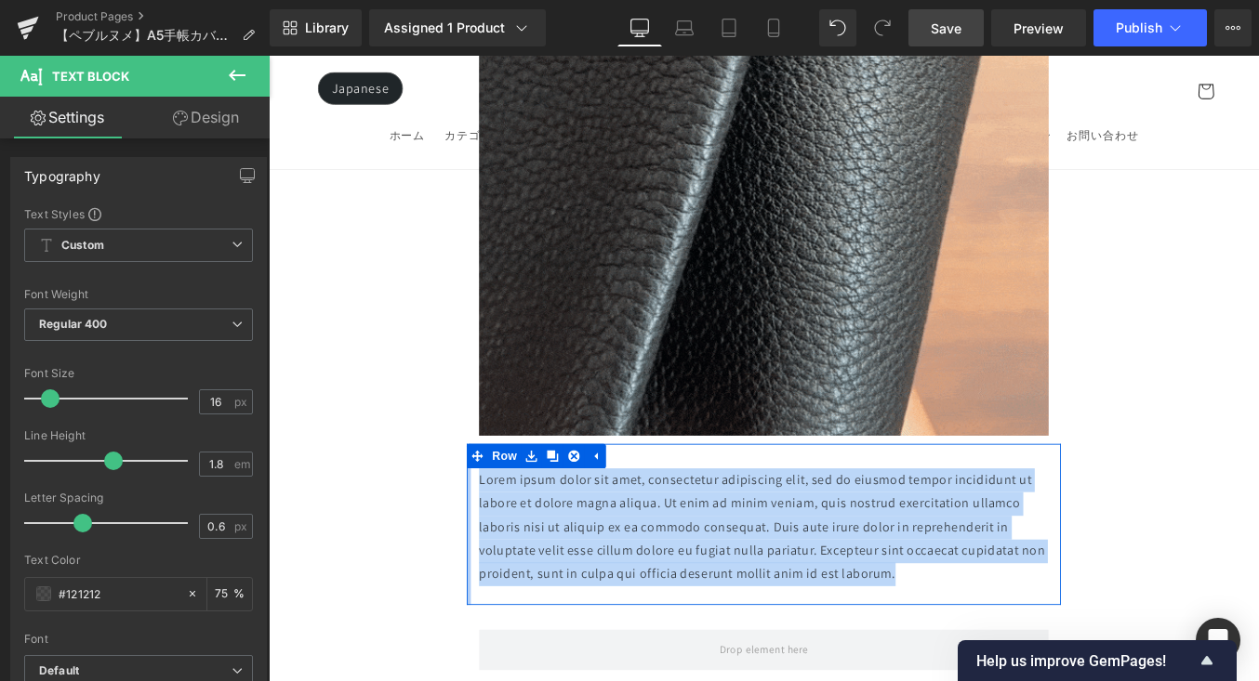
drag, startPoint x: 980, startPoint y: 504, endPoint x: 493, endPoint y: 390, distance: 500.2
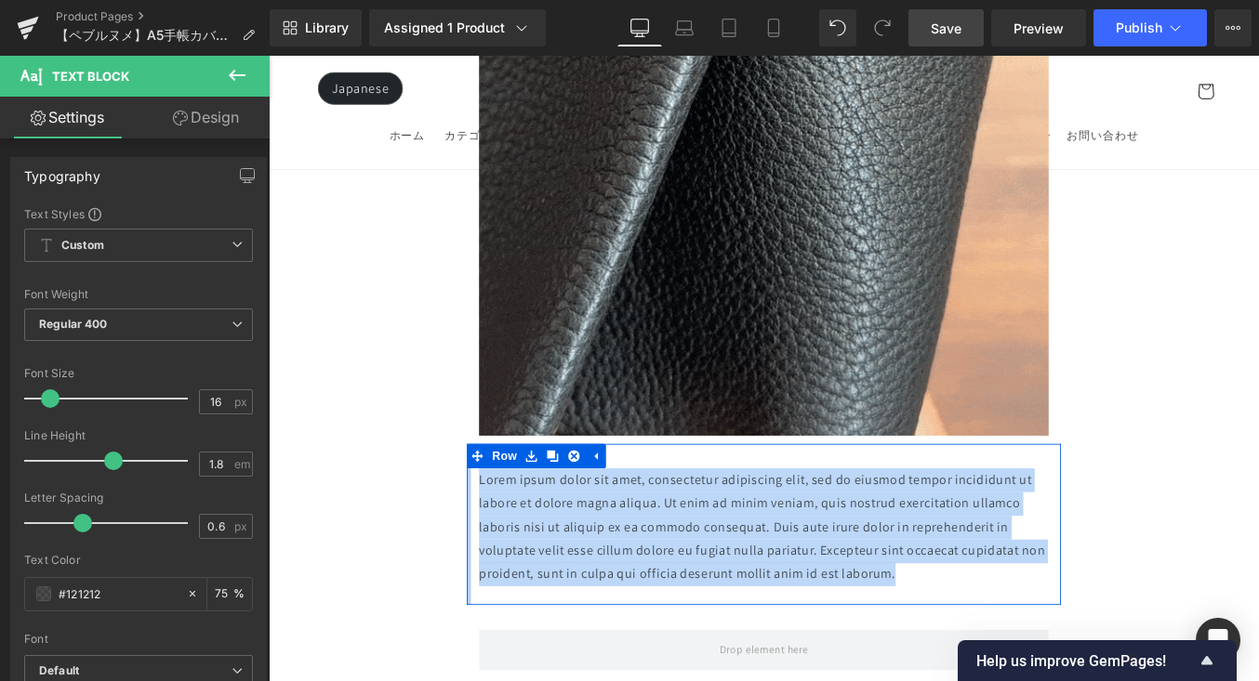
click at [494, 497] on div "Lorem ipsum dolor sit amet, consectetur adipiscing elit, sed do eiusmod tempor …" at bounding box center [831, 588] width 675 height 183
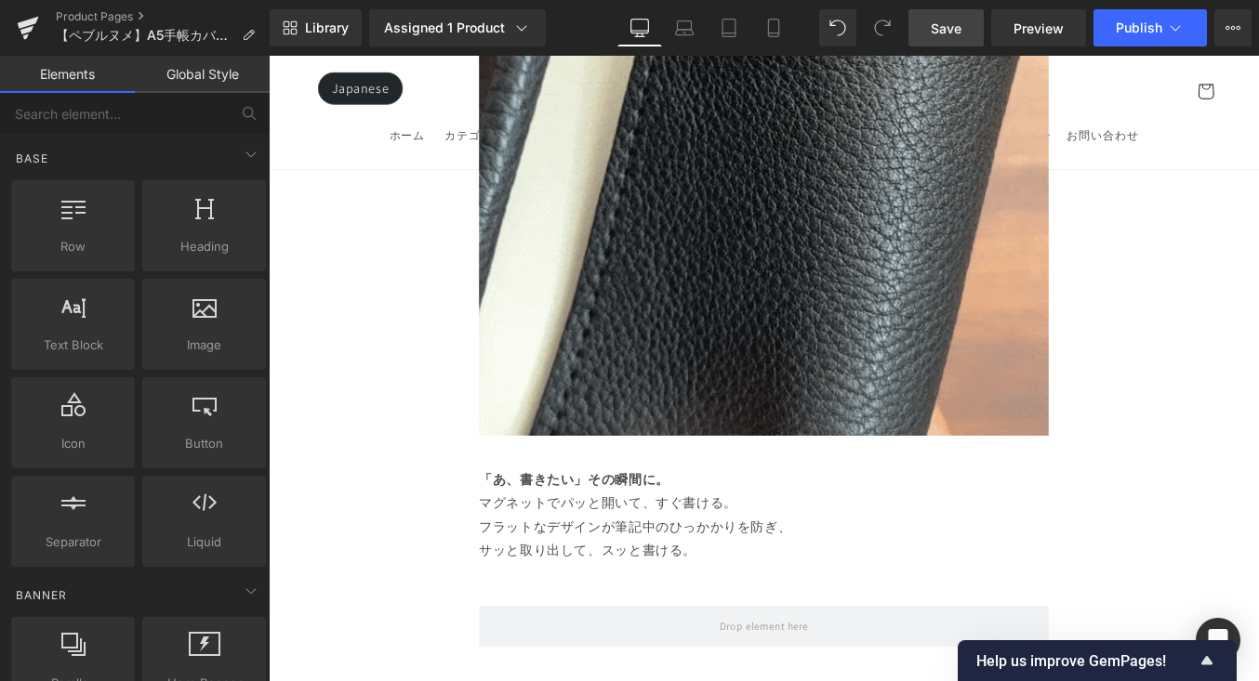
click at [937, 525] on p "「あ、書きたい」その瞬間に。 マグネットでパッと開いて、すぐ書ける。 フラットなデザインが筆記中のひっかかりを防ぎ、 サッと取り出して、スッと書ける。" at bounding box center [831, 578] width 647 height 107
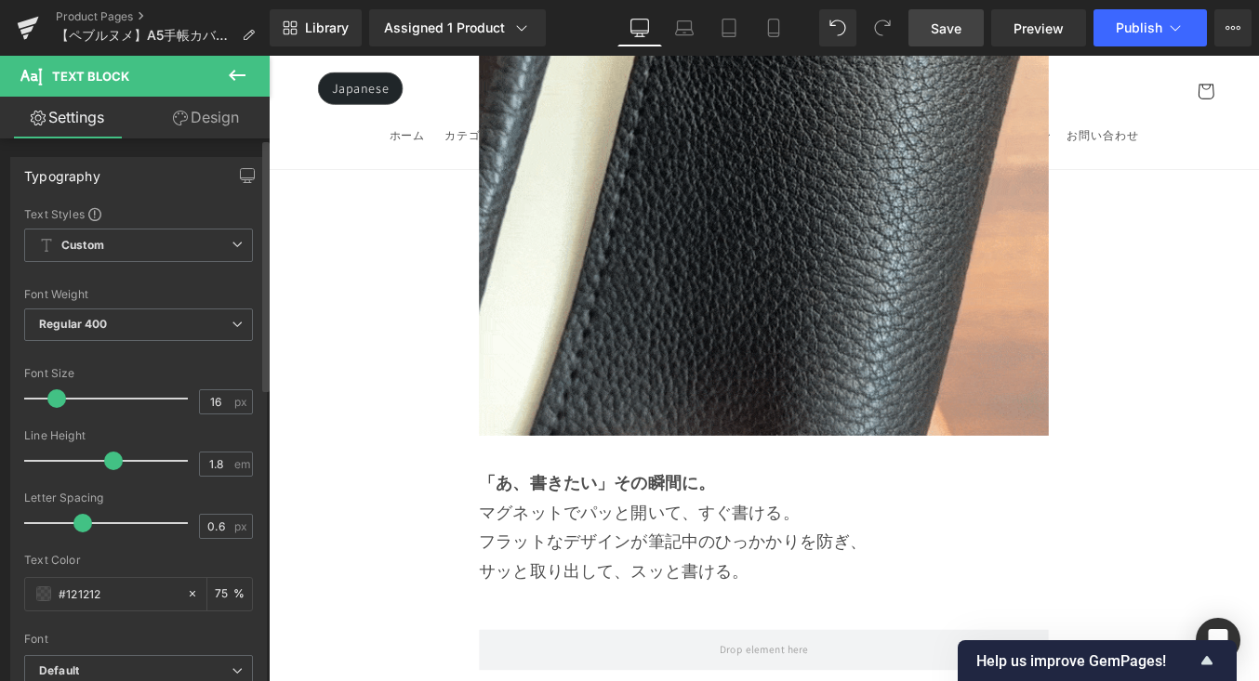
click at [53, 395] on span at bounding box center [56, 399] width 19 height 19
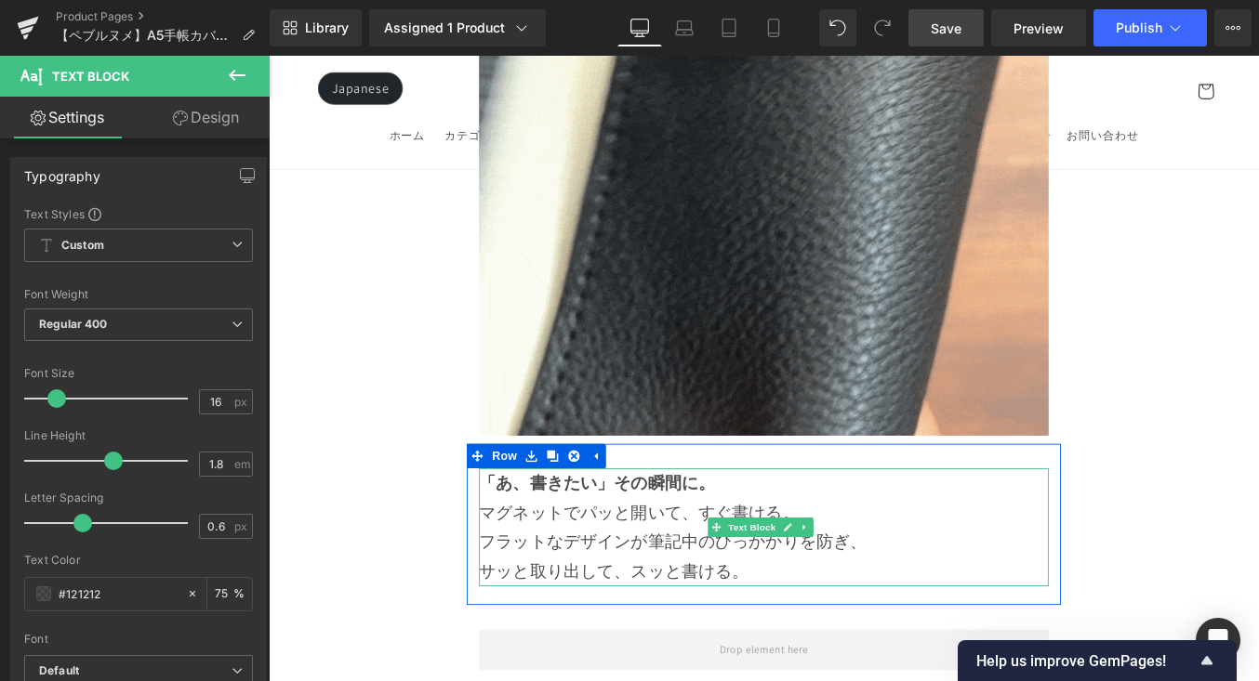
click at [805, 525] on p "「あ、書きたい」その瞬間に。 マグネットでパッと開いて、すぐ書ける。 フラットなデザインが筆記中のひっかかりを防ぎ、 サッと取り出して、スッと書ける。" at bounding box center [831, 592] width 647 height 134
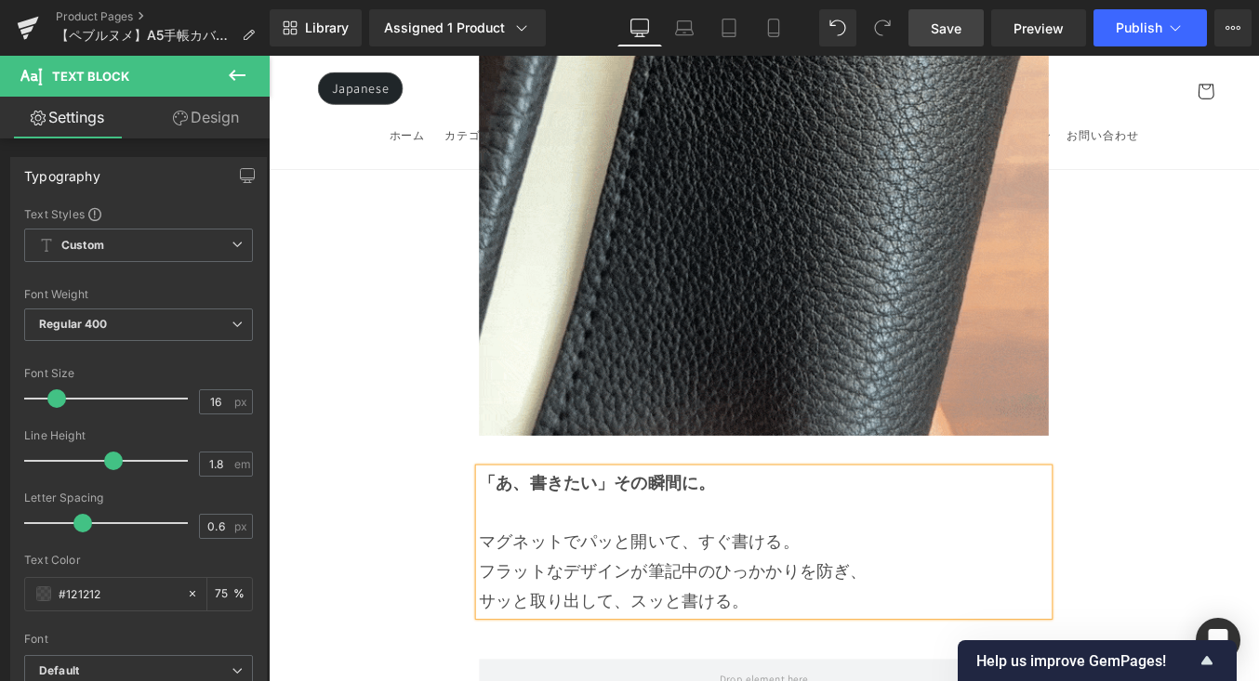
click at [888, 559] on p "マグネットでパッと開いて、すぐ書ける。 フラットなデザインが筆記中のひっかかりを防ぎ、 サッと取り出して、スッと書ける。" at bounding box center [831, 626] width 647 height 134
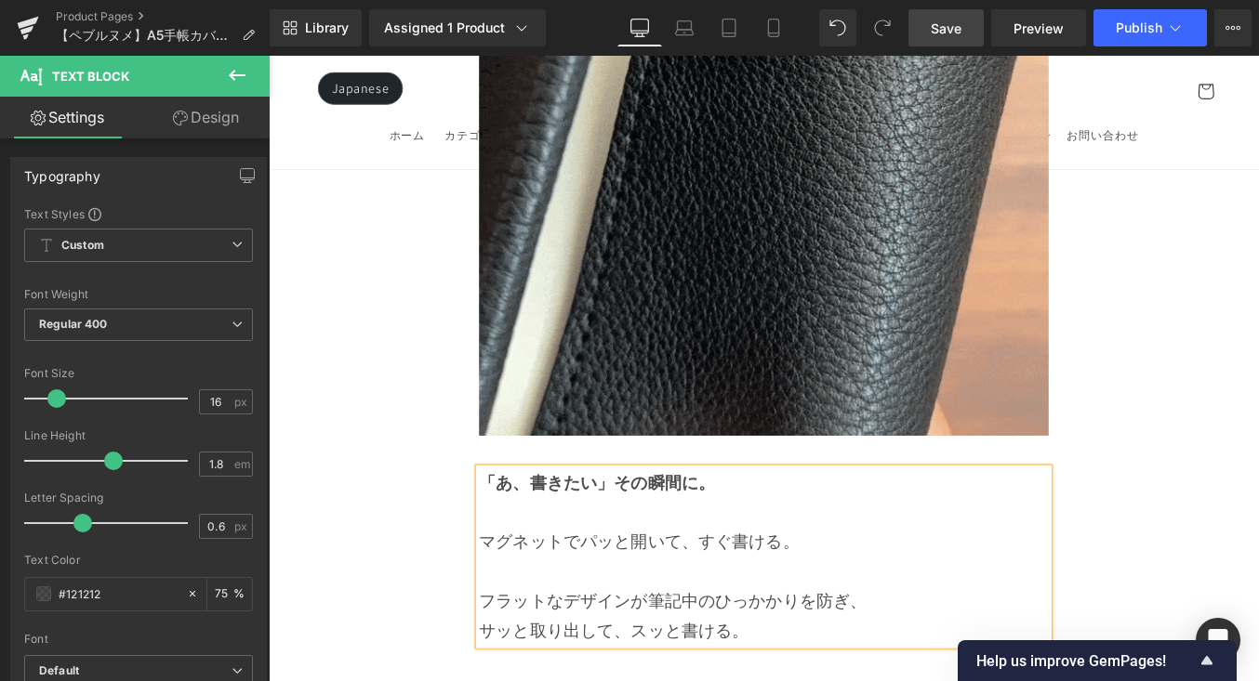
click at [508, 626] on p "フラットなデザインが筆記中のひっかかりを防ぎ、 サッと取り出して、スッと書ける。" at bounding box center [831, 676] width 647 height 100
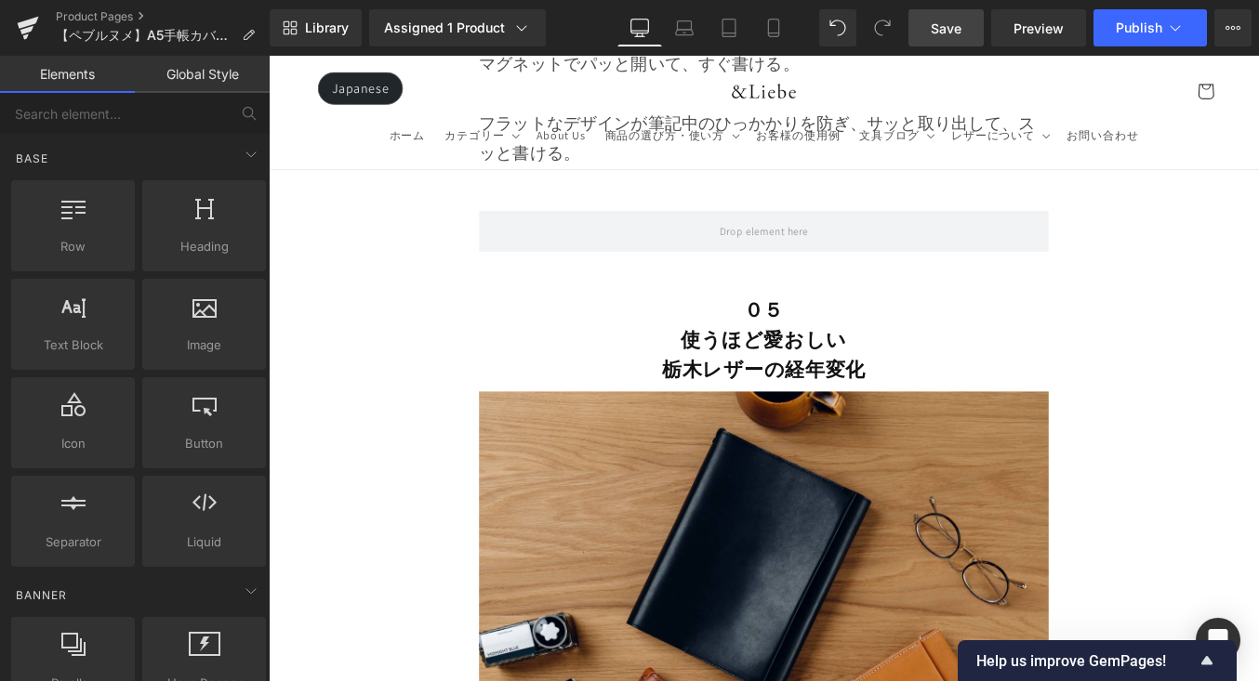
scroll to position [13897, 0]
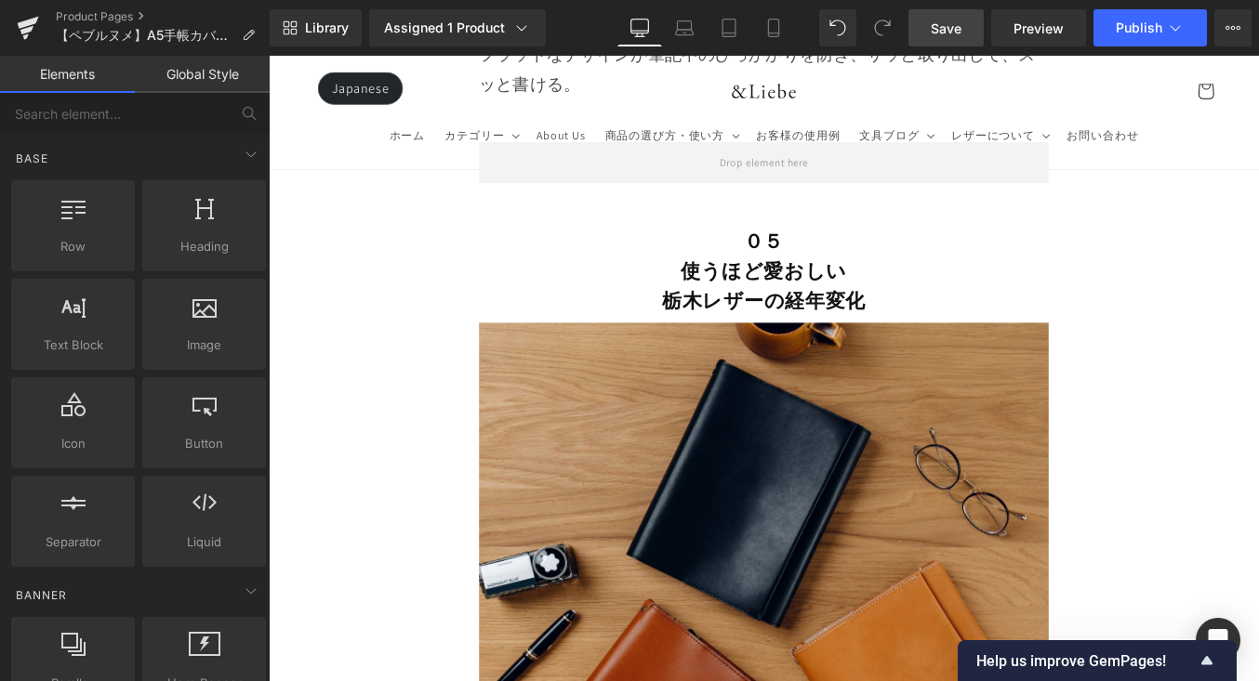
click at [936, 23] on span "Save" at bounding box center [946, 29] width 31 height 20
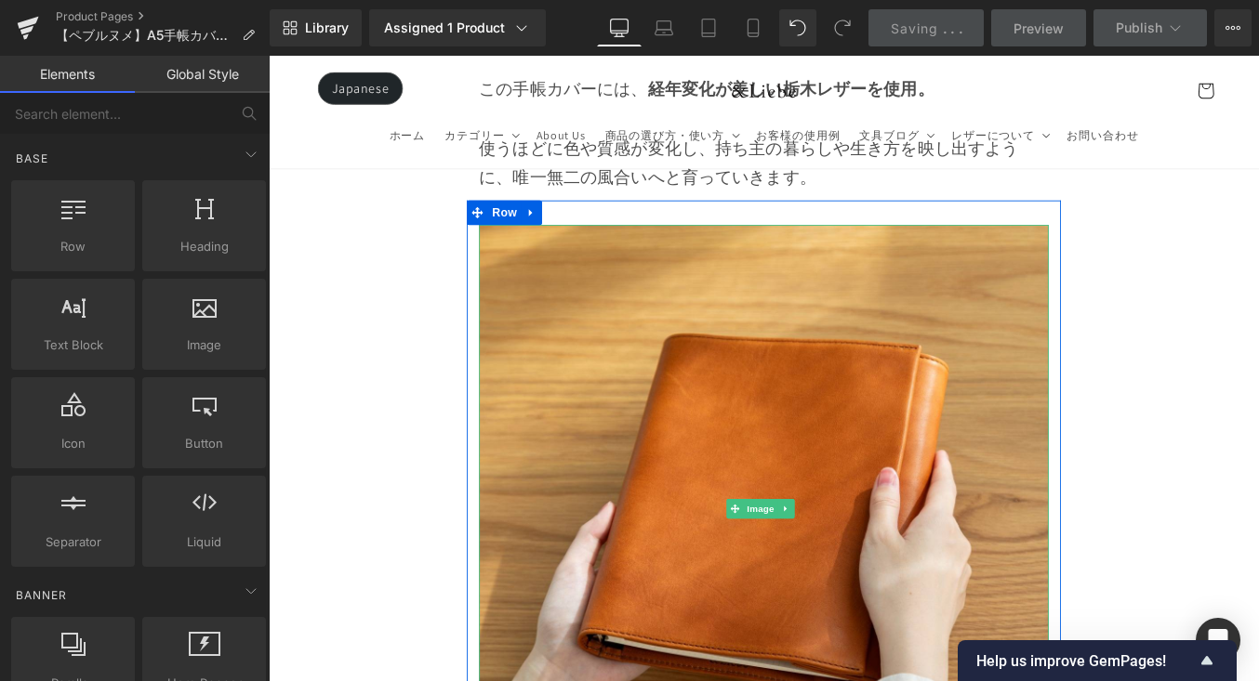
scroll to position [14865, 0]
